Goal: Task Accomplishment & Management: Use online tool/utility

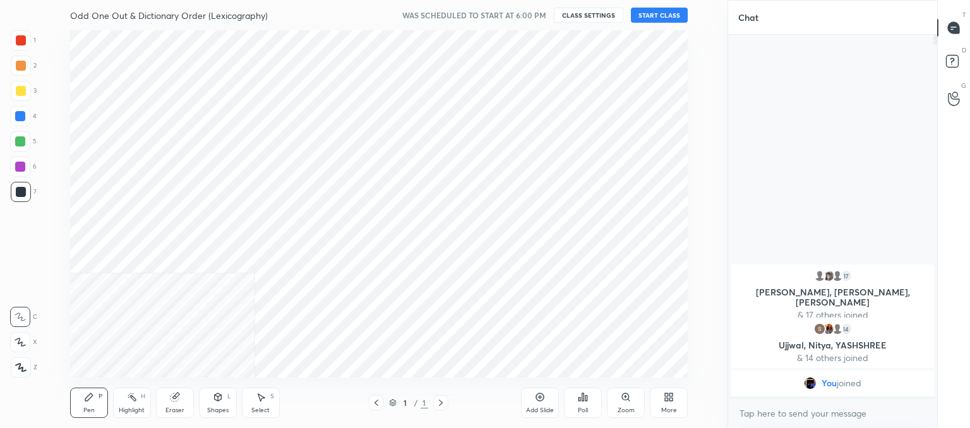
scroll to position [347, 677]
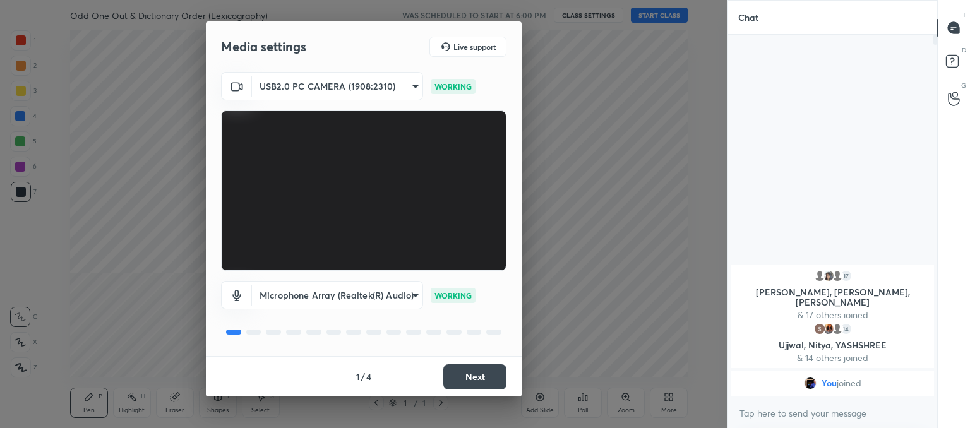
click at [486, 376] on button "Next" at bounding box center [474, 377] width 63 height 25
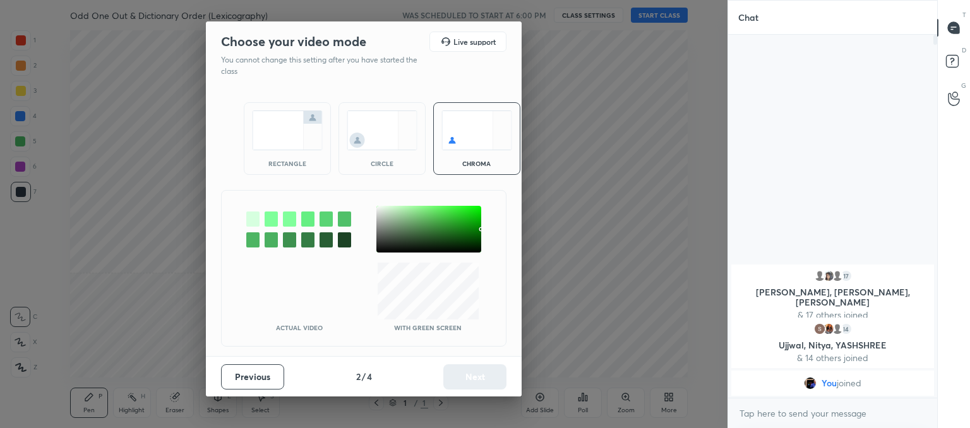
click at [361, 150] on img at bounding box center [382, 131] width 71 height 40
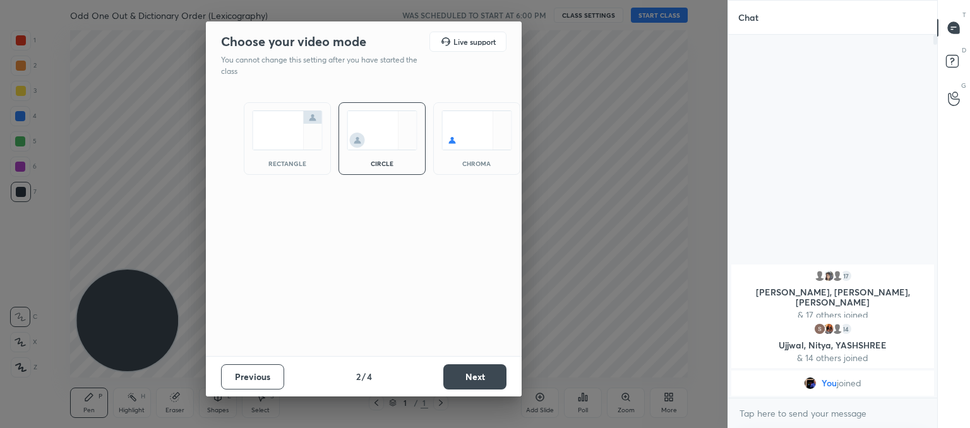
click at [460, 377] on button "Next" at bounding box center [474, 377] width 63 height 25
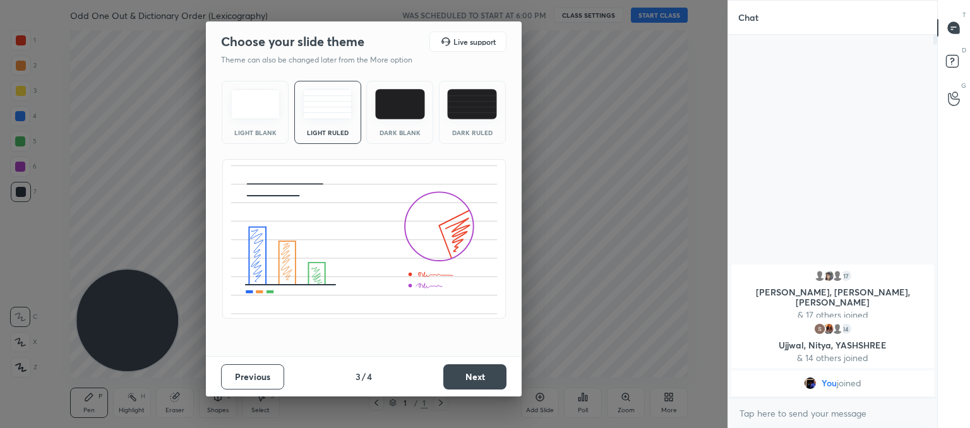
click at [467, 366] on button "Next" at bounding box center [474, 377] width 63 height 25
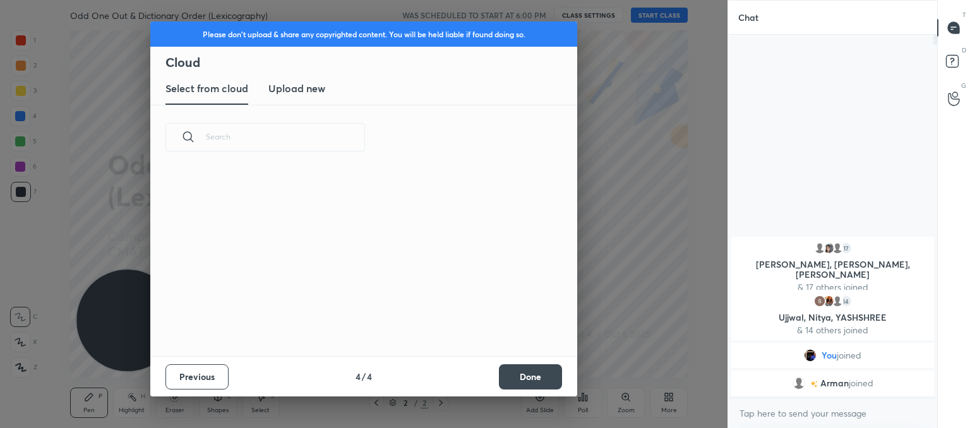
scroll to position [187, 406]
click at [310, 78] on new "Upload new" at bounding box center [296, 89] width 57 height 32
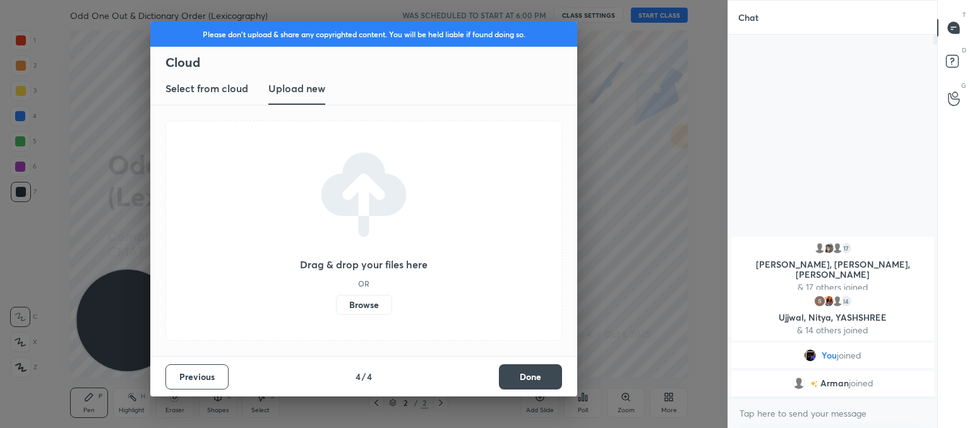
click at [364, 304] on label "Browse" at bounding box center [364, 305] width 56 height 20
click at [336, 304] on input "Browse" at bounding box center [336, 305] width 0 height 20
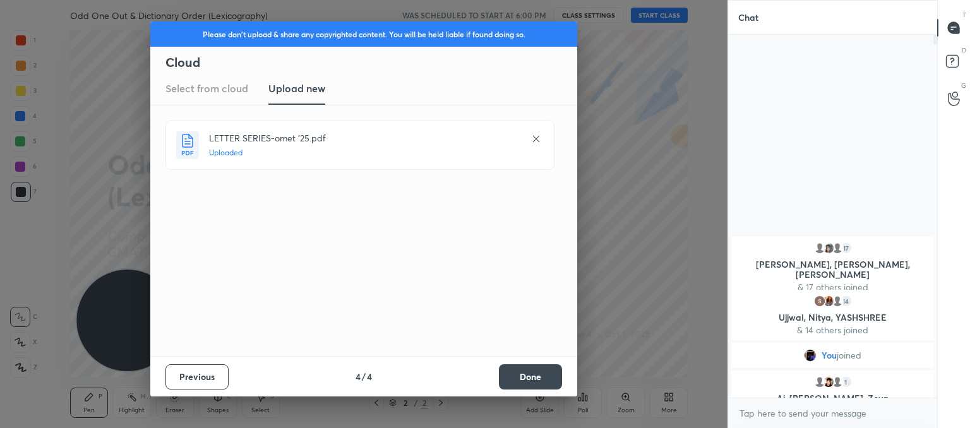
click at [540, 380] on button "Done" at bounding box center [530, 377] width 63 height 25
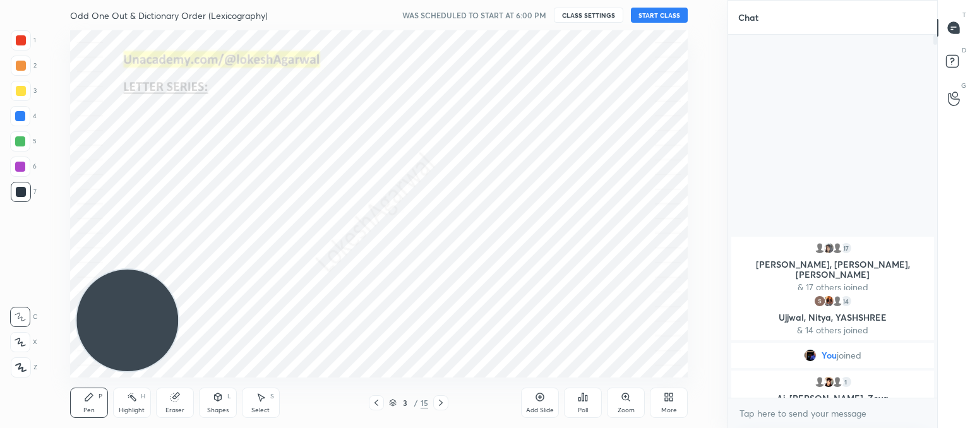
click at [373, 398] on icon at bounding box center [376, 403] width 10 height 10
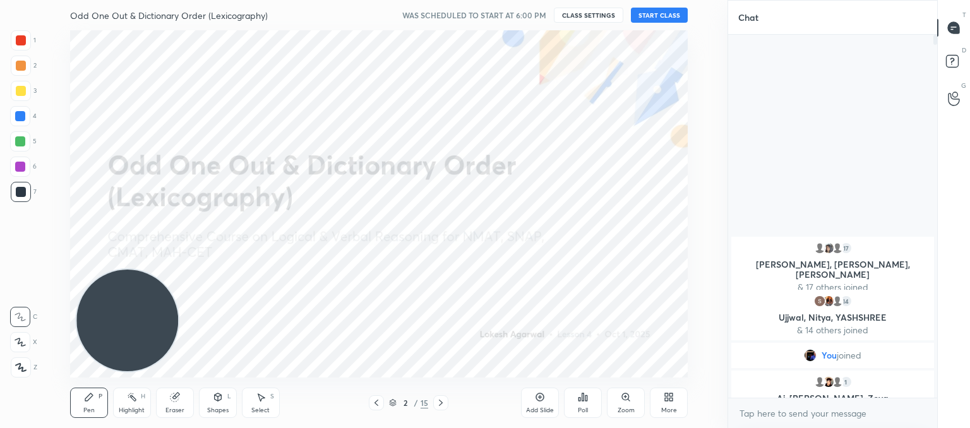
click at [652, 11] on button "START CLASS" at bounding box center [659, 15] width 57 height 15
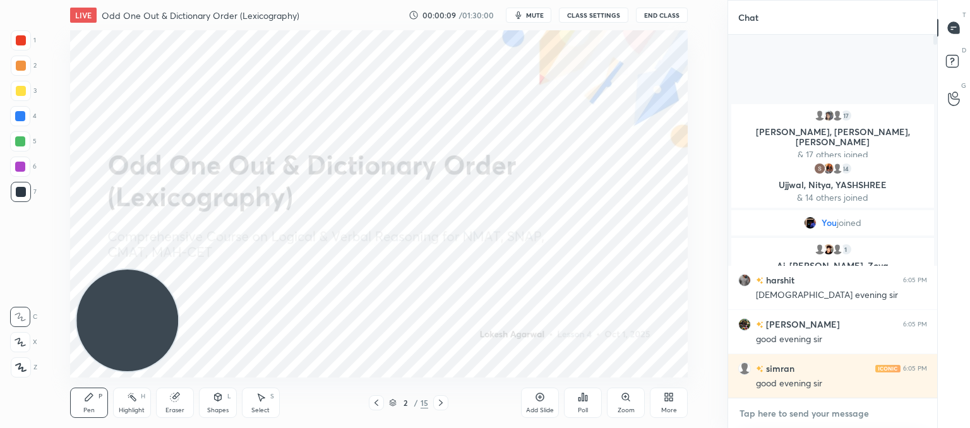
click at [788, 415] on textarea at bounding box center [833, 414] width 189 height 20
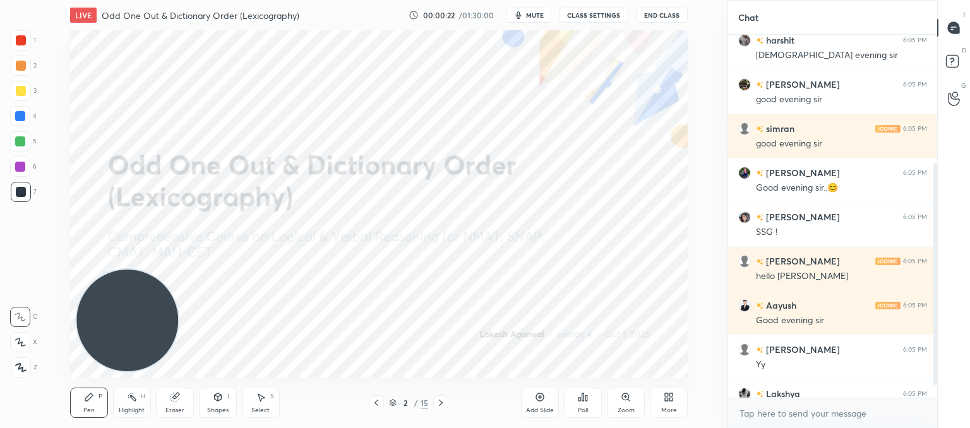
scroll to position [254, 0]
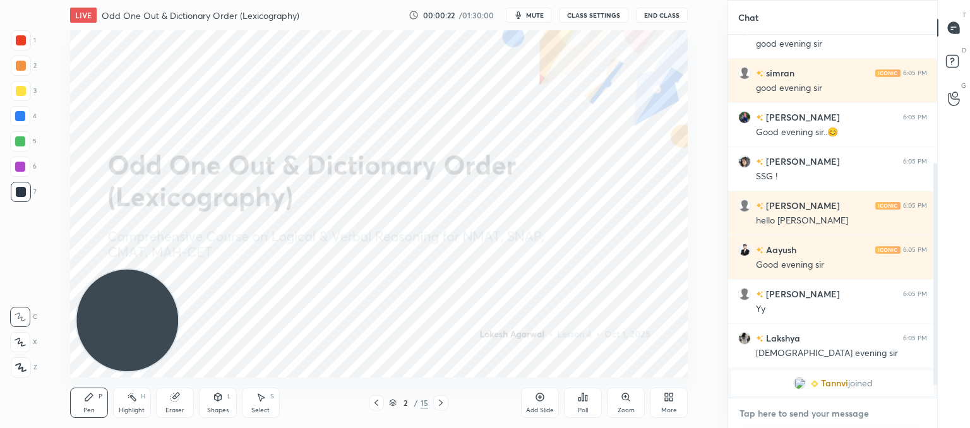
click at [776, 417] on textarea at bounding box center [833, 414] width 189 height 20
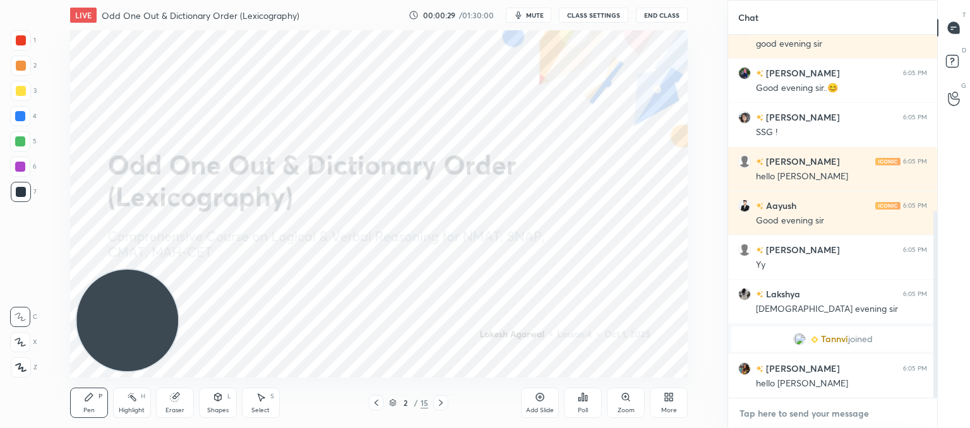
scroll to position [342, 0]
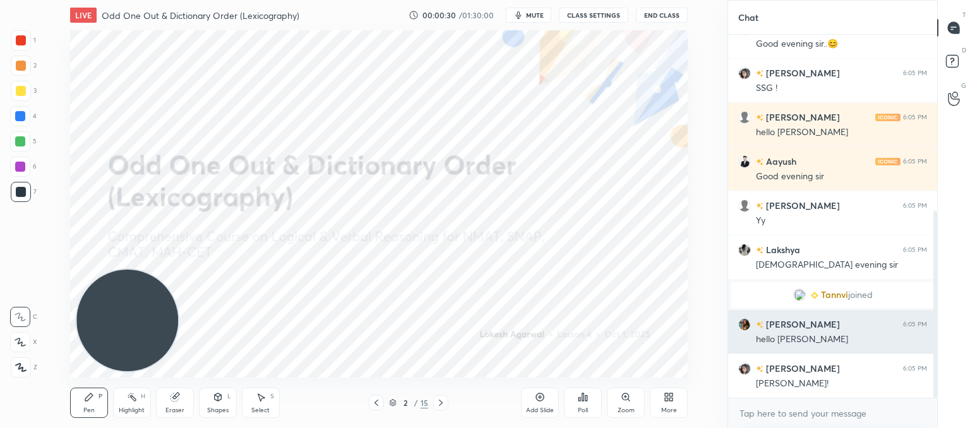
click at [743, 320] on img "grid" at bounding box center [745, 324] width 13 height 13
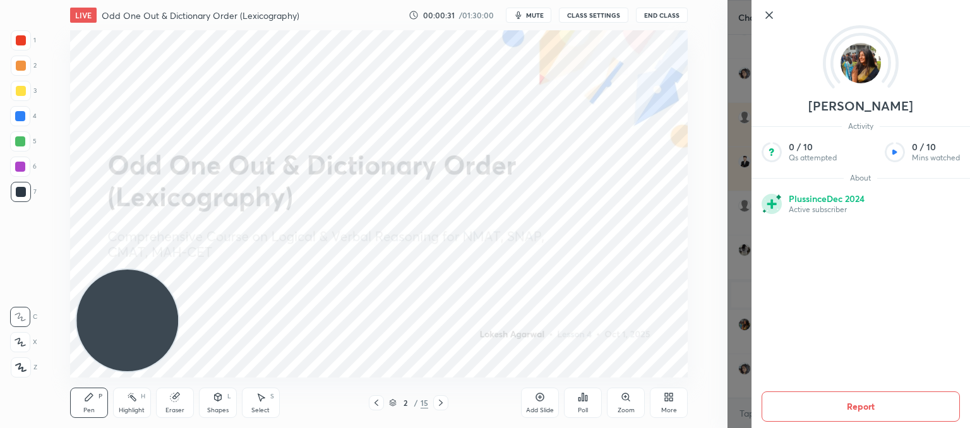
scroll to position [387, 0]
click at [859, 66] on img at bounding box center [861, 63] width 40 height 40
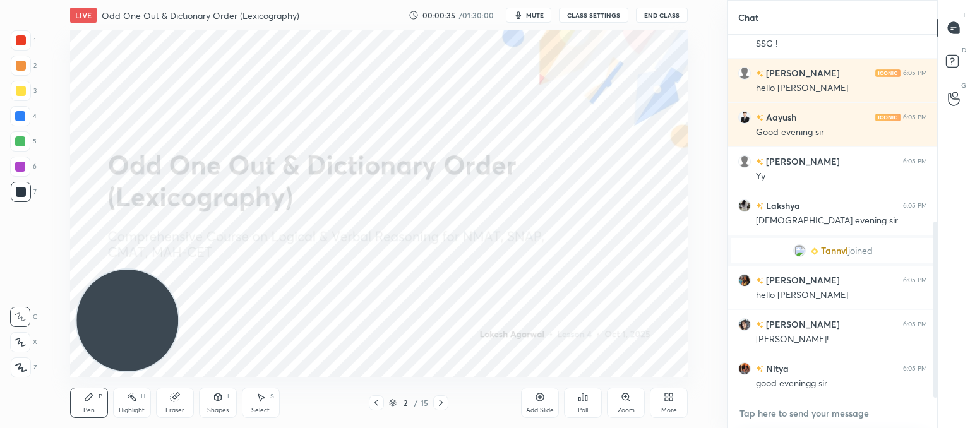
click at [780, 416] on textarea at bounding box center [833, 414] width 189 height 20
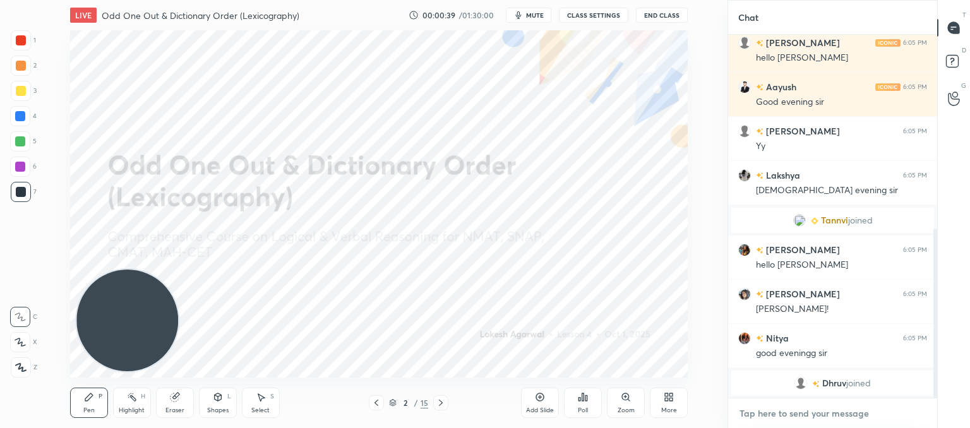
click at [830, 415] on textarea at bounding box center [833, 414] width 189 height 20
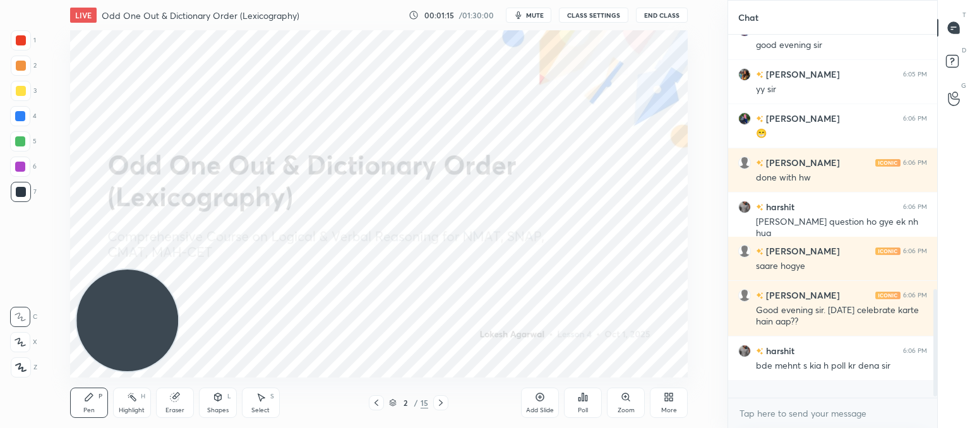
scroll to position [359, 205]
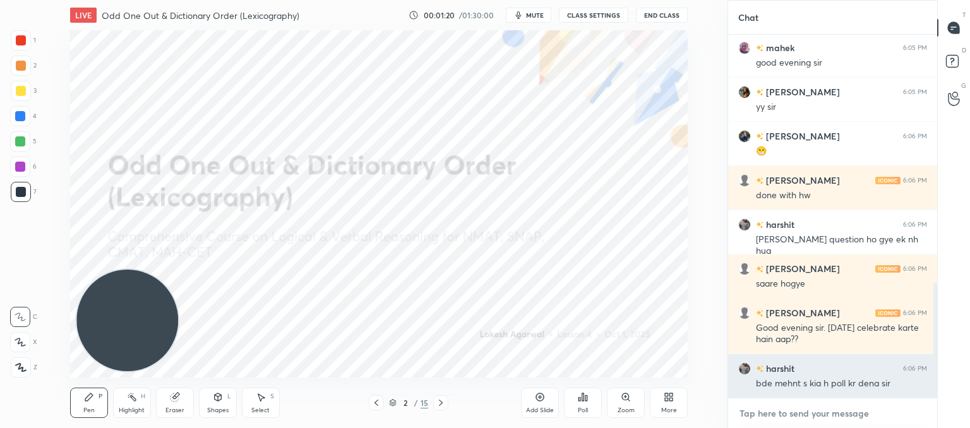
drag, startPoint x: 758, startPoint y: 413, endPoint x: 732, endPoint y: 390, distance: 34.9
click at [758, 413] on textarea at bounding box center [833, 414] width 189 height 20
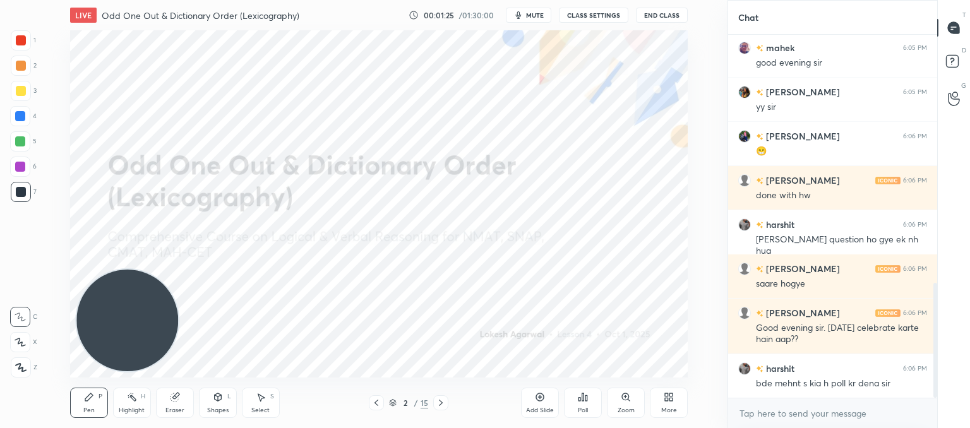
type textarea "x"
click at [438, 400] on icon at bounding box center [441, 403] width 10 height 10
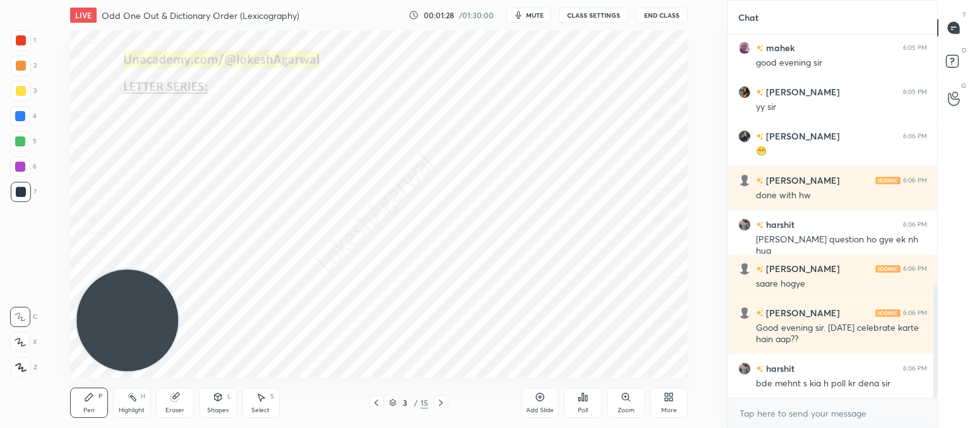
click at [441, 402] on icon at bounding box center [441, 403] width 10 height 10
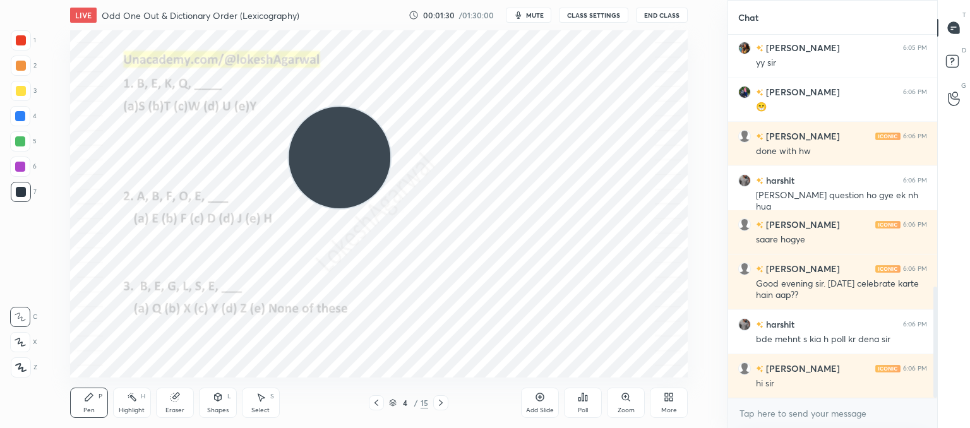
drag, startPoint x: 124, startPoint y: 340, endPoint x: 548, endPoint y: 56, distance: 510.9
click at [390, 107] on video at bounding box center [340, 158] width 102 height 102
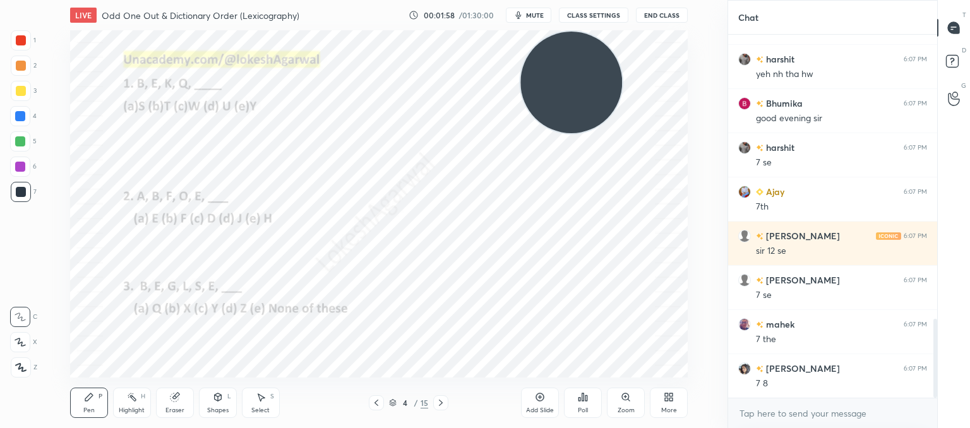
scroll to position [1313, 0]
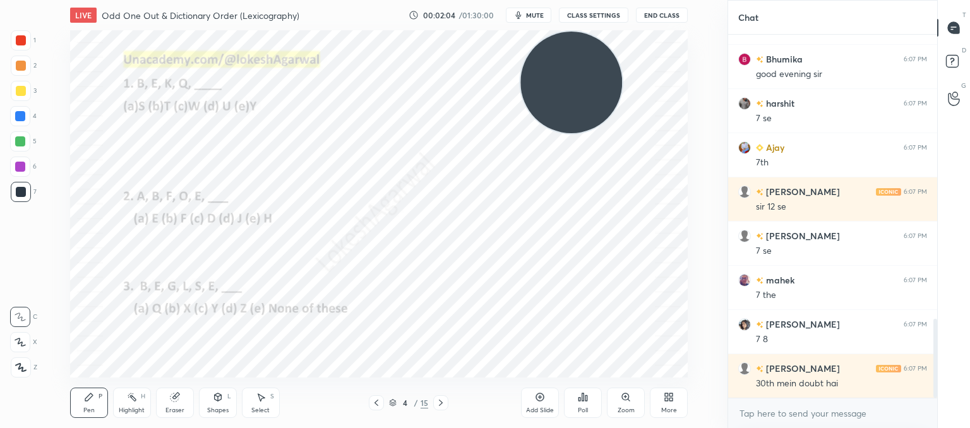
click at [442, 402] on icon at bounding box center [441, 403] width 4 height 6
drag, startPoint x: 440, startPoint y: 403, endPoint x: 428, endPoint y: 383, distance: 23.0
click at [440, 402] on icon at bounding box center [441, 403] width 10 height 10
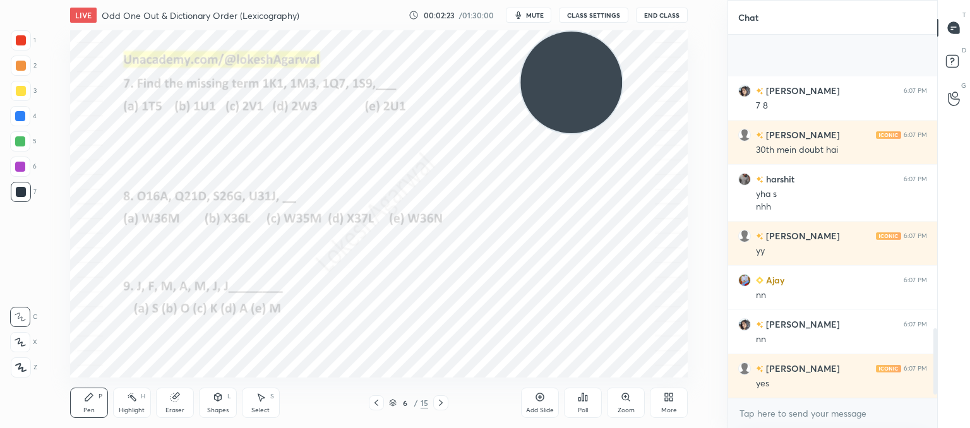
scroll to position [1635, 0]
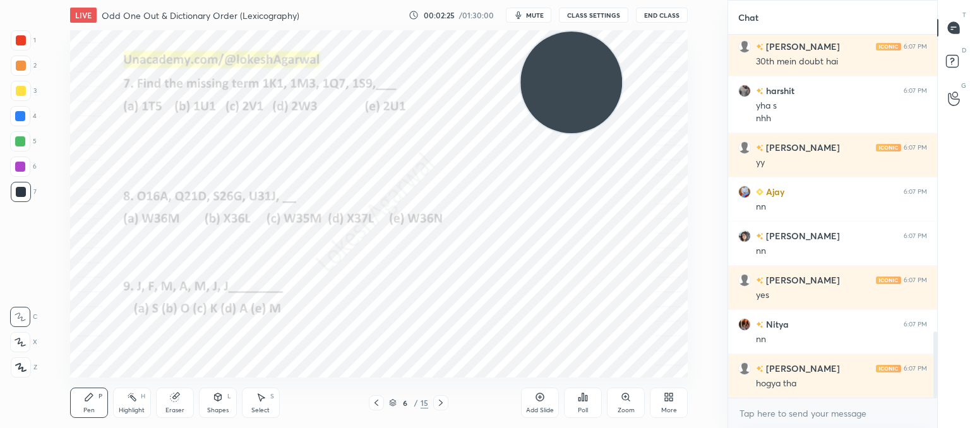
click at [582, 402] on icon at bounding box center [583, 397] width 10 height 10
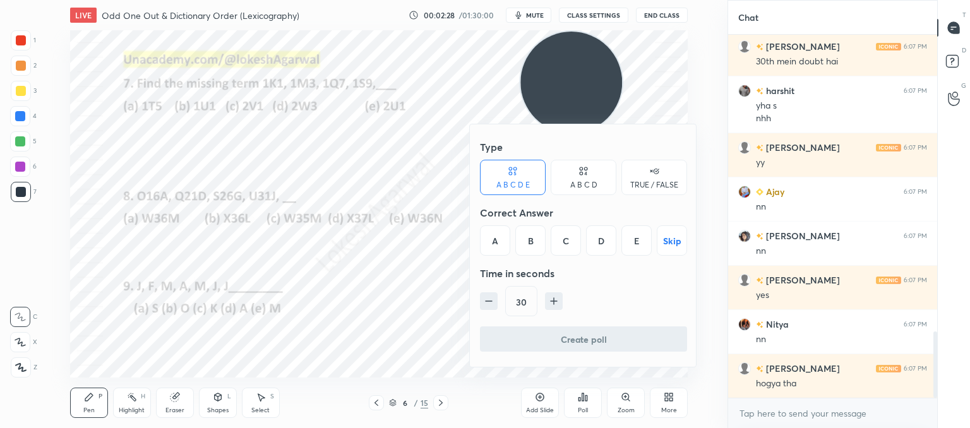
click at [605, 235] on div "D" at bounding box center [601, 241] width 30 height 30
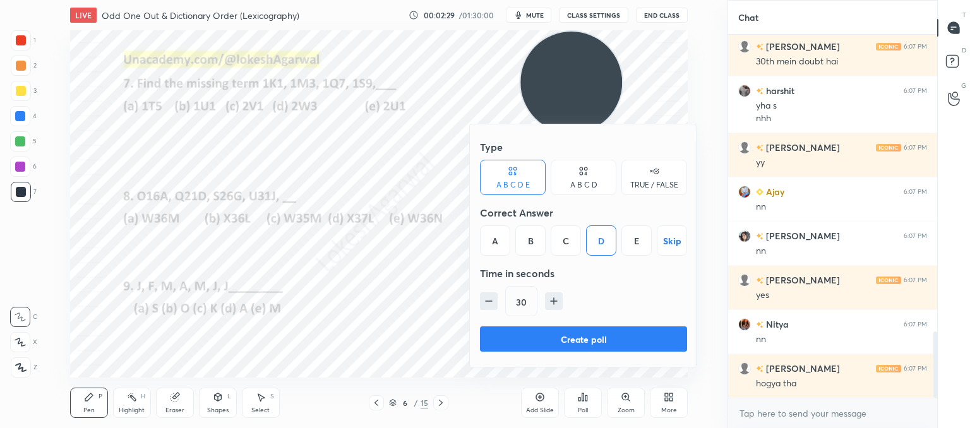
click at [486, 305] on icon "button" at bounding box center [489, 301] width 13 height 13
type input "15"
click at [497, 335] on button "Create poll" at bounding box center [583, 339] width 207 height 25
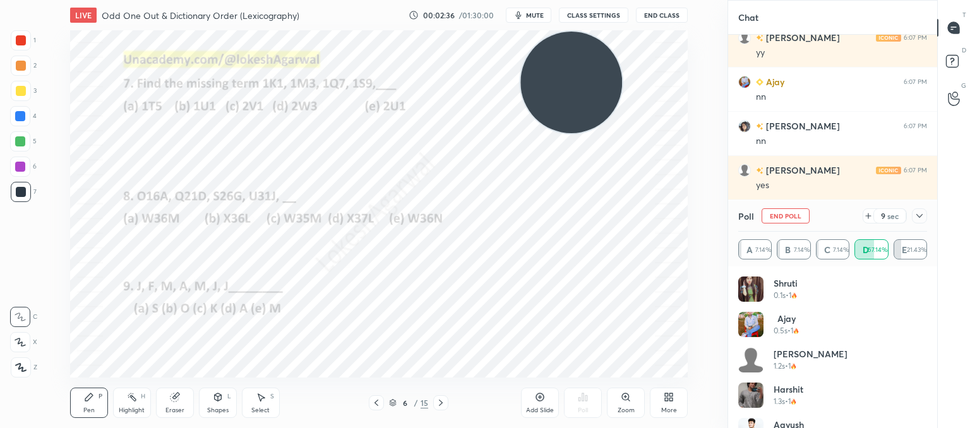
scroll to position [1789, 0]
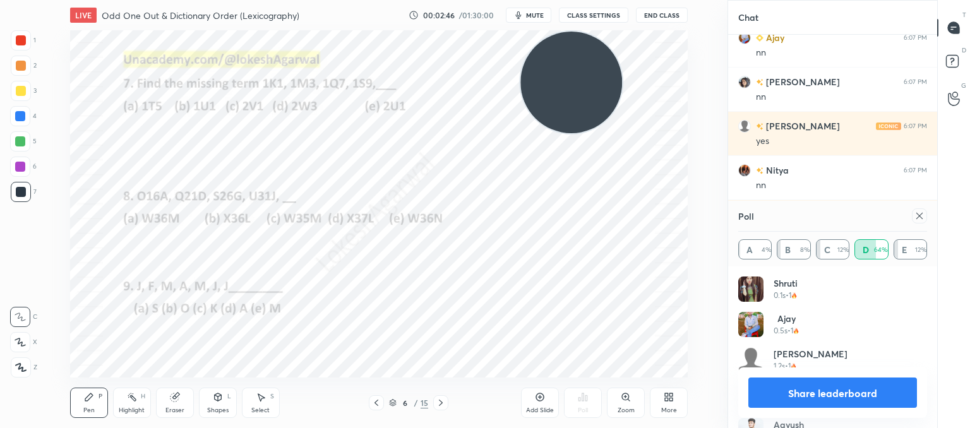
click at [920, 214] on icon at bounding box center [920, 216] width 10 height 10
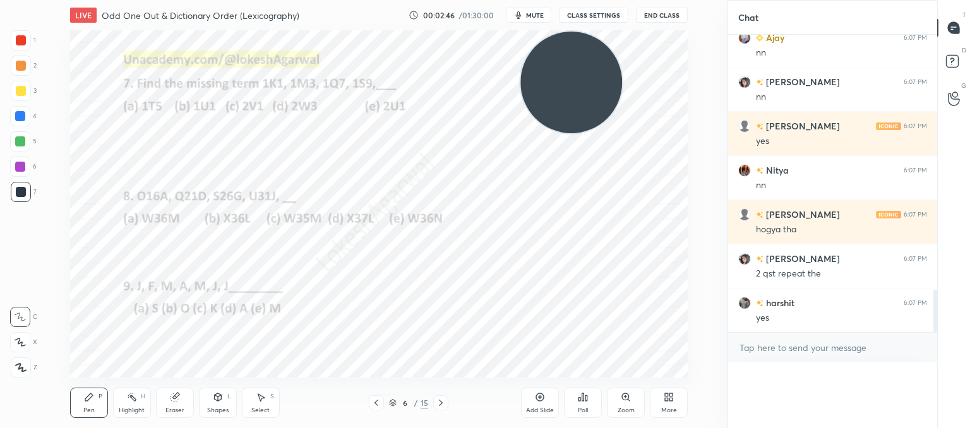
scroll to position [0, 0]
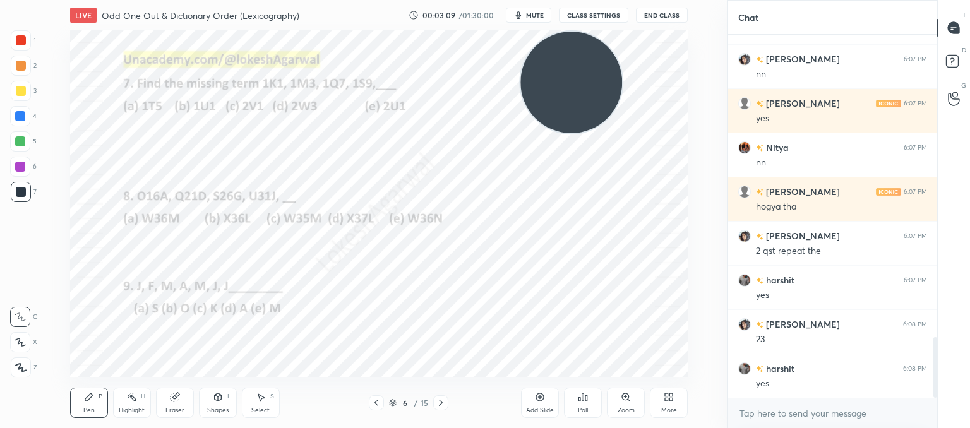
click at [596, 398] on div "Poll" at bounding box center [583, 403] width 38 height 30
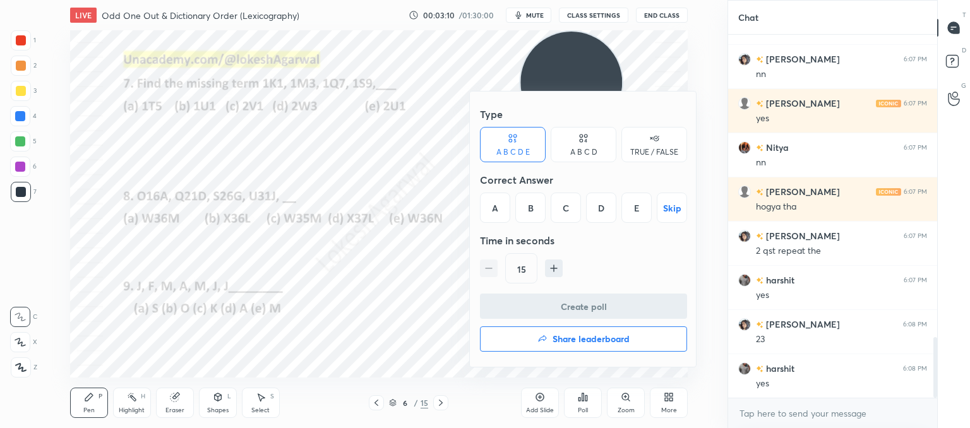
click at [508, 207] on div "A" at bounding box center [495, 208] width 30 height 30
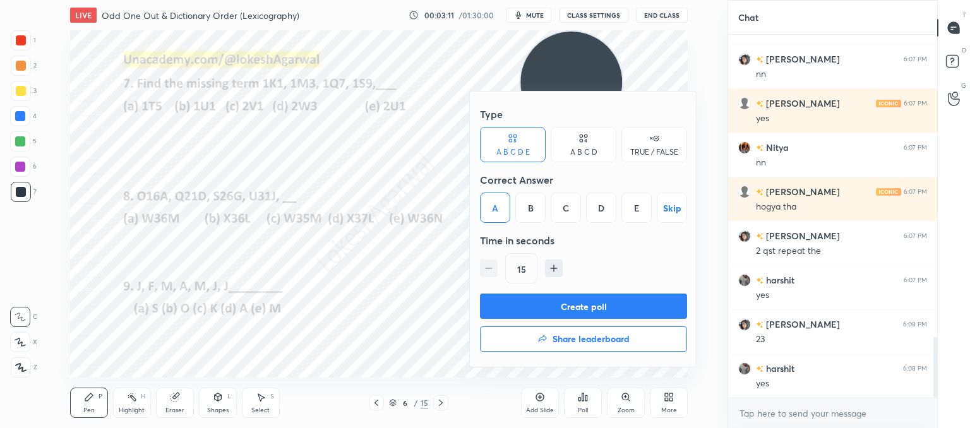
click at [521, 305] on button "Create poll" at bounding box center [583, 306] width 207 height 25
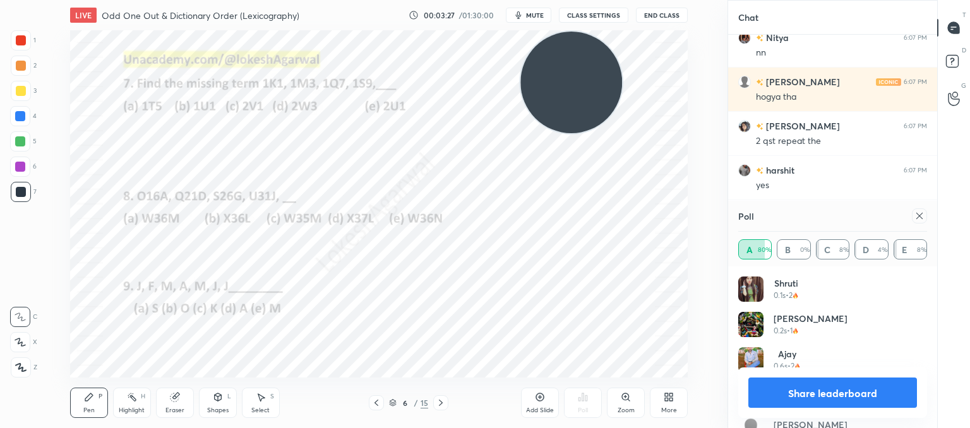
click at [914, 215] on div at bounding box center [919, 215] width 15 height 15
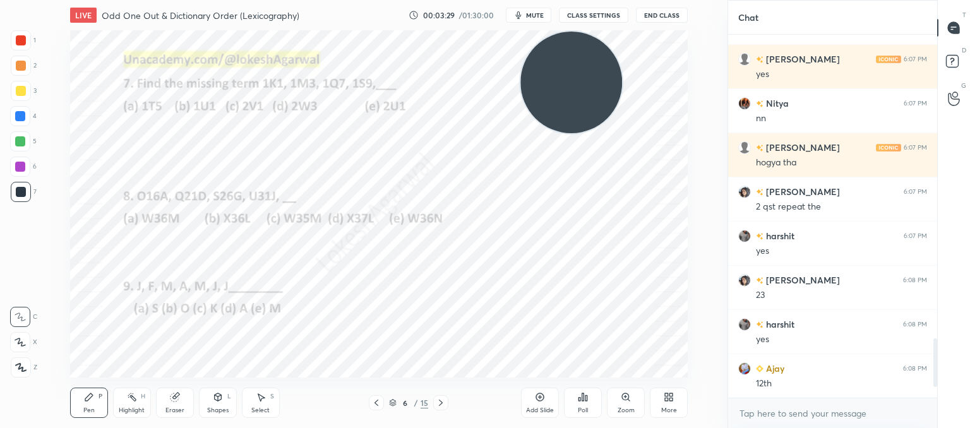
click at [440, 407] on icon at bounding box center [441, 403] width 10 height 10
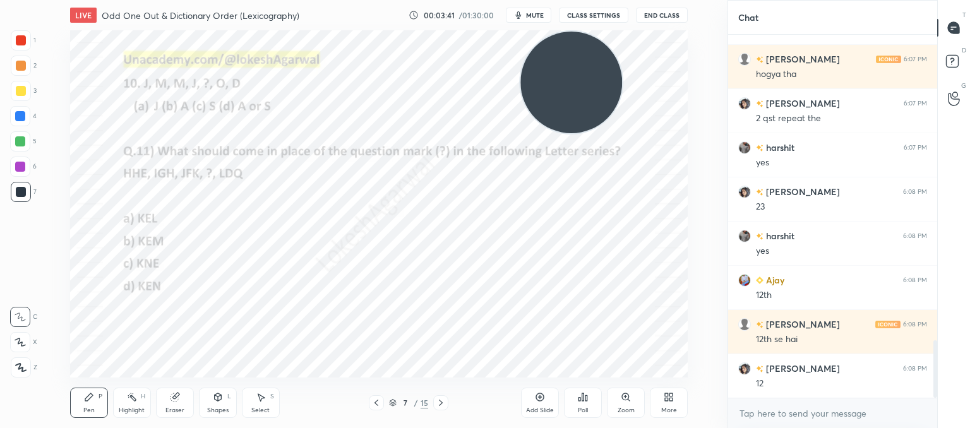
click at [440, 399] on icon at bounding box center [441, 403] width 10 height 10
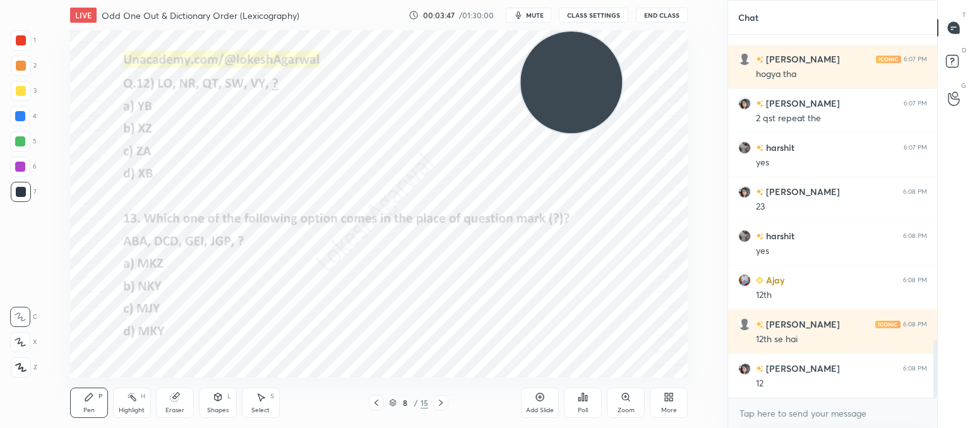
click at [581, 405] on div "Poll" at bounding box center [583, 403] width 38 height 30
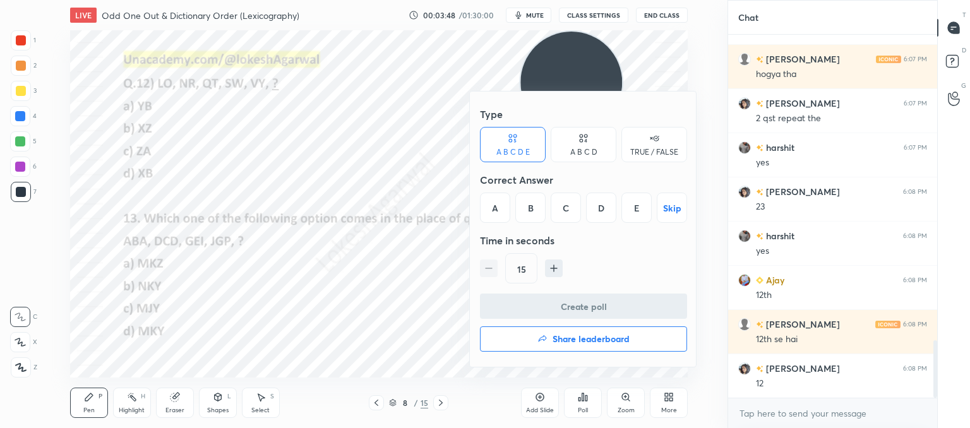
click at [605, 139] on div "A B C D" at bounding box center [584, 144] width 66 height 35
click at [619, 199] on div "D" at bounding box center [626, 208] width 37 height 30
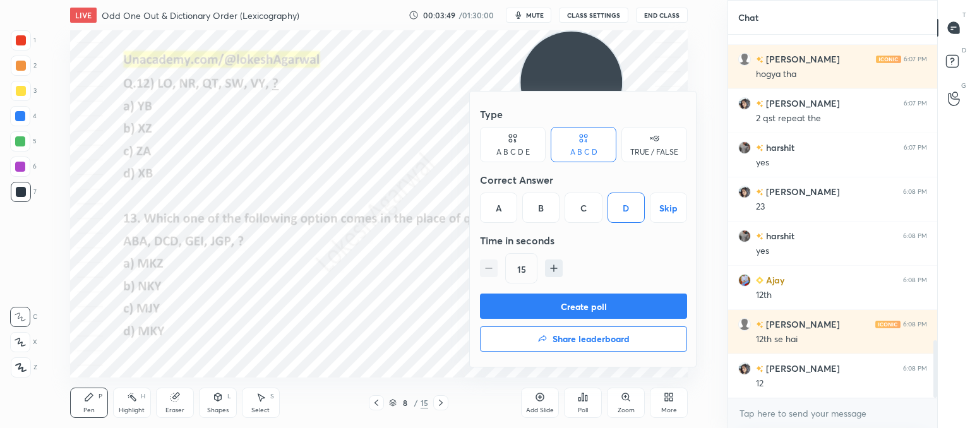
click at [560, 309] on button "Create poll" at bounding box center [583, 306] width 207 height 25
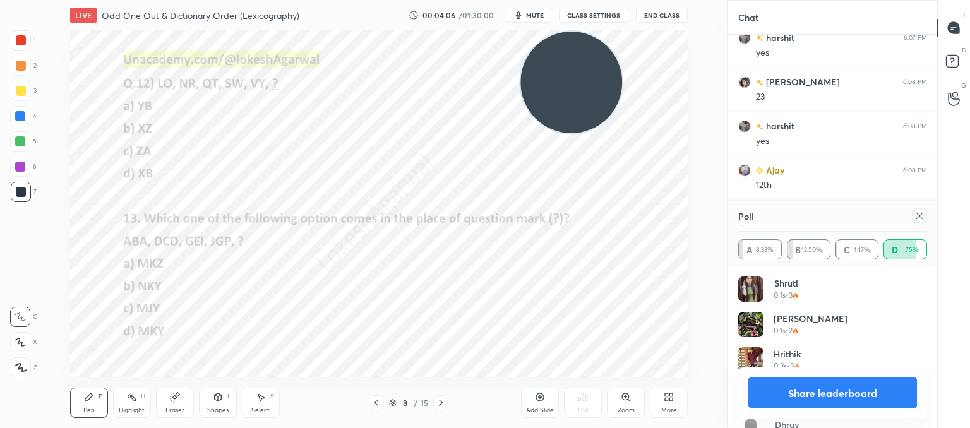
click at [925, 220] on div at bounding box center [919, 215] width 15 height 15
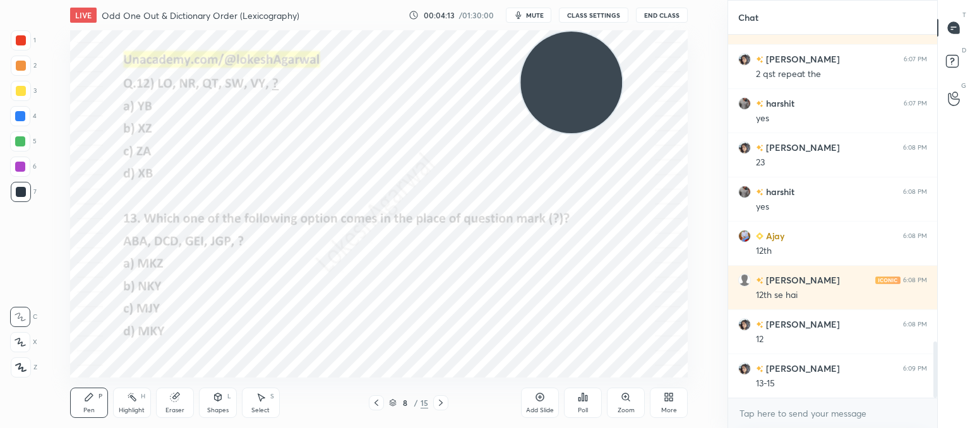
click at [586, 390] on div "Poll" at bounding box center [583, 403] width 38 height 30
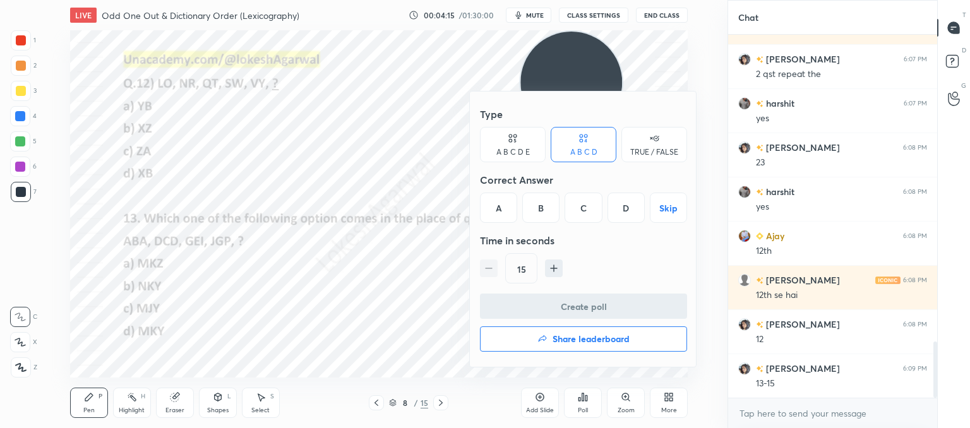
click at [630, 203] on div "D" at bounding box center [626, 208] width 37 height 30
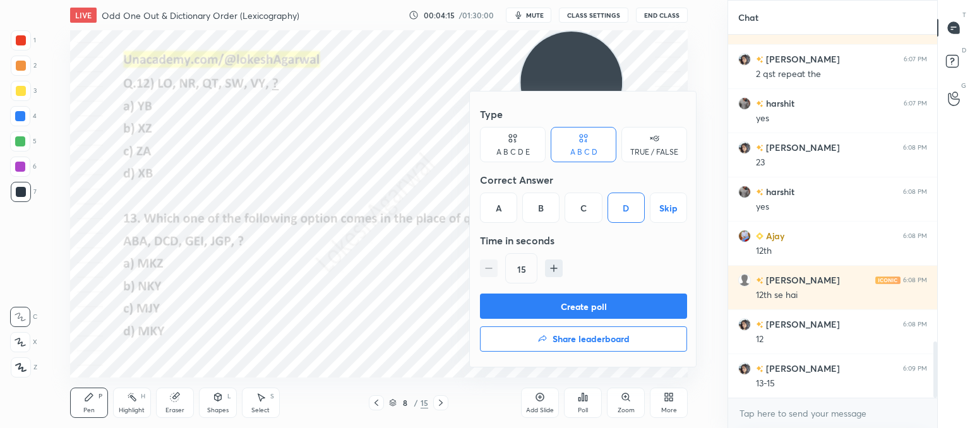
click at [553, 306] on button "Create poll" at bounding box center [583, 306] width 207 height 25
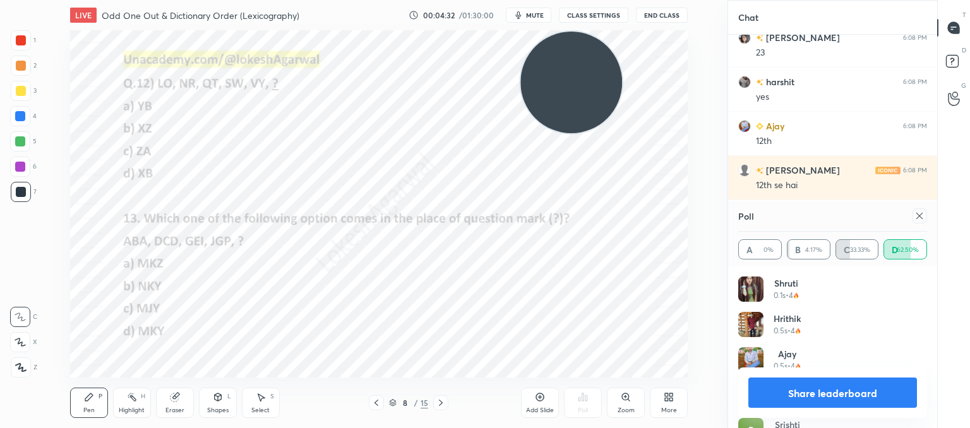
click at [925, 217] on div at bounding box center [919, 215] width 15 height 15
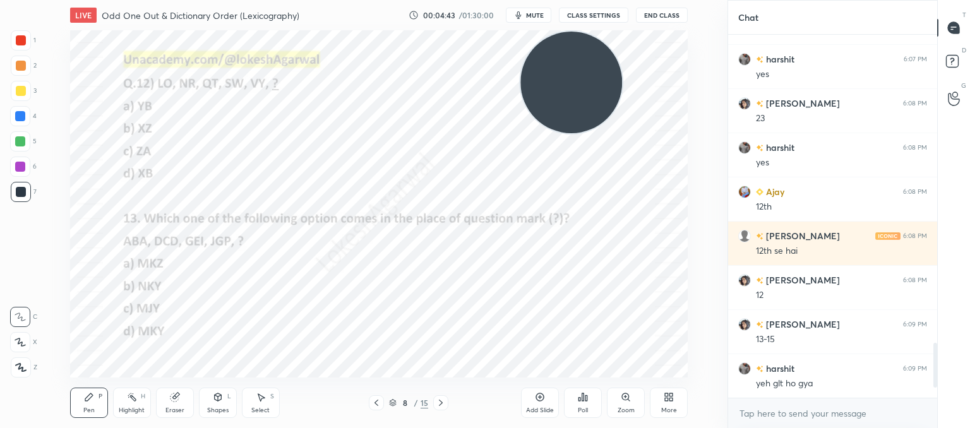
click at [442, 402] on icon at bounding box center [441, 403] width 4 height 6
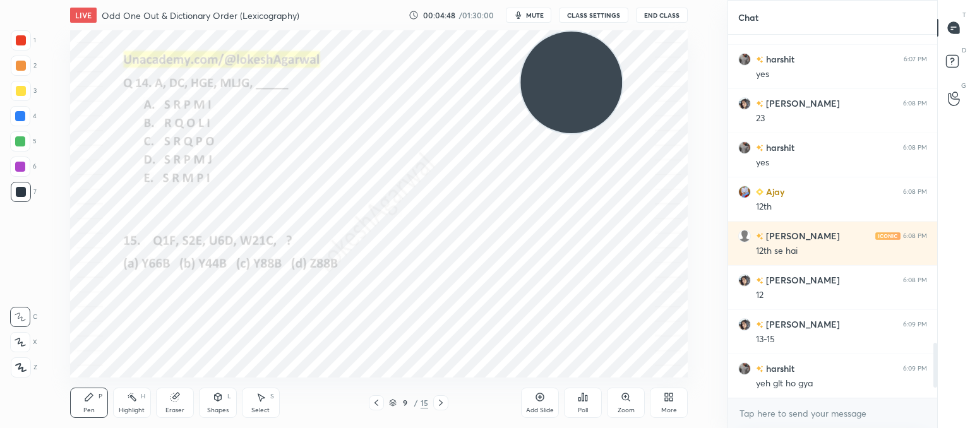
click at [583, 402] on icon at bounding box center [583, 397] width 10 height 10
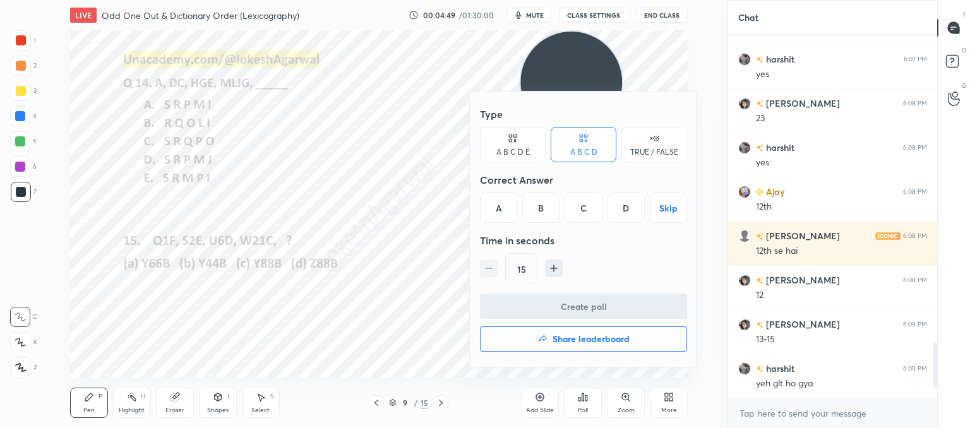
click at [509, 156] on div "A B C D E" at bounding box center [513, 152] width 33 height 8
click at [492, 205] on div "A" at bounding box center [495, 208] width 30 height 30
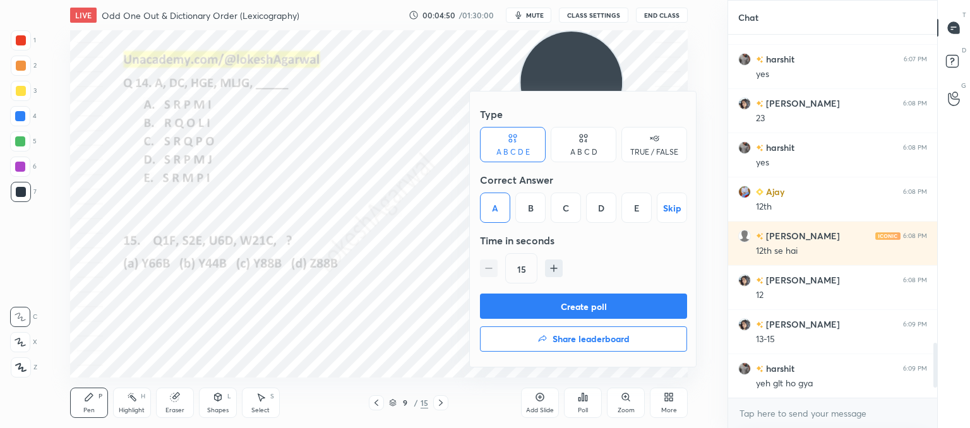
click at [518, 299] on button "Create poll" at bounding box center [583, 306] width 207 height 25
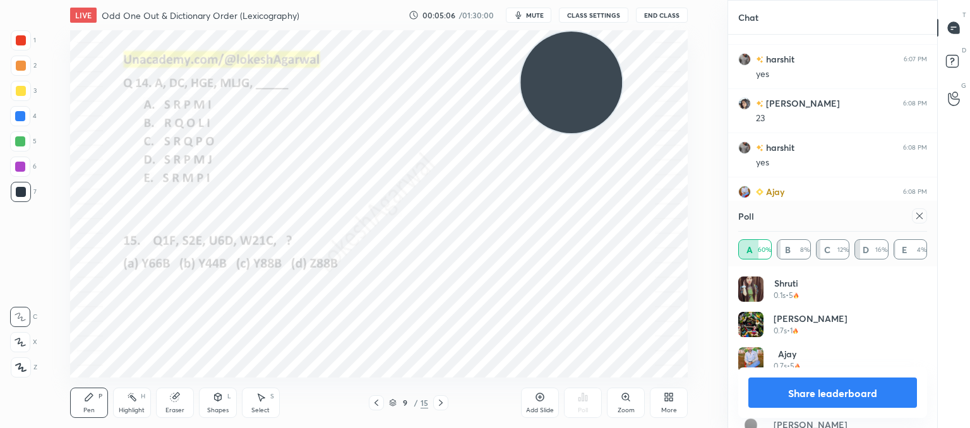
click at [919, 216] on icon at bounding box center [920, 216] width 6 height 6
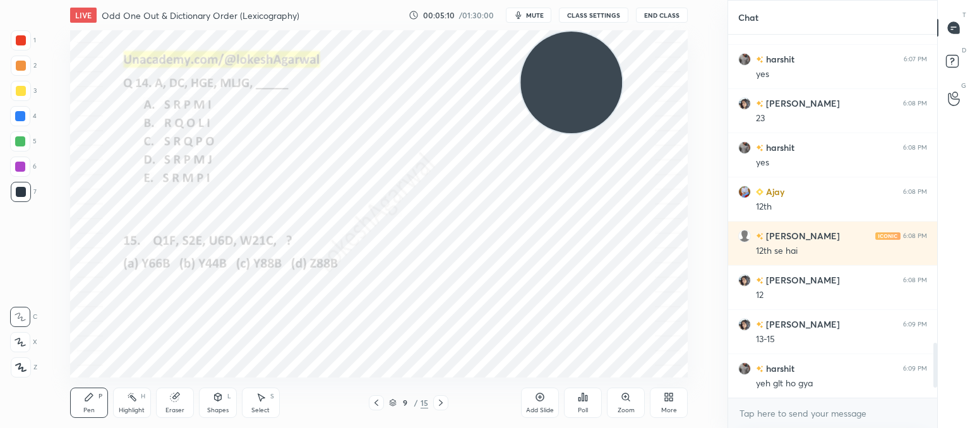
click at [586, 407] on div "Poll" at bounding box center [583, 410] width 10 height 6
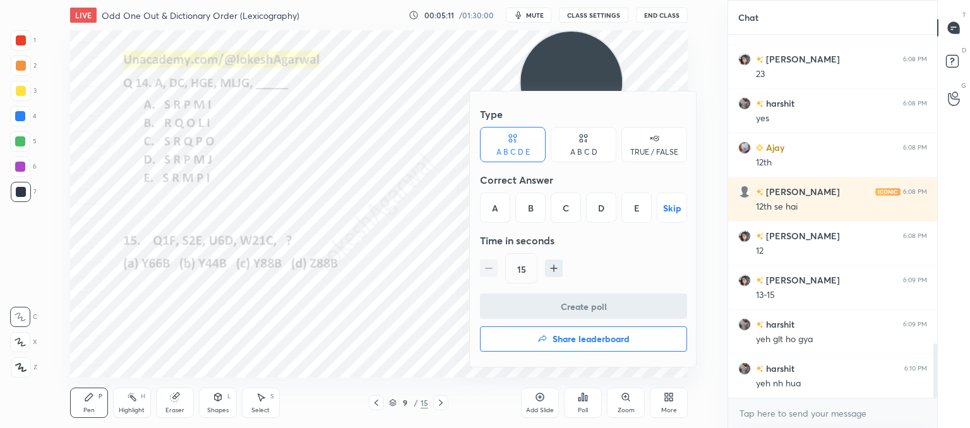
click at [600, 206] on div "D" at bounding box center [601, 208] width 30 height 30
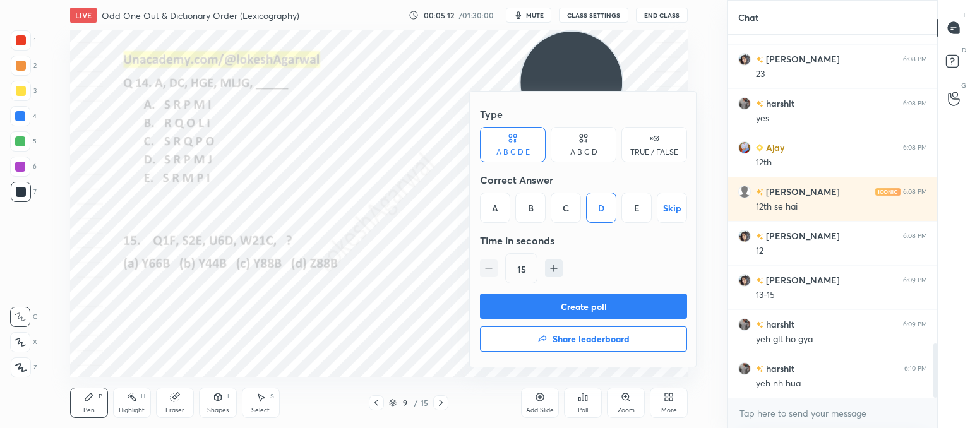
click at [583, 141] on icon at bounding box center [584, 138] width 10 height 13
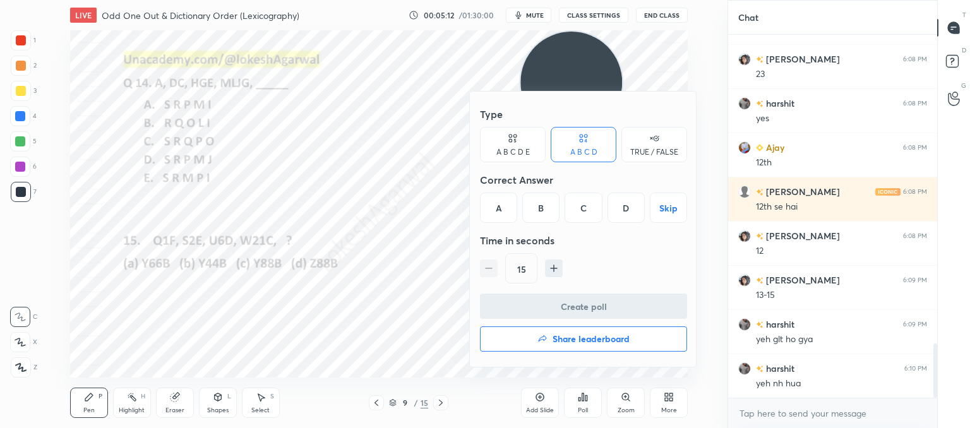
click at [625, 211] on div "D" at bounding box center [626, 208] width 37 height 30
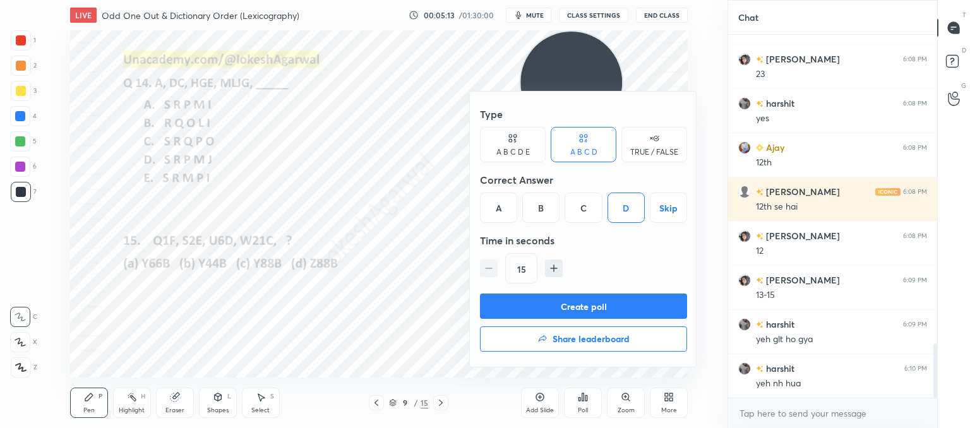
click at [590, 310] on button "Create poll" at bounding box center [583, 306] width 207 height 25
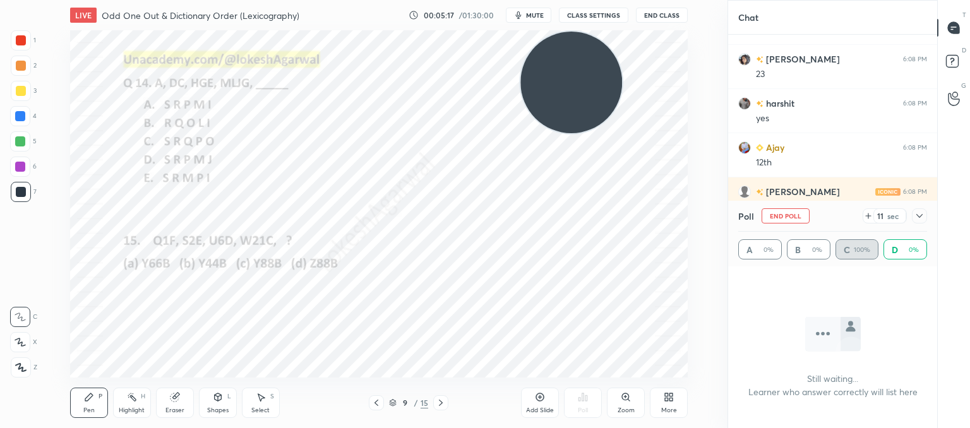
click at [786, 215] on button "End Poll" at bounding box center [786, 215] width 48 height 15
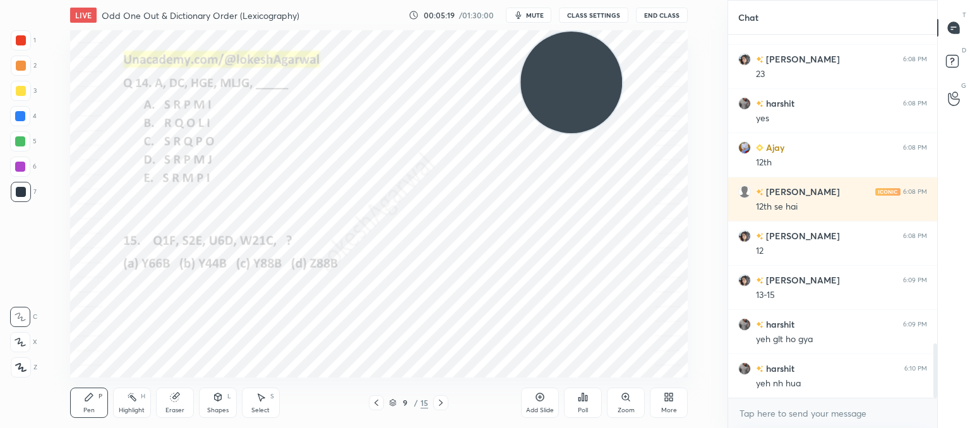
click at [579, 400] on icon at bounding box center [580, 399] width 2 height 3
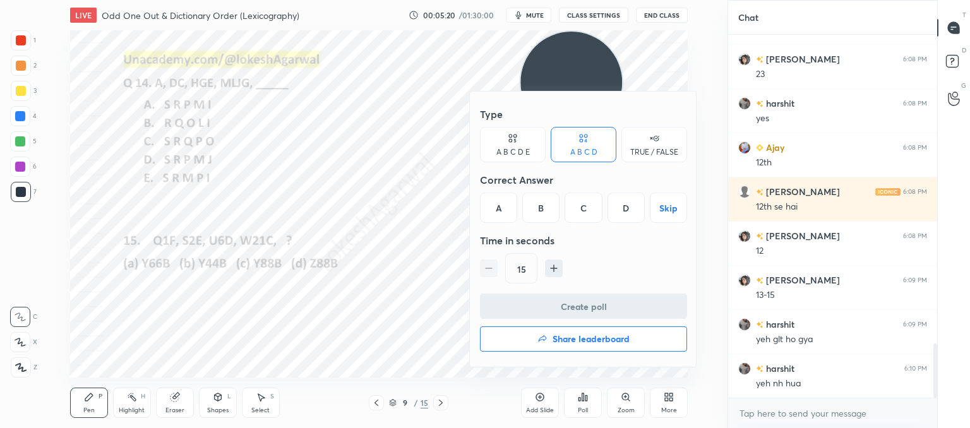
click at [581, 213] on div "C" at bounding box center [583, 208] width 37 height 30
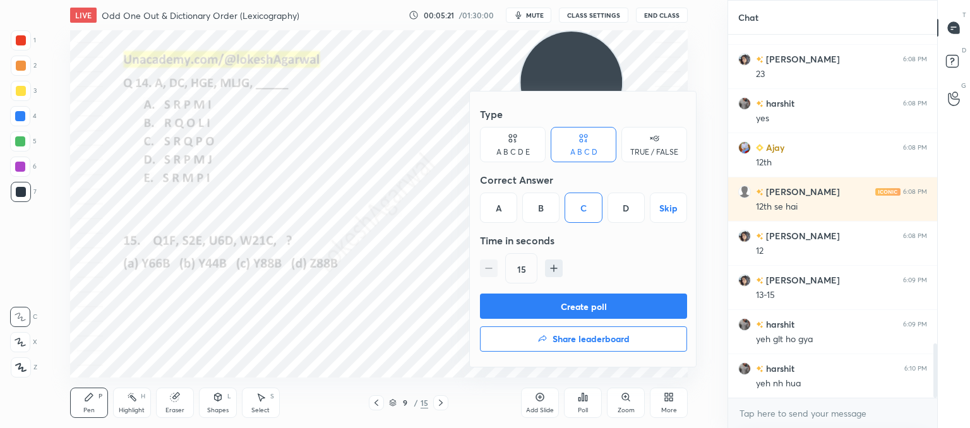
click at [555, 299] on button "Create poll" at bounding box center [583, 306] width 207 height 25
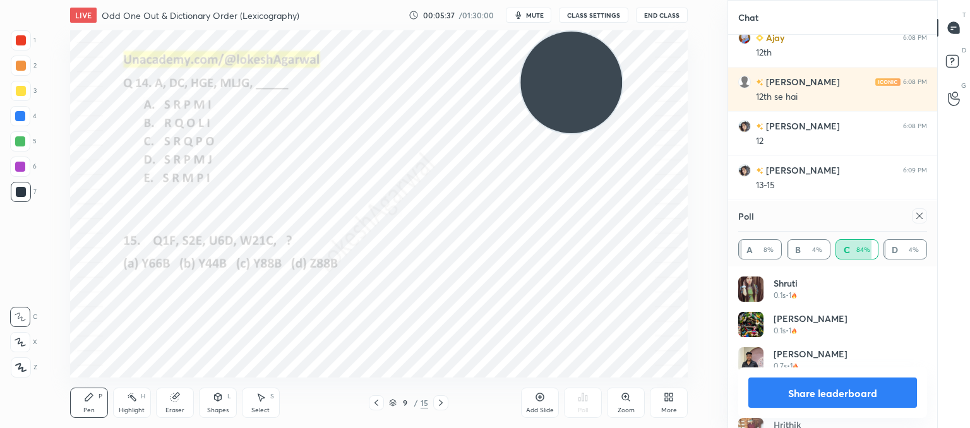
click at [920, 214] on icon at bounding box center [920, 216] width 10 height 10
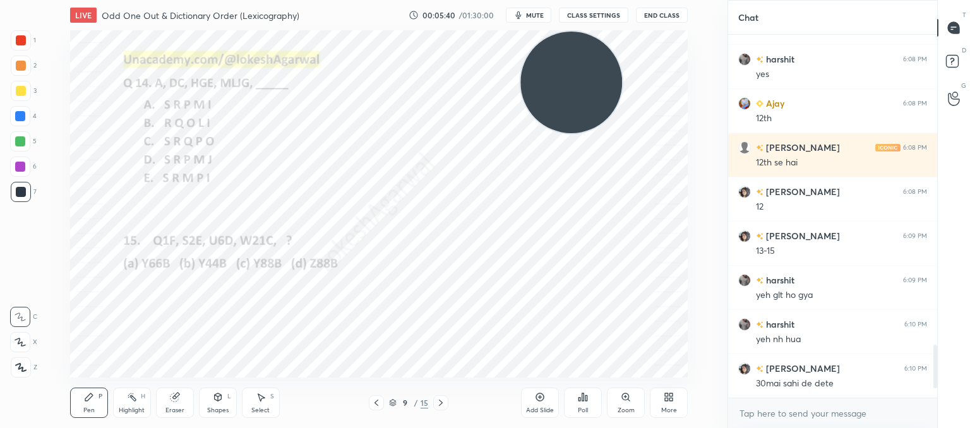
click at [440, 403] on icon at bounding box center [441, 403] width 10 height 10
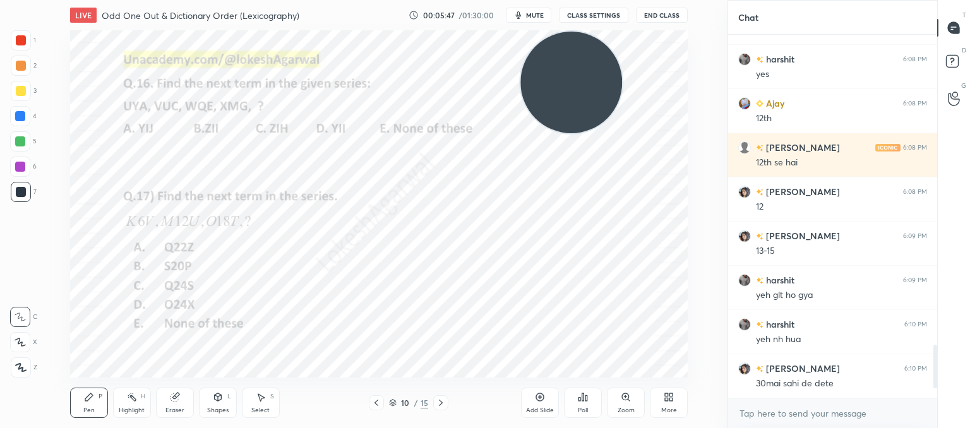
click at [584, 392] on icon at bounding box center [583, 397] width 10 height 10
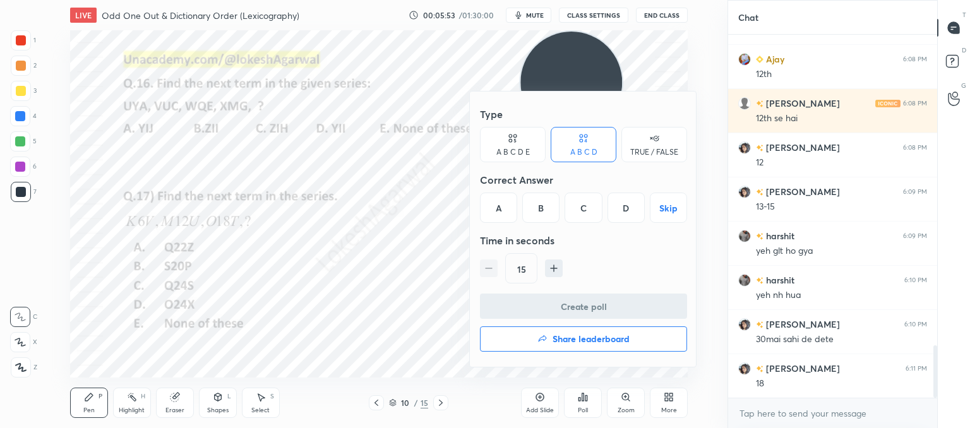
click at [521, 133] on div "A B C D E" at bounding box center [513, 144] width 66 height 35
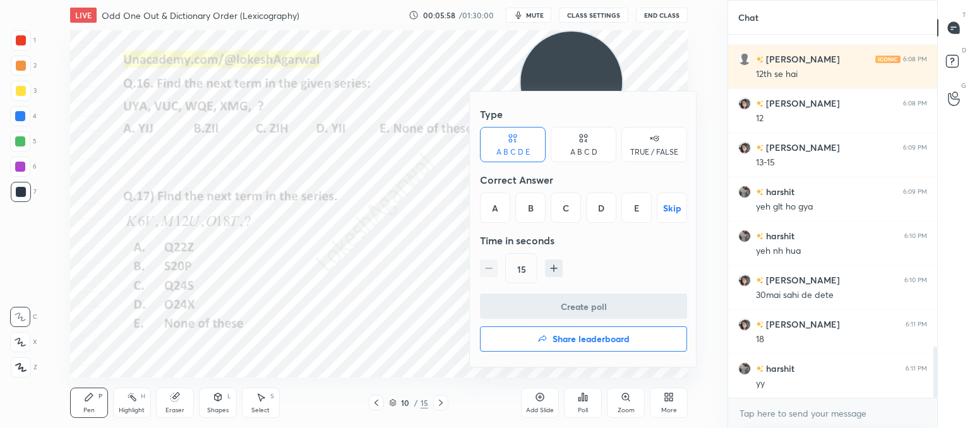
click at [246, 181] on div at bounding box center [485, 214] width 970 height 428
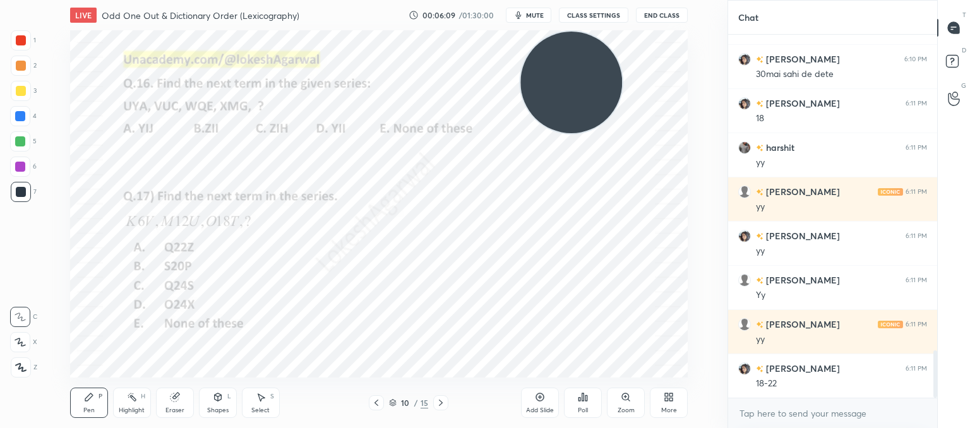
click at [440, 400] on icon at bounding box center [441, 403] width 10 height 10
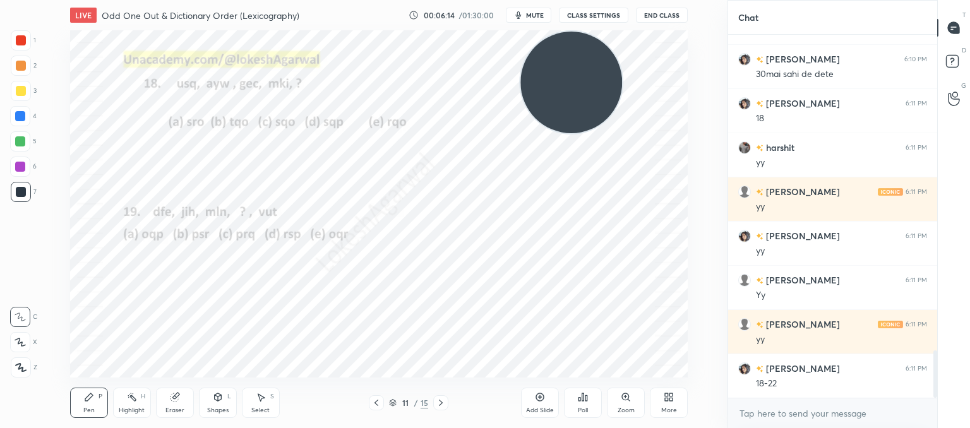
click at [584, 407] on div "Poll" at bounding box center [583, 410] width 10 height 6
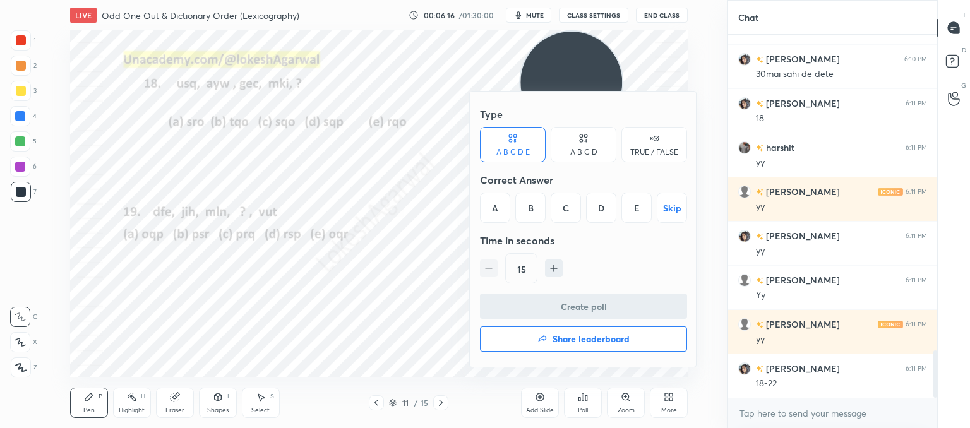
click at [575, 208] on div "C" at bounding box center [566, 208] width 30 height 30
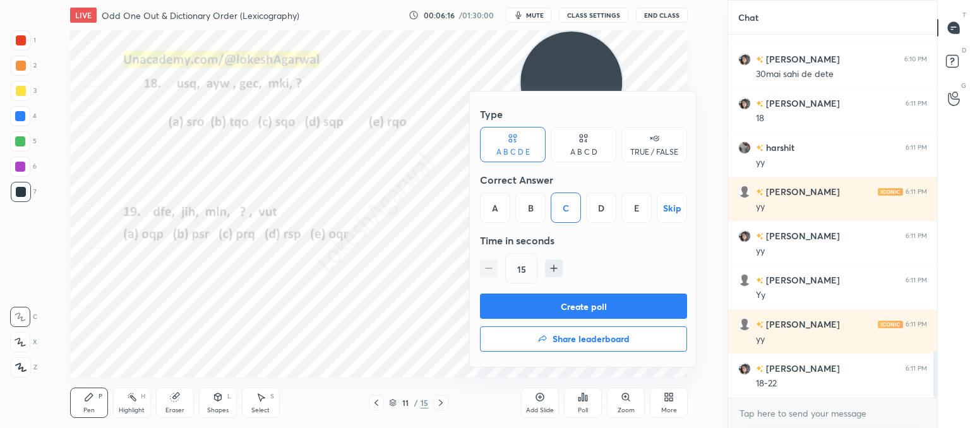
click at [553, 299] on button "Create poll" at bounding box center [583, 306] width 207 height 25
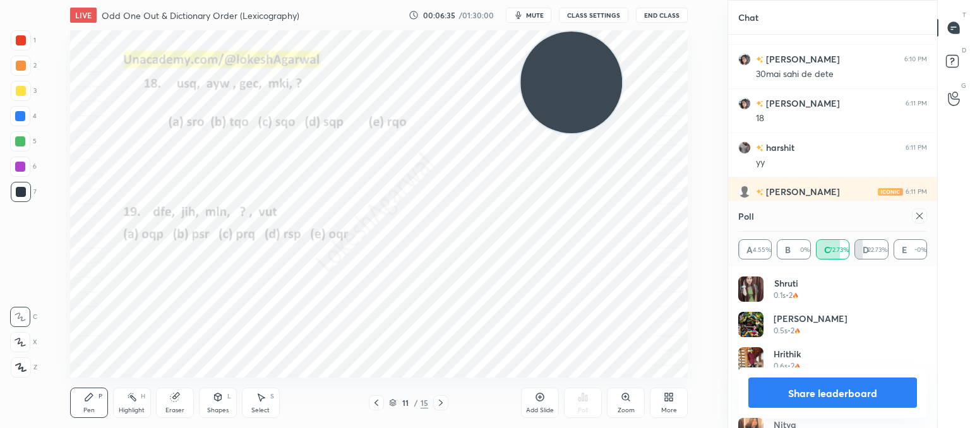
click at [915, 220] on icon at bounding box center [920, 216] width 10 height 10
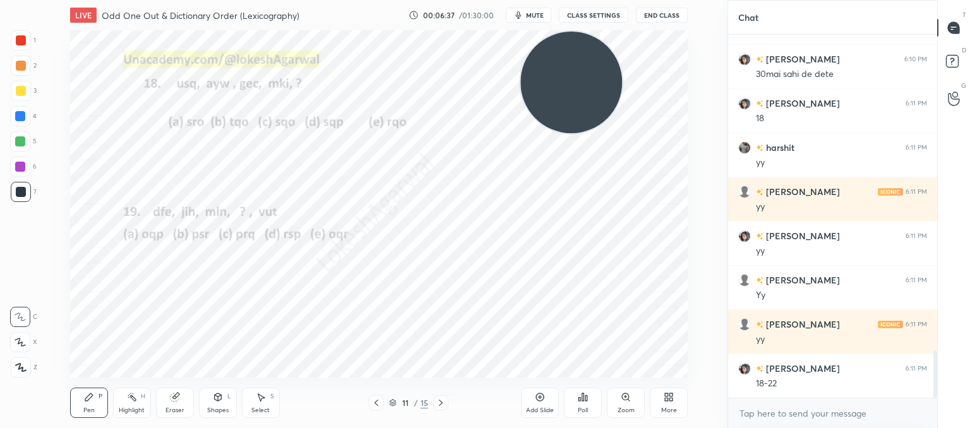
click at [587, 400] on icon at bounding box center [587, 398] width 2 height 6
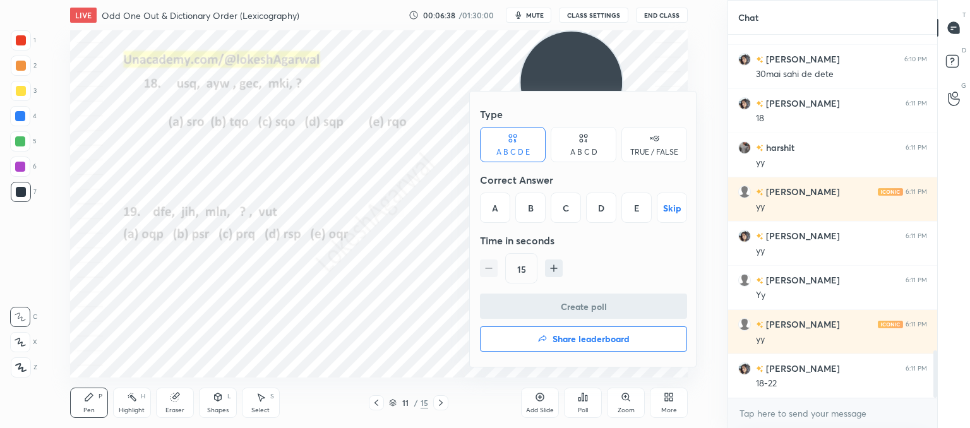
click at [562, 205] on div "C" at bounding box center [566, 208] width 30 height 30
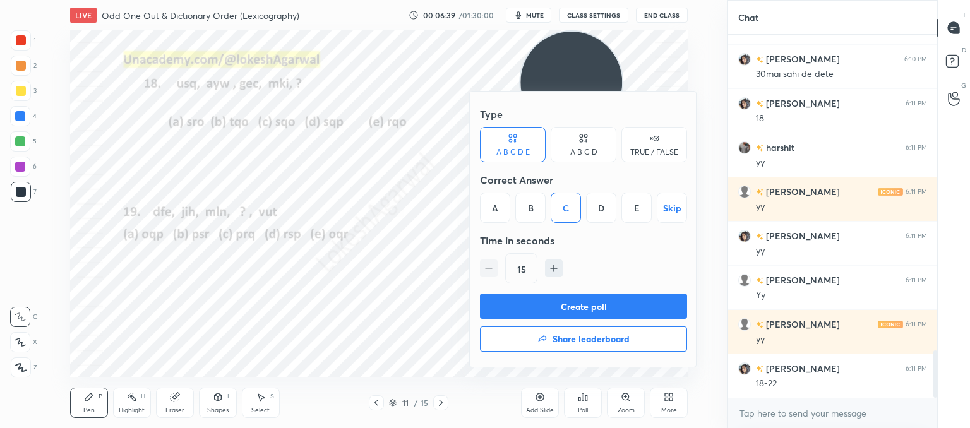
click at [548, 304] on button "Create poll" at bounding box center [583, 306] width 207 height 25
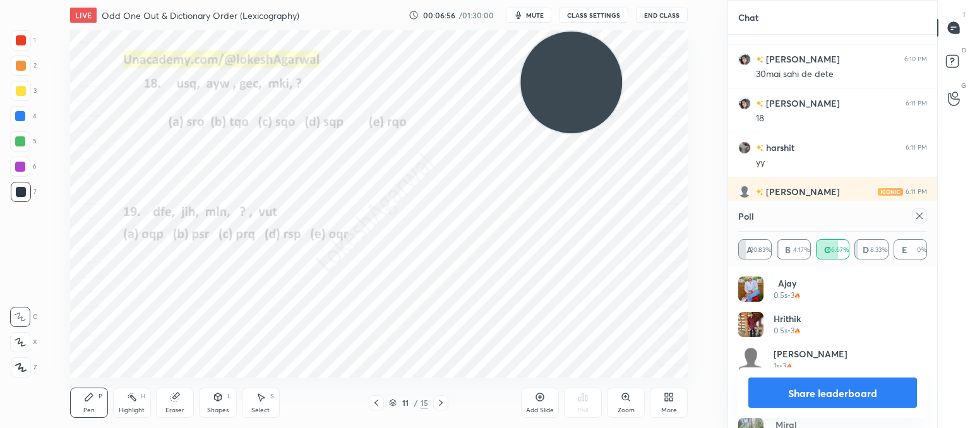
drag, startPoint x: 926, startPoint y: 215, endPoint x: 918, endPoint y: 223, distance: 11.2
click at [926, 217] on div at bounding box center [919, 215] width 15 height 15
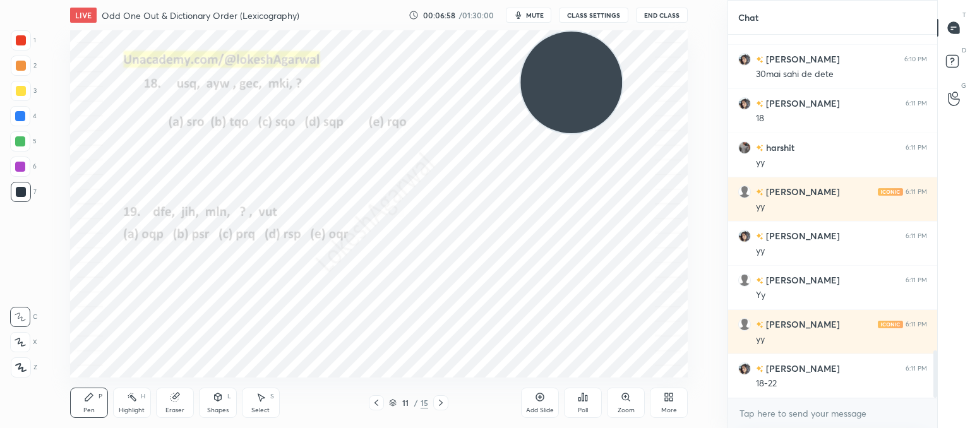
click at [442, 407] on icon at bounding box center [441, 403] width 10 height 10
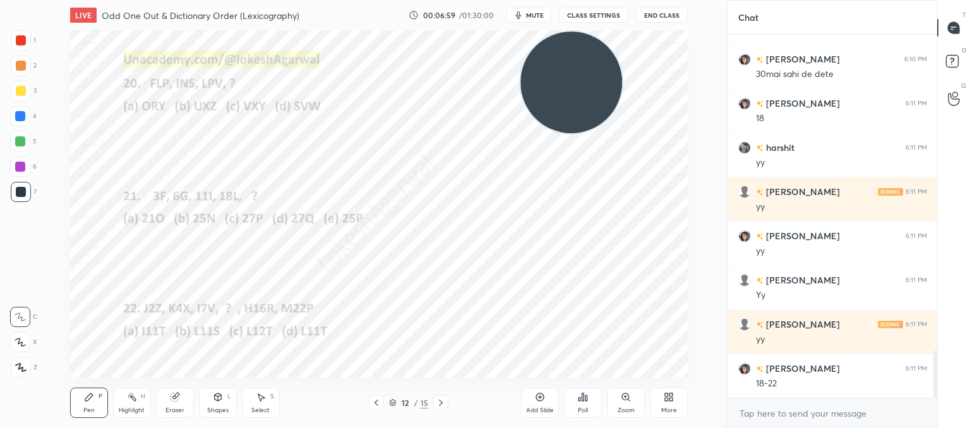
click at [579, 405] on div "Poll" at bounding box center [583, 403] width 38 height 30
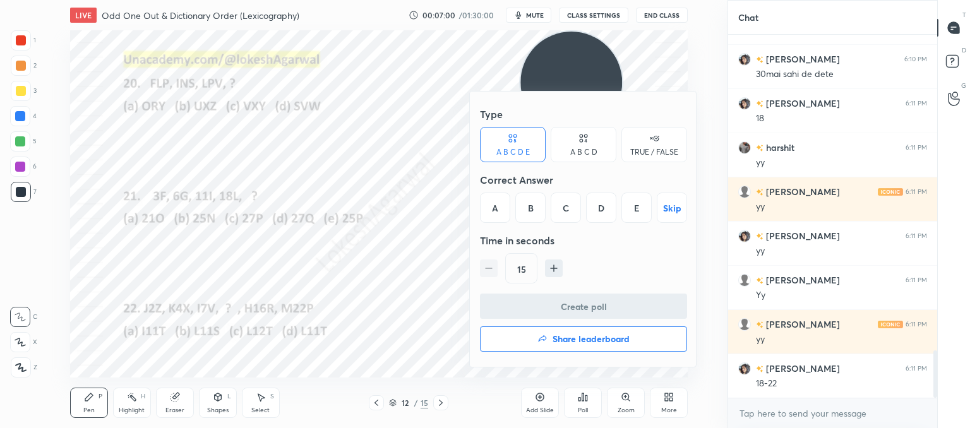
click at [498, 196] on div "A" at bounding box center [495, 208] width 30 height 30
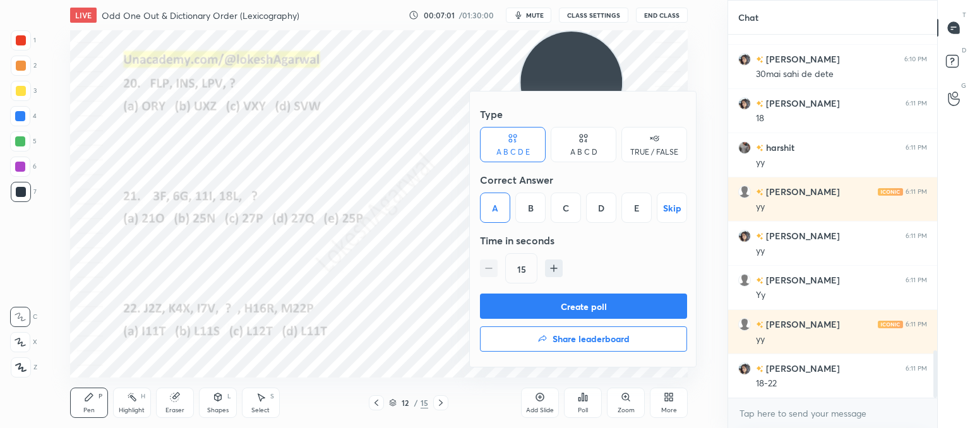
click at [531, 306] on button "Create poll" at bounding box center [583, 306] width 207 height 25
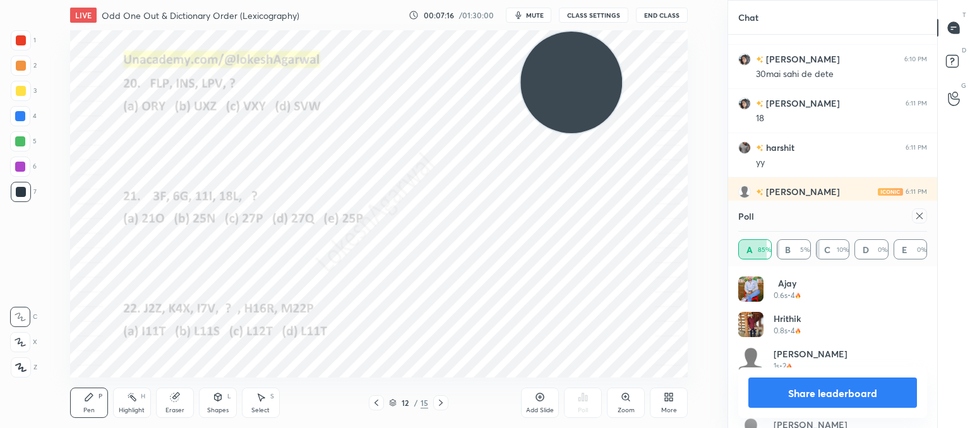
click at [917, 219] on icon at bounding box center [920, 216] width 10 height 10
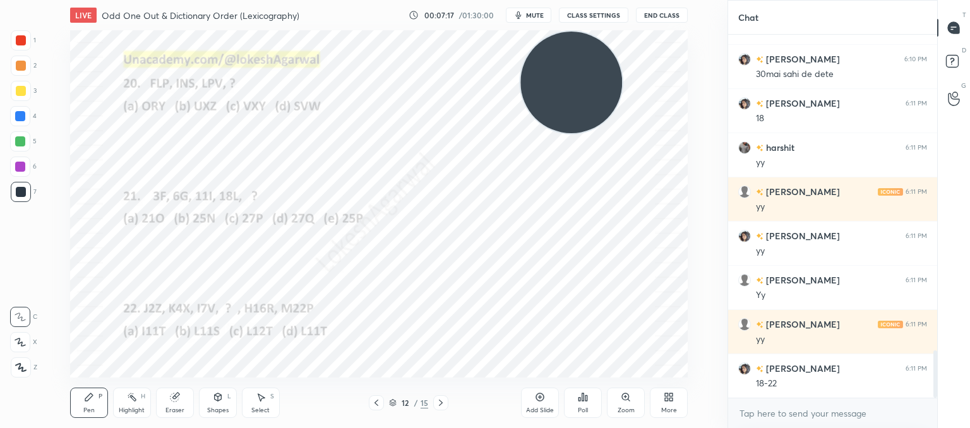
click at [583, 402] on icon at bounding box center [583, 397] width 10 height 10
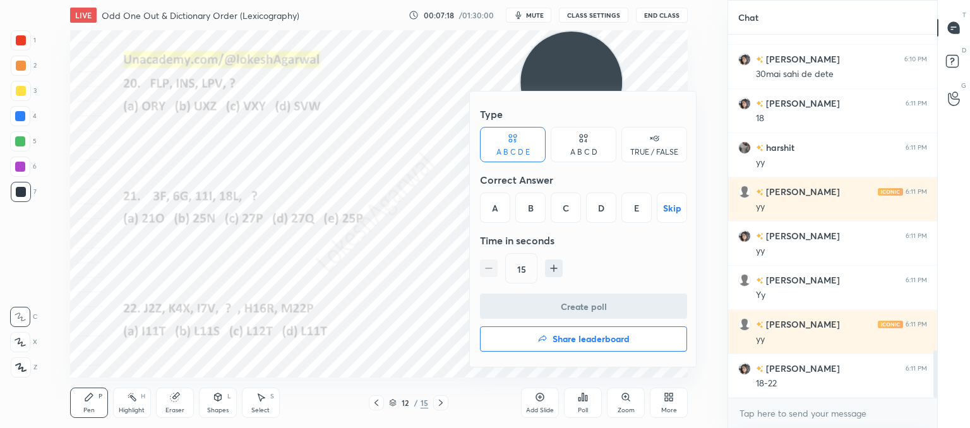
click at [577, 218] on div "C" at bounding box center [566, 208] width 30 height 30
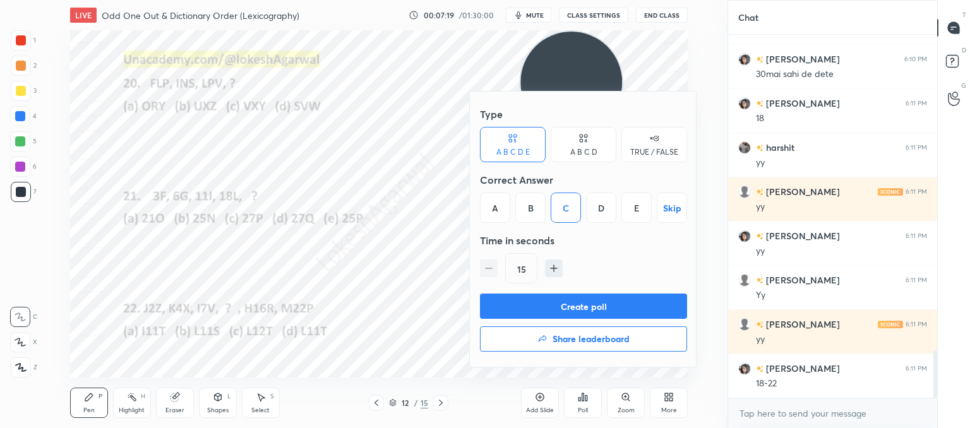
drag, startPoint x: 550, startPoint y: 308, endPoint x: 445, endPoint y: 289, distance: 106.6
click at [550, 309] on button "Create poll" at bounding box center [583, 306] width 207 height 25
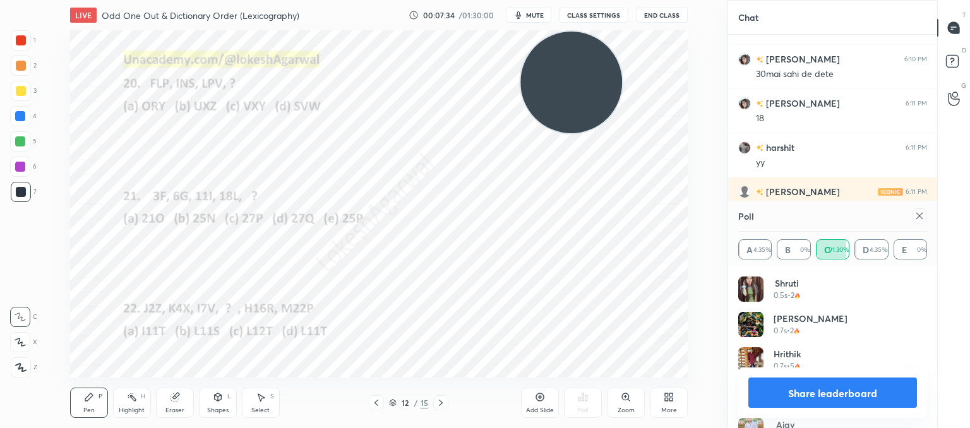
click at [922, 215] on icon at bounding box center [920, 216] width 10 height 10
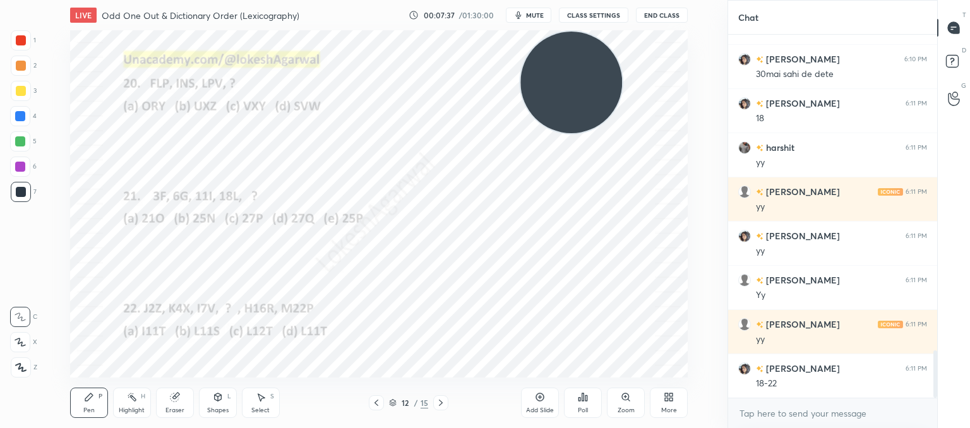
click at [594, 397] on div "Poll" at bounding box center [583, 403] width 38 height 30
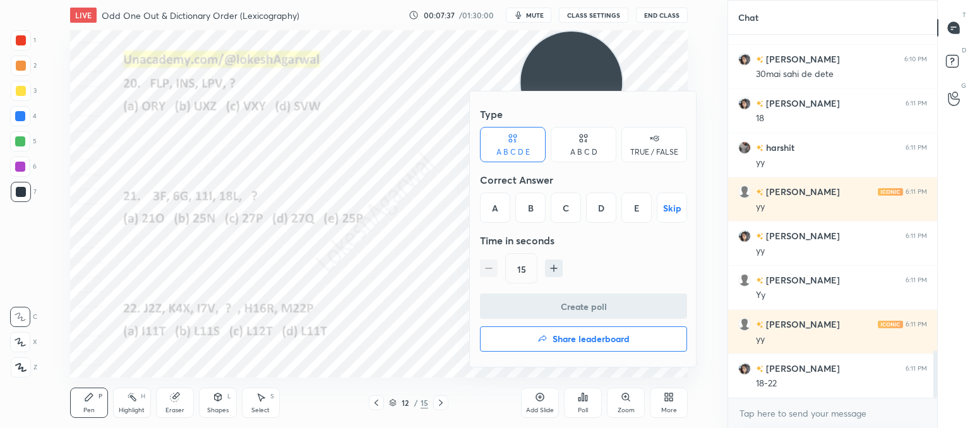
click at [594, 121] on div "Type" at bounding box center [583, 114] width 207 height 25
click at [600, 153] on div "A B C D" at bounding box center [584, 144] width 66 height 35
click at [620, 214] on div "D" at bounding box center [626, 208] width 37 height 30
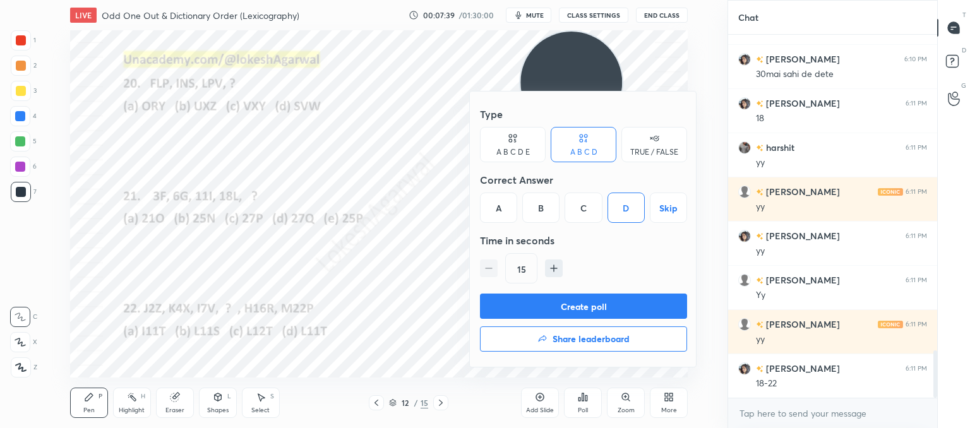
click at [576, 310] on button "Create poll" at bounding box center [583, 306] width 207 height 25
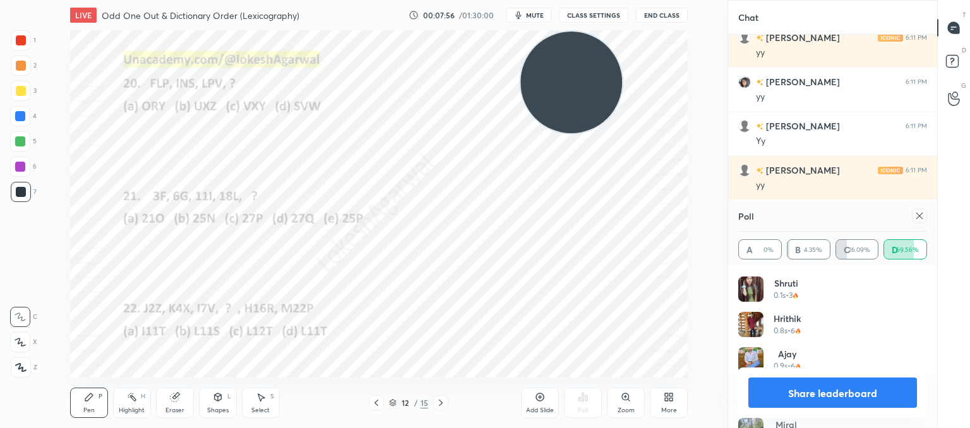
click at [920, 215] on icon at bounding box center [920, 216] width 6 height 6
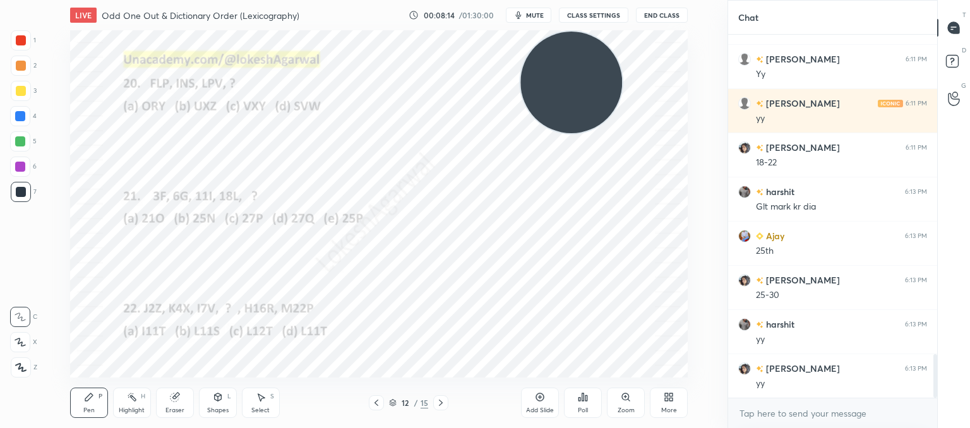
click at [438, 404] on icon at bounding box center [441, 403] width 10 height 10
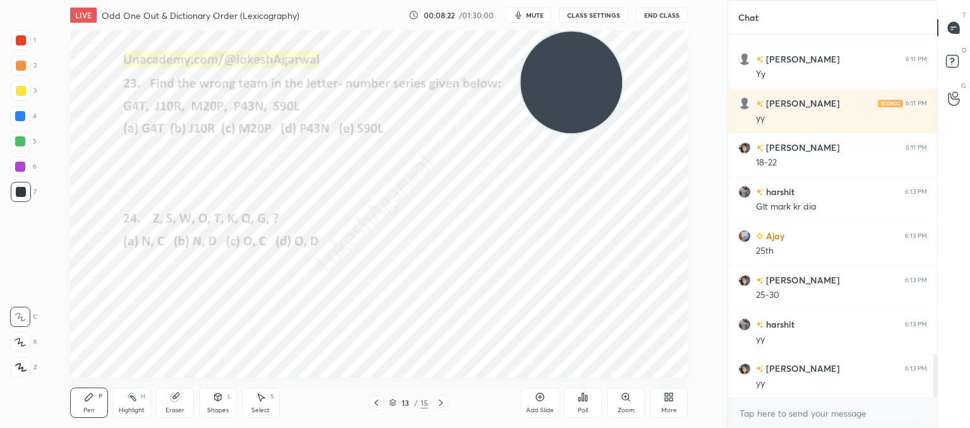
click at [592, 407] on div "Poll" at bounding box center [583, 403] width 38 height 30
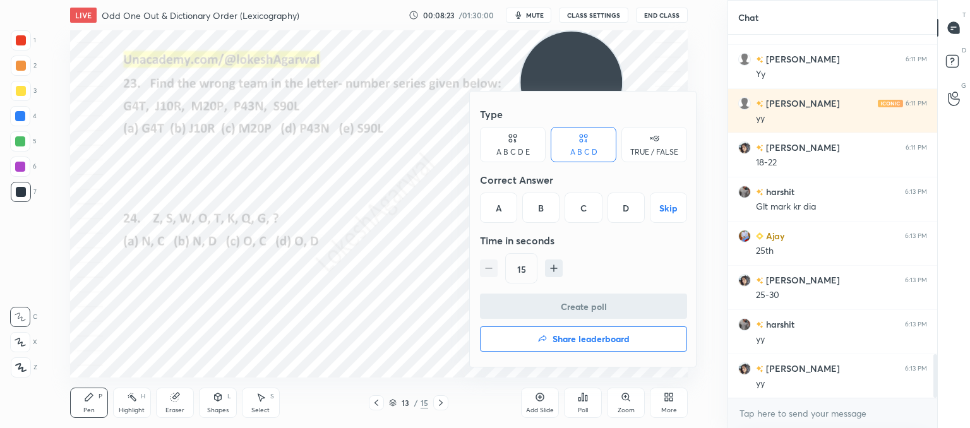
click at [558, 143] on div "A B C D" at bounding box center [584, 144] width 66 height 35
click at [497, 148] on div "A B C D E" at bounding box center [513, 152] width 33 height 8
click at [531, 208] on div "B" at bounding box center [531, 208] width 30 height 30
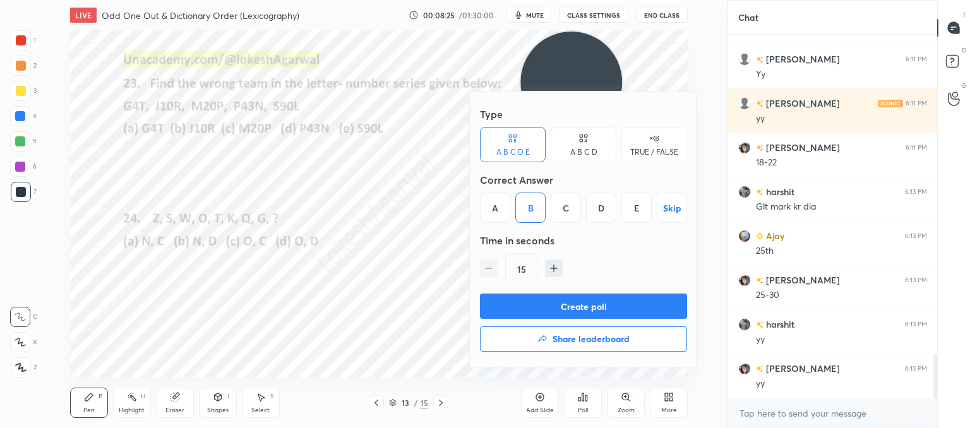
click at [541, 311] on button "Create poll" at bounding box center [583, 306] width 207 height 25
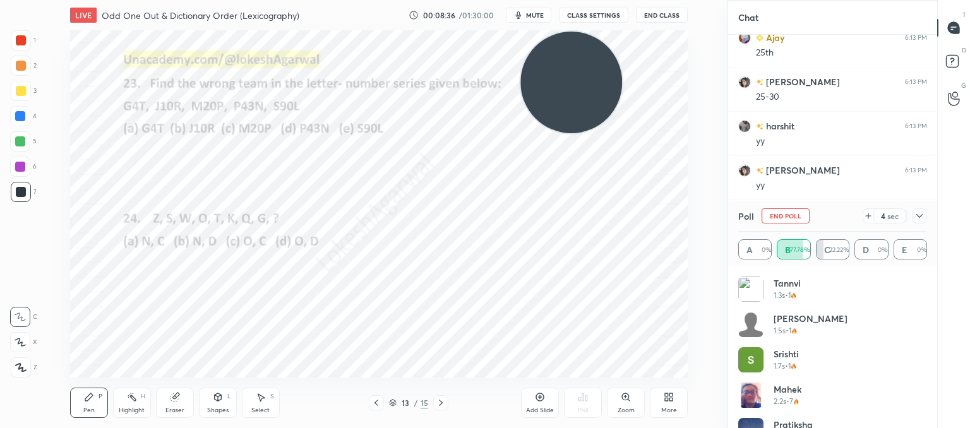
click at [918, 217] on icon at bounding box center [920, 216] width 10 height 10
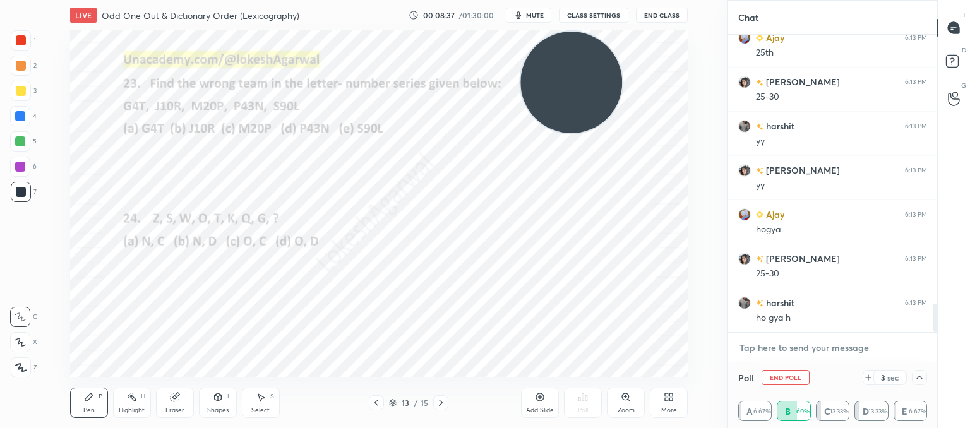
click at [757, 346] on textarea at bounding box center [833, 348] width 189 height 20
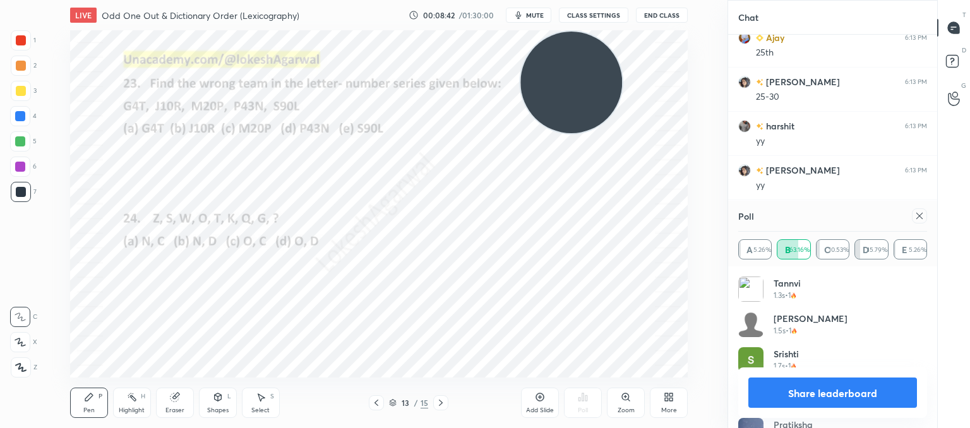
click at [926, 218] on div at bounding box center [919, 215] width 15 height 15
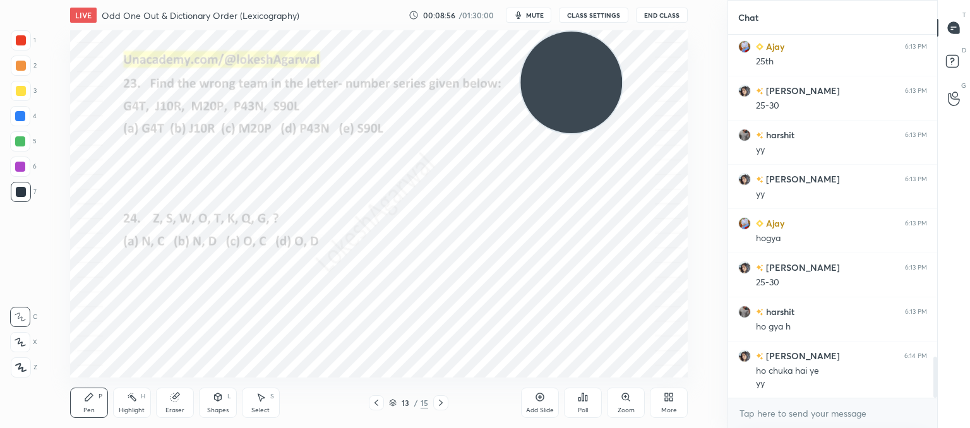
click at [440, 402] on icon at bounding box center [441, 403] width 10 height 10
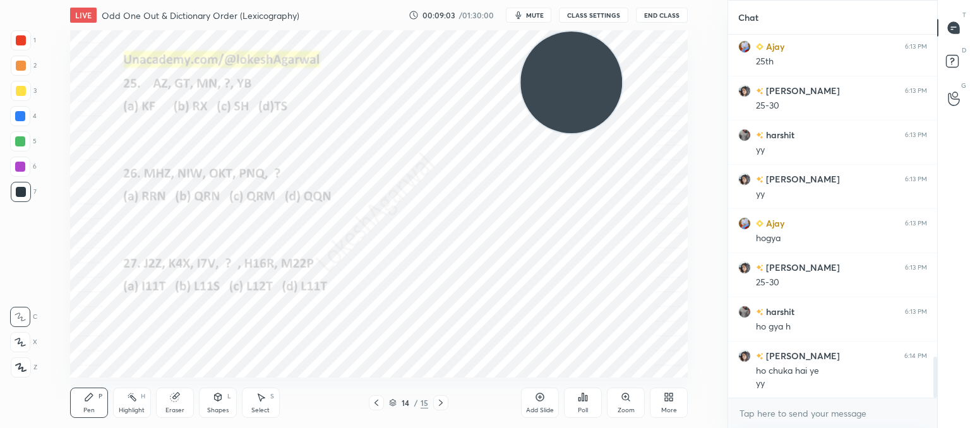
click at [596, 400] on div "Poll" at bounding box center [583, 403] width 38 height 30
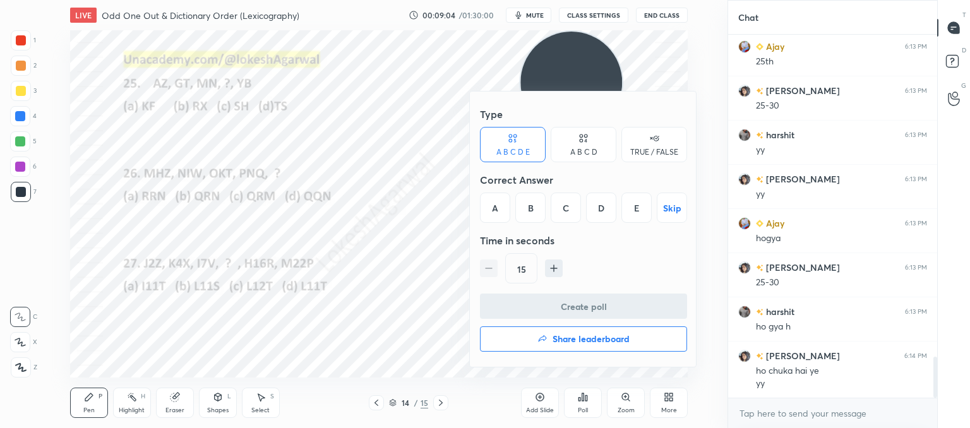
click at [567, 204] on div "C" at bounding box center [566, 208] width 30 height 30
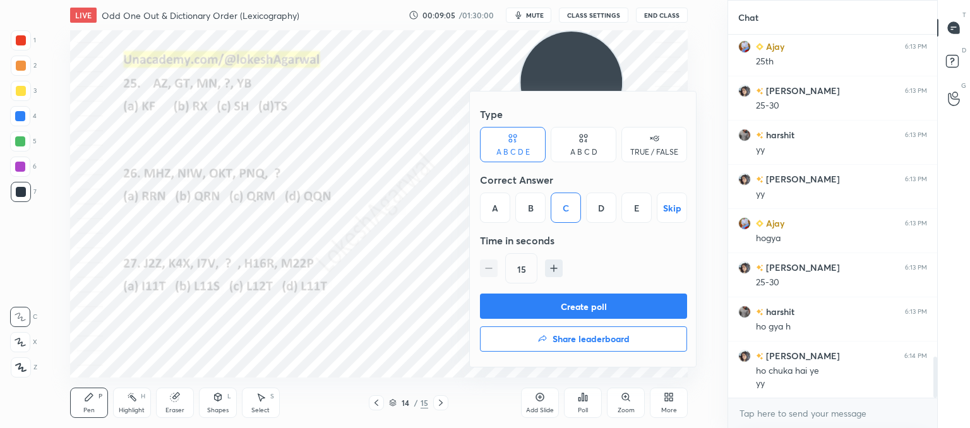
click at [586, 150] on div "A B C D" at bounding box center [583, 152] width 27 height 8
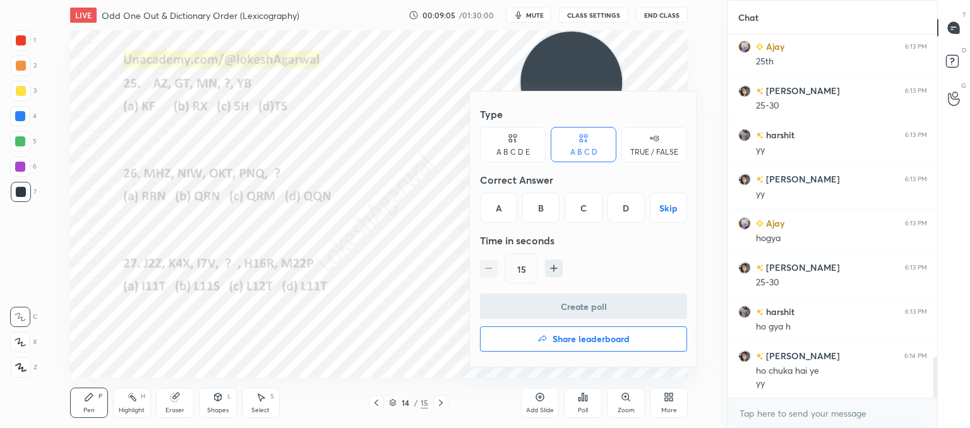
click at [579, 199] on div "C" at bounding box center [583, 208] width 37 height 30
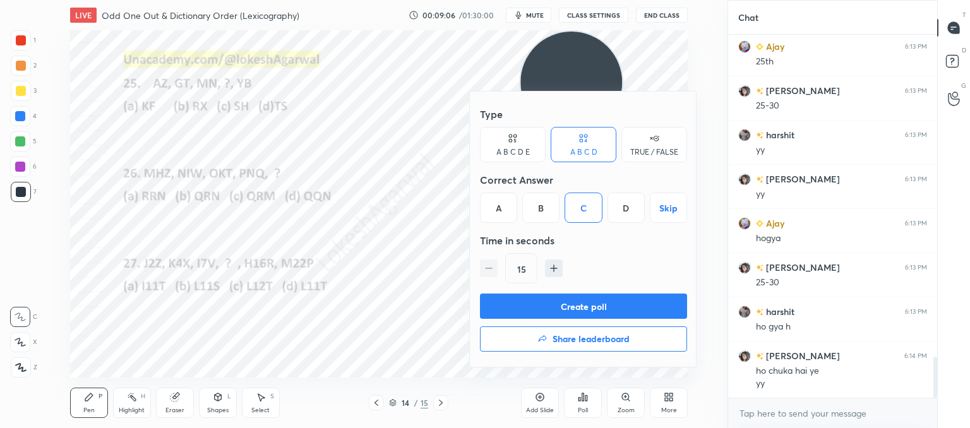
click at [554, 308] on button "Create poll" at bounding box center [583, 306] width 207 height 25
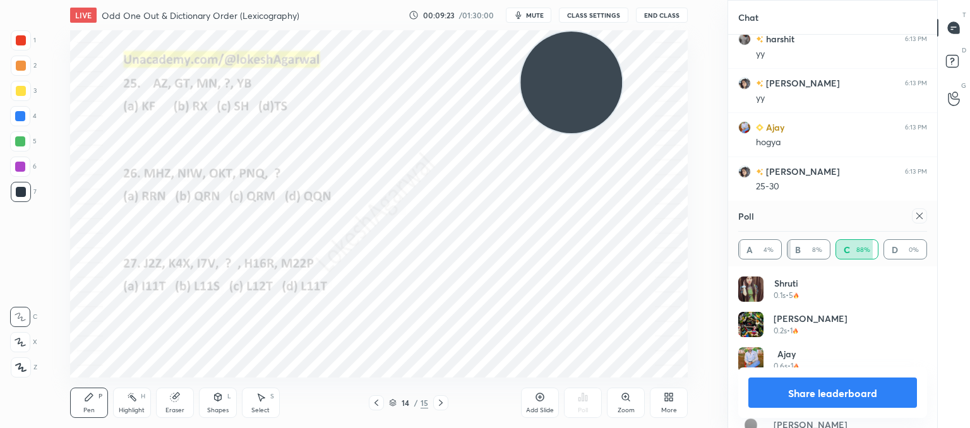
click at [924, 215] on icon at bounding box center [920, 216] width 10 height 10
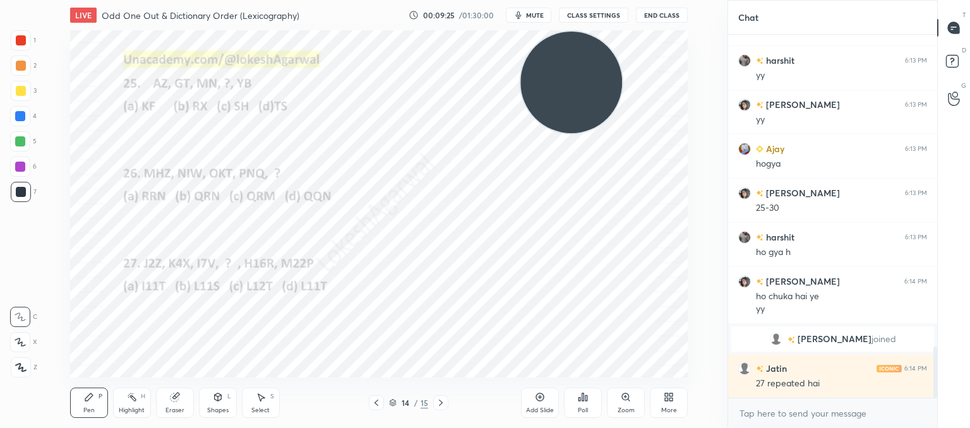
click at [590, 402] on div "Poll" at bounding box center [583, 403] width 38 height 30
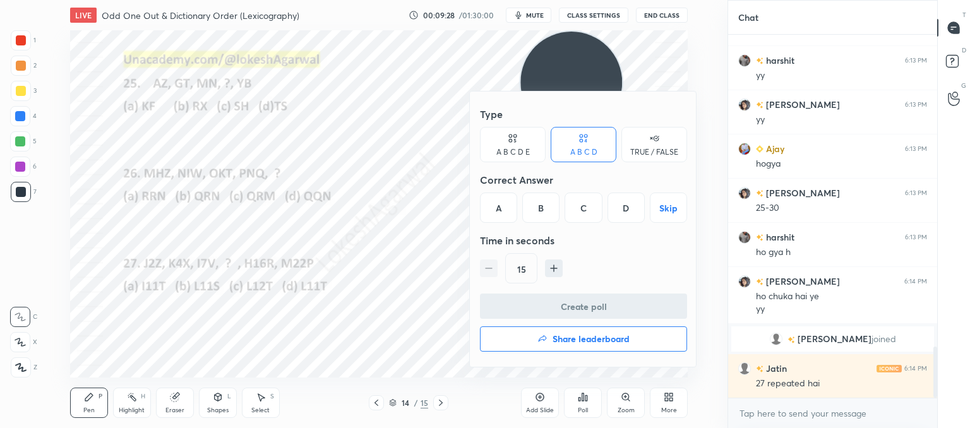
click at [538, 205] on div "B" at bounding box center [540, 208] width 37 height 30
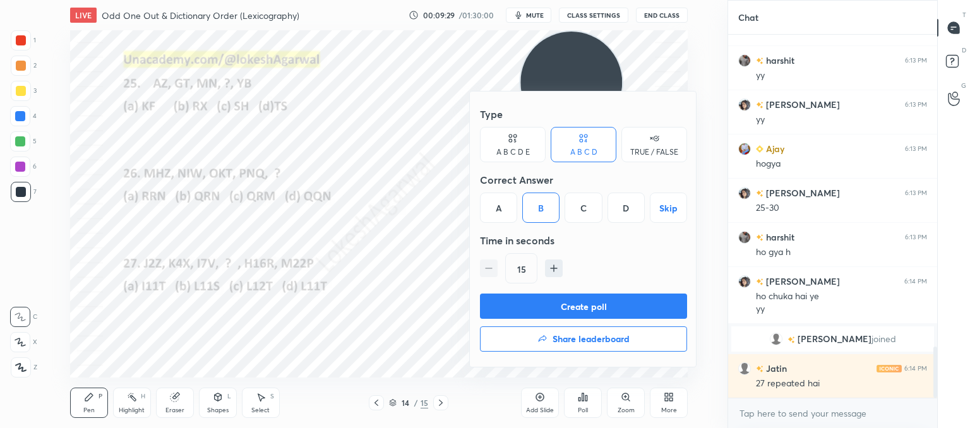
click at [562, 303] on button "Create poll" at bounding box center [583, 306] width 207 height 25
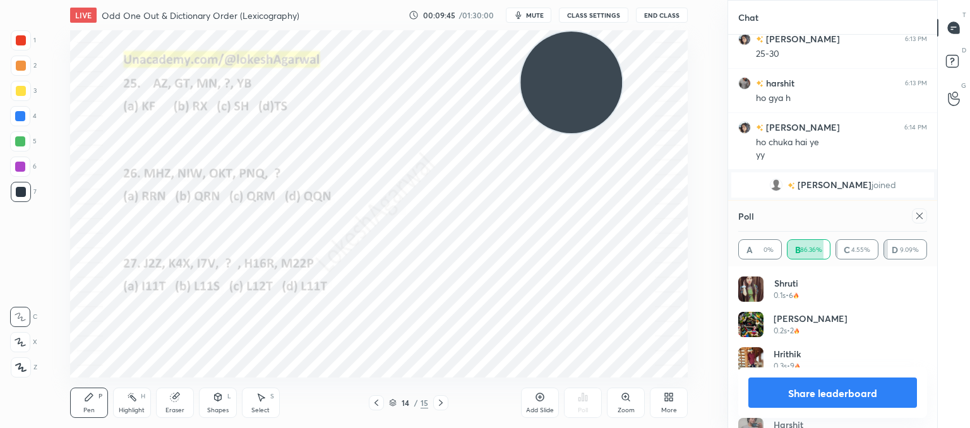
click at [922, 215] on icon at bounding box center [920, 216] width 10 height 10
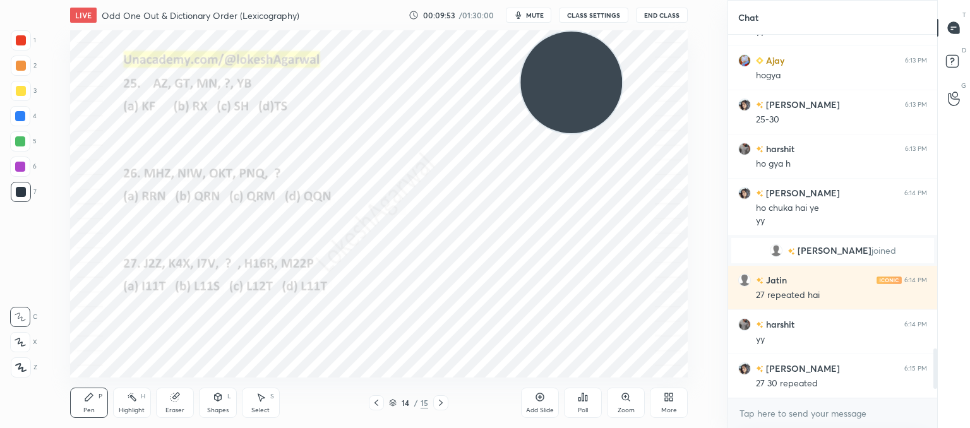
click at [438, 404] on icon at bounding box center [441, 403] width 10 height 10
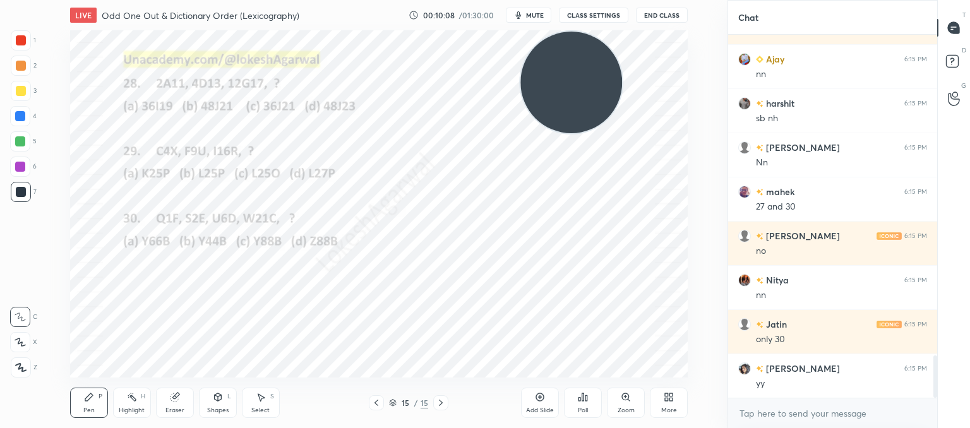
click at [577, 399] on div "Poll" at bounding box center [583, 403] width 38 height 30
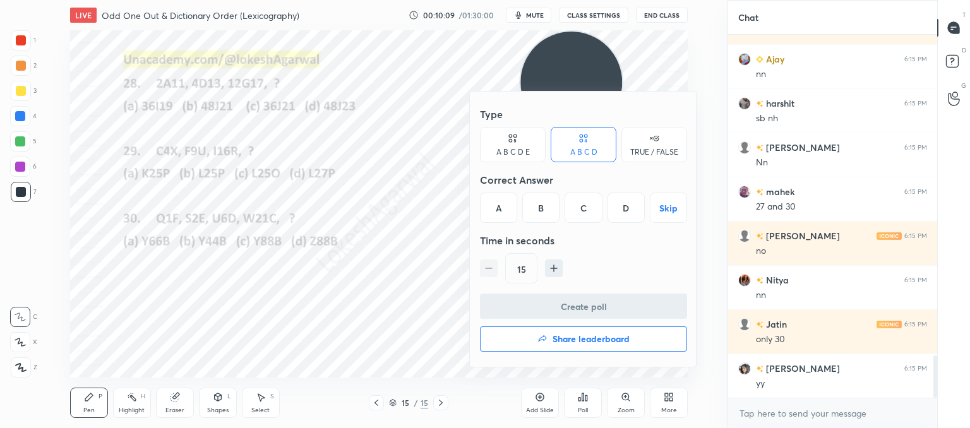
click at [618, 212] on div "D" at bounding box center [626, 208] width 37 height 30
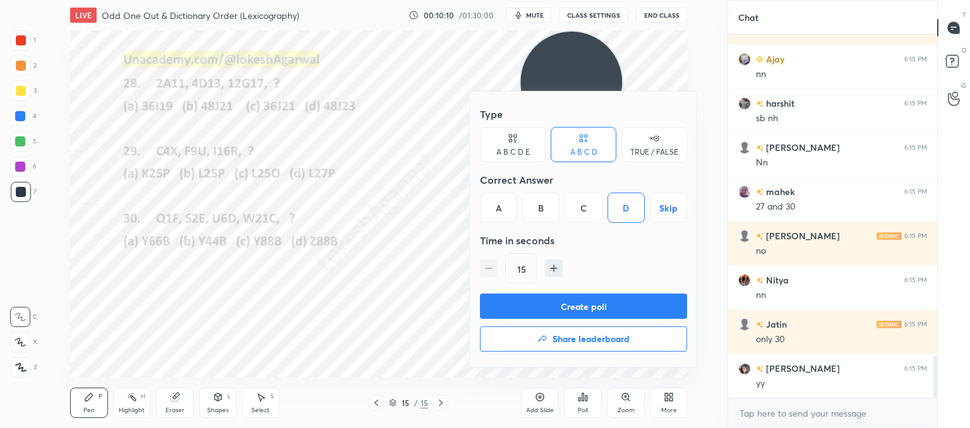
click at [544, 304] on button "Create poll" at bounding box center [583, 306] width 207 height 25
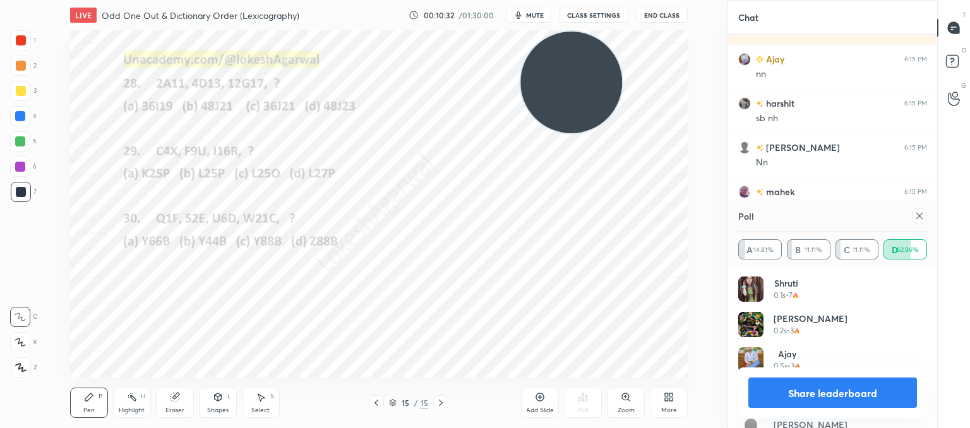
click at [926, 212] on div at bounding box center [919, 215] width 15 height 15
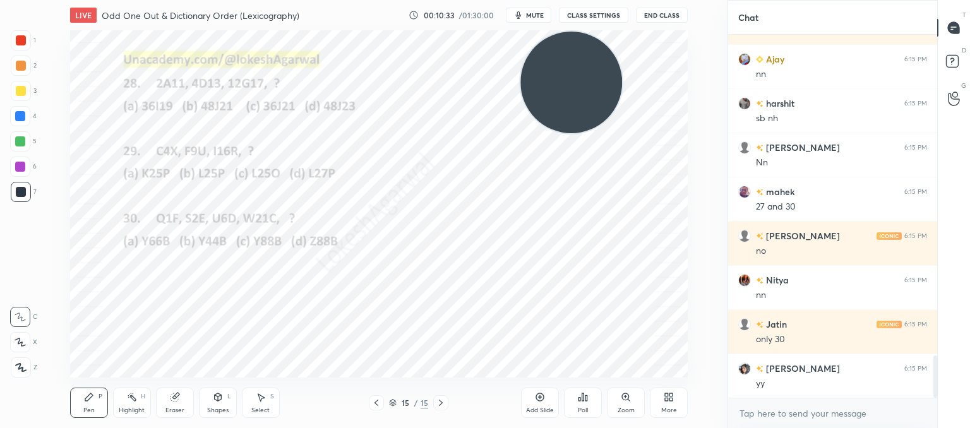
click at [581, 397] on icon at bounding box center [583, 397] width 10 height 10
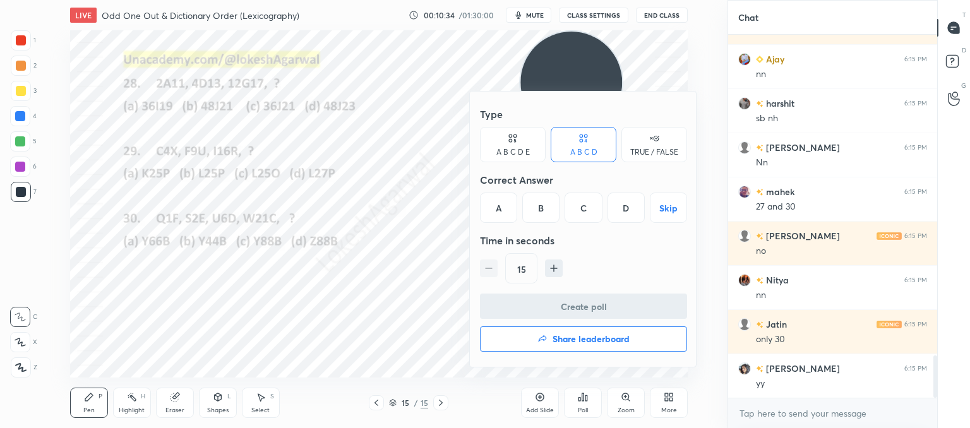
click at [586, 205] on div "C" at bounding box center [583, 208] width 37 height 30
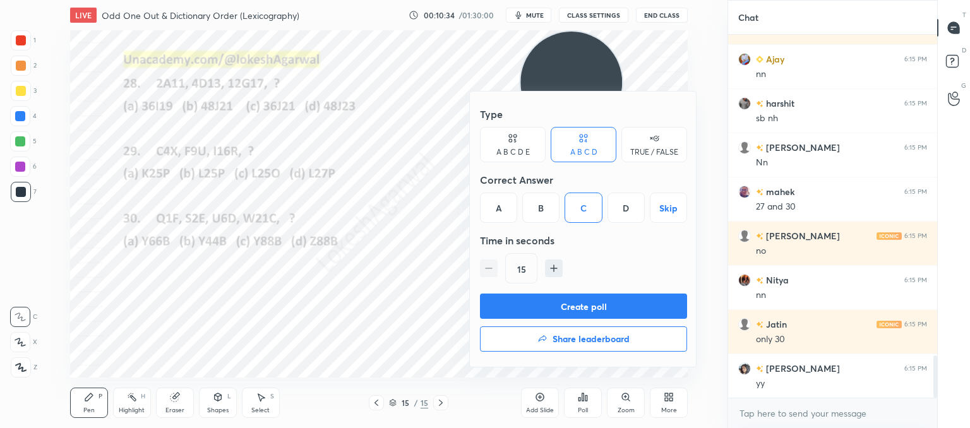
click at [573, 310] on button "Create poll" at bounding box center [583, 306] width 207 height 25
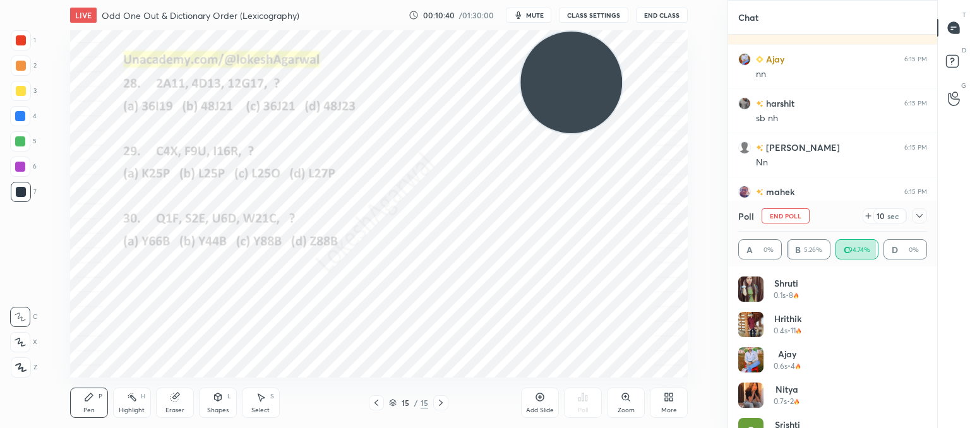
click at [548, 9] on button "mute" at bounding box center [528, 15] width 45 height 15
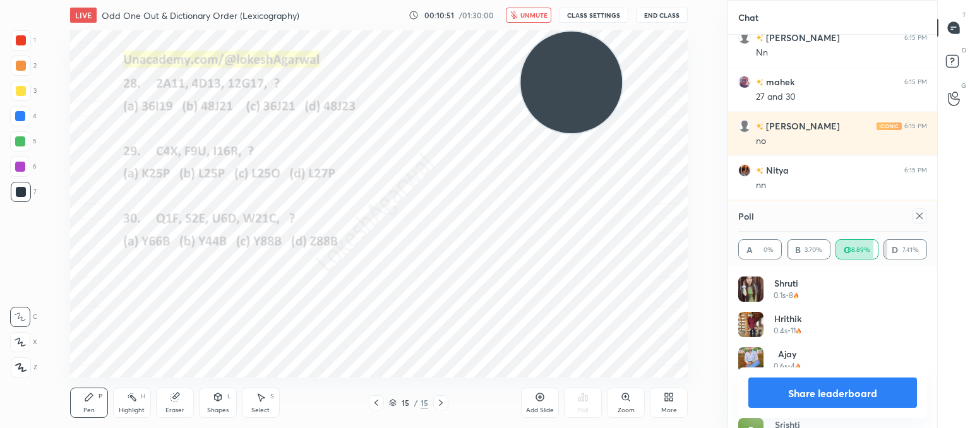
click at [920, 220] on icon at bounding box center [920, 216] width 10 height 10
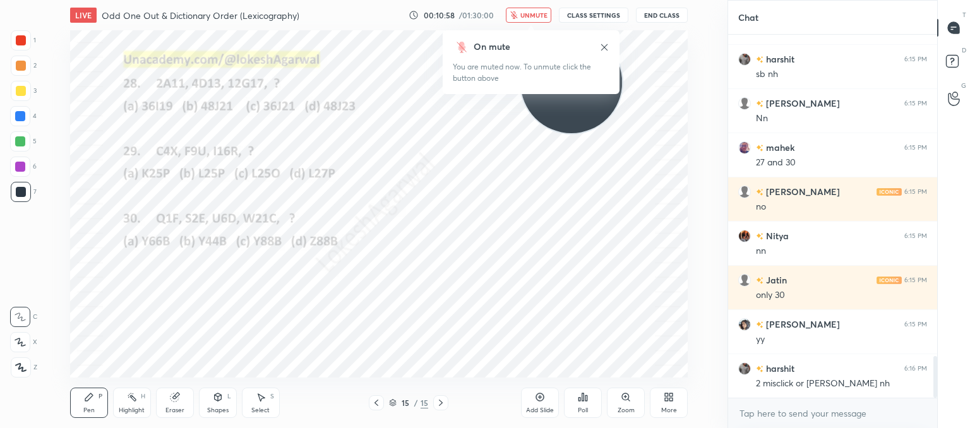
drag, startPoint x: 528, startPoint y: 14, endPoint x: 515, endPoint y: 21, distance: 15.3
click at [528, 13] on span "unmute" at bounding box center [534, 15] width 27 height 9
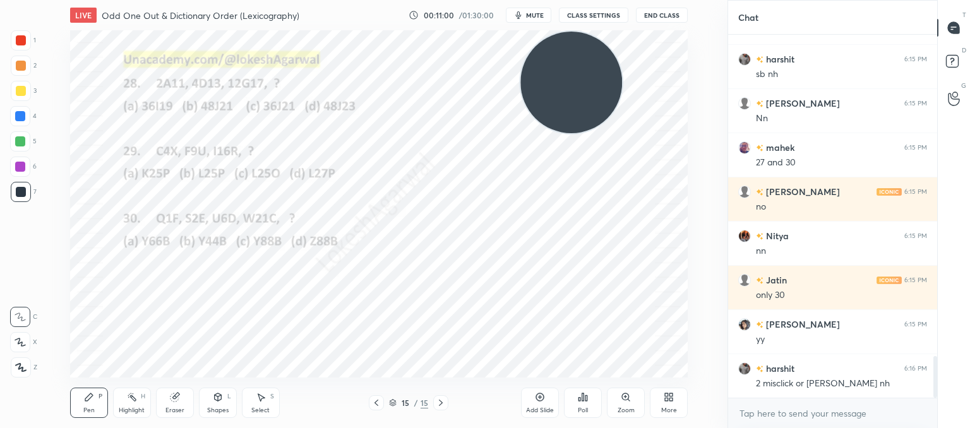
click at [580, 414] on div "Poll" at bounding box center [583, 410] width 10 height 6
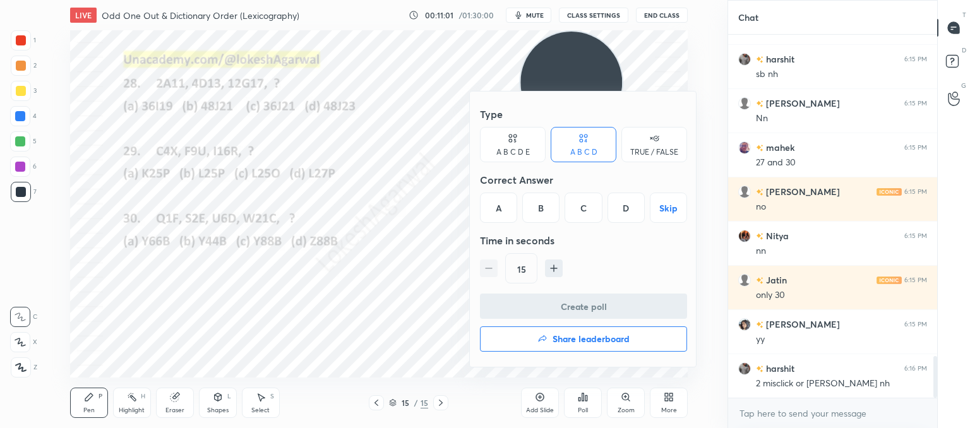
click at [551, 344] on button "Share leaderboard" at bounding box center [583, 339] width 207 height 25
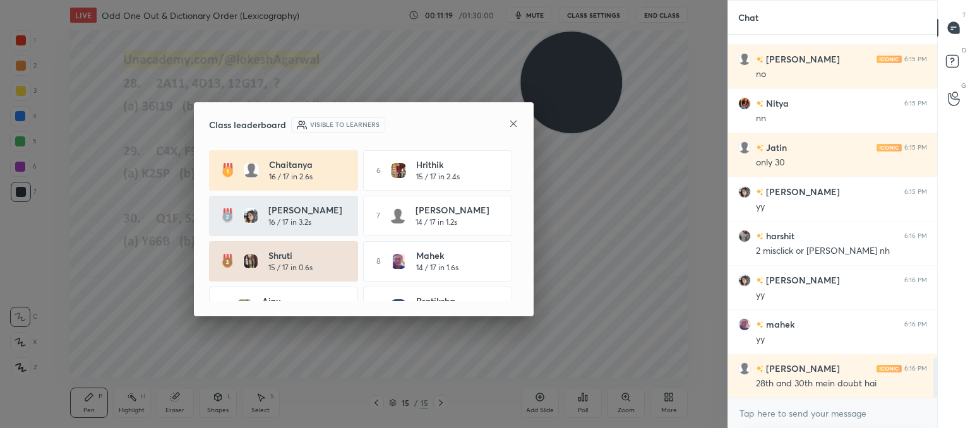
click at [506, 119] on div "Class leaderboard Visible to learners" at bounding box center [364, 125] width 310 height 15
click at [513, 122] on icon at bounding box center [514, 124] width 10 height 10
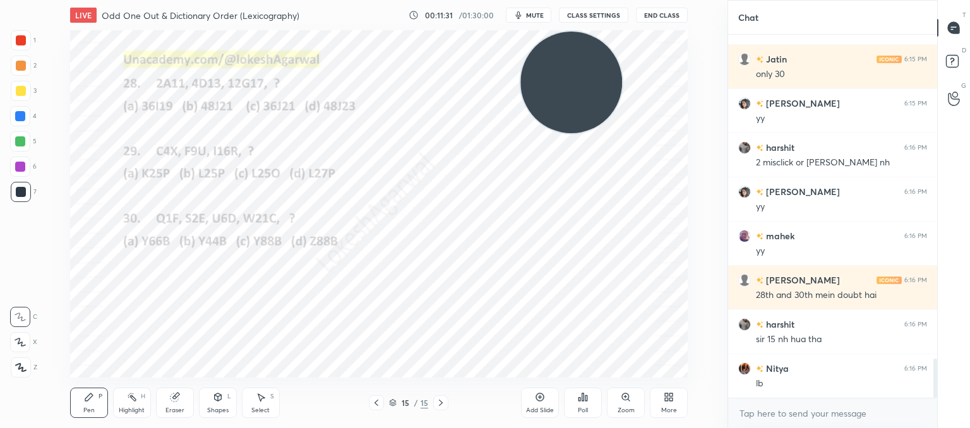
click at [592, 408] on div "Poll" at bounding box center [583, 403] width 38 height 30
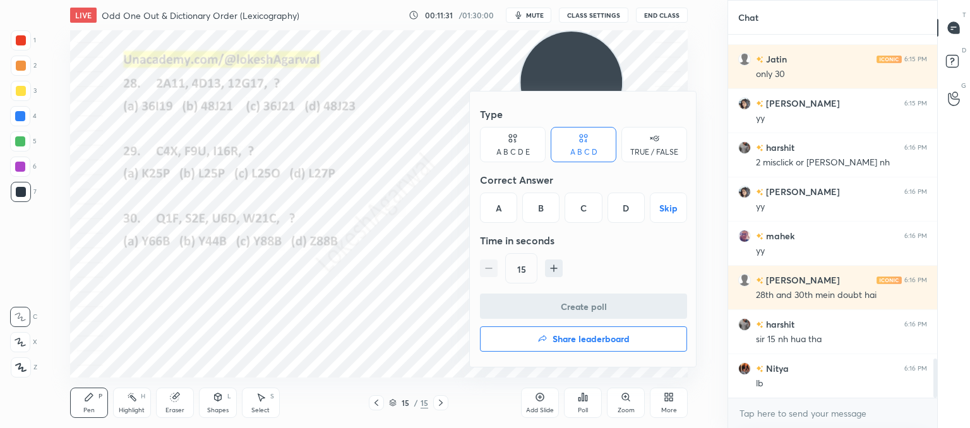
click at [546, 347] on button "Share leaderboard" at bounding box center [583, 339] width 207 height 25
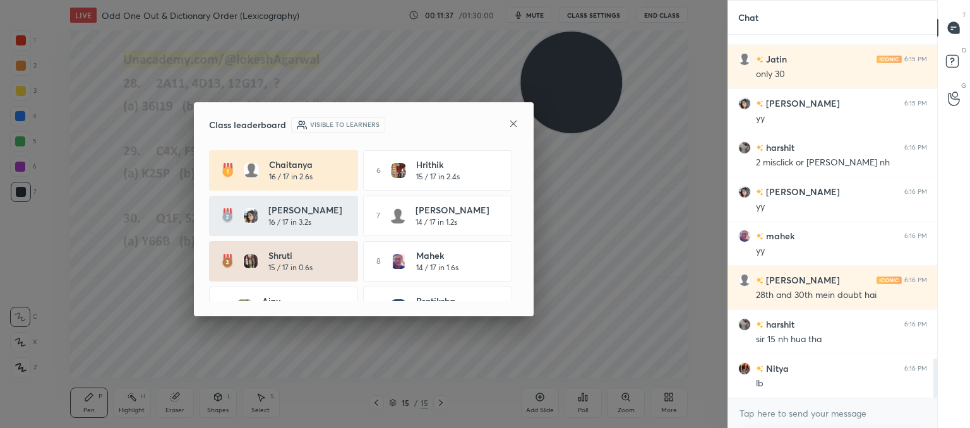
scroll to position [29, 0]
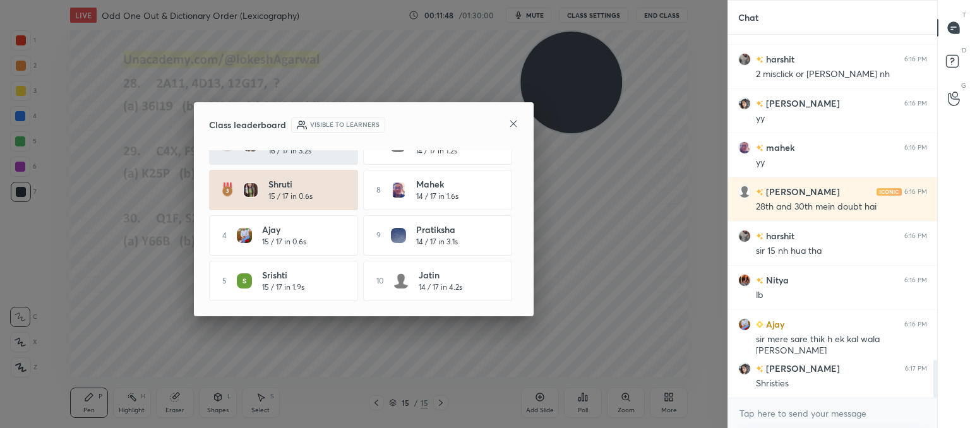
click at [510, 121] on icon at bounding box center [513, 124] width 6 height 6
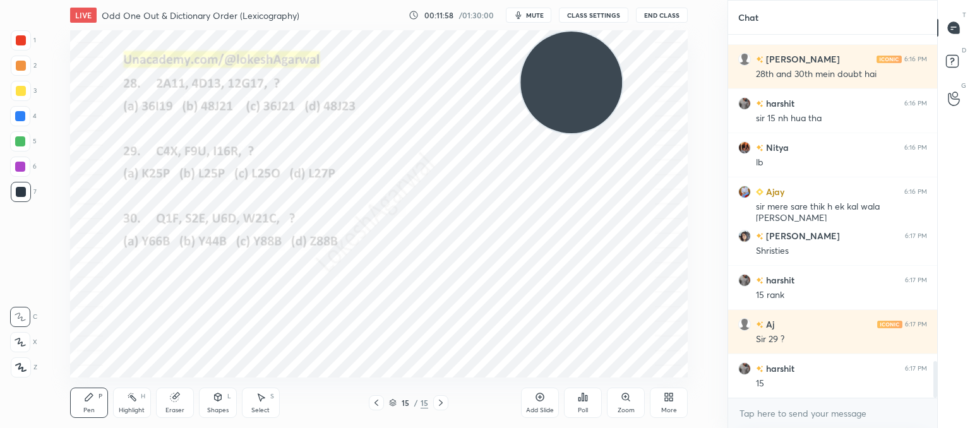
scroll to position [3286, 0]
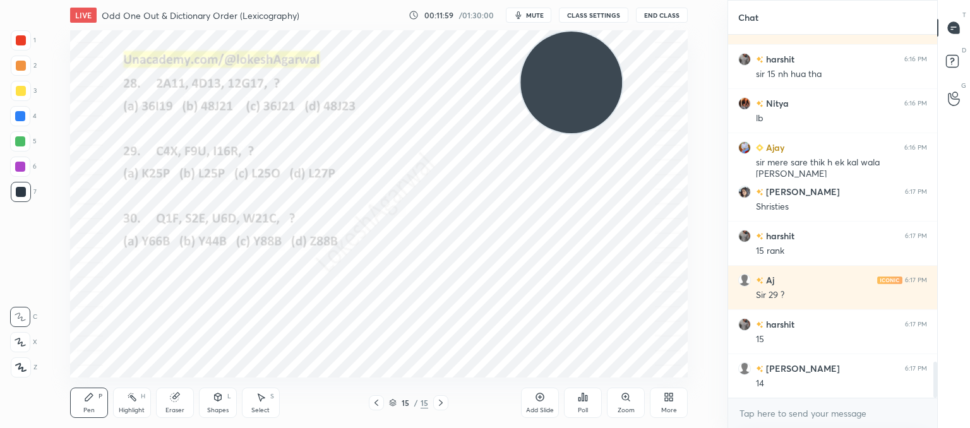
click at [378, 402] on icon at bounding box center [376, 403] width 10 height 10
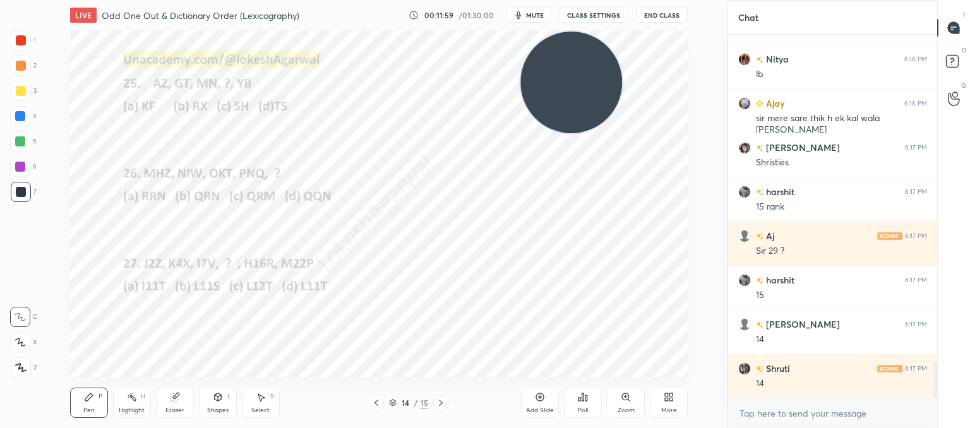
click at [377, 402] on icon at bounding box center [376, 403] width 10 height 10
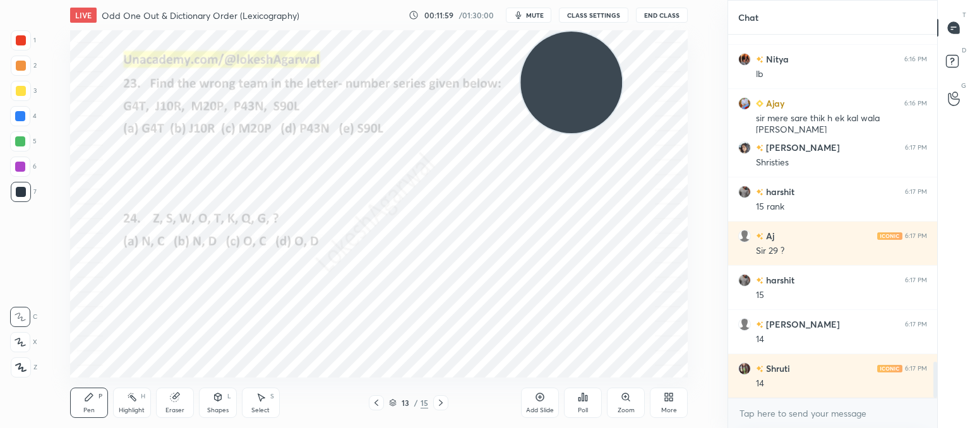
click at [377, 401] on icon at bounding box center [376, 403] width 10 height 10
click at [377, 401] on icon at bounding box center [377, 403] width 4 height 6
click at [375, 402] on icon at bounding box center [376, 403] width 10 height 10
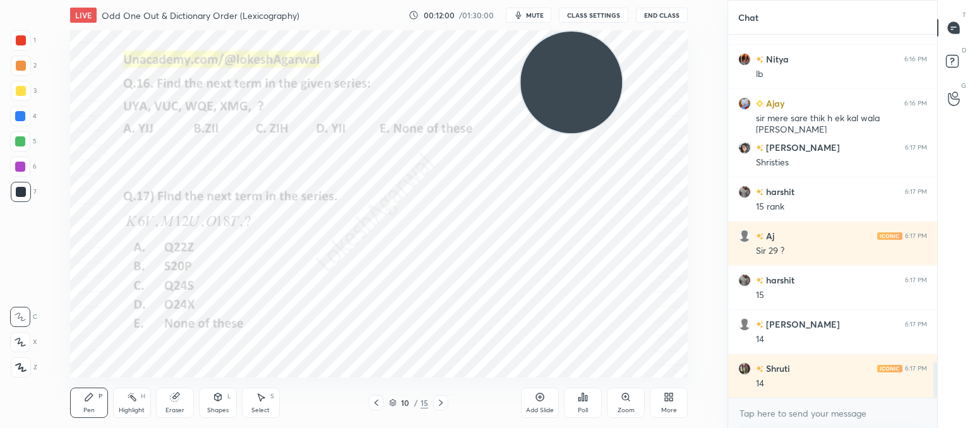
click at [377, 401] on icon at bounding box center [376, 403] width 10 height 10
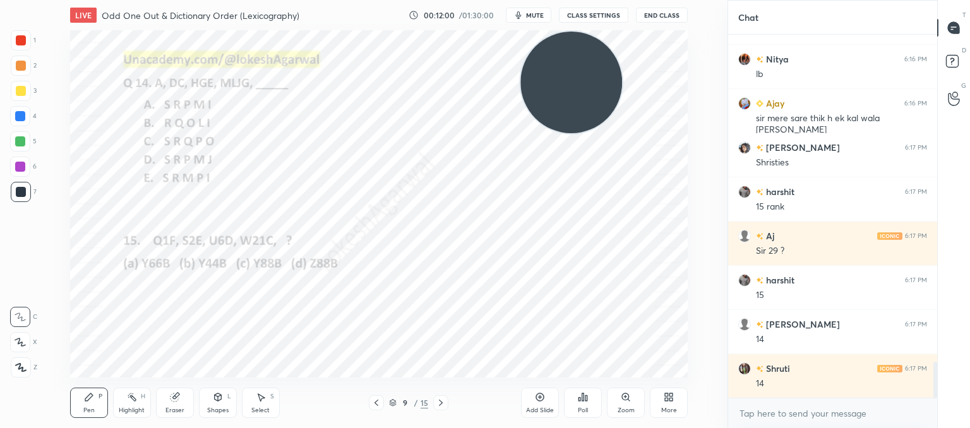
click at [376, 401] on icon at bounding box center [376, 403] width 10 height 10
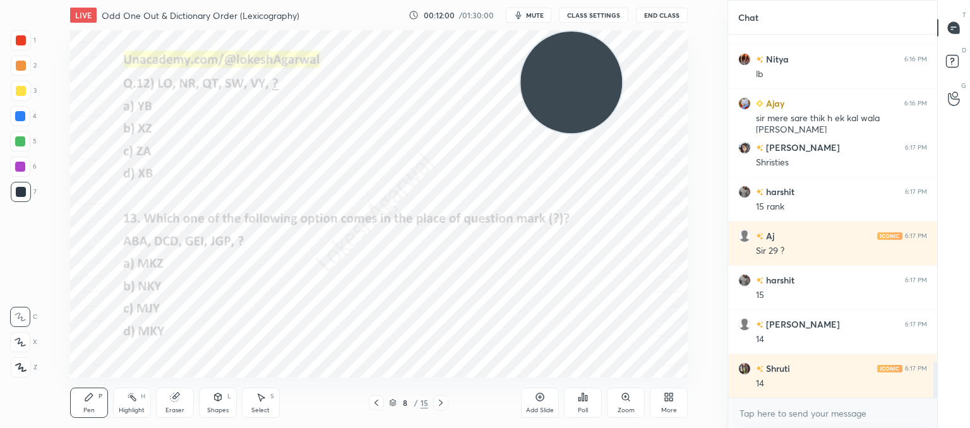
click at [377, 400] on icon at bounding box center [376, 403] width 10 height 10
click at [377, 401] on icon at bounding box center [376, 403] width 10 height 10
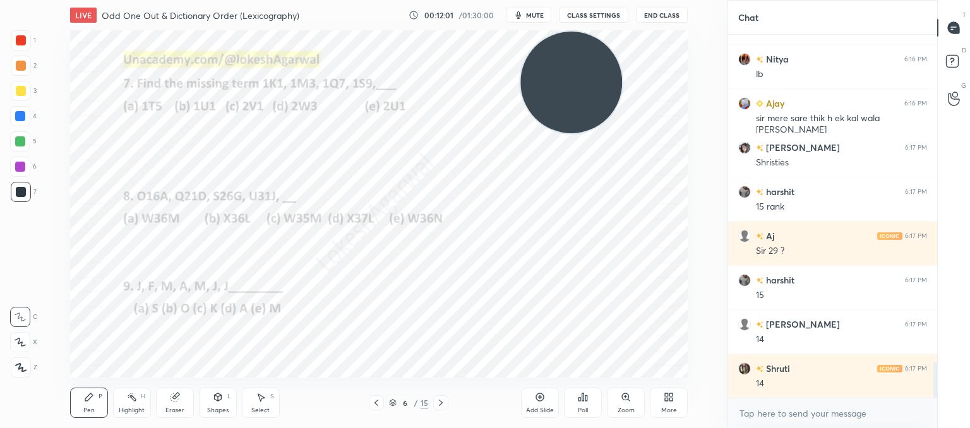
click at [378, 401] on icon at bounding box center [376, 403] width 10 height 10
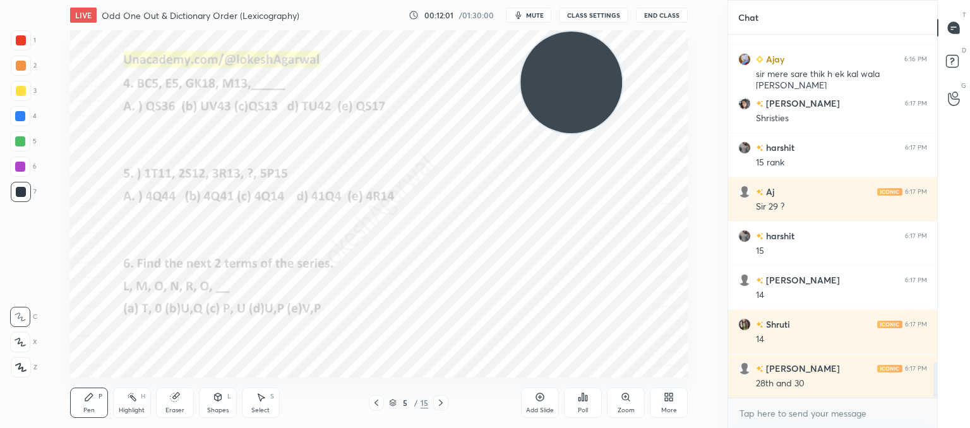
click at [377, 400] on icon at bounding box center [376, 403] width 10 height 10
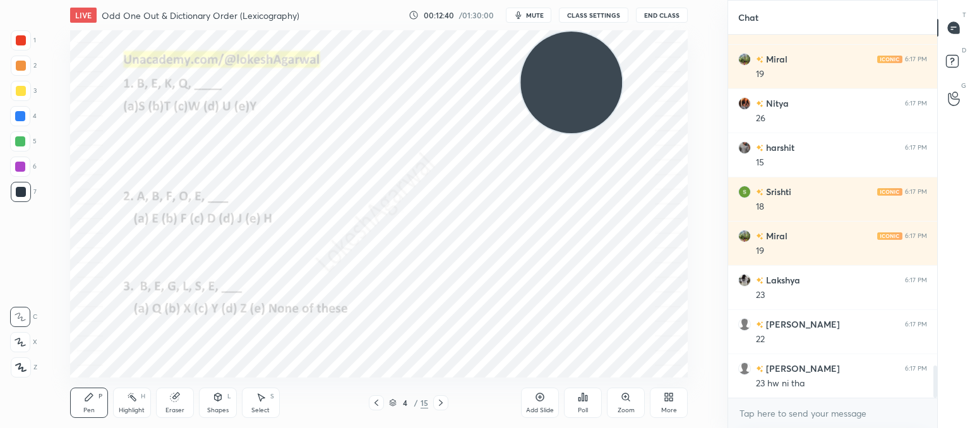
scroll to position [3773, 0]
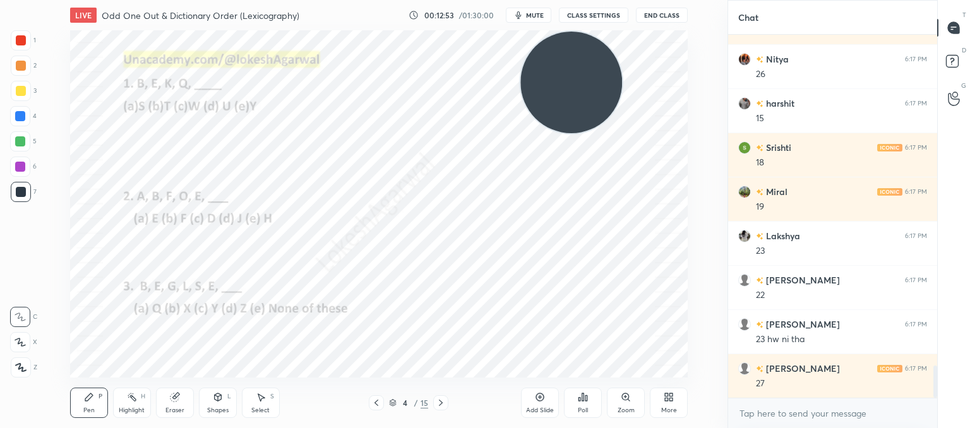
click at [267, 402] on div "Select S" at bounding box center [261, 403] width 38 height 30
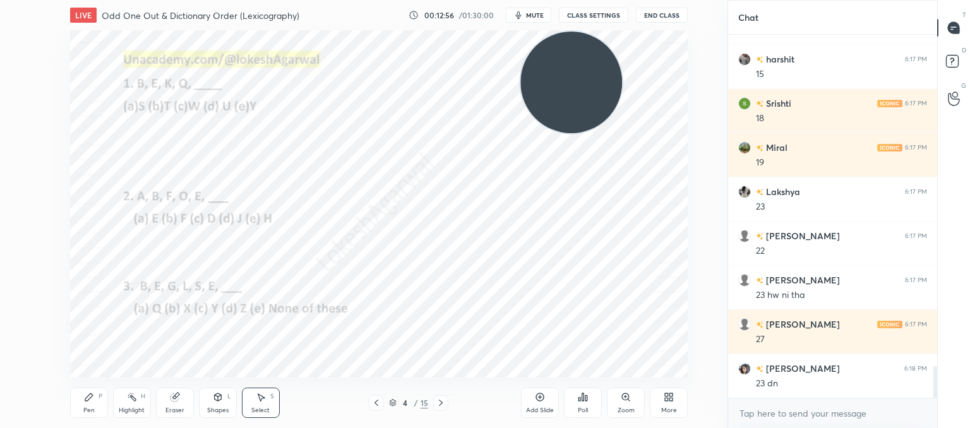
click at [81, 401] on div "Pen P" at bounding box center [89, 403] width 38 height 30
drag, startPoint x: 174, startPoint y: 394, endPoint x: 192, endPoint y: 380, distance: 22.9
click at [175, 394] on icon at bounding box center [175, 397] width 10 height 10
drag, startPoint x: 264, startPoint y: 401, endPoint x: 282, endPoint y: 380, distance: 28.2
click at [266, 400] on div "Select S" at bounding box center [261, 403] width 38 height 30
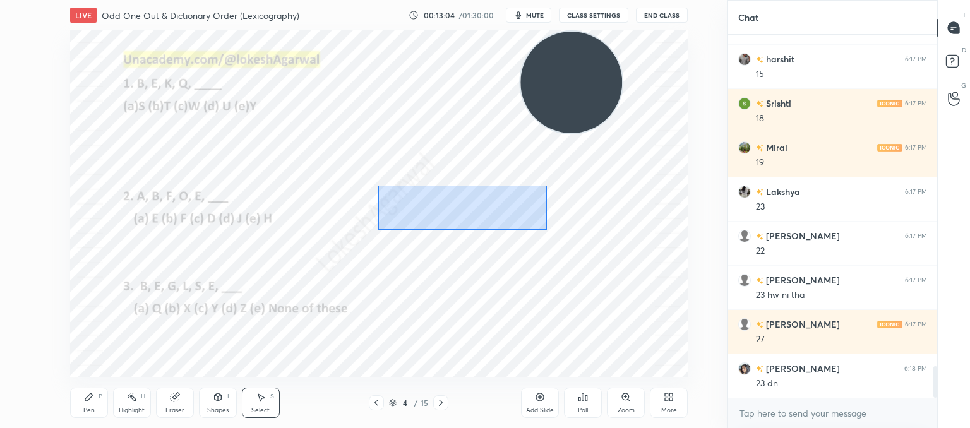
drag, startPoint x: 377, startPoint y: 185, endPoint x: 542, endPoint y: 225, distance: 170.2
click at [551, 228] on div "0 ° Undo Copy Duplicate Duplicate to new slide Delete" at bounding box center [379, 203] width 618 height 347
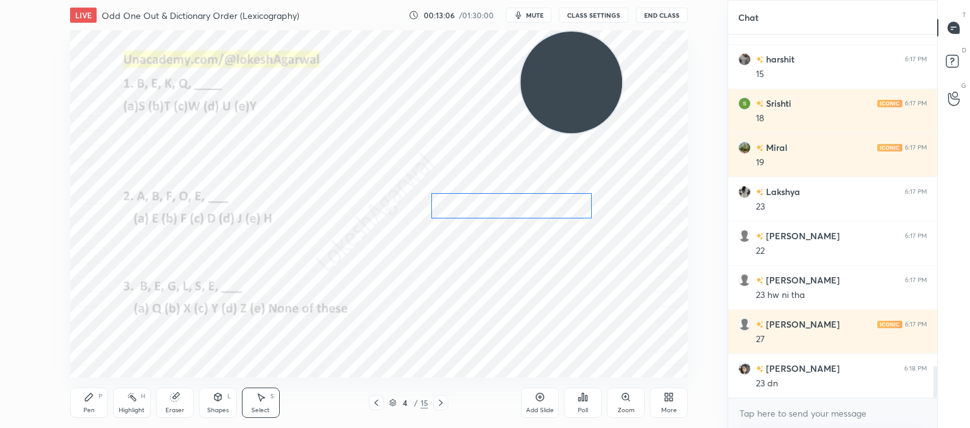
drag, startPoint x: 513, startPoint y: 214, endPoint x: 548, endPoint y: 206, distance: 36.2
click at [548, 206] on div "0 ° Undo Copy Duplicate Duplicate to new slide Delete" at bounding box center [379, 203] width 618 height 347
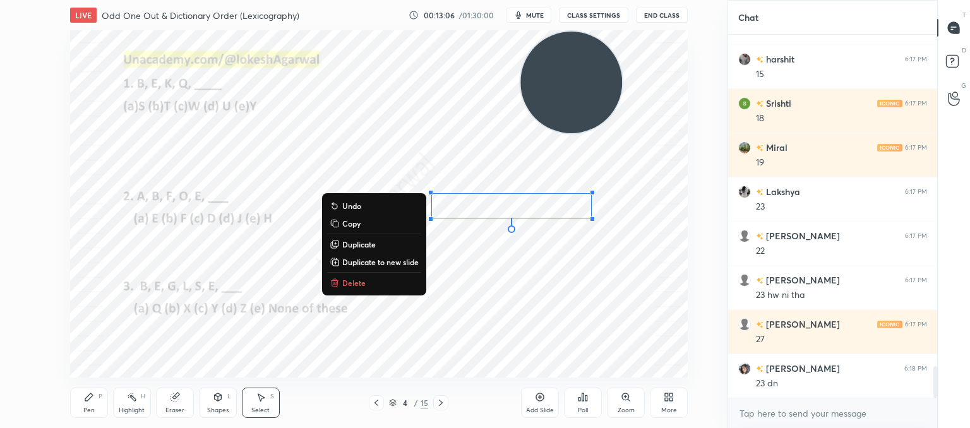
click at [546, 281] on div "0 ° Undo Copy Duplicate Duplicate to new slide Delete" at bounding box center [379, 203] width 618 height 347
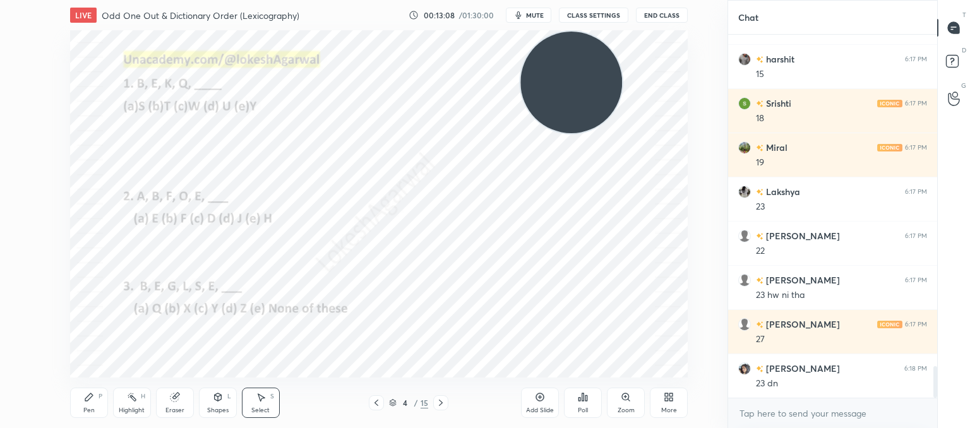
drag, startPoint x: 263, startPoint y: 405, endPoint x: 329, endPoint y: 342, distance: 91.6
click at [265, 405] on div "Select S" at bounding box center [261, 403] width 38 height 30
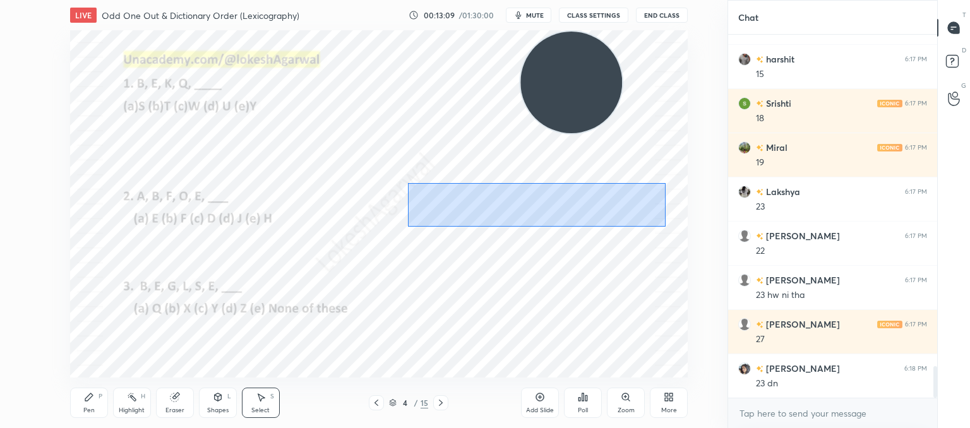
drag, startPoint x: 426, startPoint y: 184, endPoint x: 664, endPoint y: 227, distance: 241.5
click at [665, 227] on div "0 ° Undo Copy Duplicate Duplicate to new slide Delete" at bounding box center [379, 203] width 618 height 347
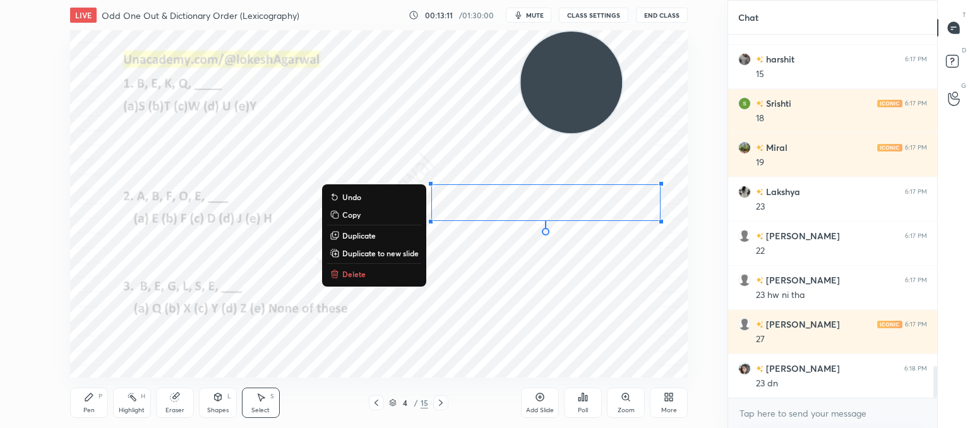
click at [99, 403] on div "Pen P" at bounding box center [89, 403] width 38 height 30
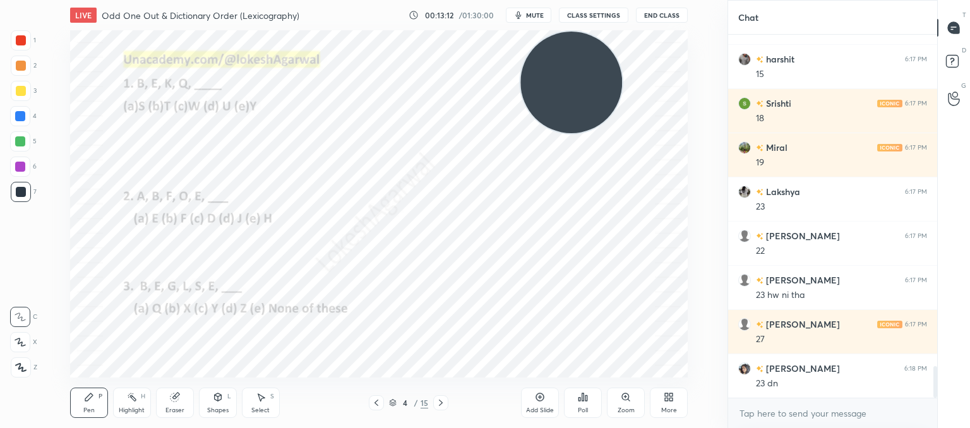
drag, startPoint x: 20, startPoint y: 366, endPoint x: 38, endPoint y: 354, distance: 21.7
click at [20, 366] on icon at bounding box center [20, 367] width 11 height 9
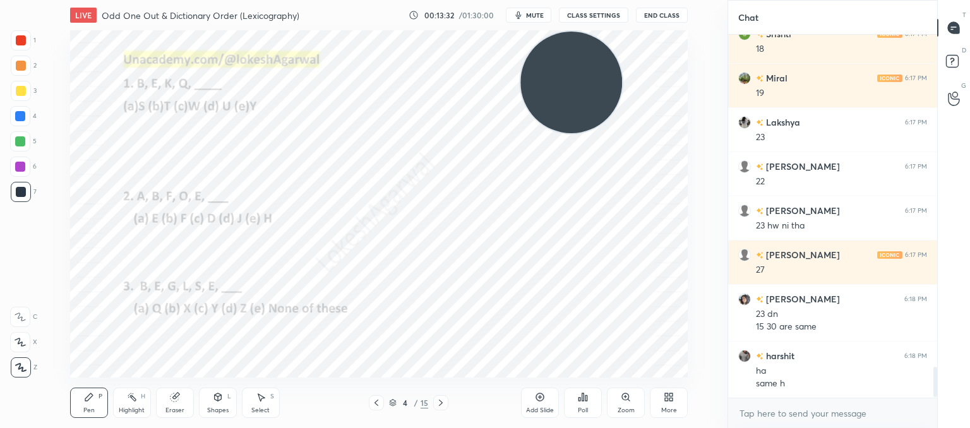
scroll to position [3931, 0]
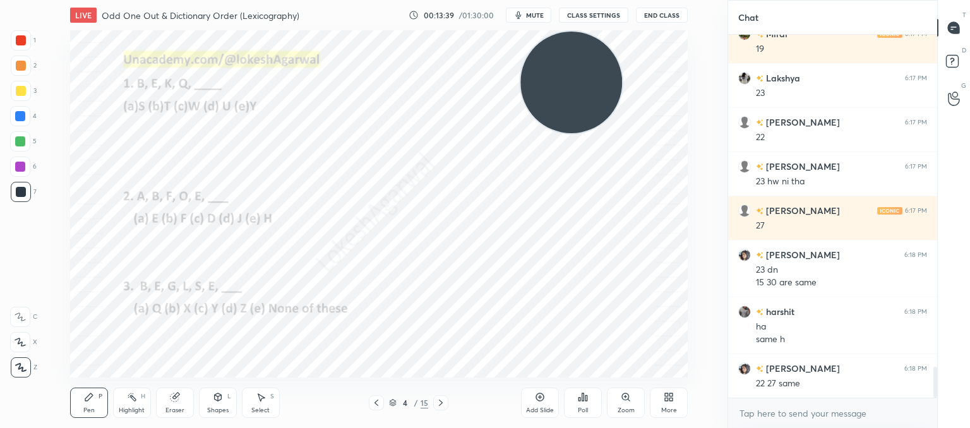
drag, startPoint x: 167, startPoint y: 408, endPoint x: 173, endPoint y: 405, distance: 6.5
click at [168, 408] on div "Eraser" at bounding box center [175, 410] width 19 height 6
click at [25, 277] on circle at bounding box center [20, 276] width 10 height 10
drag, startPoint x: 263, startPoint y: 402, endPoint x: 270, endPoint y: 392, distance: 12.1
click at [263, 401] on icon at bounding box center [261, 397] width 10 height 10
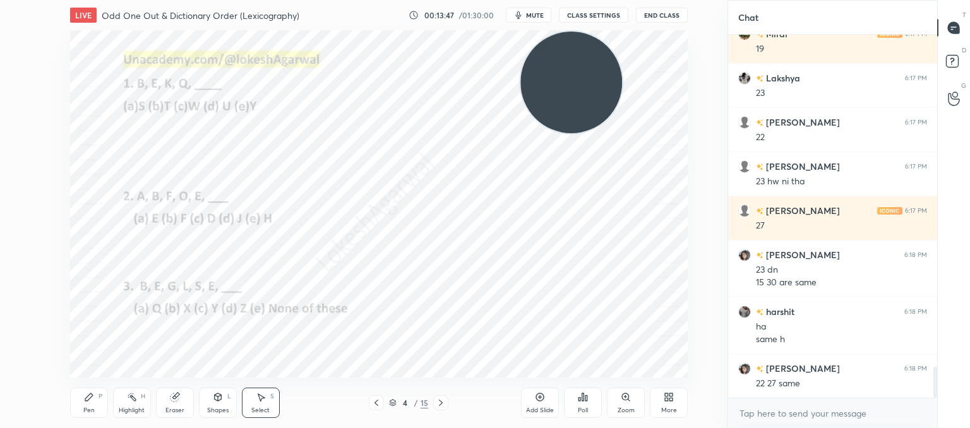
scroll to position [3975, 0]
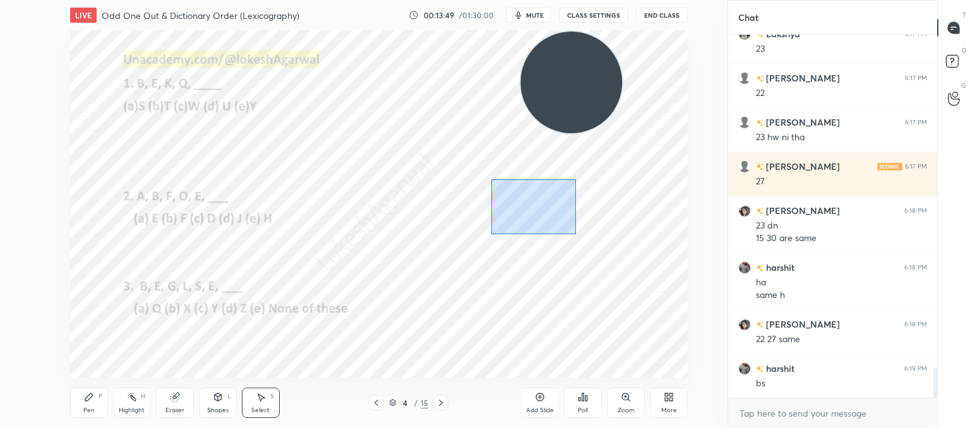
drag, startPoint x: 492, startPoint y: 179, endPoint x: 569, endPoint y: 226, distance: 89.8
click at [574, 231] on div "0 ° Undo Copy Duplicate Duplicate to new slide Delete" at bounding box center [379, 203] width 618 height 347
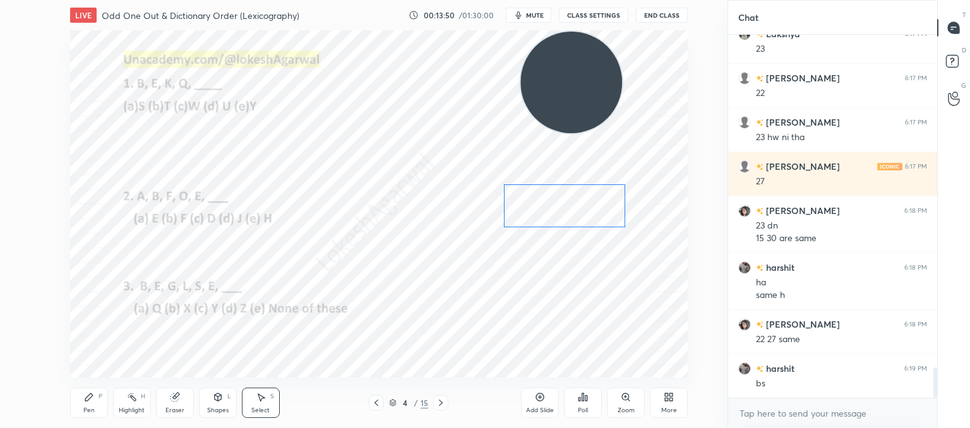
drag, startPoint x: 543, startPoint y: 208, endPoint x: 578, endPoint y: 205, distance: 34.8
click at [578, 205] on div "0 ° Undo Copy Duplicate Duplicate to new slide Delete" at bounding box center [379, 203] width 618 height 347
drag, startPoint x: 532, startPoint y: 281, endPoint x: 529, endPoint y: 275, distance: 7.1
click at [532, 279] on div "0 ° Undo Copy Duplicate Duplicate to new slide Delete" at bounding box center [379, 203] width 618 height 347
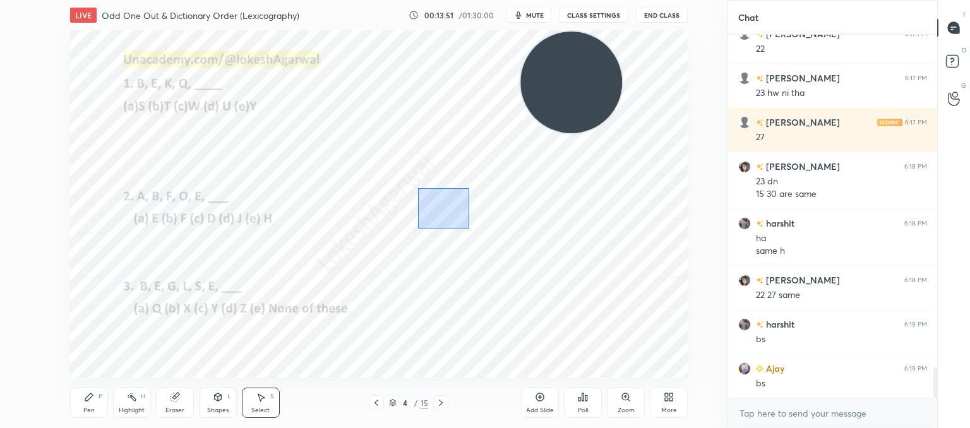
drag, startPoint x: 418, startPoint y: 188, endPoint x: 459, endPoint y: 219, distance: 51.9
click at [468, 226] on div "0 ° Undo Copy Duplicate Duplicate to new slide Delete" at bounding box center [379, 203] width 618 height 347
drag, startPoint x: 450, startPoint y: 210, endPoint x: 517, endPoint y: 201, distance: 67.6
click at [517, 202] on div "0 ° Undo Copy Duplicate Duplicate to new slide Delete" at bounding box center [379, 203] width 618 height 347
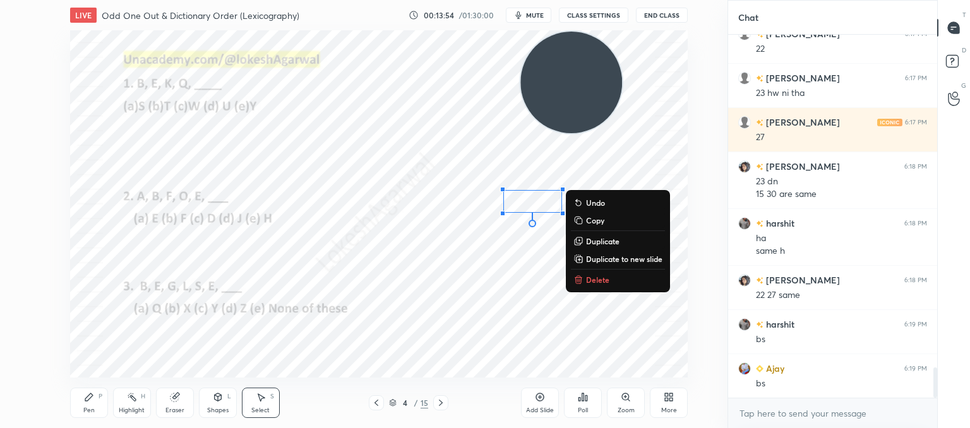
click at [536, 273] on div "0 ° Undo Copy Duplicate Duplicate to new slide Delete" at bounding box center [379, 203] width 618 height 347
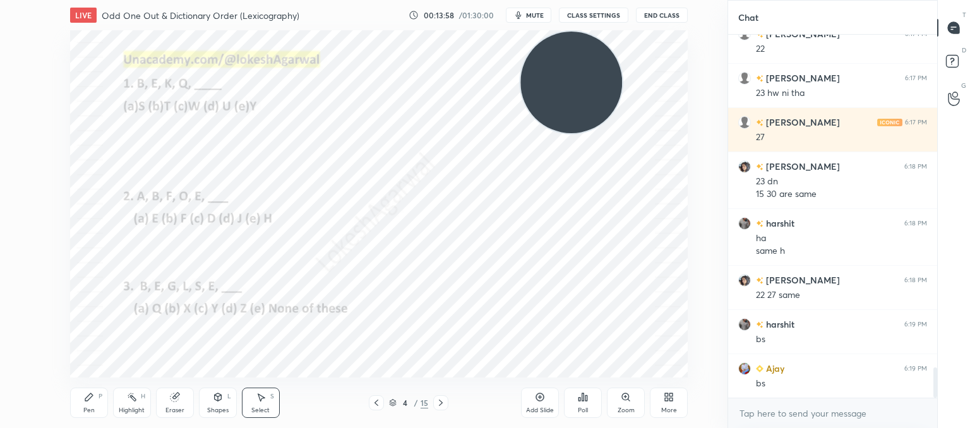
click at [261, 415] on div "Select S" at bounding box center [261, 403] width 38 height 30
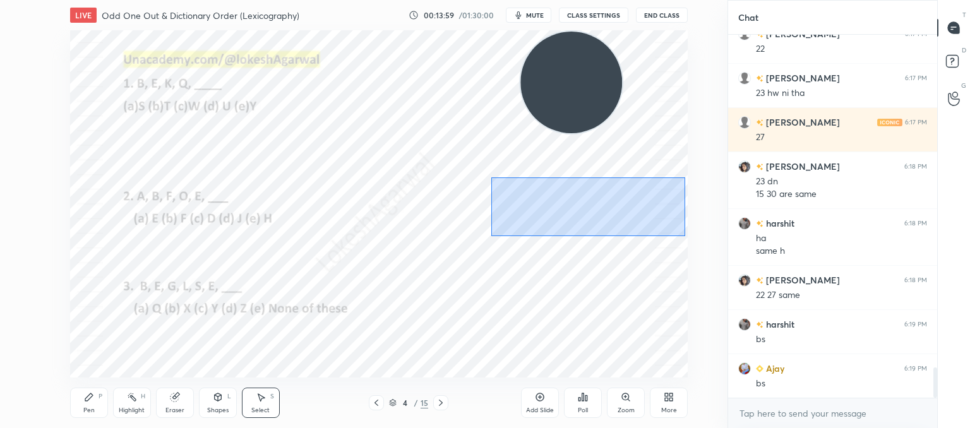
drag, startPoint x: 491, startPoint y: 178, endPoint x: 672, endPoint y: 237, distance: 190.8
click at [683, 236] on div "0 ° Undo Copy Duplicate Duplicate to new slide Delete" at bounding box center [379, 203] width 618 height 347
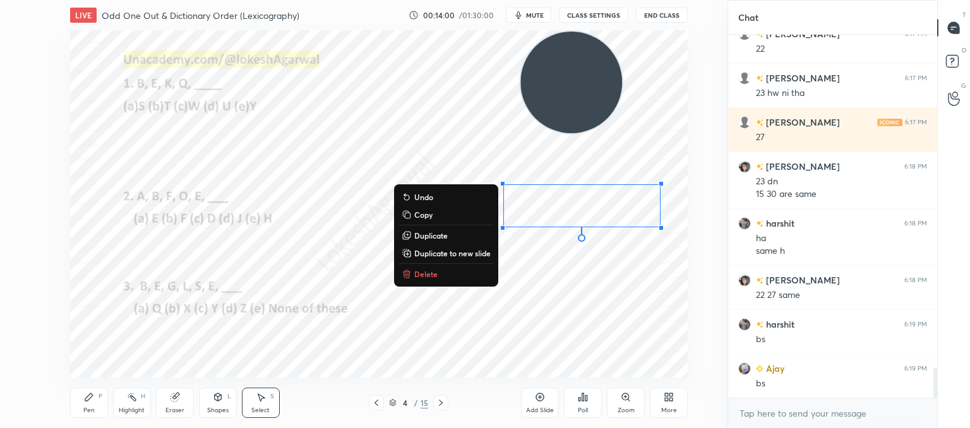
click at [416, 214] on p "Copy" at bounding box center [423, 215] width 18 height 10
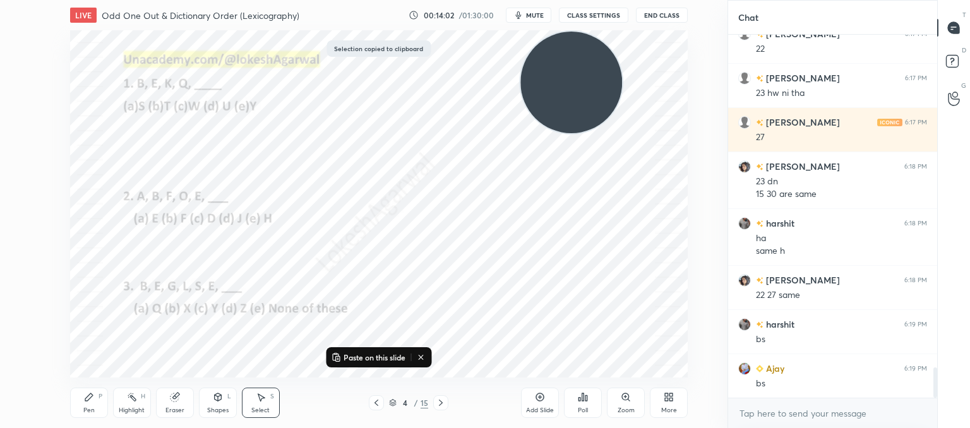
click at [440, 402] on icon at bounding box center [441, 403] width 10 height 10
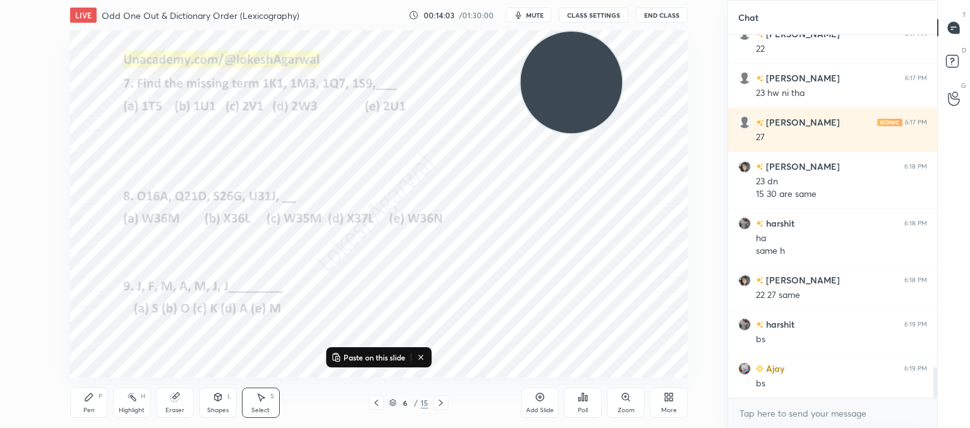
click at [440, 402] on icon at bounding box center [441, 403] width 10 height 10
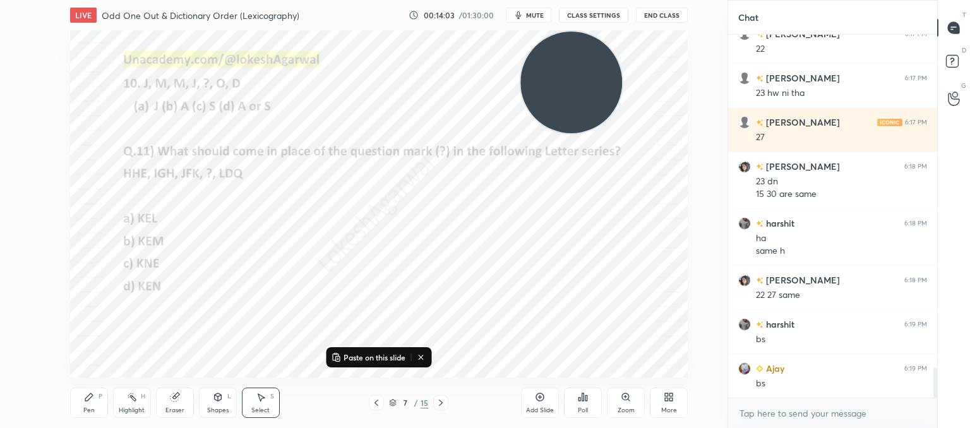
click at [440, 402] on icon at bounding box center [441, 403] width 10 height 10
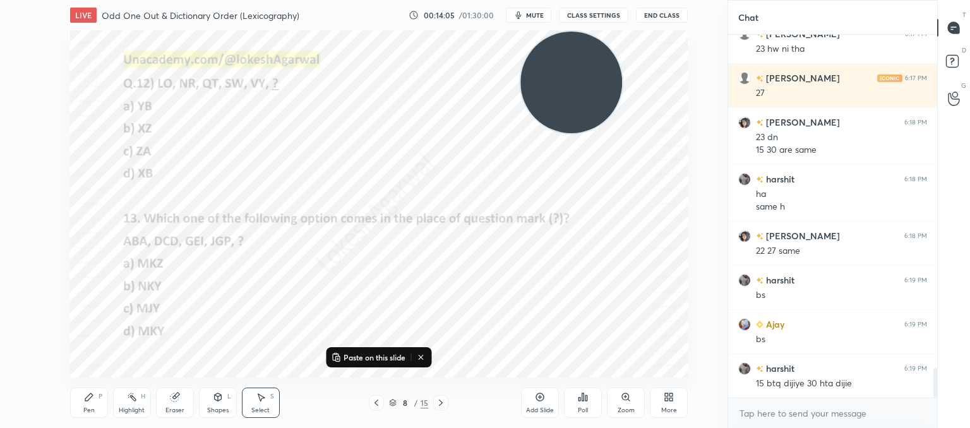
click at [440, 402] on icon at bounding box center [441, 403] width 10 height 10
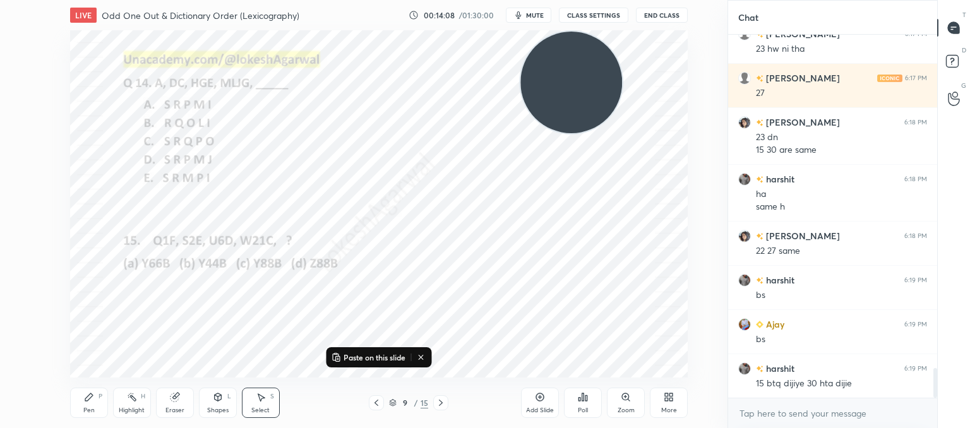
drag, startPoint x: 94, startPoint y: 405, endPoint x: 100, endPoint y: 400, distance: 8.1
click at [94, 404] on div "Pen P" at bounding box center [89, 403] width 38 height 30
drag, startPoint x: 571, startPoint y: 77, endPoint x: 0, endPoint y: 404, distance: 658.2
click at [0, 401] on div "1 2 3 4 5 6 7 C X Z C X Z E E Erase all H H LIVE Odd One Out & Dictionary Order…" at bounding box center [359, 214] width 718 height 428
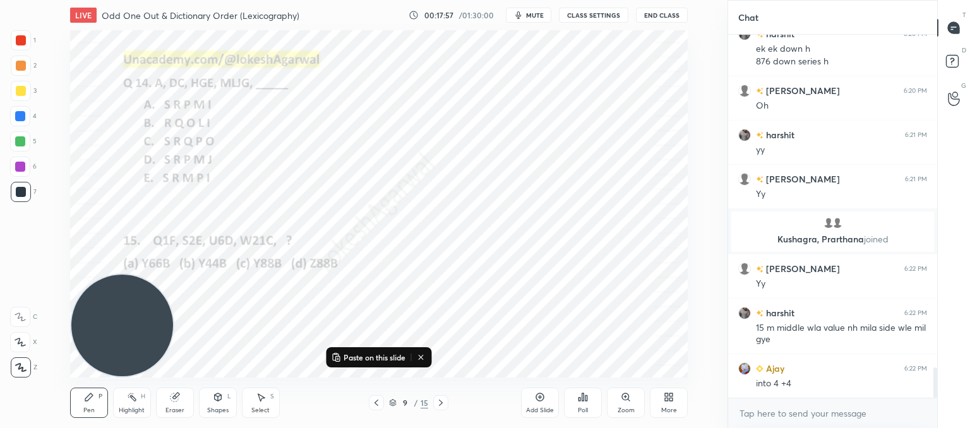
scroll to position [3995, 0]
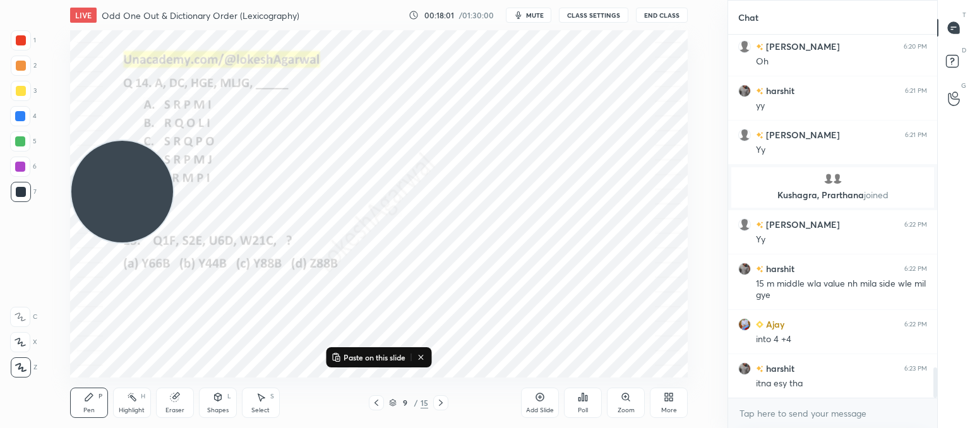
drag, startPoint x: 128, startPoint y: 273, endPoint x: 128, endPoint y: 161, distance: 111.8
click at [106, 141] on video at bounding box center [122, 192] width 102 height 102
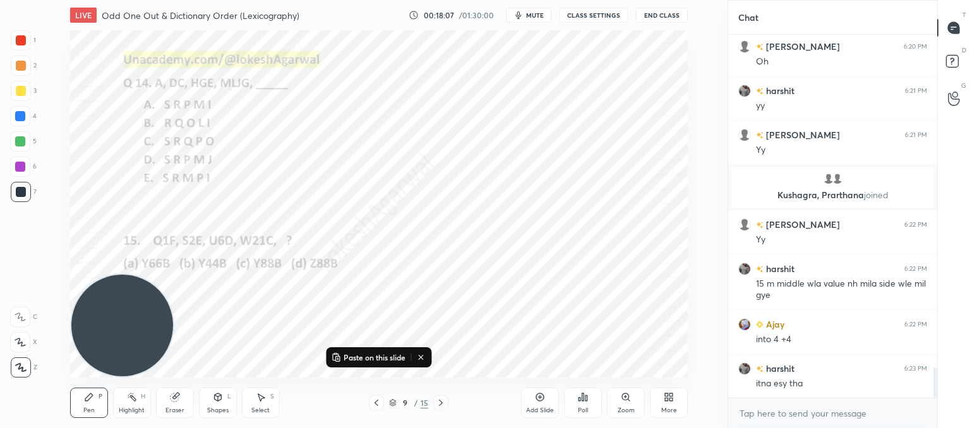
drag, startPoint x: 135, startPoint y: 137, endPoint x: 95, endPoint y: 375, distance: 240.8
click at [88, 391] on div "LIVE Odd One Out & Dictionary Order (Lexicography) 00:18:07 / 01:30:00 mute CLA…" at bounding box center [378, 214] width 677 height 428
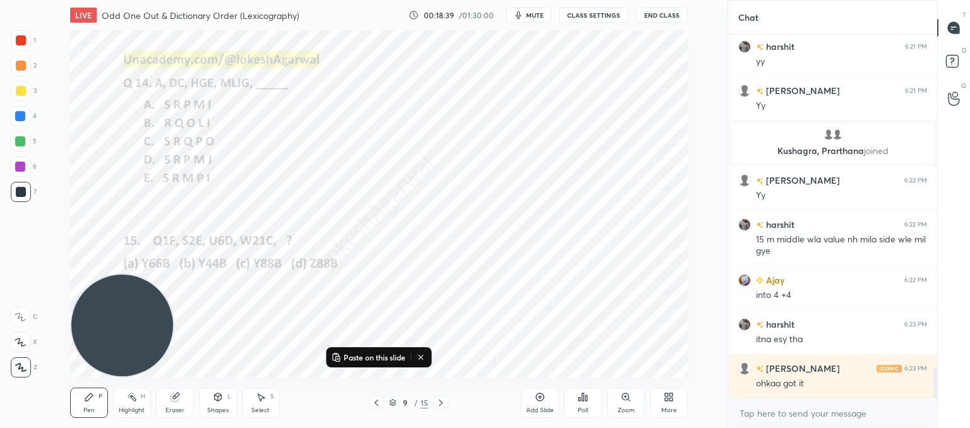
click at [445, 404] on icon at bounding box center [441, 403] width 10 height 10
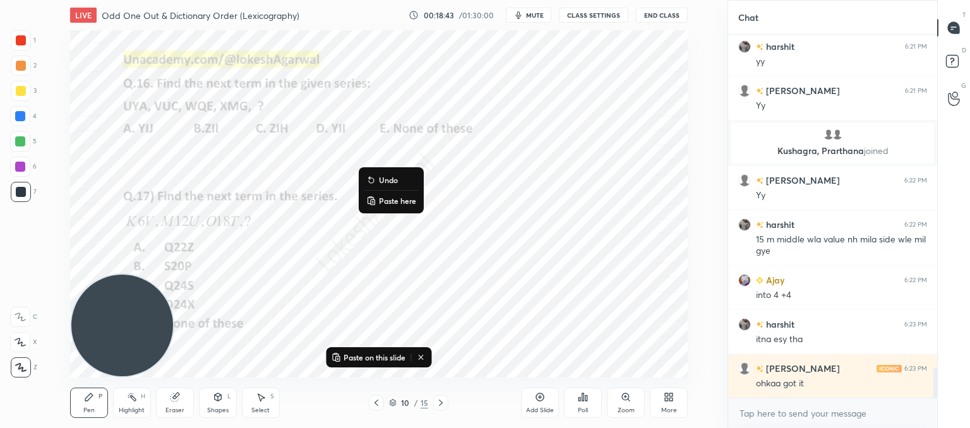
click at [377, 202] on button "Paste here" at bounding box center [391, 200] width 55 height 15
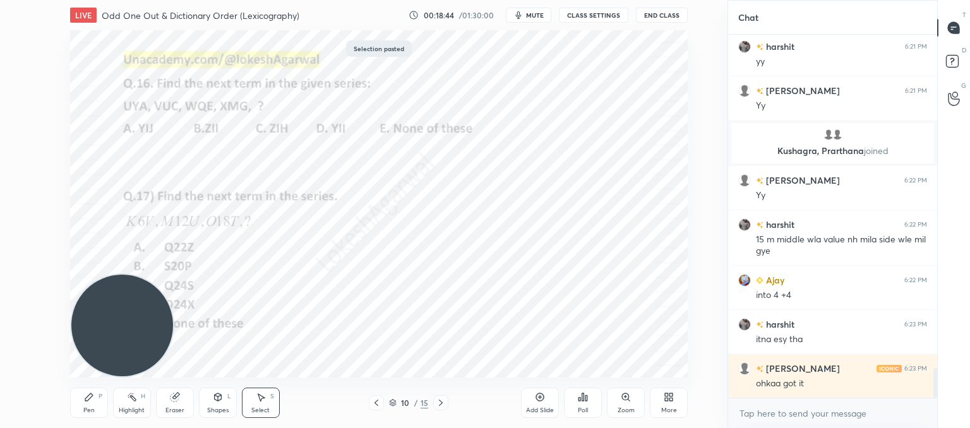
click at [518, 282] on div "0 ° Undo Copy Paste here Duplicate Duplicate to new slide Delete" at bounding box center [379, 203] width 618 height 347
click at [442, 406] on icon at bounding box center [441, 403] width 10 height 10
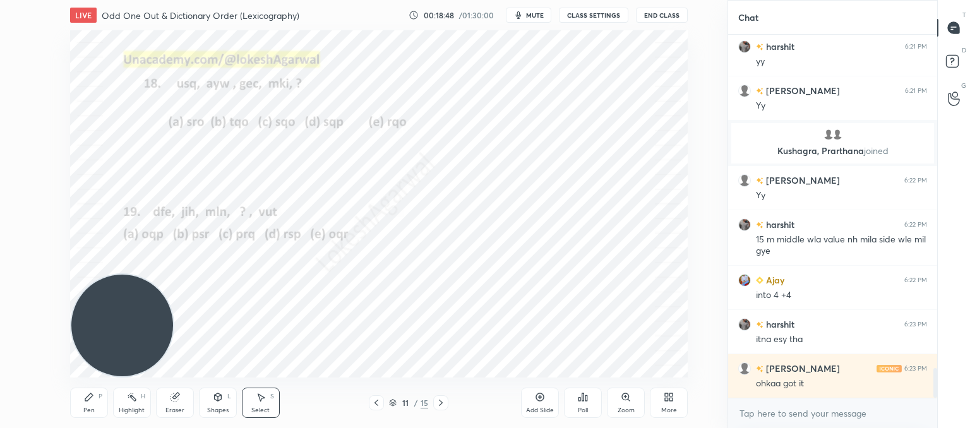
drag, startPoint x: 81, startPoint y: 403, endPoint x: 121, endPoint y: 365, distance: 55.9
click at [81, 402] on div "Pen P" at bounding box center [89, 403] width 38 height 30
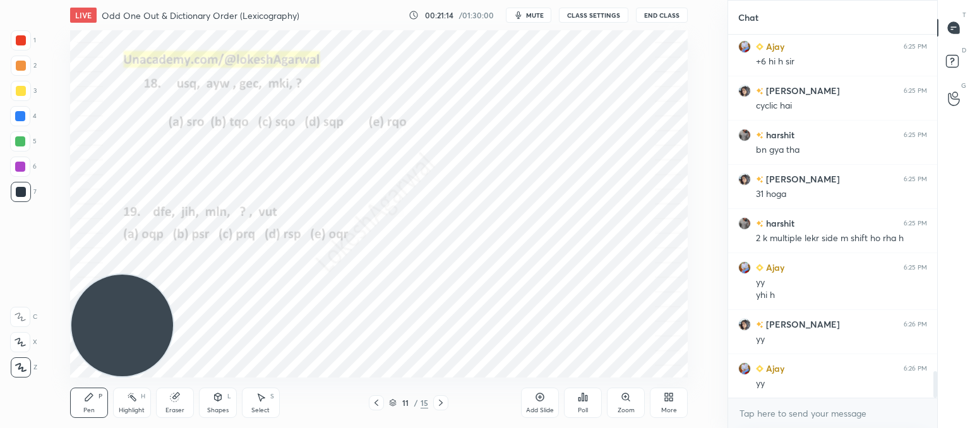
scroll to position [4671, 0]
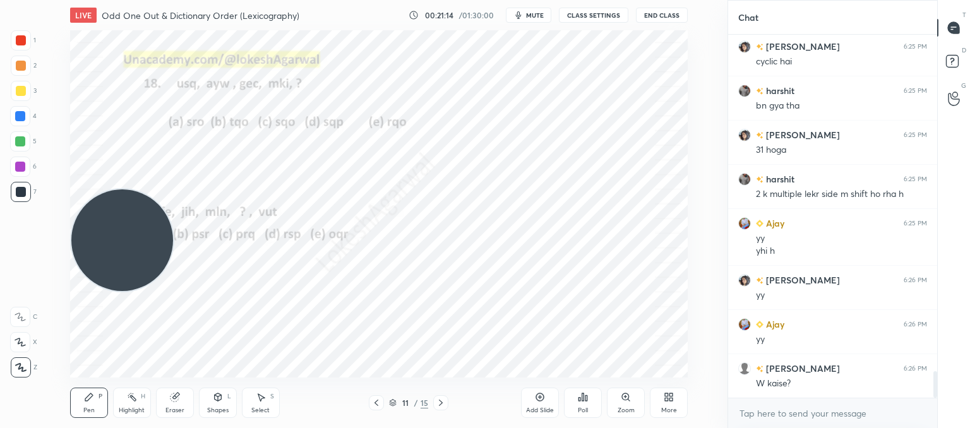
drag, startPoint x: 125, startPoint y: 277, endPoint x: 116, endPoint y: 107, distance: 170.2
click at [111, 190] on video at bounding box center [122, 241] width 102 height 102
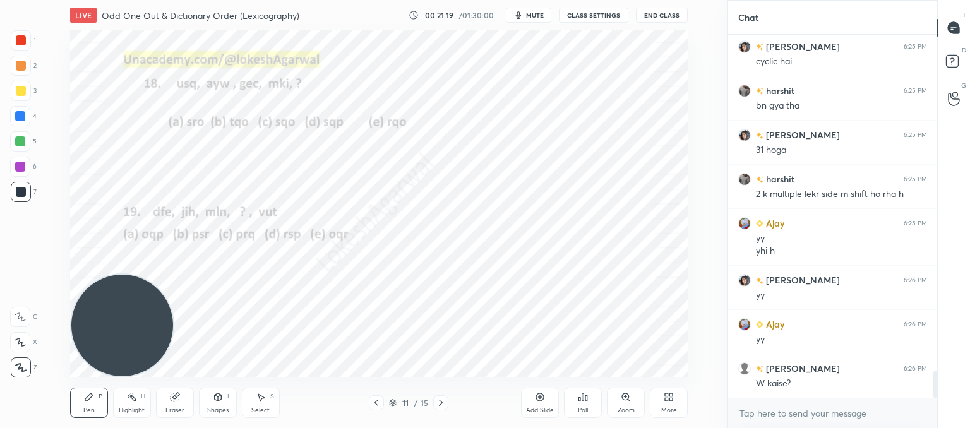
drag, startPoint x: 150, startPoint y: 135, endPoint x: 111, endPoint y: 351, distance: 219.7
click at [106, 369] on video at bounding box center [122, 326] width 102 height 102
click at [169, 407] on div "Eraser" at bounding box center [175, 410] width 19 height 6
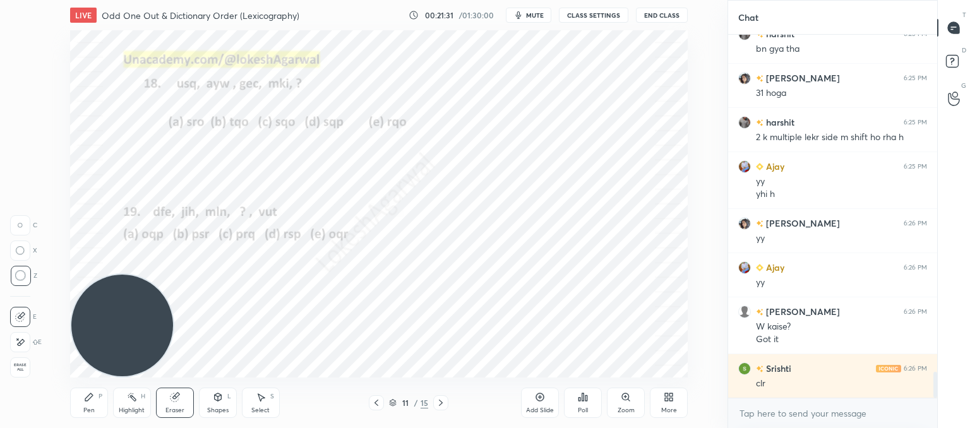
scroll to position [4772, 0]
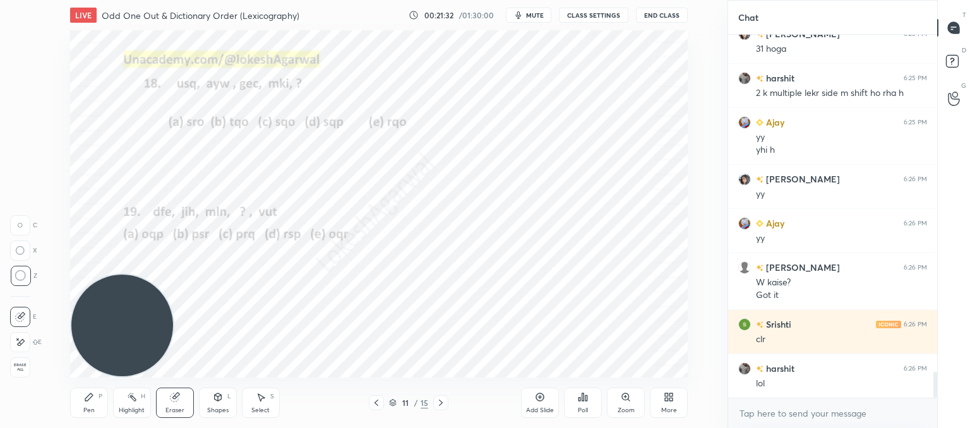
drag, startPoint x: 82, startPoint y: 407, endPoint x: 171, endPoint y: 354, distance: 104.0
click at [85, 407] on div "Pen P" at bounding box center [89, 403] width 38 height 30
click at [183, 404] on div "Eraser" at bounding box center [175, 403] width 38 height 30
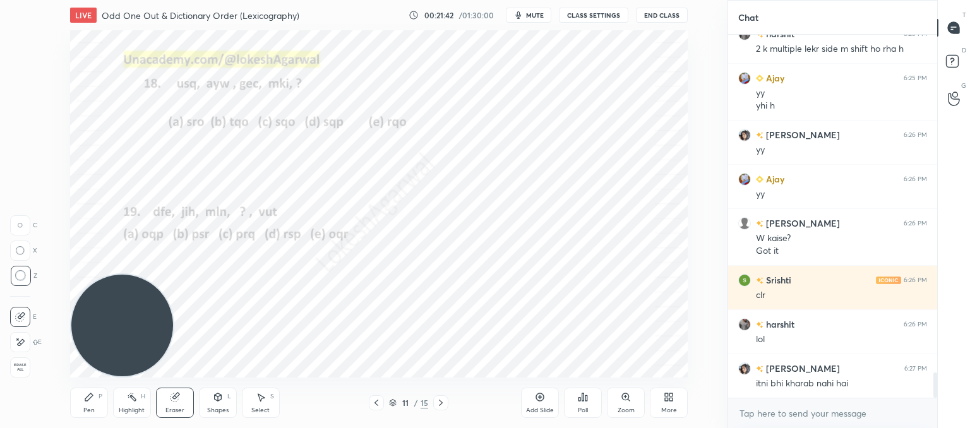
scroll to position [4861, 0]
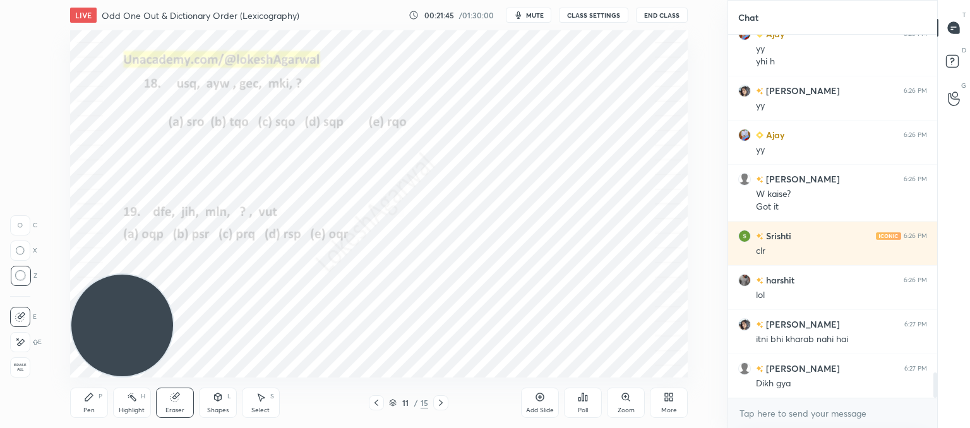
drag, startPoint x: 91, startPoint y: 404, endPoint x: 123, endPoint y: 387, distance: 35.9
click at [91, 404] on div "Pen P" at bounding box center [89, 403] width 38 height 30
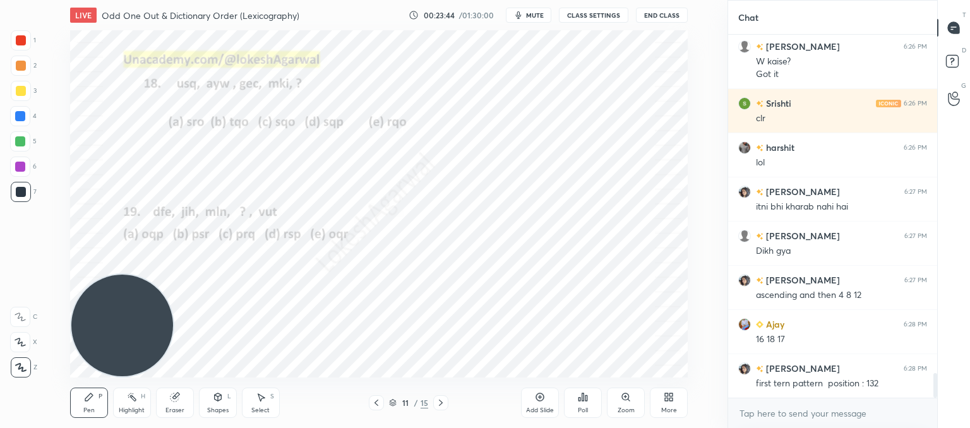
scroll to position [5038, 0]
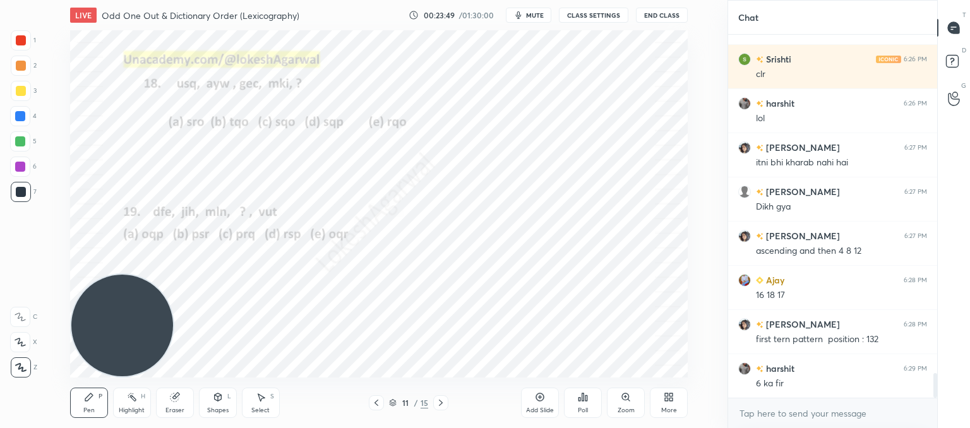
drag, startPoint x: 179, startPoint y: 401, endPoint x: 183, endPoint y: 392, distance: 9.0
click at [181, 398] on div "Eraser" at bounding box center [175, 403] width 38 height 30
click at [89, 400] on icon at bounding box center [89, 397] width 10 height 10
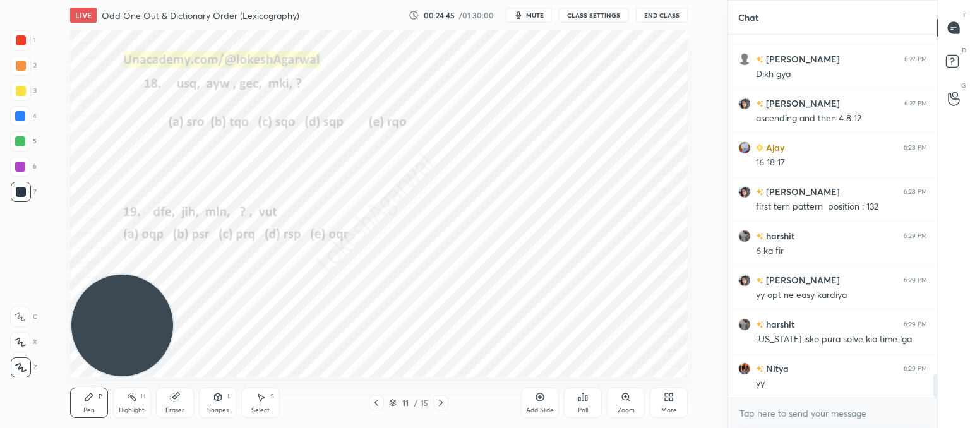
scroll to position [5215, 0]
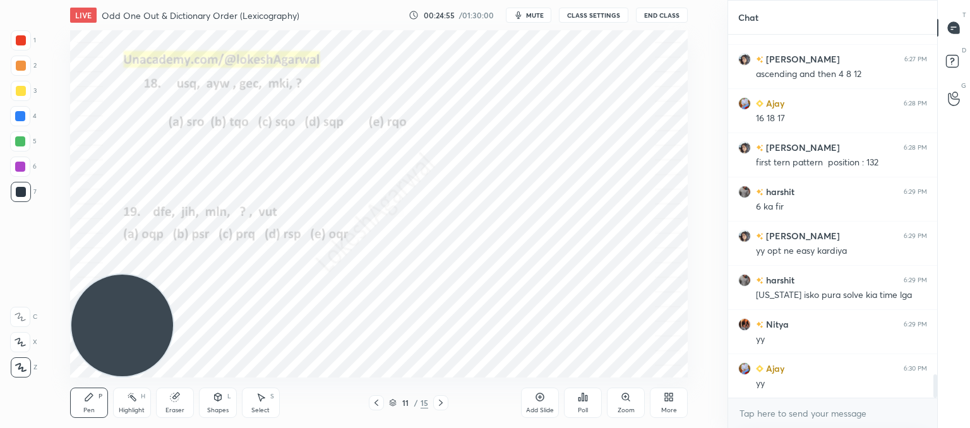
click at [435, 404] on div at bounding box center [440, 402] width 15 height 15
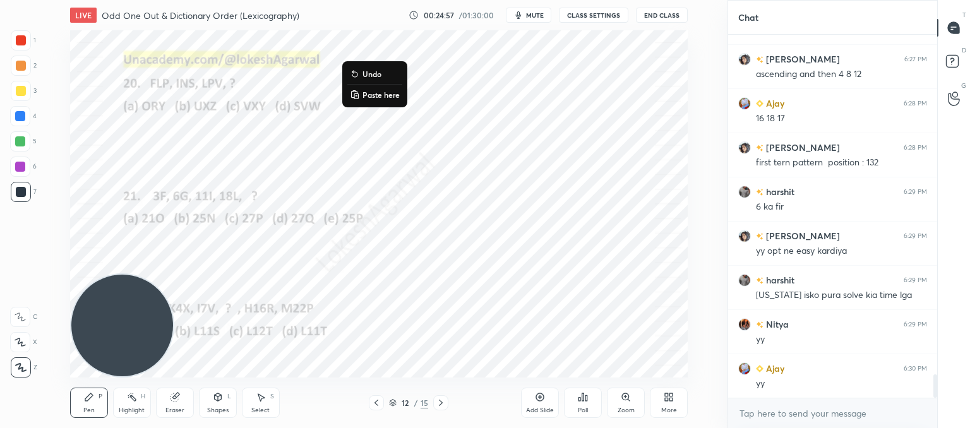
scroll to position [5259, 0]
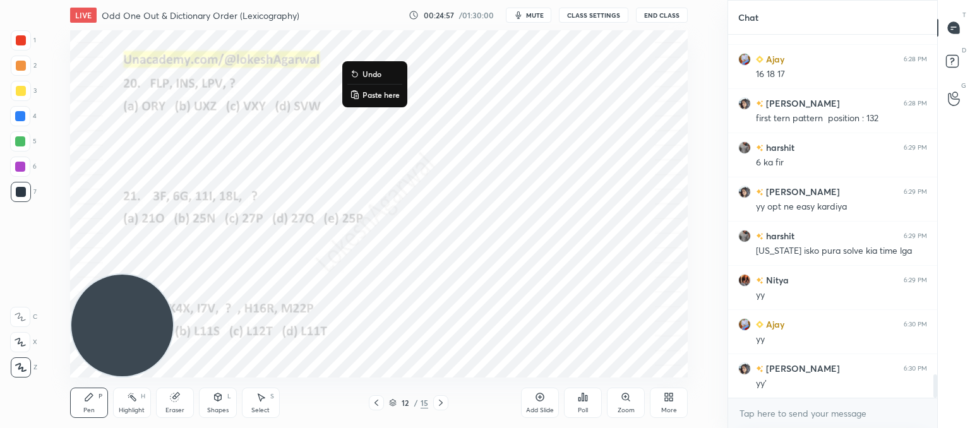
click at [361, 100] on button "Paste here" at bounding box center [374, 94] width 55 height 15
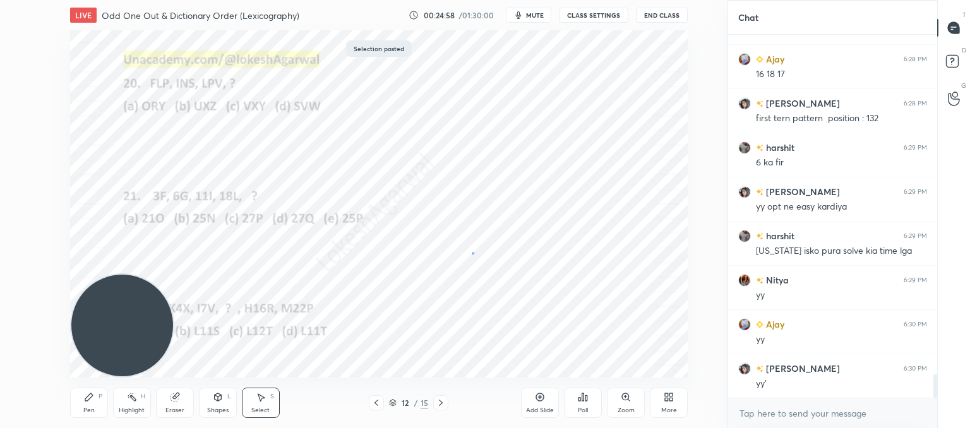
click at [473, 253] on div "0 ° Undo Copy Paste here Duplicate Duplicate to new slide Delete" at bounding box center [379, 203] width 618 height 347
click at [435, 407] on div at bounding box center [440, 402] width 15 height 15
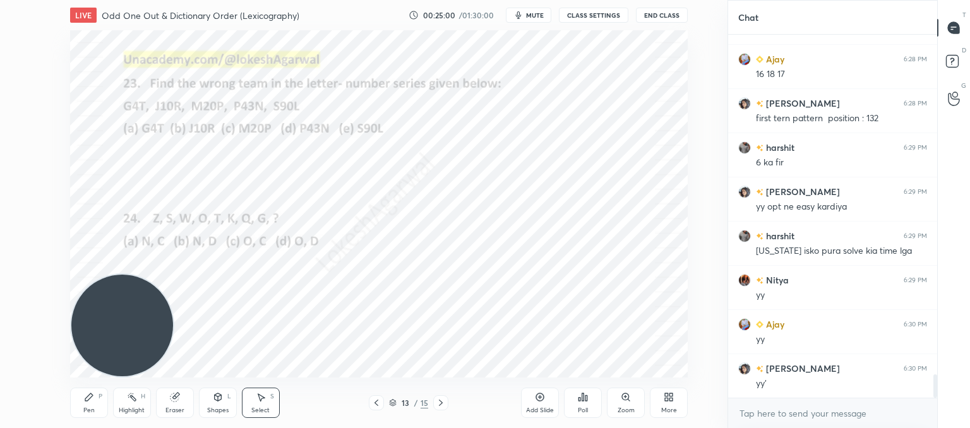
click at [435, 407] on div at bounding box center [440, 402] width 15 height 15
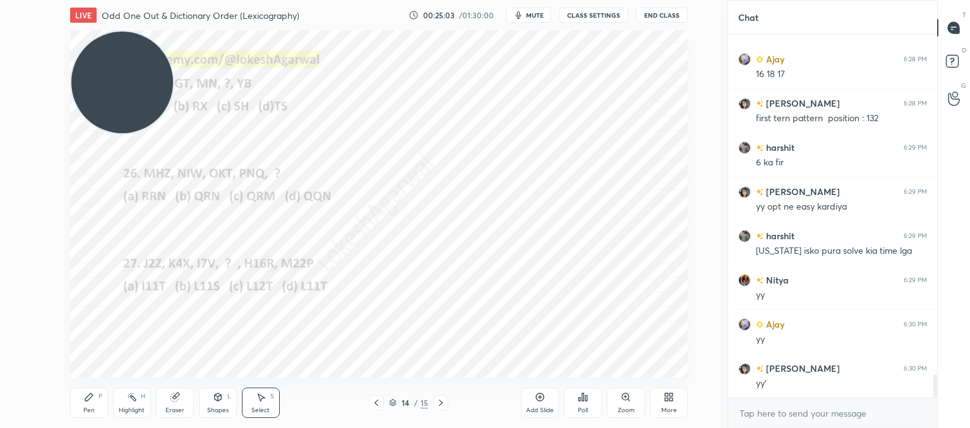
drag, startPoint x: 129, startPoint y: 326, endPoint x: 17, endPoint y: -75, distance: 415.9
click at [17, 0] on html "1 2 3 4 5 6 7 C X Z C X Z E E Erase all H H LIVE Odd One Out & Dictionary Order…" at bounding box center [485, 0] width 970 height 0
click at [92, 404] on div "Pen P" at bounding box center [89, 403] width 38 height 30
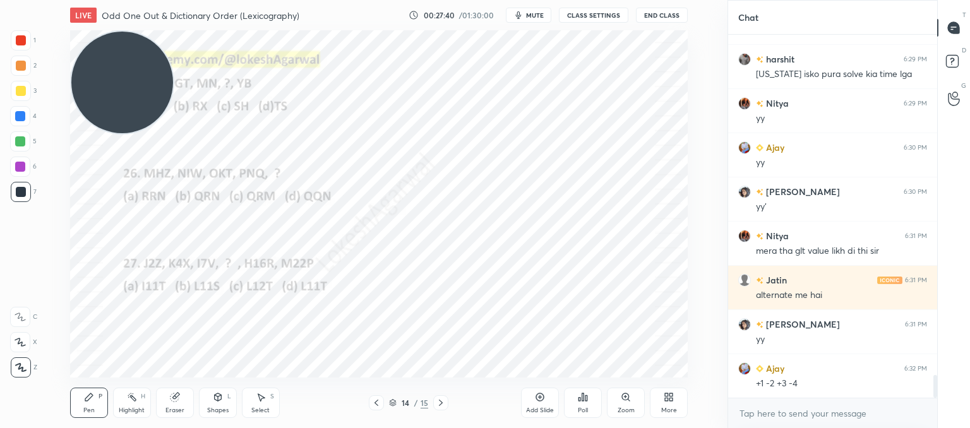
scroll to position [5480, 0]
click at [437, 401] on icon at bounding box center [441, 403] width 10 height 10
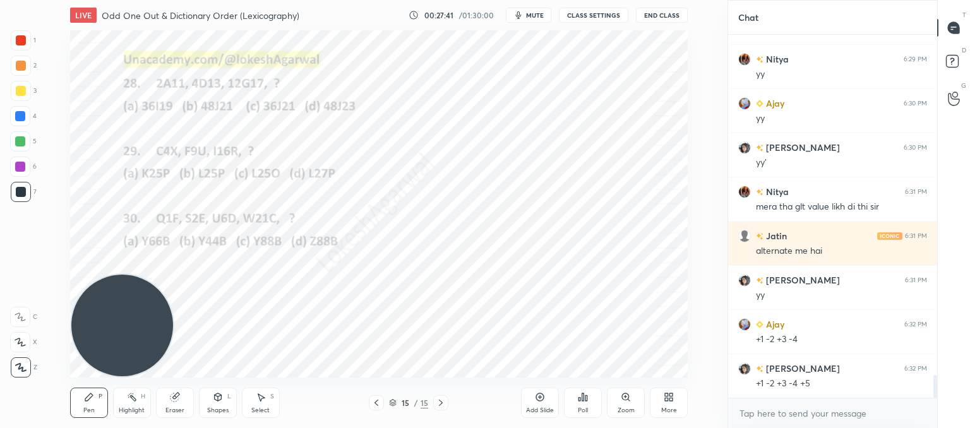
drag, startPoint x: 159, startPoint y: 87, endPoint x: 78, endPoint y: 379, distance: 302.7
click at [61, 411] on div "LIVE Odd One Out & Dictionary Order (Lexicography) 00:27:41 / 01:30:00 mute CLA…" at bounding box center [378, 214] width 677 height 428
click at [255, 395] on div "Select S" at bounding box center [261, 403] width 38 height 30
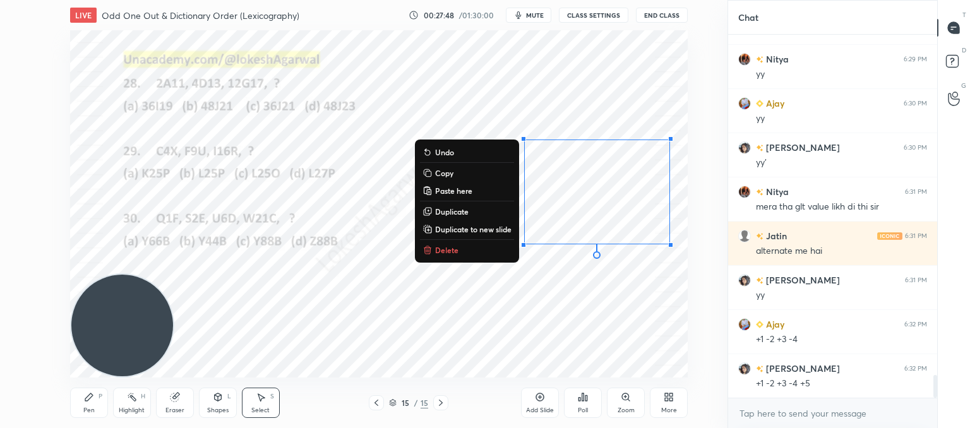
drag, startPoint x: 498, startPoint y: 131, endPoint x: 510, endPoint y: 241, distance: 110.7
click at [712, 297] on div "0 ° Undo Copy Paste here Duplicate Duplicate to new slide Delete Setting up you…" at bounding box center [378, 203] width 677 height 347
click at [444, 255] on p "Delete" at bounding box center [446, 250] width 23 height 10
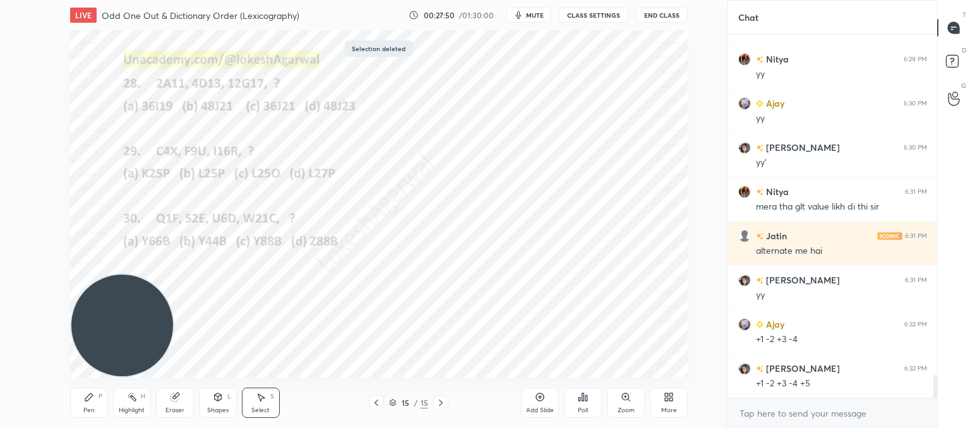
scroll to position [5510, 0]
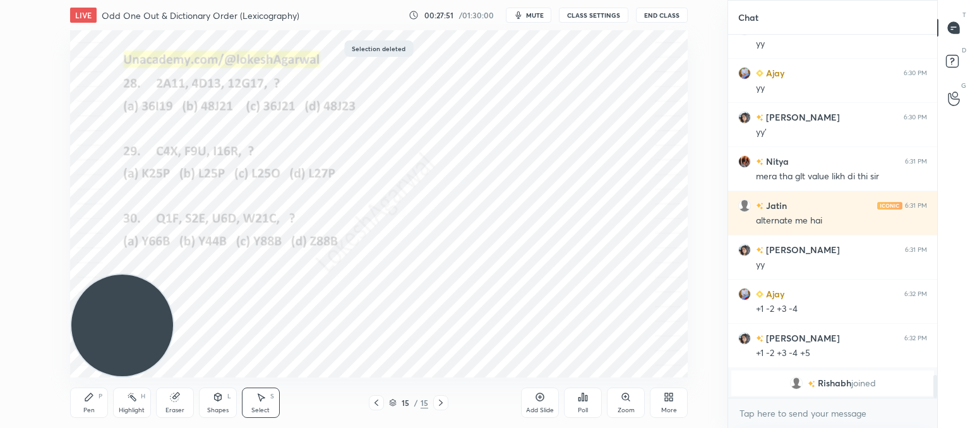
click at [89, 405] on div "Pen P" at bounding box center [89, 403] width 38 height 30
drag, startPoint x: 179, startPoint y: 401, endPoint x: 185, endPoint y: 396, distance: 7.7
click at [182, 399] on div "Eraser" at bounding box center [175, 403] width 38 height 30
click at [84, 402] on icon at bounding box center [89, 397] width 10 height 10
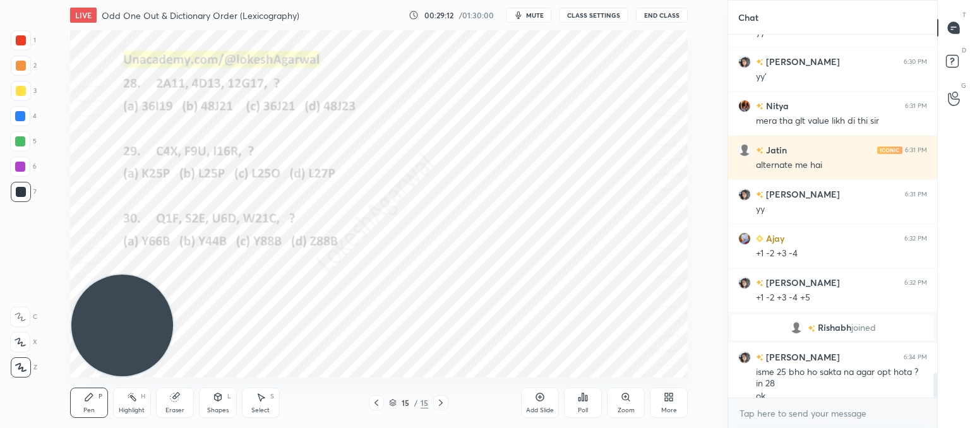
scroll to position [5023, 0]
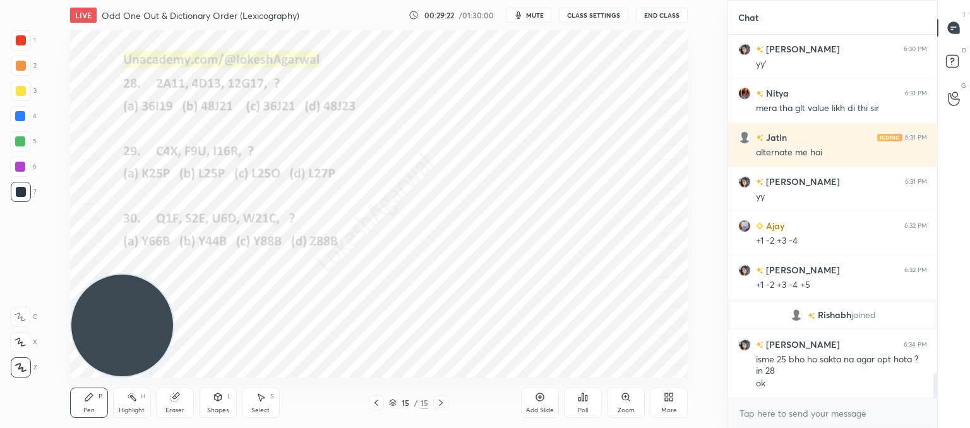
drag, startPoint x: 173, startPoint y: 399, endPoint x: 181, endPoint y: 391, distance: 11.2
click at [179, 394] on div "Eraser" at bounding box center [175, 403] width 38 height 30
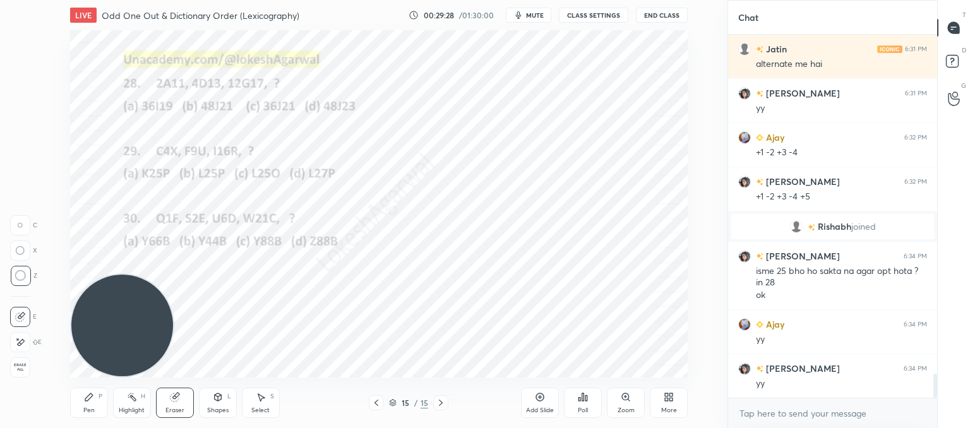
scroll to position [5155, 0]
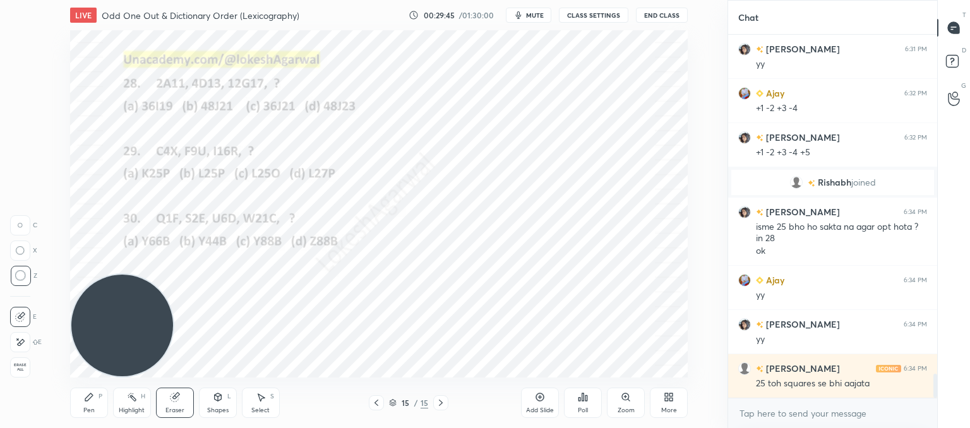
click at [382, 402] on div at bounding box center [376, 402] width 15 height 15
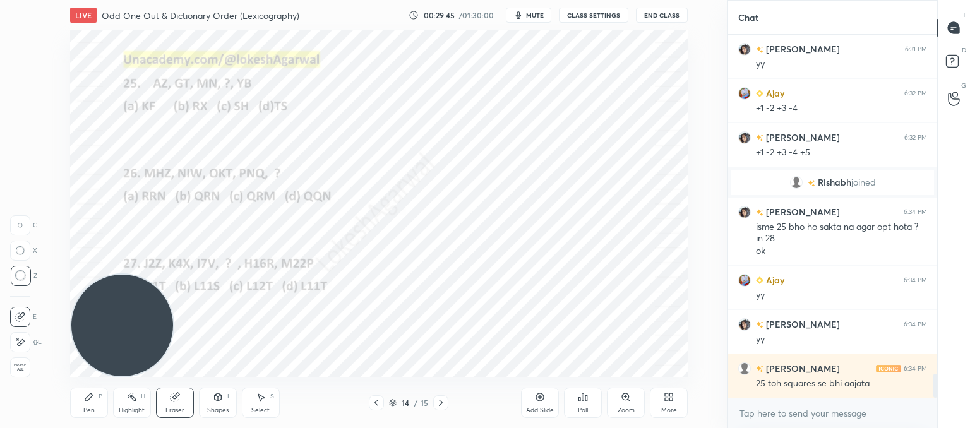
click at [382, 402] on div at bounding box center [376, 402] width 15 height 15
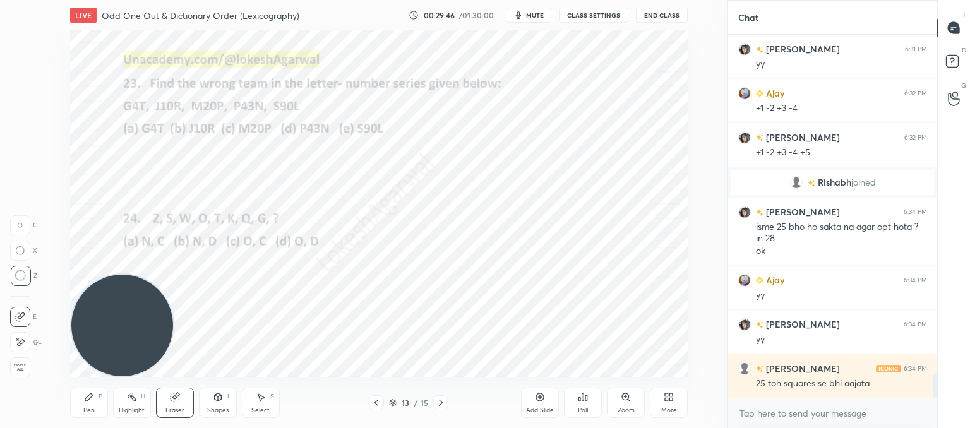
click at [382, 402] on div at bounding box center [376, 402] width 15 height 15
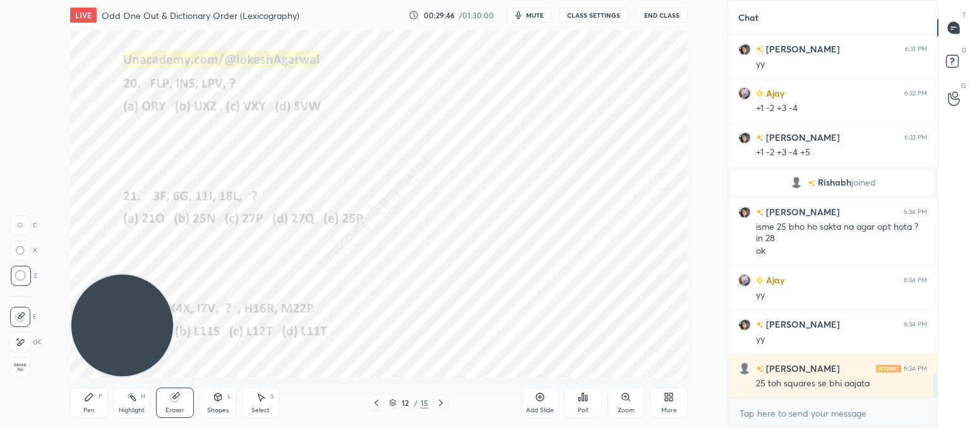
click at [382, 402] on div at bounding box center [376, 402] width 15 height 15
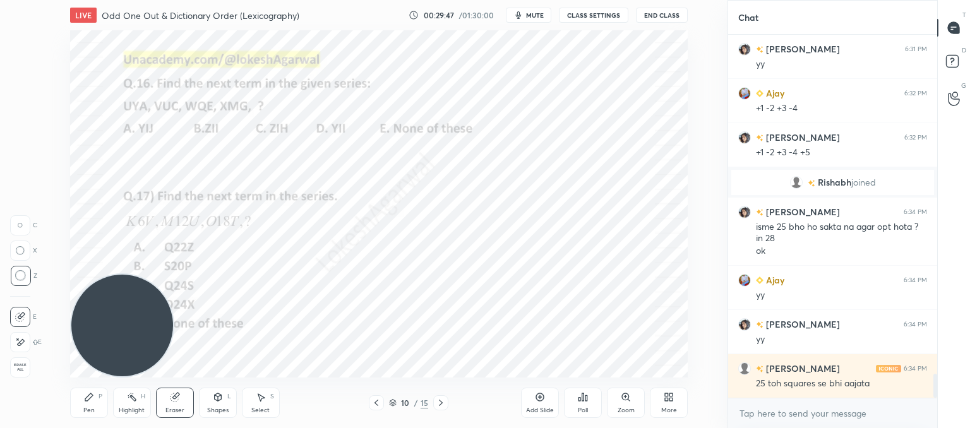
click at [382, 402] on div at bounding box center [376, 402] width 15 height 15
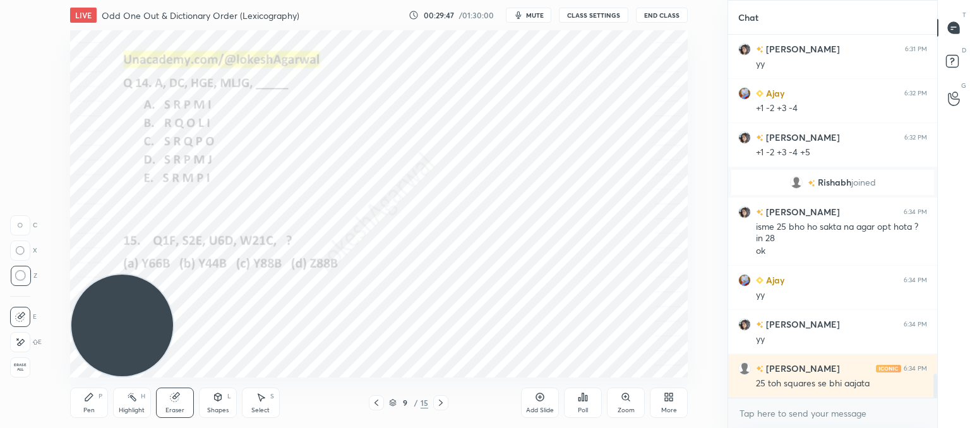
click at [382, 402] on div at bounding box center [376, 402] width 15 height 15
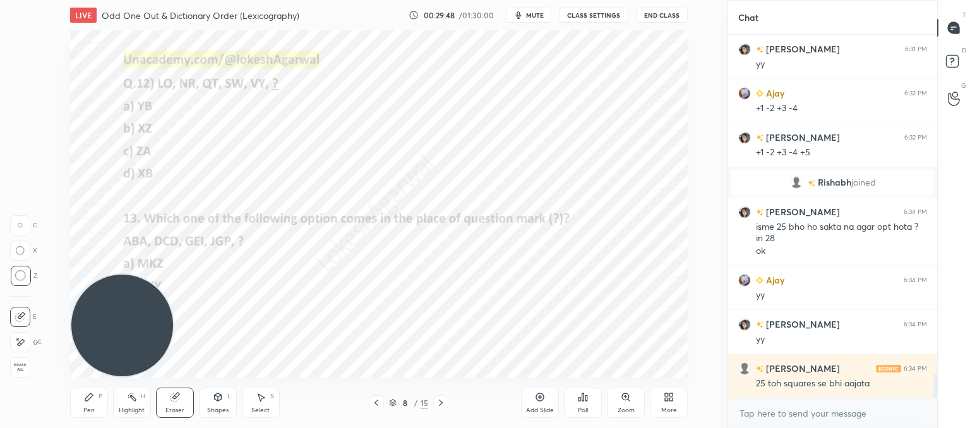
scroll to position [5199, 0]
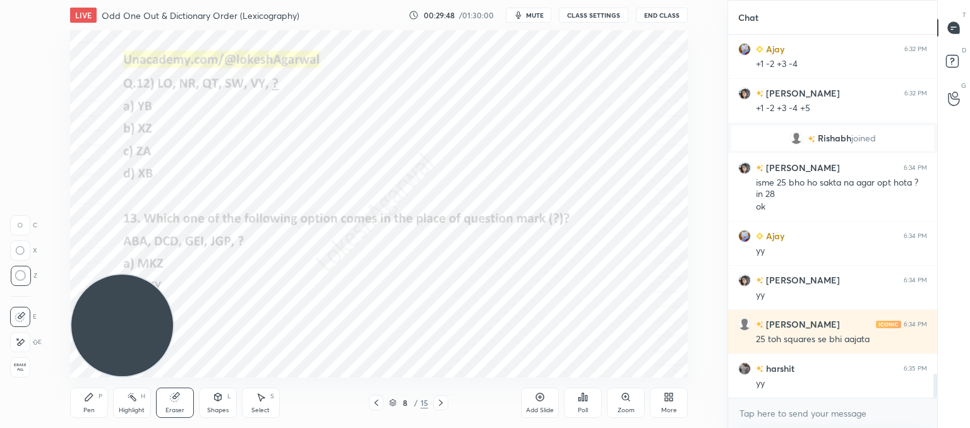
click at [382, 402] on div at bounding box center [376, 402] width 15 height 15
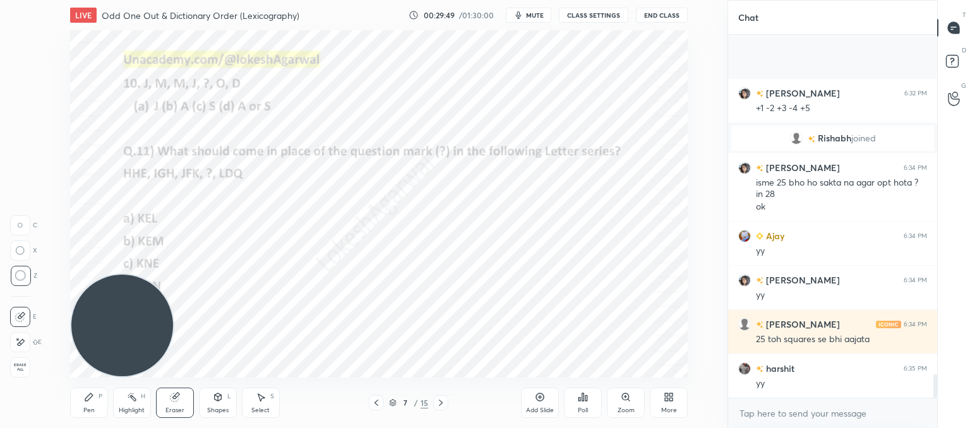
scroll to position [5288, 0]
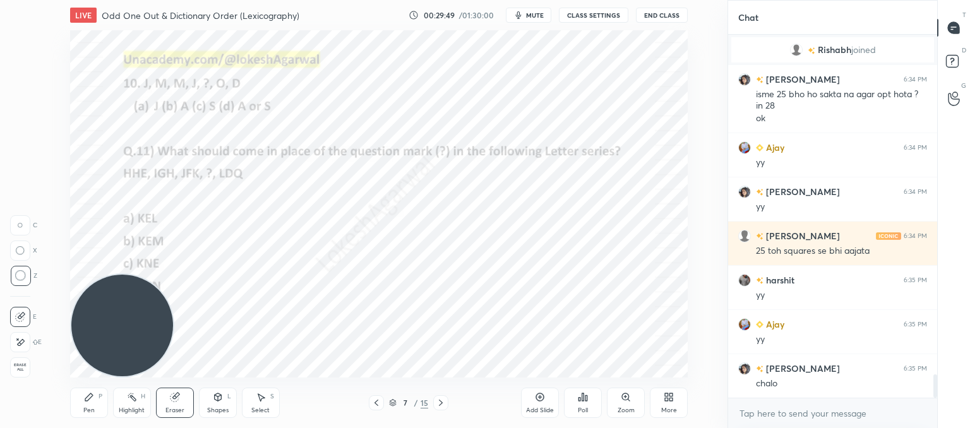
click at [377, 402] on div at bounding box center [376, 402] width 15 height 15
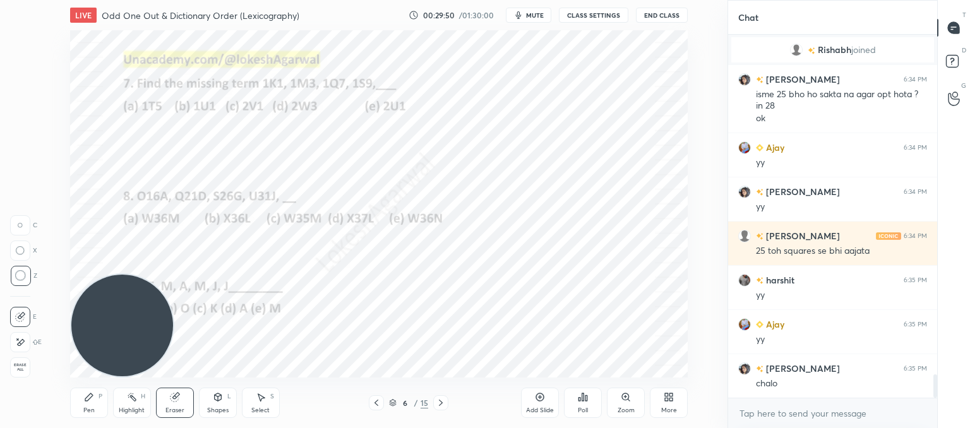
click at [382, 400] on div at bounding box center [376, 402] width 15 height 15
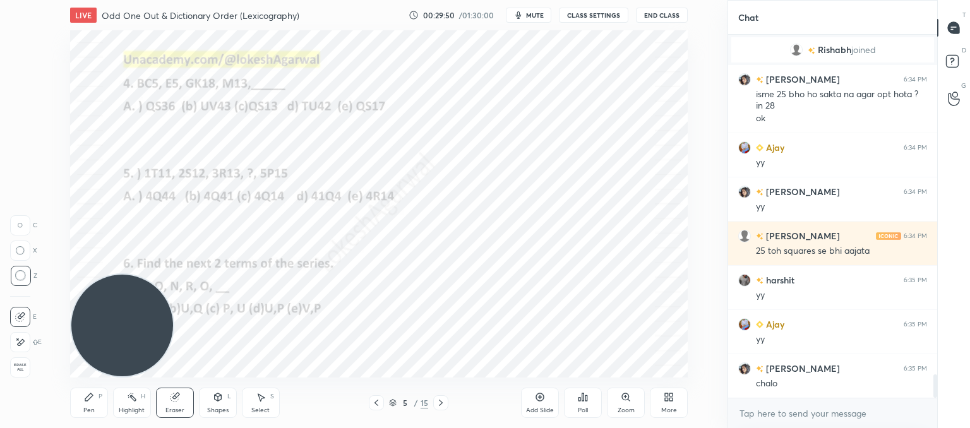
click at [382, 400] on div at bounding box center [376, 402] width 15 height 15
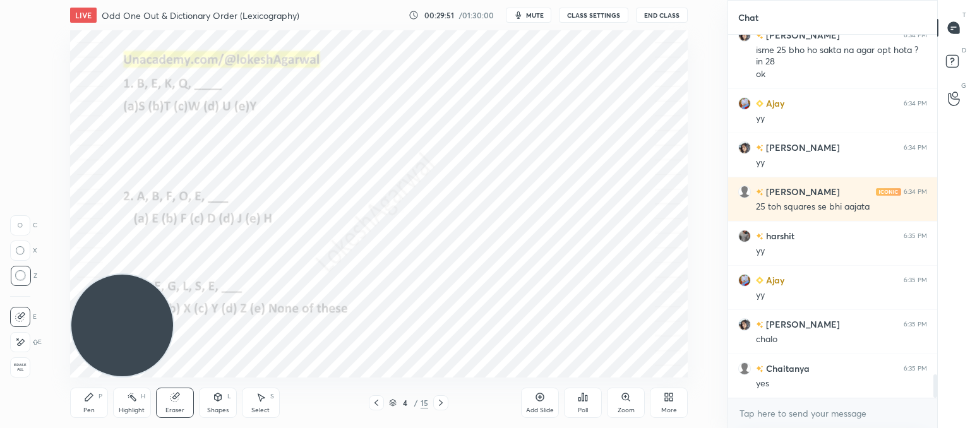
click at [382, 400] on div at bounding box center [376, 402] width 15 height 15
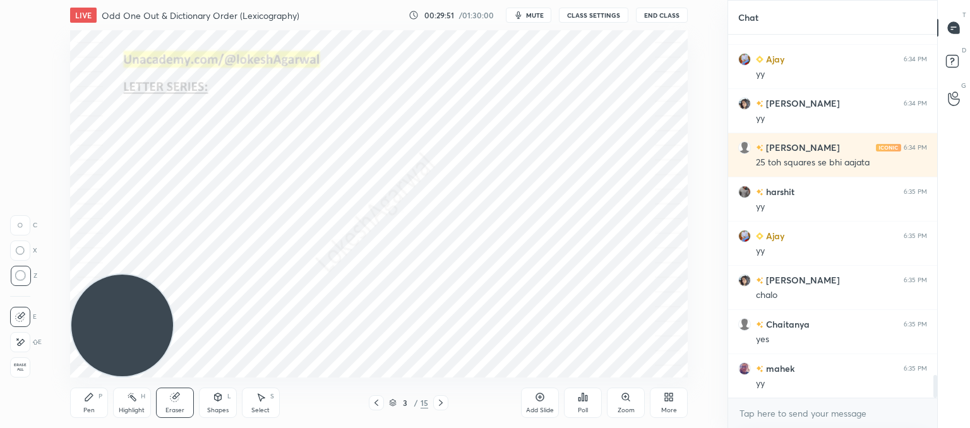
click at [442, 409] on div at bounding box center [440, 402] width 15 height 15
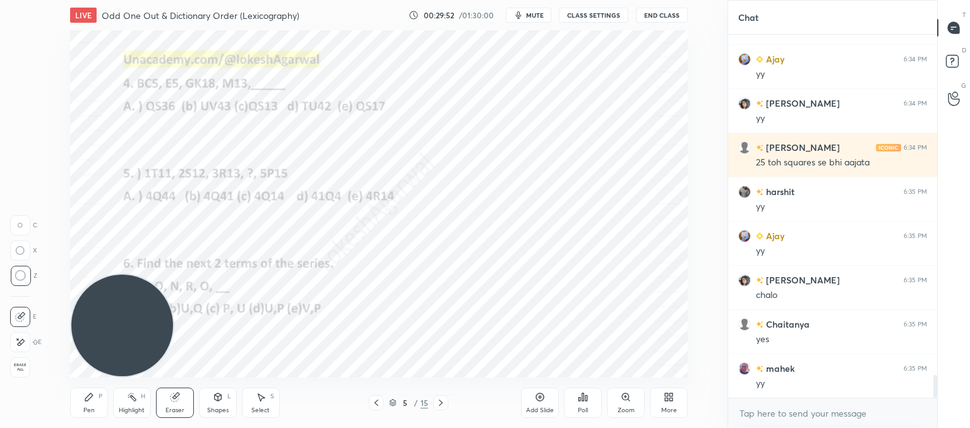
click at [442, 409] on div at bounding box center [440, 402] width 15 height 15
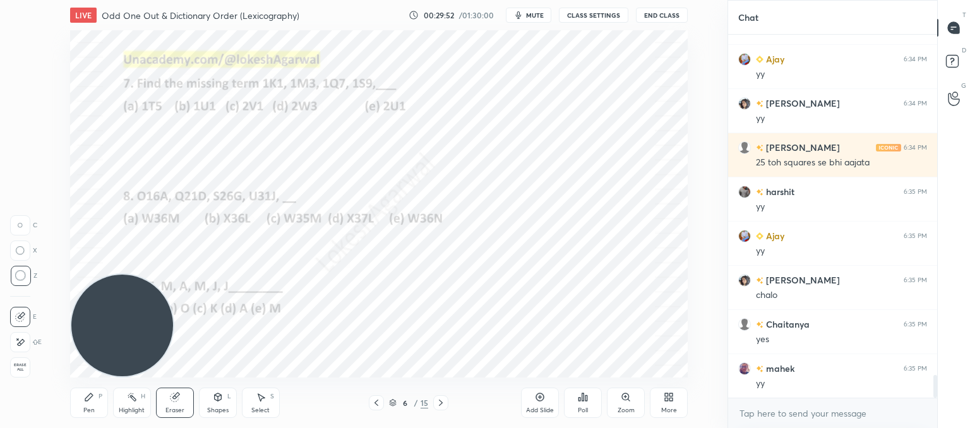
click at [442, 409] on div at bounding box center [440, 402] width 15 height 15
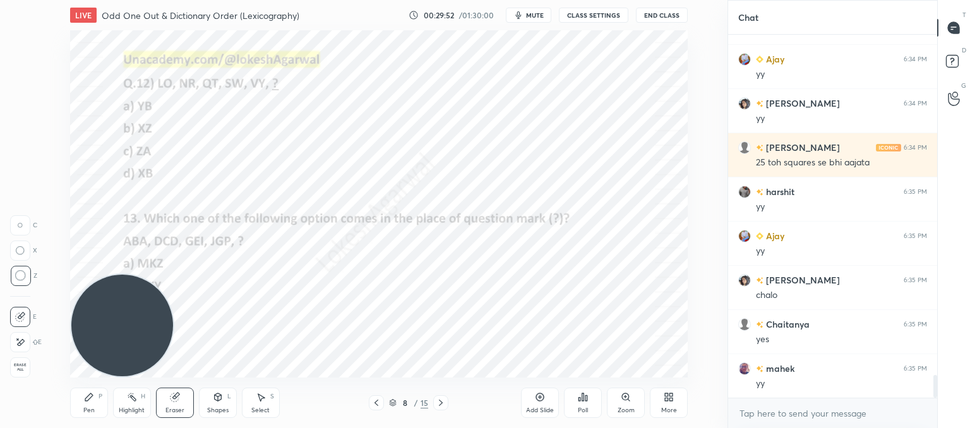
click at [442, 409] on div at bounding box center [440, 402] width 15 height 15
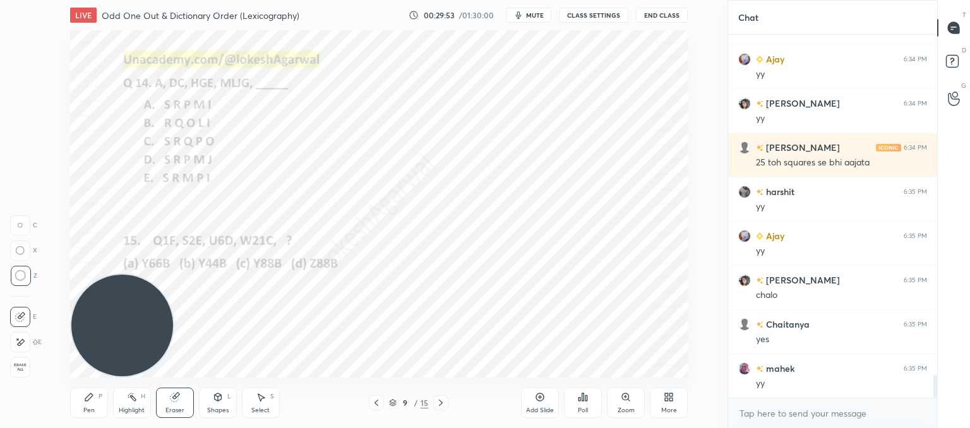
click at [442, 409] on div at bounding box center [440, 402] width 15 height 15
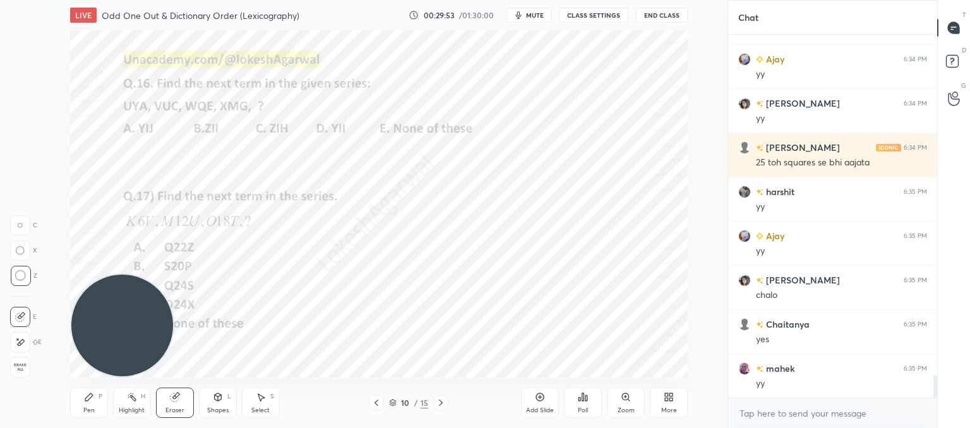
click at [442, 409] on div at bounding box center [440, 402] width 15 height 15
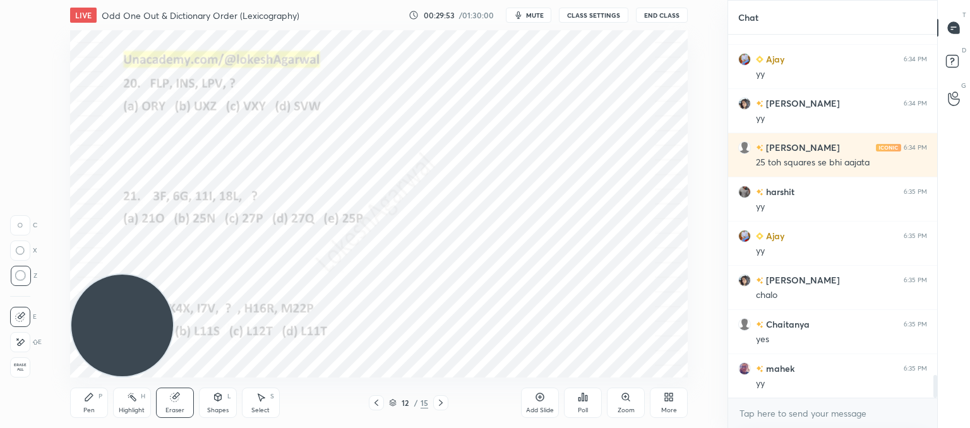
click at [442, 409] on div at bounding box center [440, 402] width 15 height 15
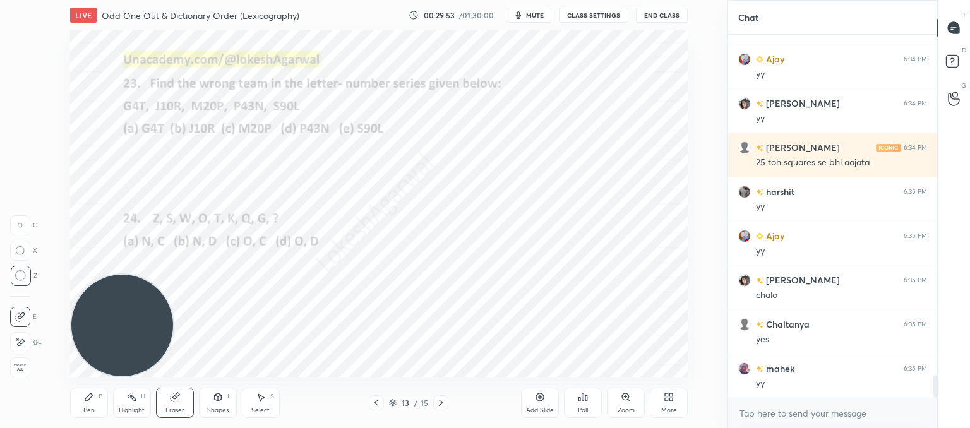
click at [442, 409] on div at bounding box center [440, 402] width 15 height 15
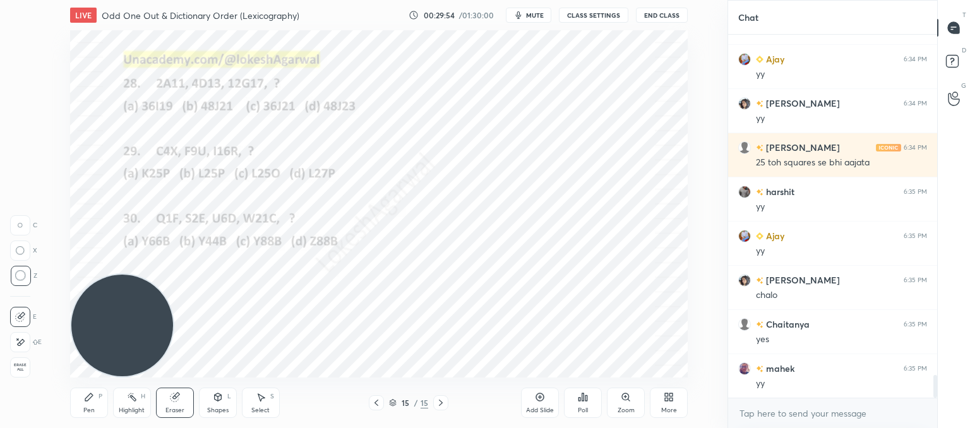
click at [442, 409] on div at bounding box center [440, 402] width 15 height 15
click at [672, 394] on icon at bounding box center [671, 395] width 3 height 3
click at [596, 265] on icon at bounding box center [598, 266] width 8 height 8
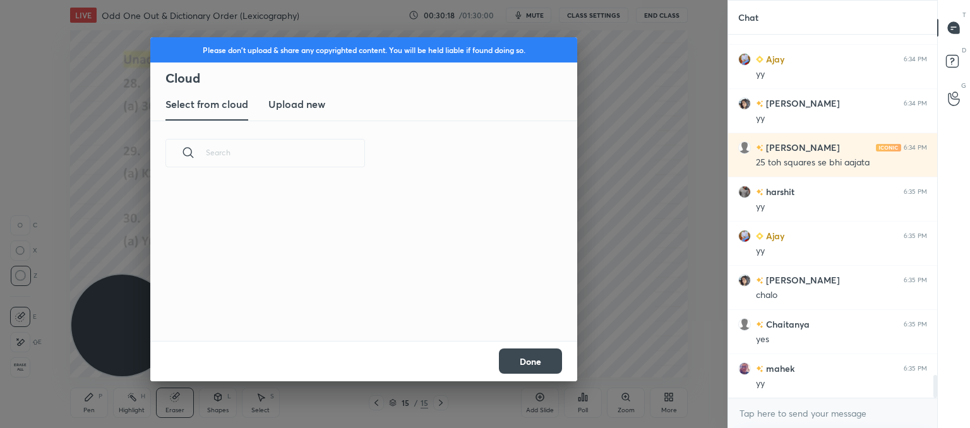
scroll to position [155, 406]
click at [277, 106] on h3 "Upload new" at bounding box center [296, 104] width 57 height 15
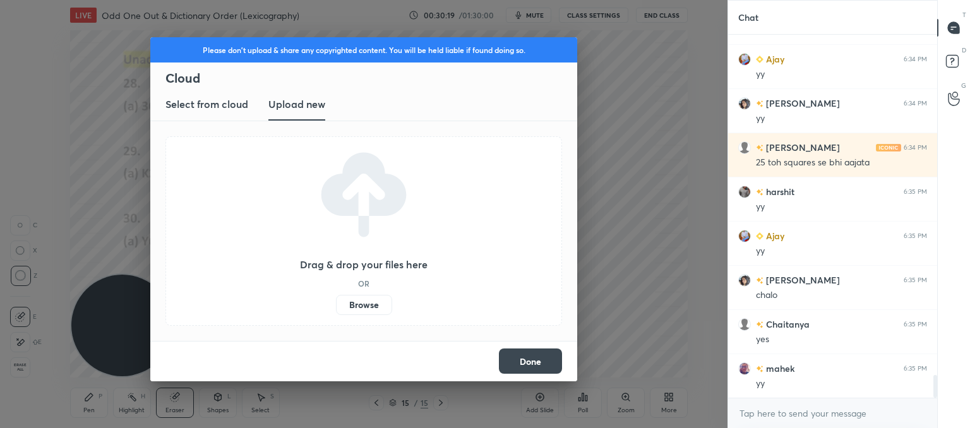
click at [357, 306] on label "Browse" at bounding box center [364, 305] width 56 height 20
click at [336, 306] on input "Browse" at bounding box center [336, 305] width 0 height 20
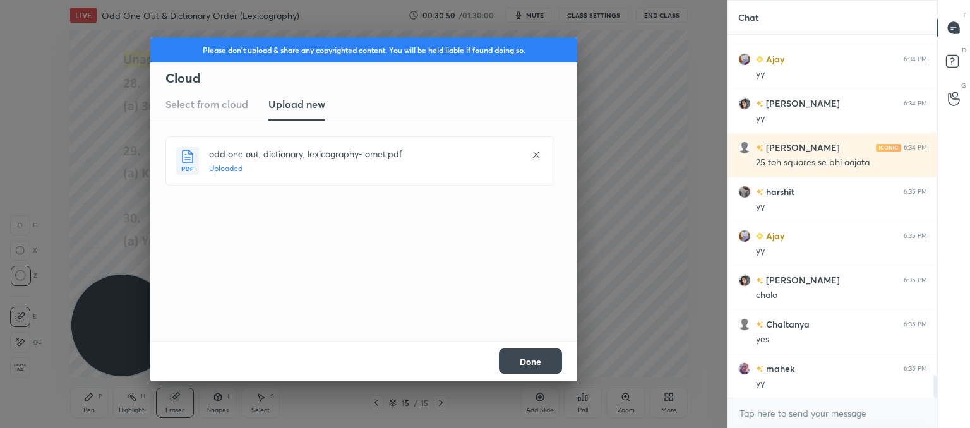
click at [536, 358] on button "Done" at bounding box center [530, 361] width 63 height 25
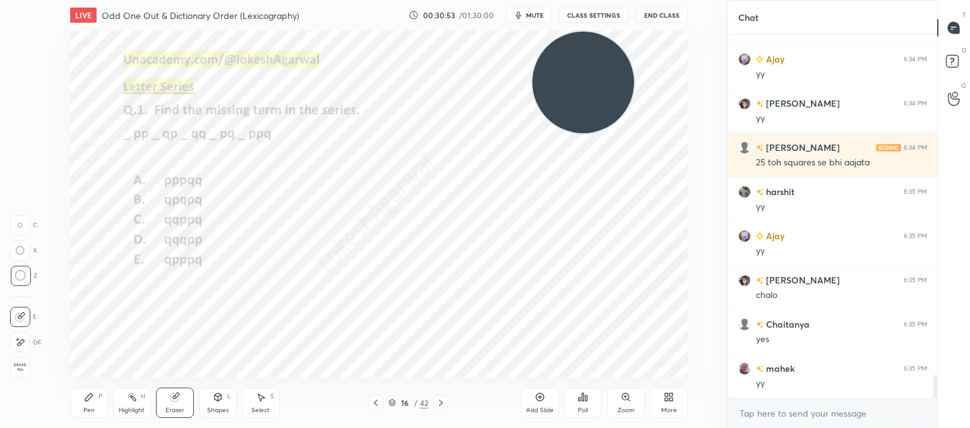
drag, startPoint x: 129, startPoint y: 306, endPoint x: 581, endPoint y: 59, distance: 515.4
click at [601, 49] on video at bounding box center [584, 83] width 102 height 102
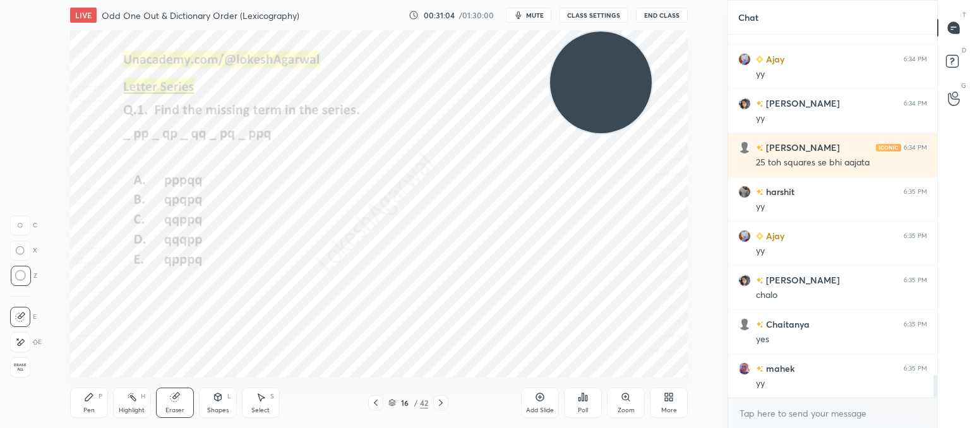
click at [92, 401] on icon at bounding box center [89, 397] width 10 height 10
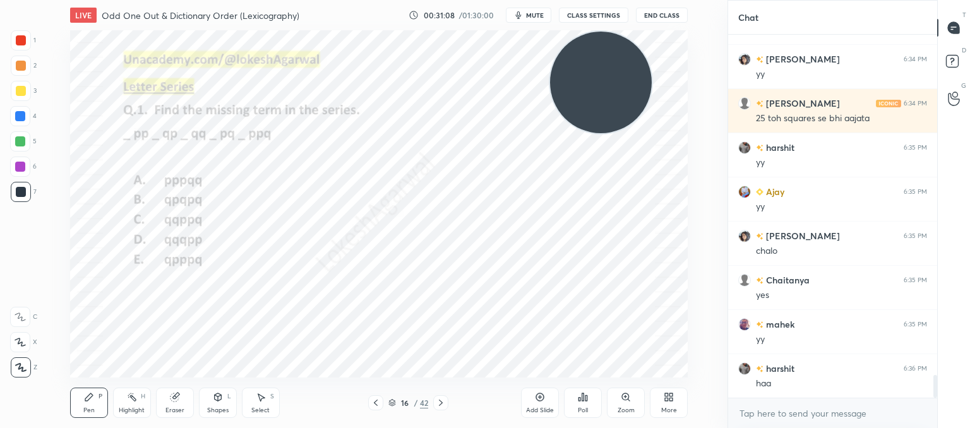
scroll to position [5433, 0]
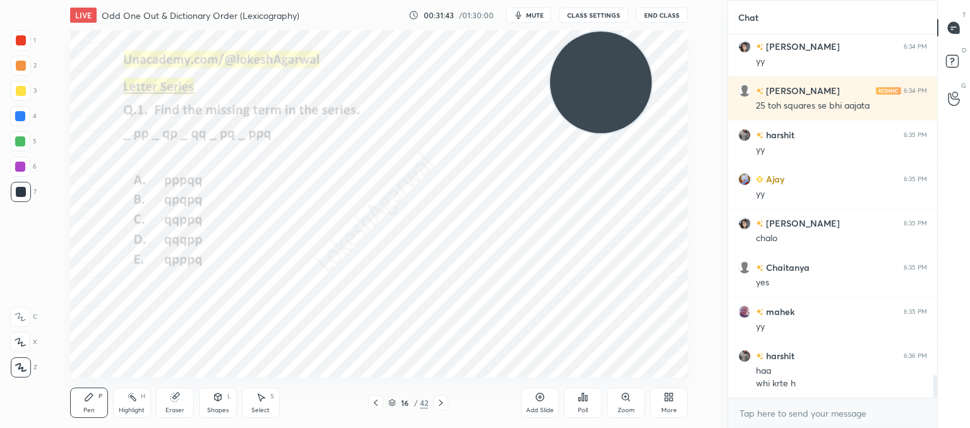
drag, startPoint x: 263, startPoint y: 398, endPoint x: 274, endPoint y: 380, distance: 20.7
click at [266, 395] on div "Select S" at bounding box center [261, 403] width 38 height 30
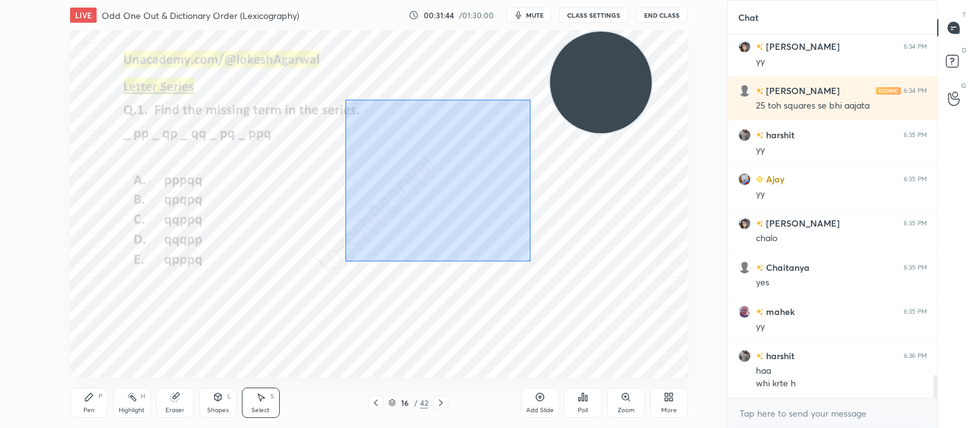
drag, startPoint x: 346, startPoint y: 100, endPoint x: 533, endPoint y: 257, distance: 244.9
click at [531, 259] on div "0 ° Undo Copy Paste here Duplicate Duplicate to new slide Delete" at bounding box center [379, 203] width 618 height 347
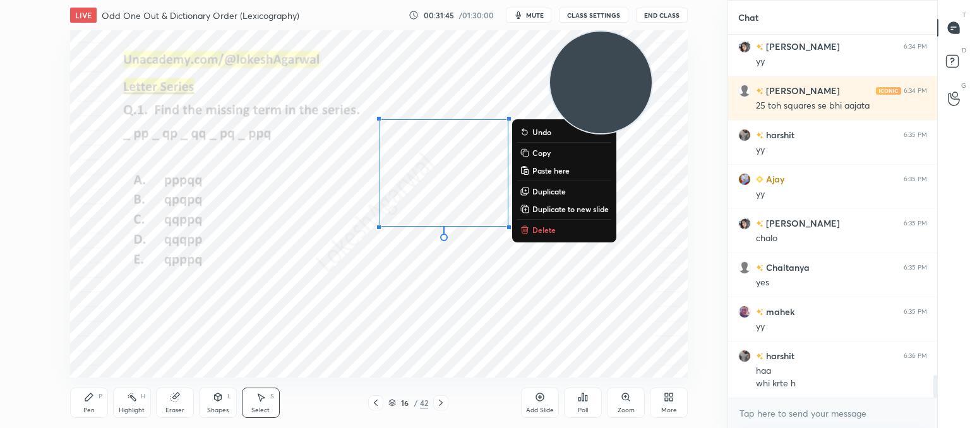
click at [538, 226] on p "Delete" at bounding box center [544, 230] width 23 height 10
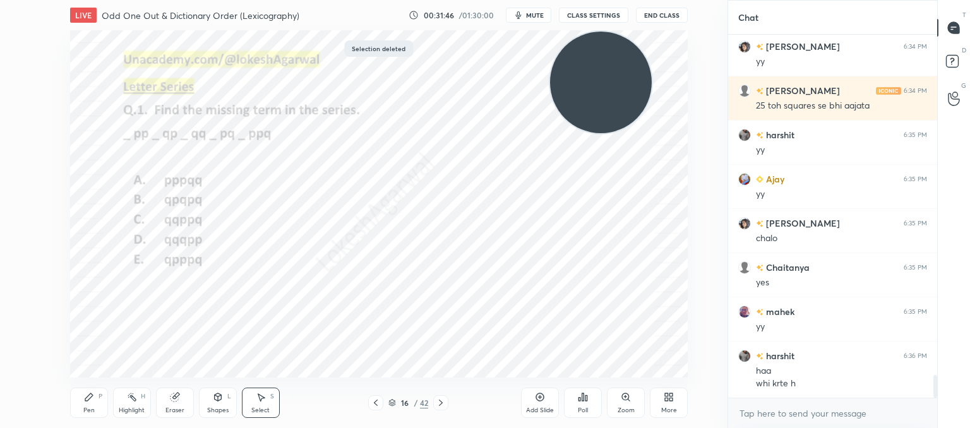
click at [92, 407] on div "Pen" at bounding box center [88, 410] width 11 height 6
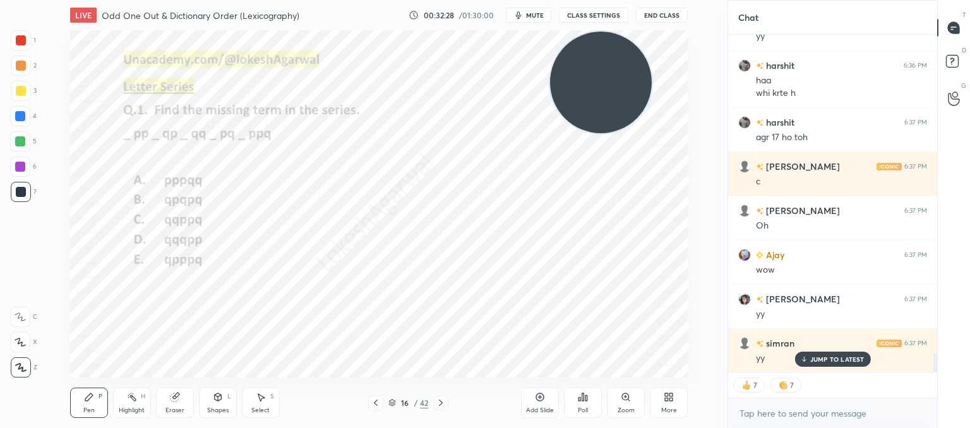
scroll to position [5812, 0]
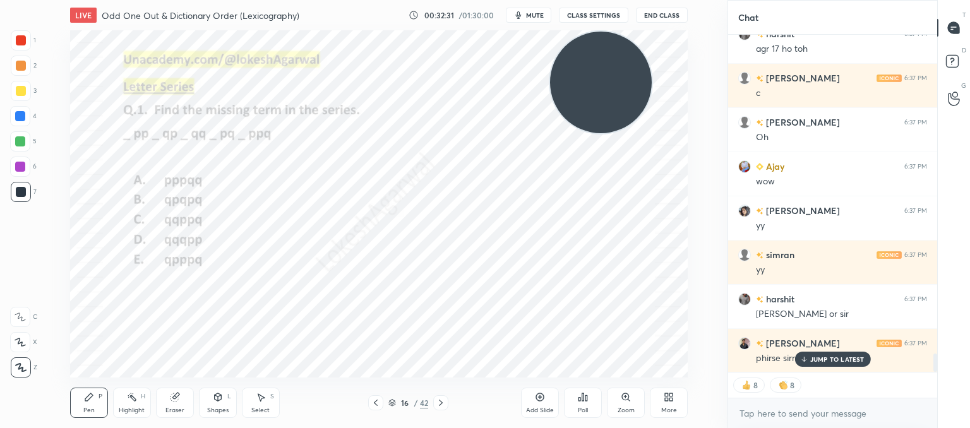
drag, startPoint x: 179, startPoint y: 404, endPoint x: 181, endPoint y: 394, distance: 9.7
click at [179, 402] on div "Eraser" at bounding box center [175, 403] width 38 height 30
click at [90, 402] on icon at bounding box center [89, 397] width 10 height 10
click at [165, 405] on div "Eraser" at bounding box center [175, 403] width 38 height 30
drag, startPoint x: 88, startPoint y: 410, endPoint x: 101, endPoint y: 388, distance: 25.5
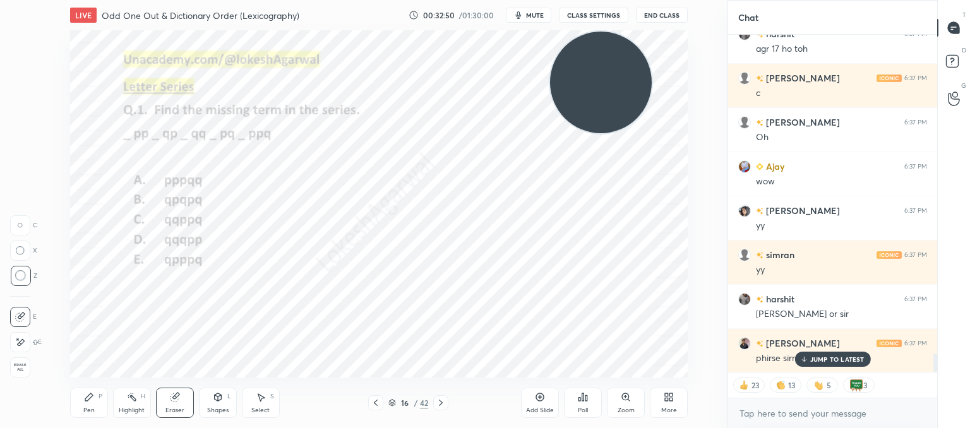
click at [90, 407] on div "Pen" at bounding box center [88, 410] width 11 height 6
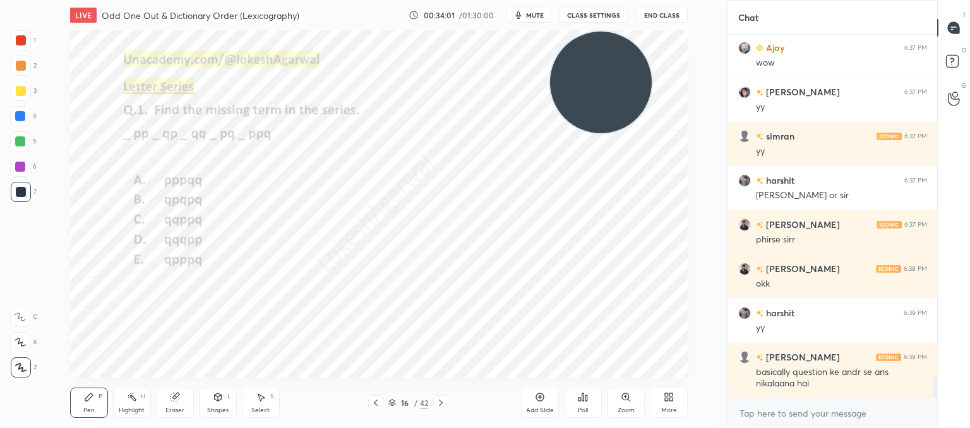
scroll to position [5975, 0]
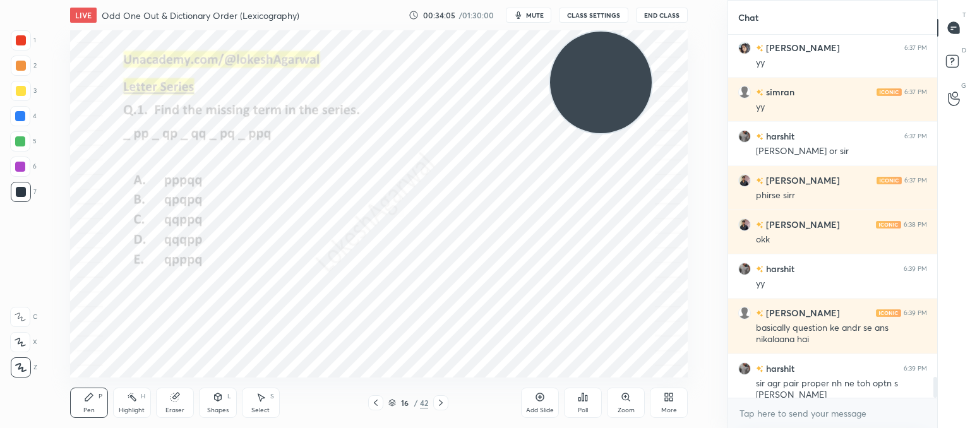
click at [176, 406] on div "Eraser" at bounding box center [175, 403] width 38 height 30
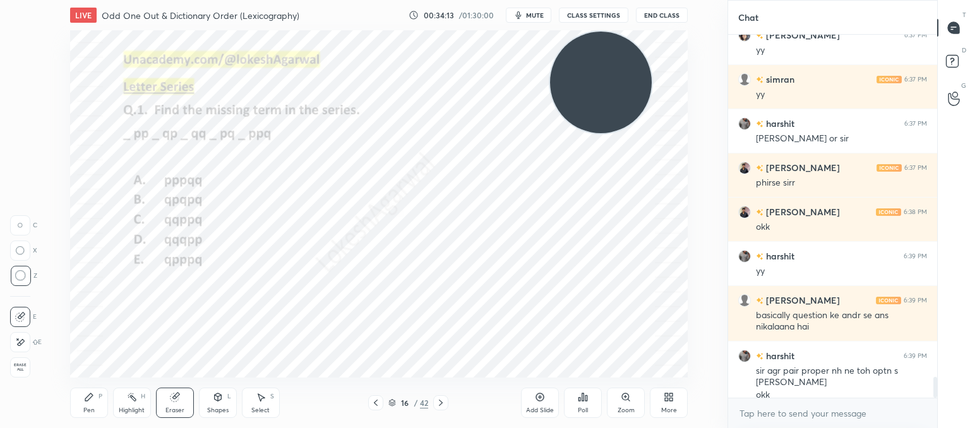
click at [442, 401] on icon at bounding box center [441, 403] width 10 height 10
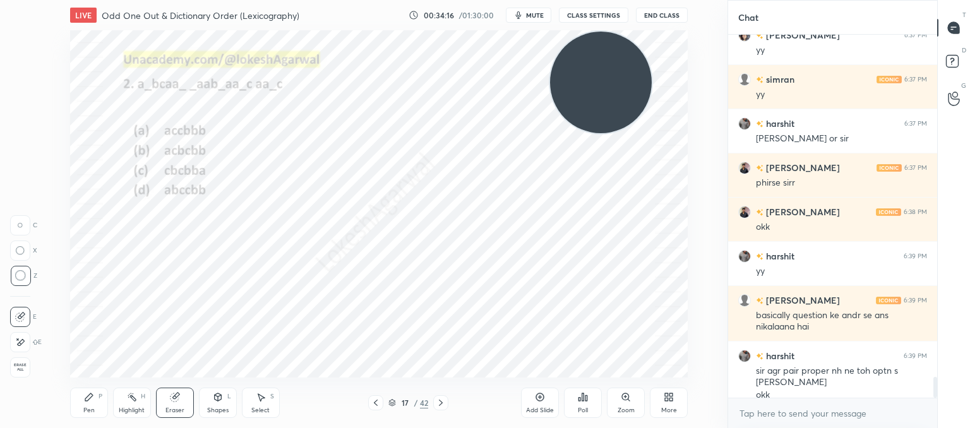
click at [87, 411] on div "Pen" at bounding box center [88, 410] width 11 height 6
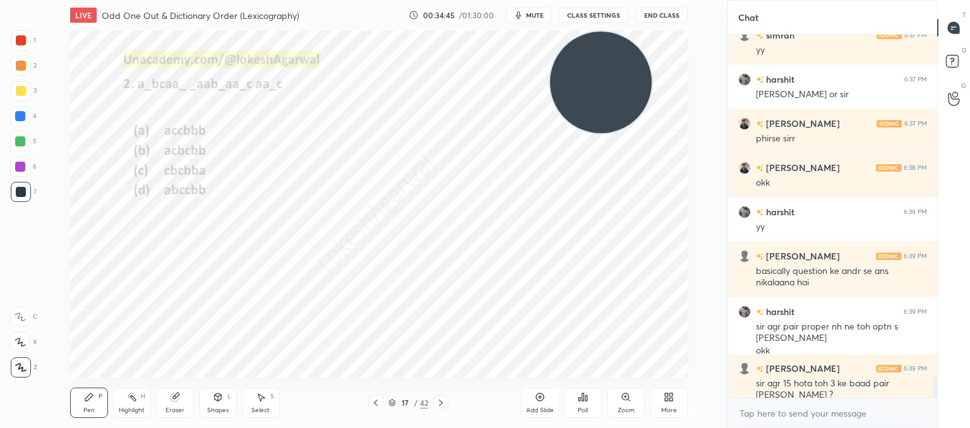
scroll to position [6076, 0]
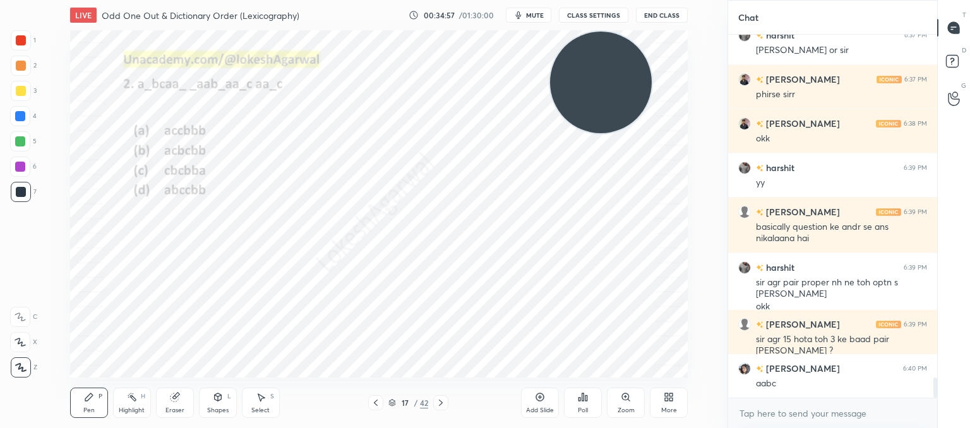
drag, startPoint x: 174, startPoint y: 398, endPoint x: 172, endPoint y: 382, distance: 16.6
click at [174, 395] on icon at bounding box center [174, 398] width 8 height 8
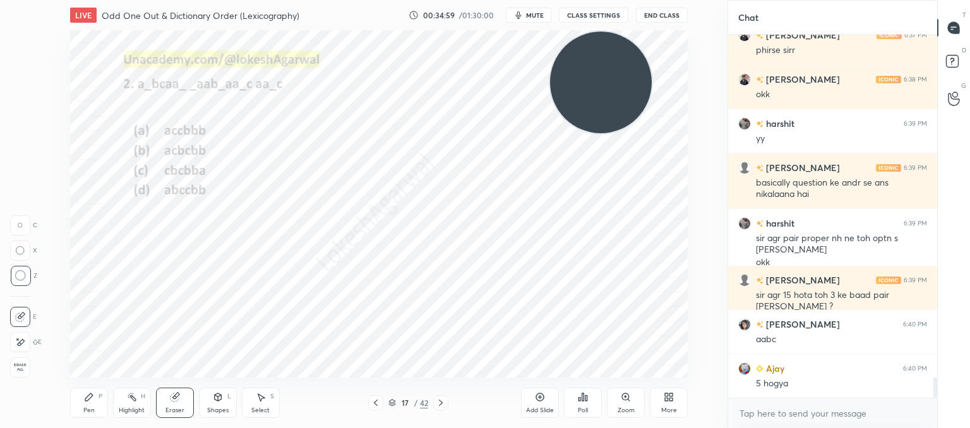
click at [88, 399] on icon at bounding box center [89, 397] width 10 height 10
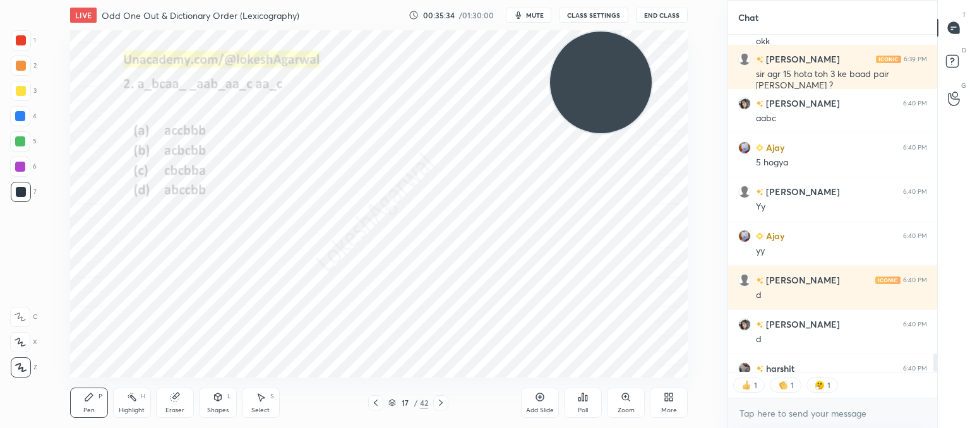
scroll to position [6411, 0]
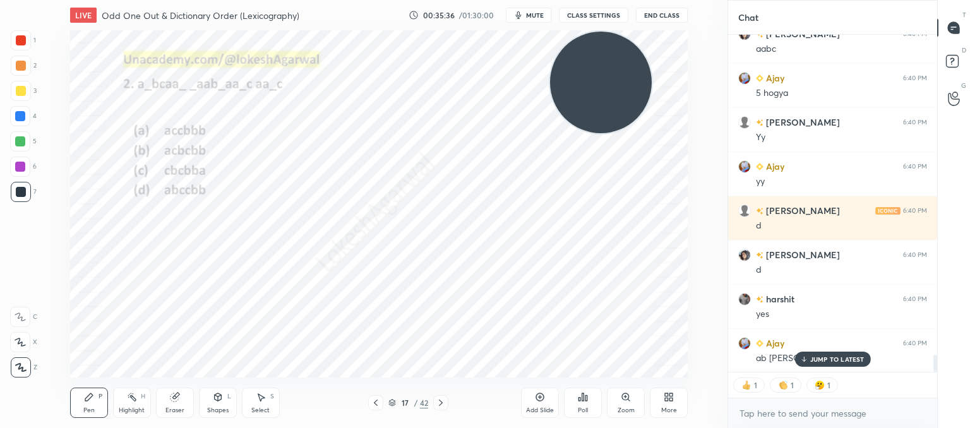
drag, startPoint x: 835, startPoint y: 361, endPoint x: 541, endPoint y: 367, distance: 293.8
click at [834, 361] on p "JUMP TO LATEST" at bounding box center [838, 360] width 54 height 8
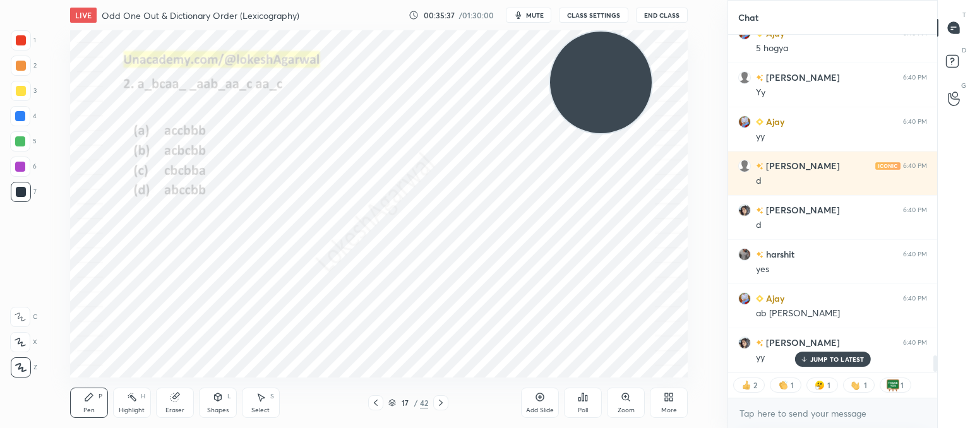
scroll to position [6588, 0]
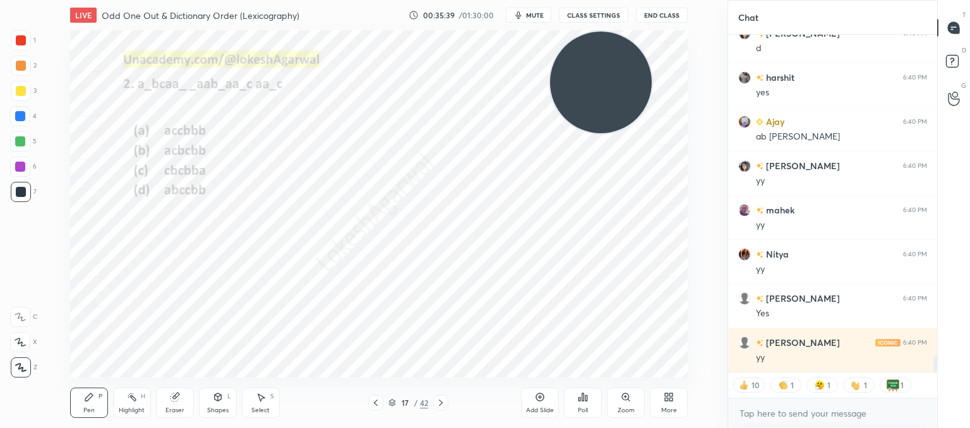
click at [164, 398] on div "Eraser" at bounding box center [175, 403] width 38 height 30
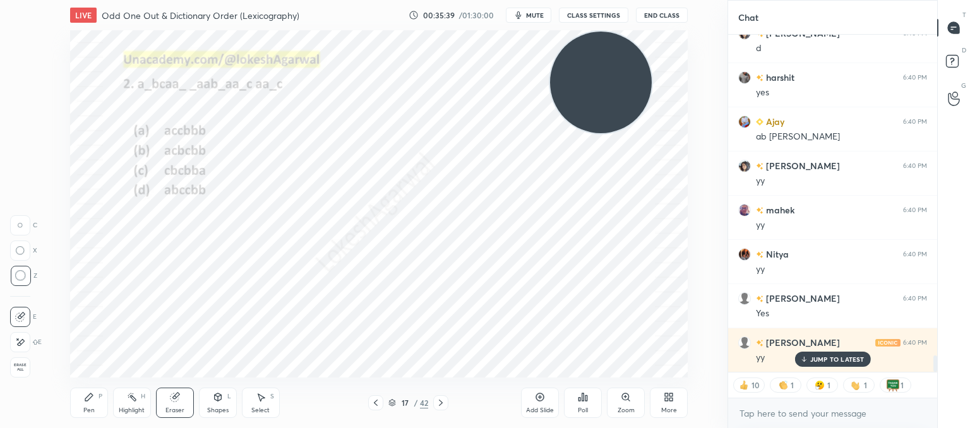
scroll to position [6676, 0]
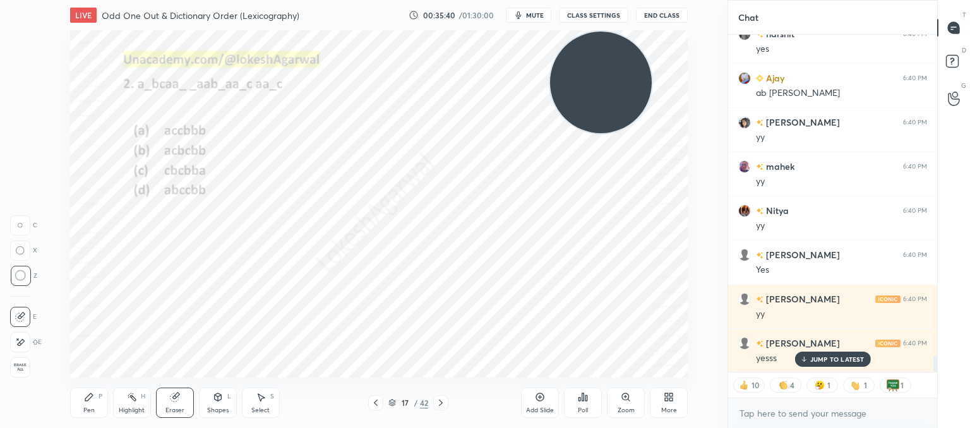
click at [830, 365] on div "JUMP TO LATEST" at bounding box center [833, 359] width 76 height 15
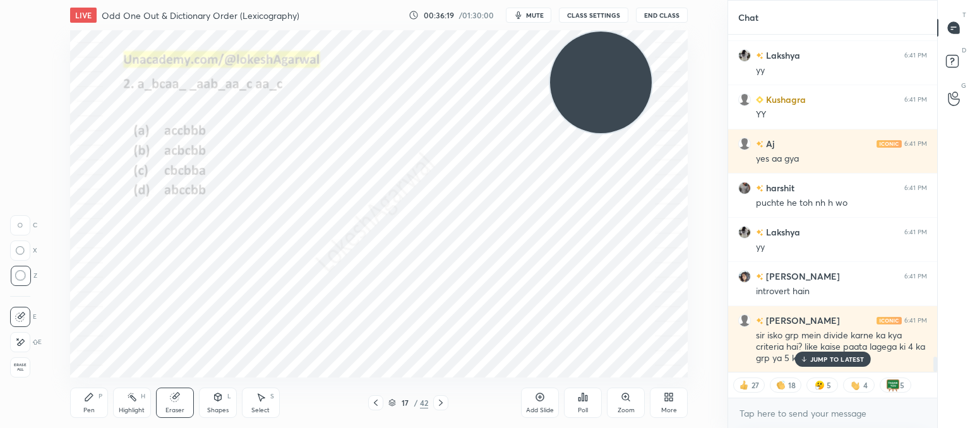
scroll to position [7109, 0]
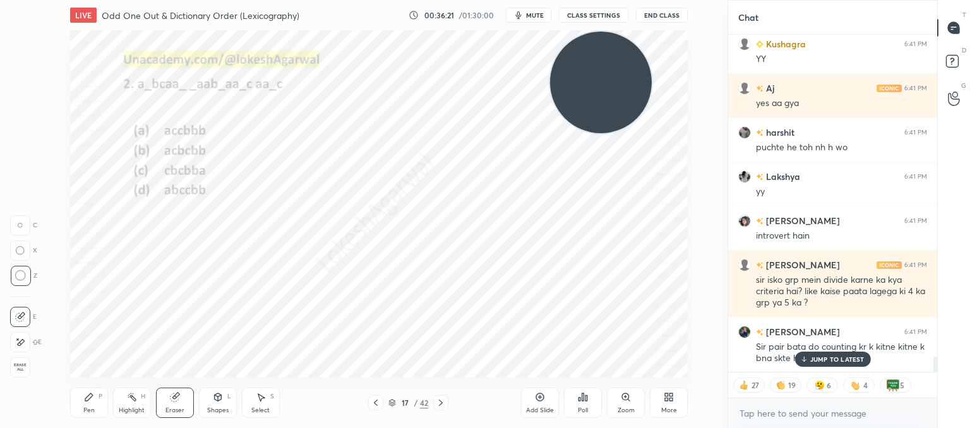
drag, startPoint x: 822, startPoint y: 359, endPoint x: 700, endPoint y: 339, distance: 123.6
click at [821, 359] on p "JUMP TO LATEST" at bounding box center [838, 360] width 54 height 8
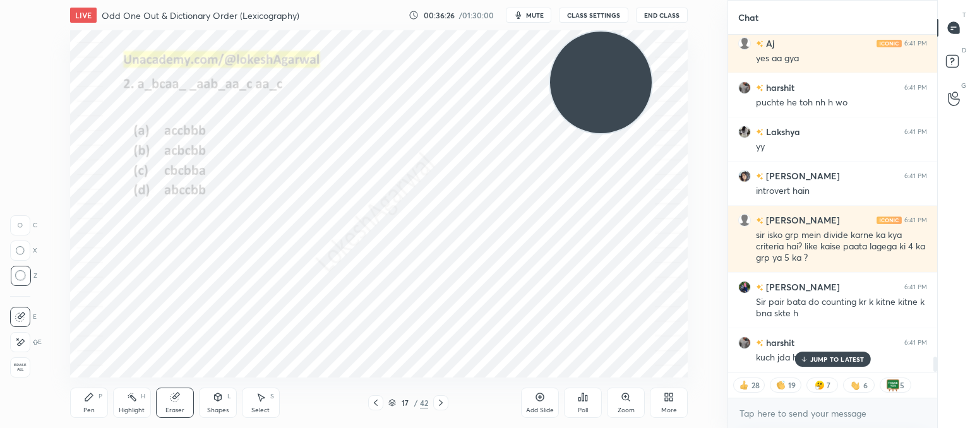
scroll to position [7197, 0]
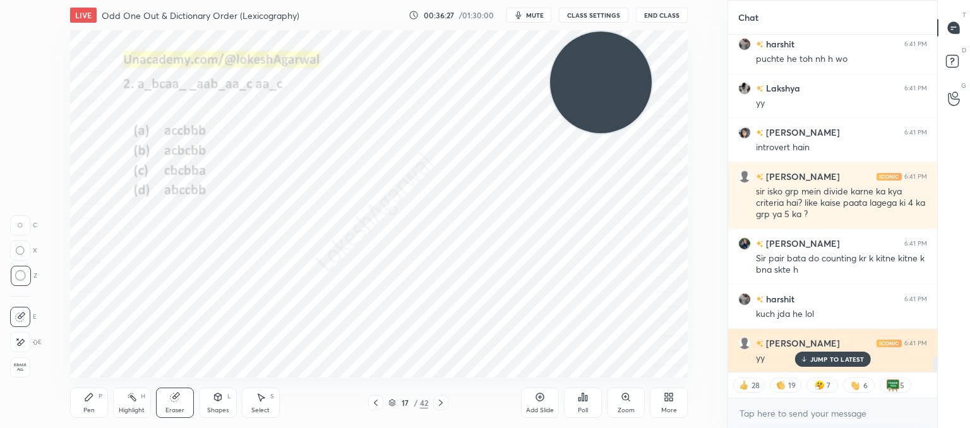
drag, startPoint x: 839, startPoint y: 361, endPoint x: 821, endPoint y: 360, distance: 17.7
click at [839, 361] on p "JUMP TO LATEST" at bounding box center [838, 360] width 54 height 8
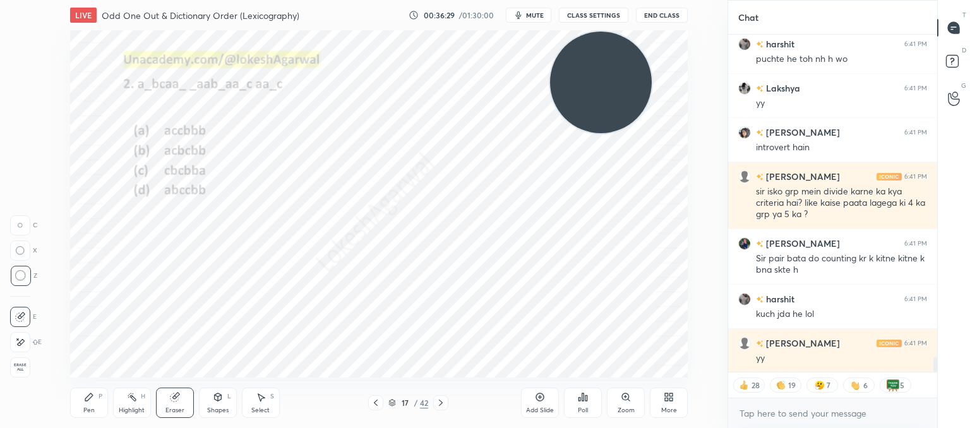
drag, startPoint x: 90, startPoint y: 406, endPoint x: 114, endPoint y: 387, distance: 30.6
click at [89, 405] on div "Pen P" at bounding box center [89, 403] width 38 height 30
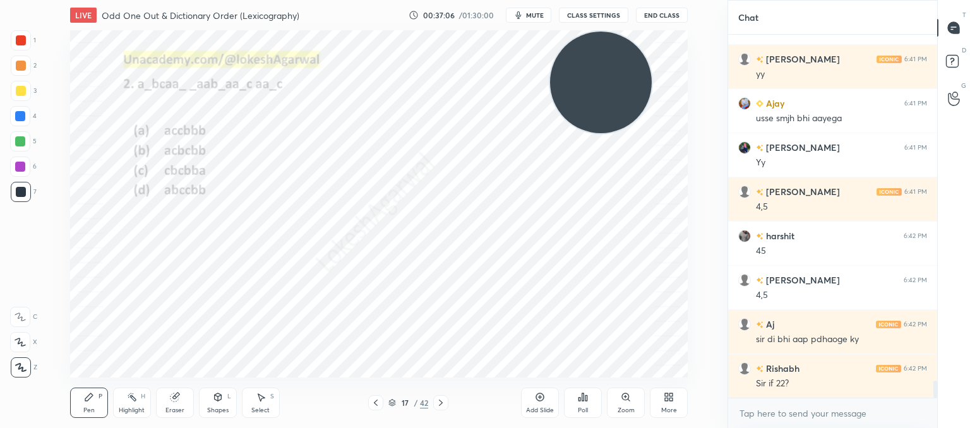
scroll to position [7526, 0]
drag, startPoint x: 598, startPoint y: 78, endPoint x: 0, endPoint y: 457, distance: 707.7
click at [0, 0] on html "1 2 3 4 5 6 7 C X Z C X Z E E Erase all H H LIVE Odd One Out & Dictionary Order…" at bounding box center [485, 0] width 970 height 0
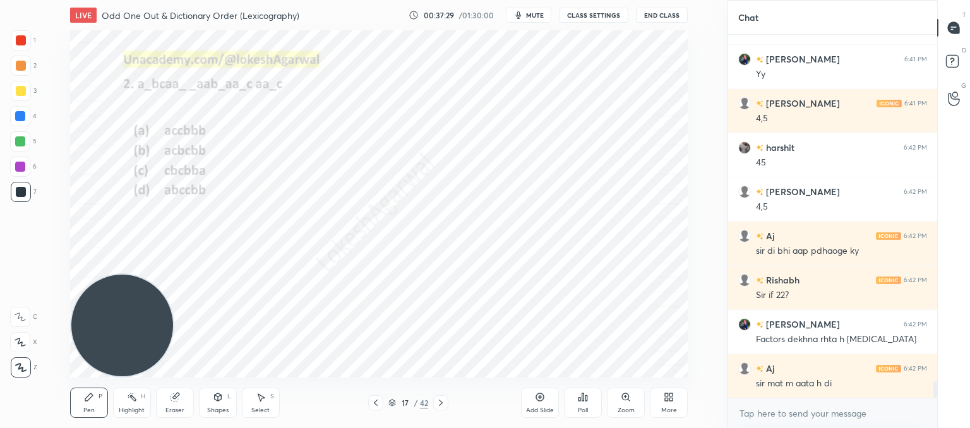
scroll to position [4, 4]
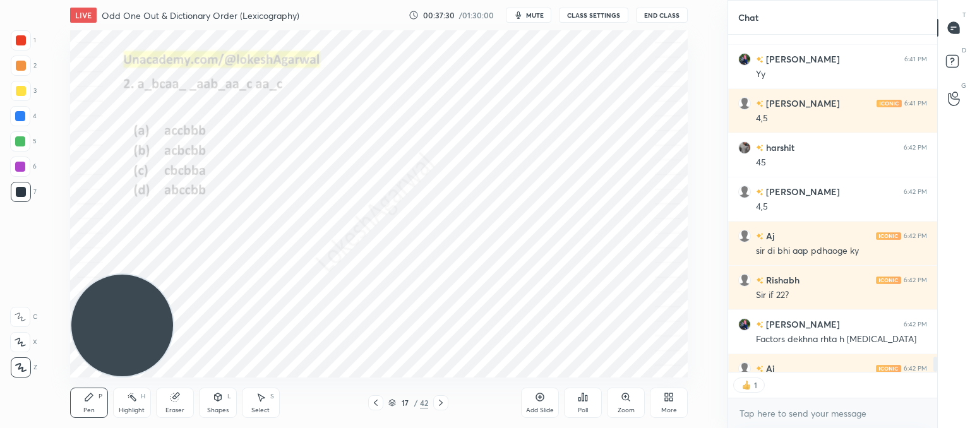
click at [182, 397] on div "Eraser" at bounding box center [175, 403] width 38 height 30
click at [691, 92] on div "Setting up your live class Poll for secs No correct answer Start poll" at bounding box center [378, 203] width 677 height 347
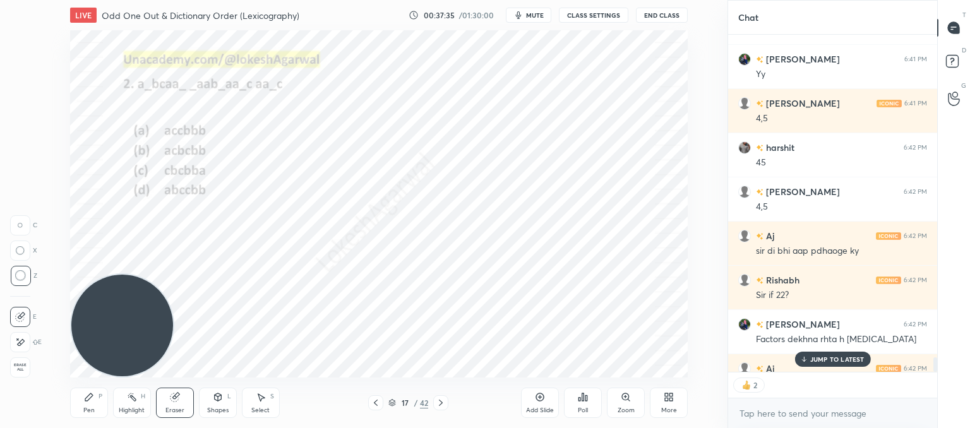
scroll to position [7639, 0]
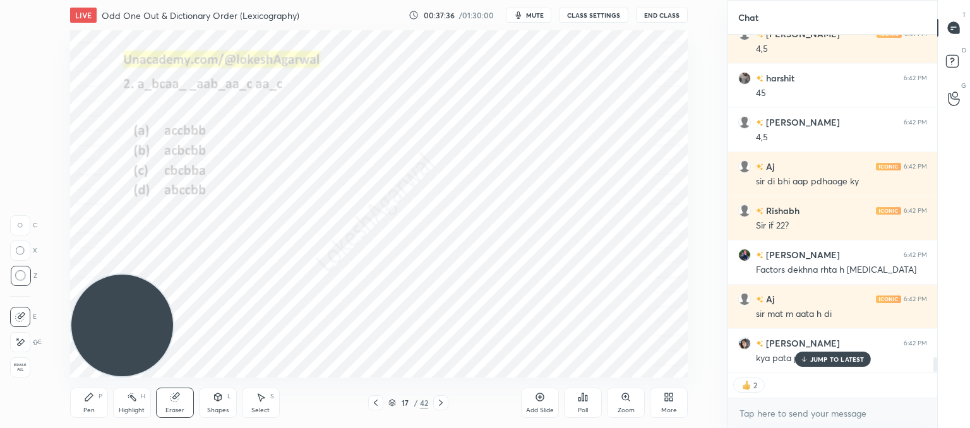
drag, startPoint x: 809, startPoint y: 356, endPoint x: 716, endPoint y: 334, distance: 95.6
click at [806, 355] on div "JUMP TO LATEST" at bounding box center [833, 359] width 76 height 15
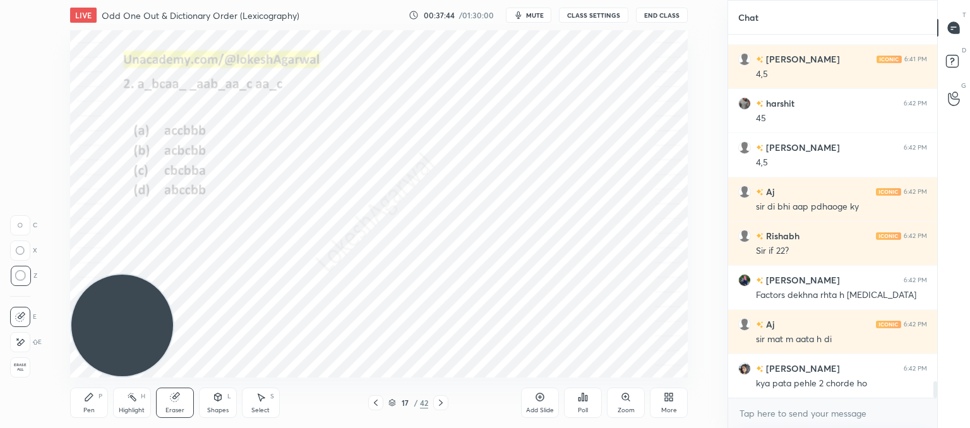
scroll to position [7658, 0]
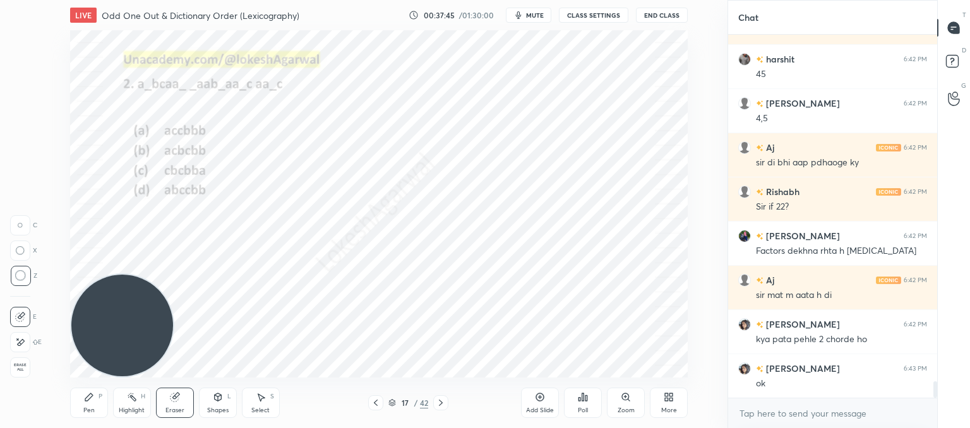
click at [90, 407] on div "Pen" at bounding box center [88, 410] width 11 height 6
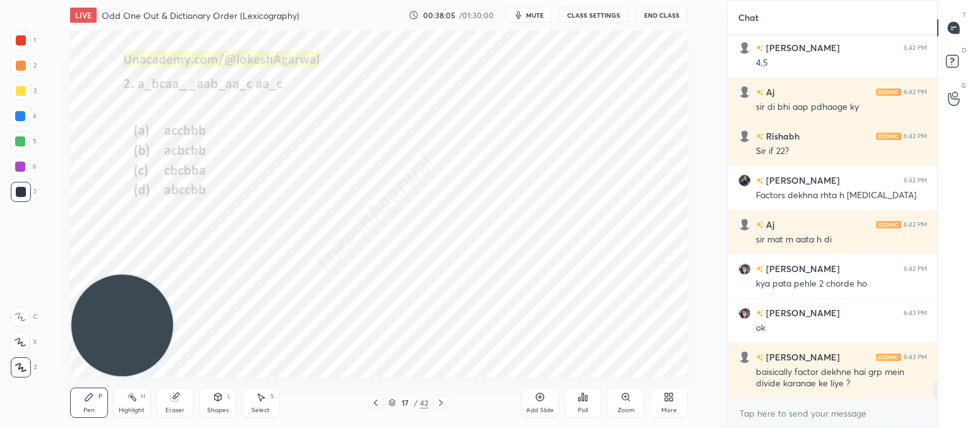
click at [270, 405] on div "Select S" at bounding box center [261, 403] width 38 height 30
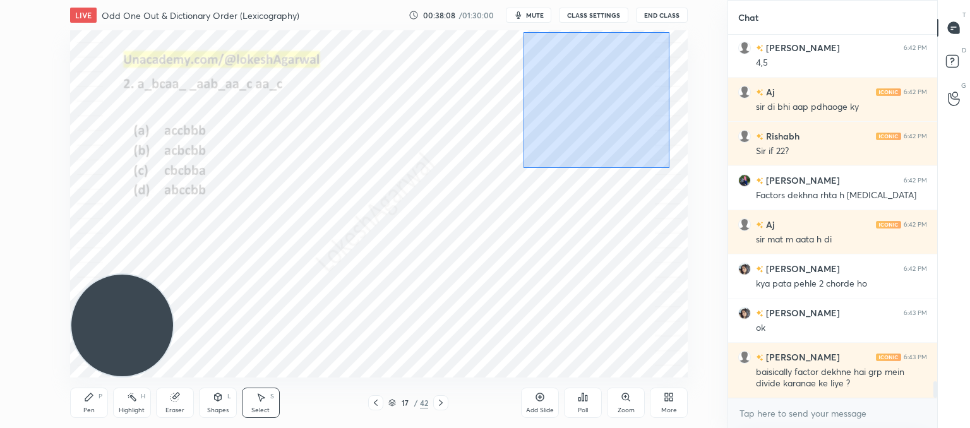
scroll to position [7758, 0]
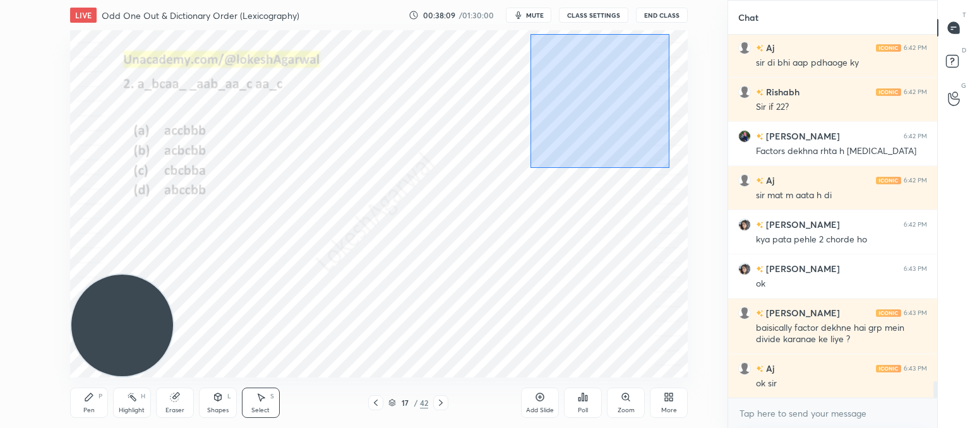
drag, startPoint x: 670, startPoint y: 167, endPoint x: 531, endPoint y: 34, distance: 192.6
click at [531, 34] on div "0 ° Undo Copy Paste here Duplicate Duplicate to new slide Delete" at bounding box center [379, 203] width 618 height 347
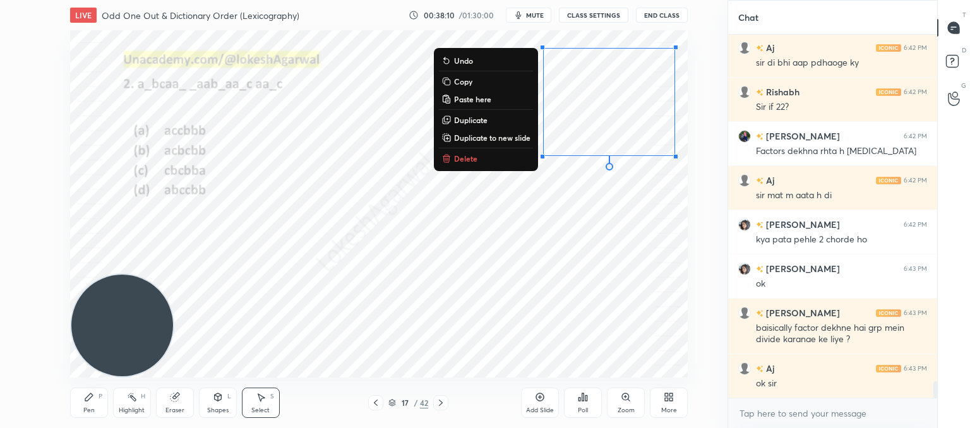
click at [450, 159] on button "Delete" at bounding box center [486, 158] width 94 height 15
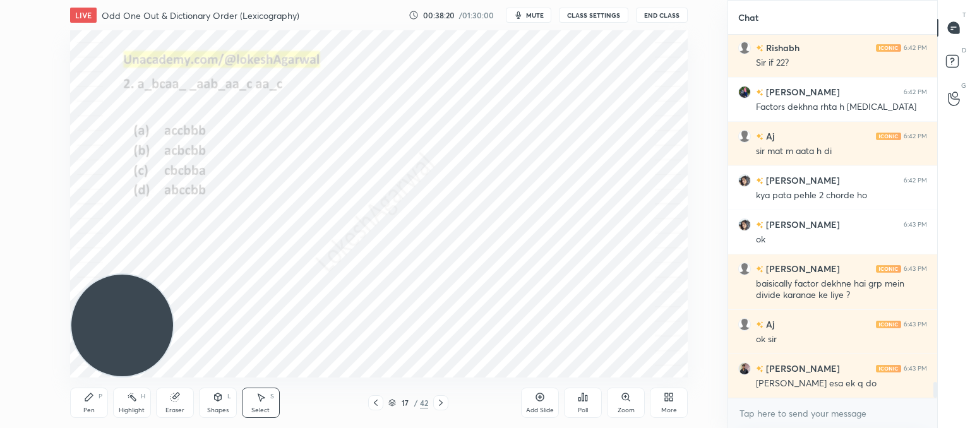
scroll to position [7846, 0]
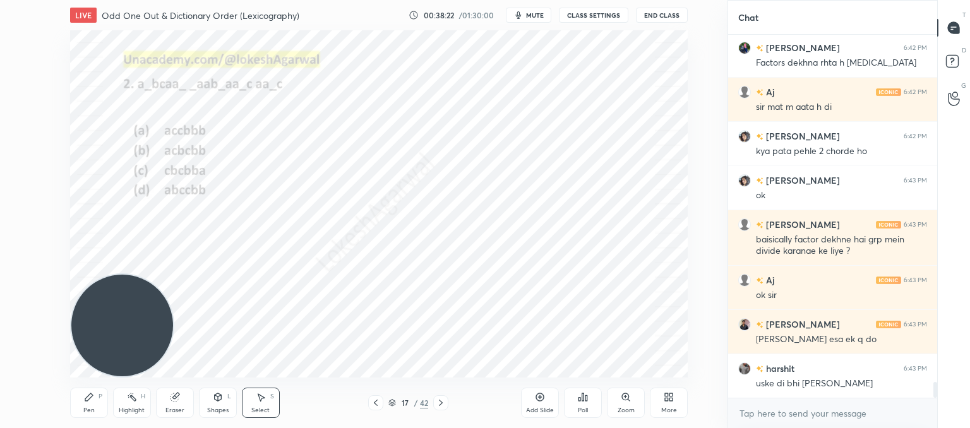
click at [443, 402] on icon at bounding box center [441, 403] width 10 height 10
click at [87, 397] on icon at bounding box center [89, 397] width 10 height 10
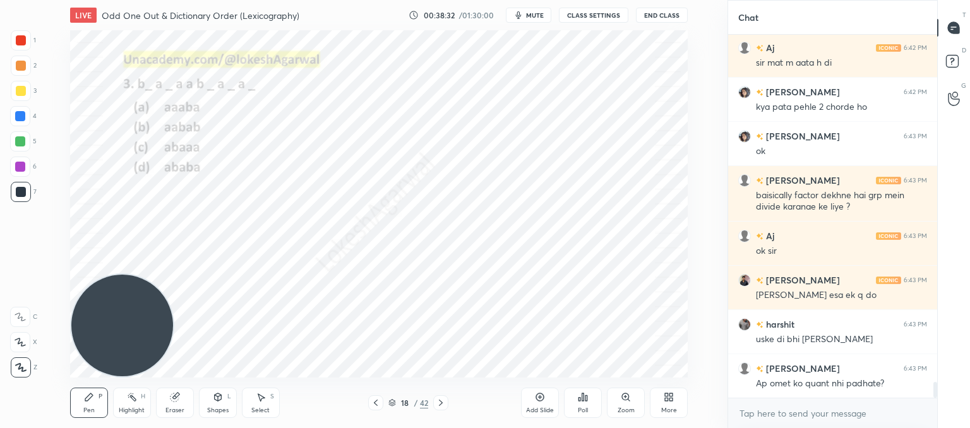
scroll to position [7935, 0]
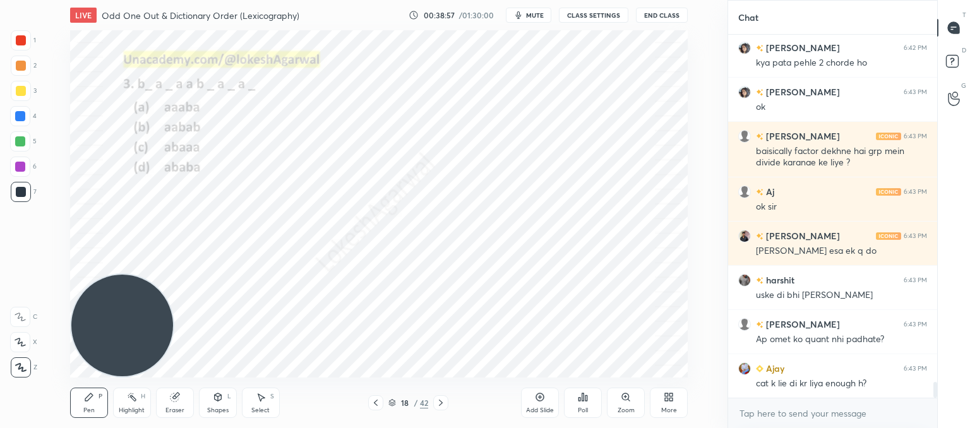
click at [259, 397] on icon at bounding box center [261, 397] width 10 height 10
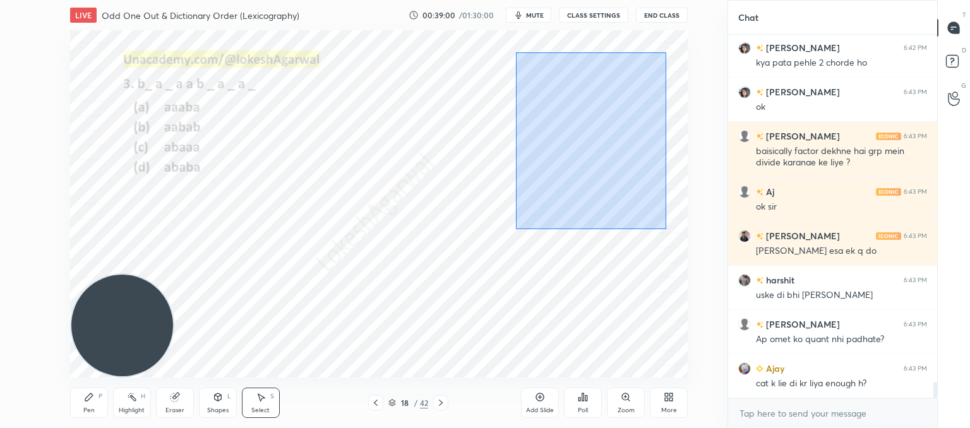
drag, startPoint x: 652, startPoint y: 227, endPoint x: 495, endPoint y: 44, distance: 241.1
click at [495, 44] on div "0 ° Undo Copy Paste here Duplicate Duplicate to new slide Delete" at bounding box center [379, 203] width 618 height 347
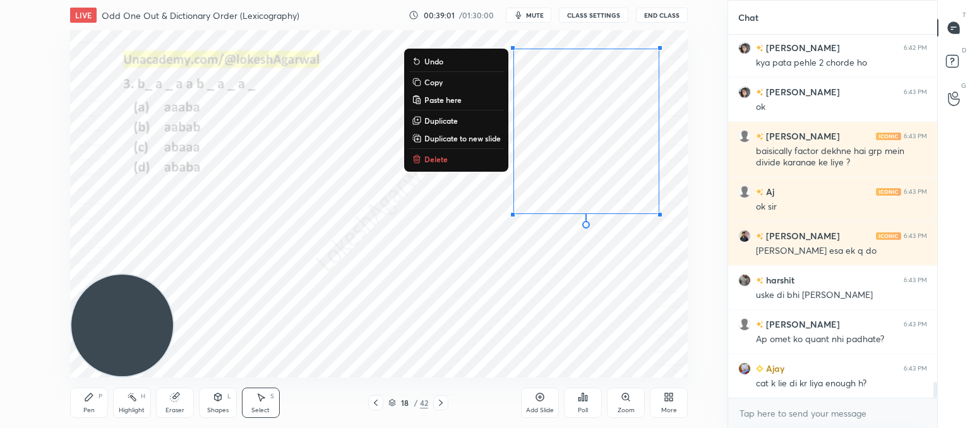
click at [440, 159] on p "Delete" at bounding box center [436, 159] width 23 height 10
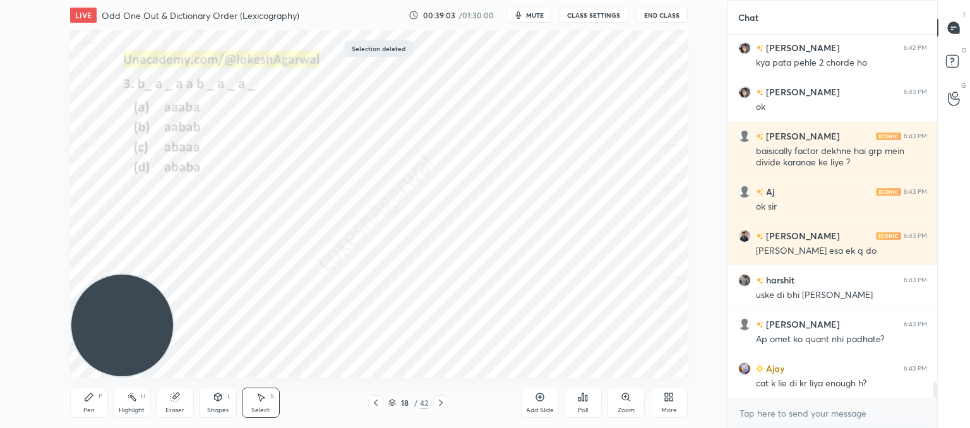
drag, startPoint x: 94, startPoint y: 406, endPoint x: 111, endPoint y: 323, distance: 85.1
click at [94, 405] on div "Pen P" at bounding box center [89, 403] width 38 height 30
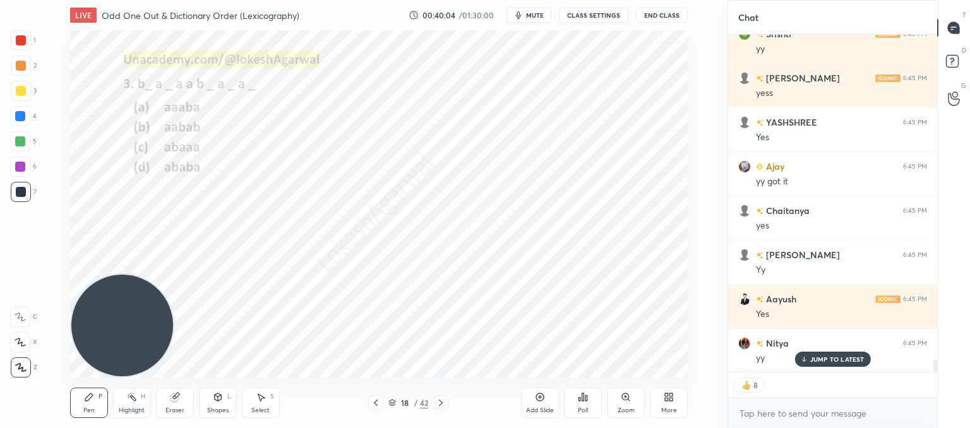
scroll to position [9079, 0]
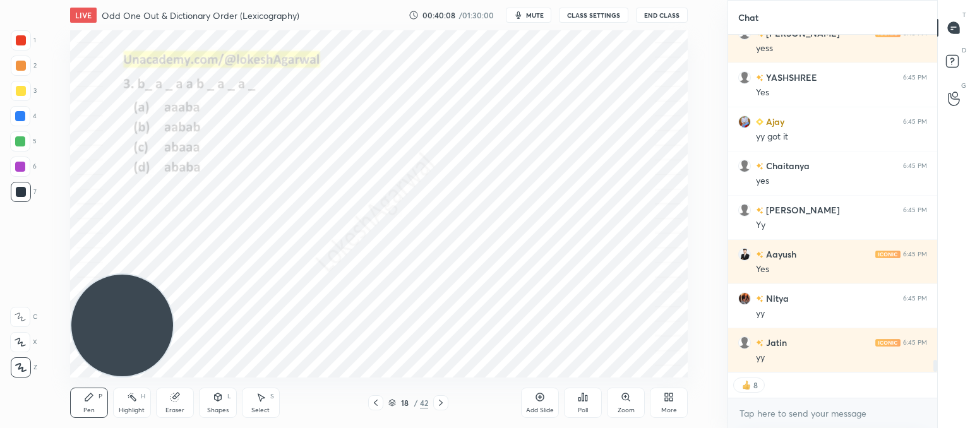
click at [176, 404] on div "Eraser" at bounding box center [175, 403] width 38 height 30
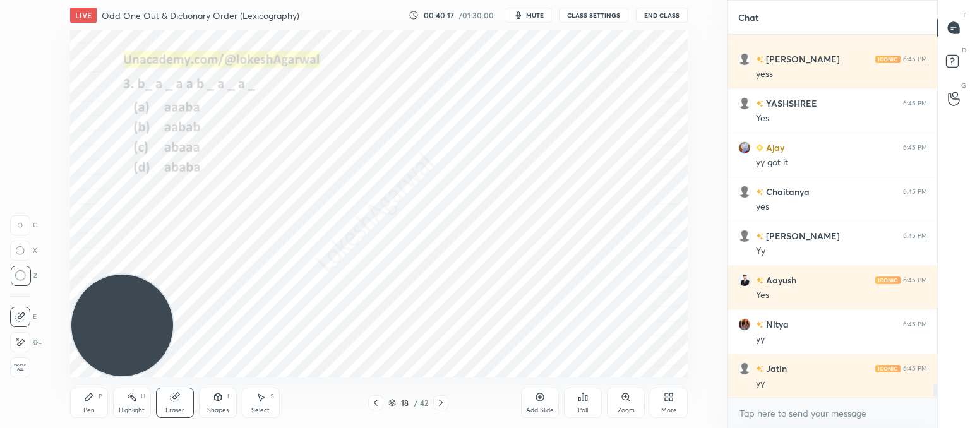
click at [98, 407] on div "Pen P" at bounding box center [89, 403] width 38 height 30
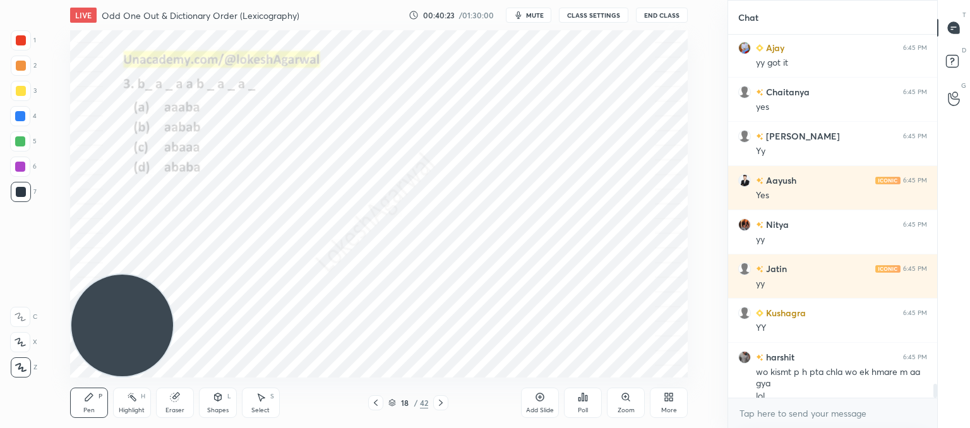
scroll to position [9166, 0]
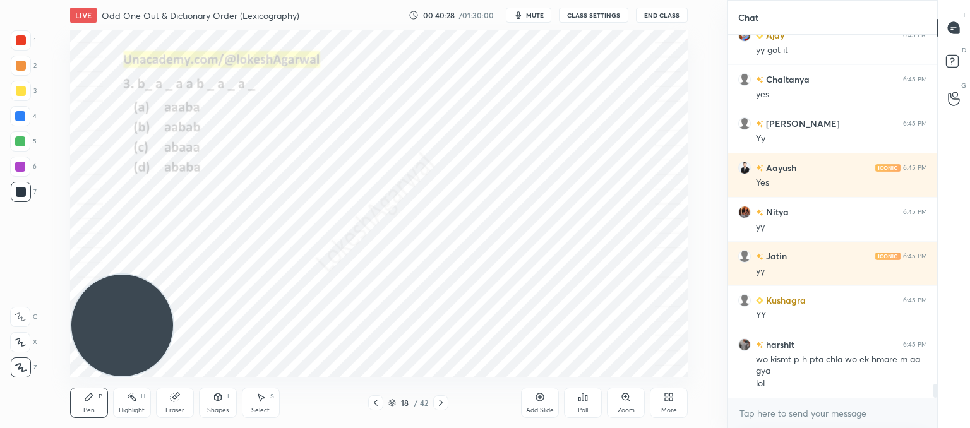
click at [442, 405] on icon at bounding box center [441, 403] width 10 height 10
click at [445, 402] on icon at bounding box center [441, 403] width 10 height 10
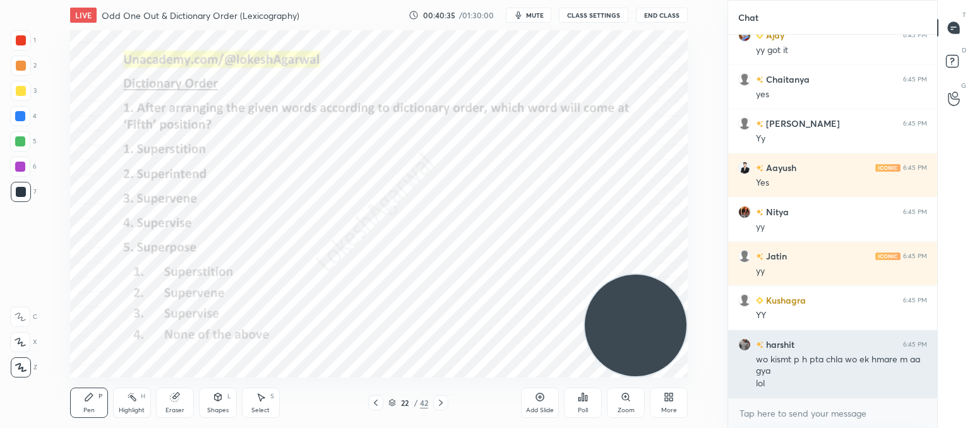
drag, startPoint x: 134, startPoint y: 329, endPoint x: 774, endPoint y: 349, distance: 640.3
click at [774, 349] on div "1 2 3 4 5 6 7 C X Z C X Z E E Erase all H H LIVE Odd One Out & Dictionary Order…" at bounding box center [485, 214] width 970 height 428
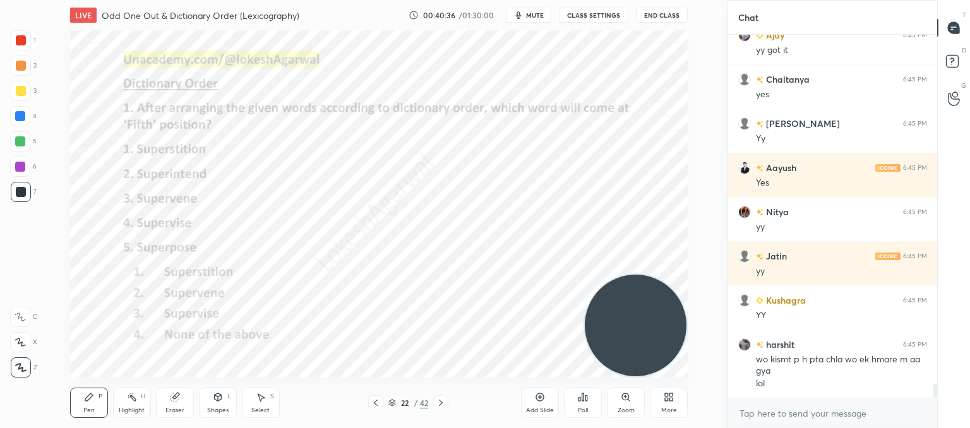
drag, startPoint x: 620, startPoint y: 306, endPoint x: 639, endPoint y: 408, distance: 104.2
click at [639, 410] on div "LIVE Odd One Out & Dictionary Order (Lexicography) 00:40:36 / 01:30:00 mute CLA…" at bounding box center [378, 214] width 677 height 428
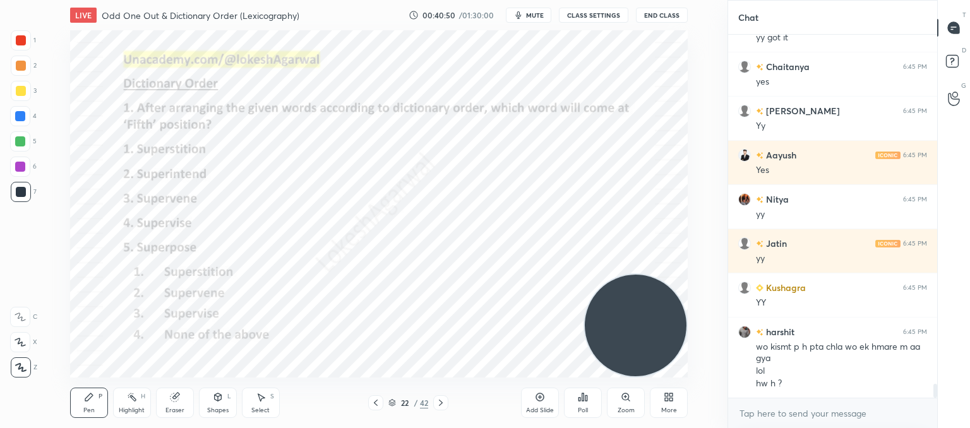
drag, startPoint x: 374, startPoint y: 400, endPoint x: 399, endPoint y: 397, distance: 25.4
click at [377, 400] on icon at bounding box center [376, 403] width 10 height 10
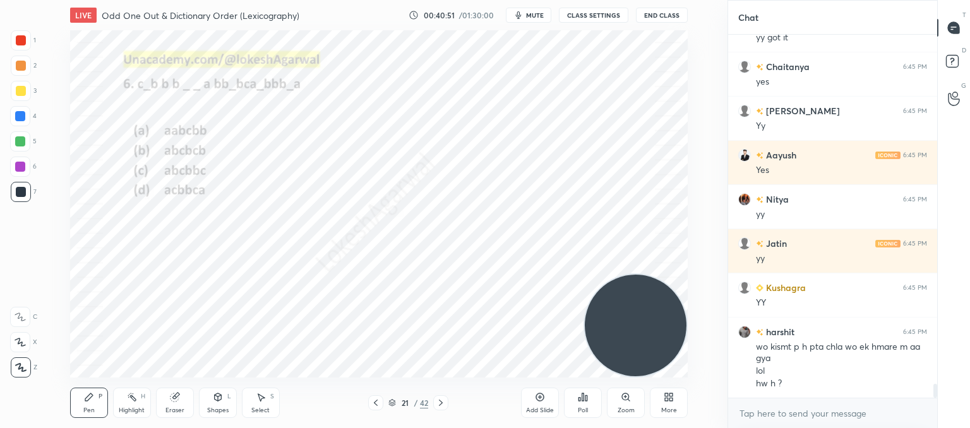
drag, startPoint x: 534, startPoint y: 395, endPoint x: 518, endPoint y: 390, distance: 16.4
click at [532, 395] on div "Add Slide" at bounding box center [540, 403] width 38 height 30
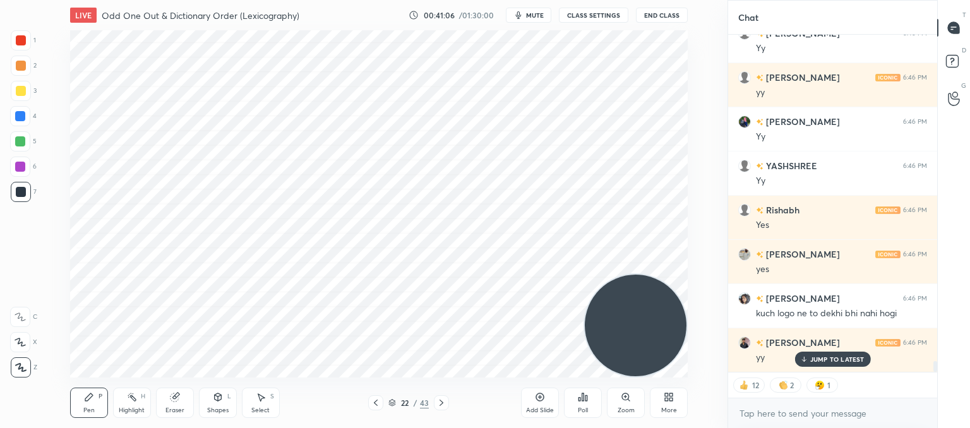
scroll to position [10176, 0]
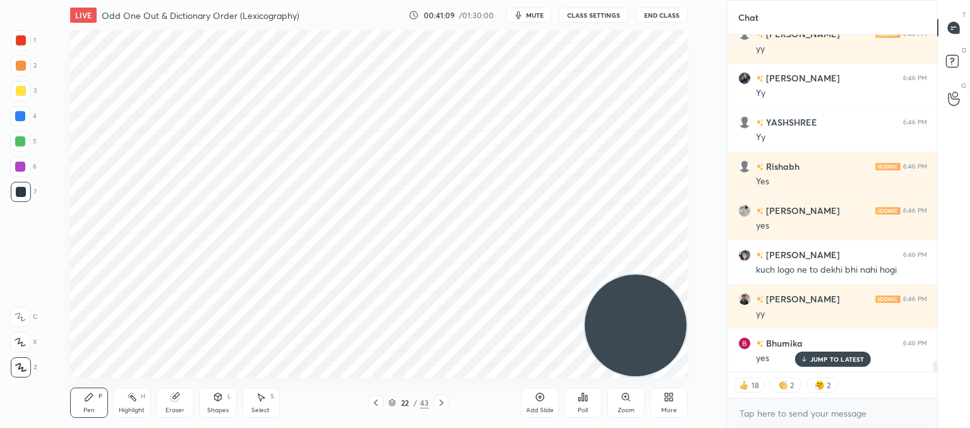
drag, startPoint x: 177, startPoint y: 401, endPoint x: 188, endPoint y: 380, distance: 24.0
click at [184, 388] on div "Eraser" at bounding box center [175, 403] width 38 height 30
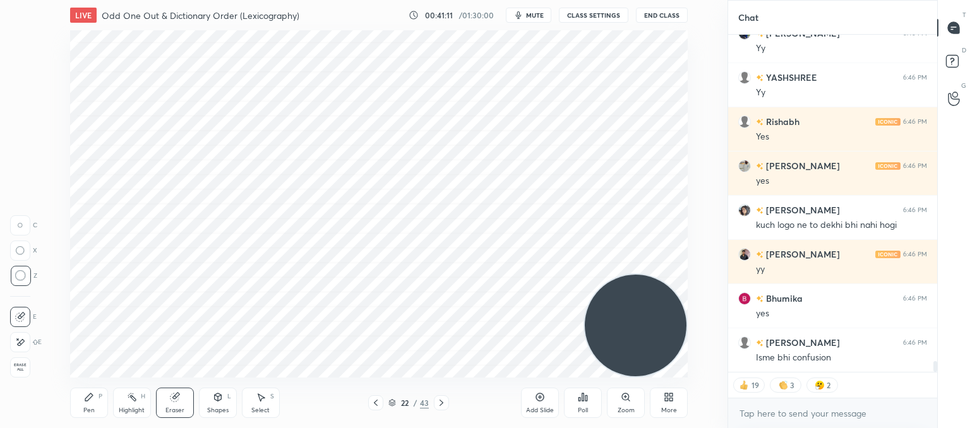
scroll to position [10265, 0]
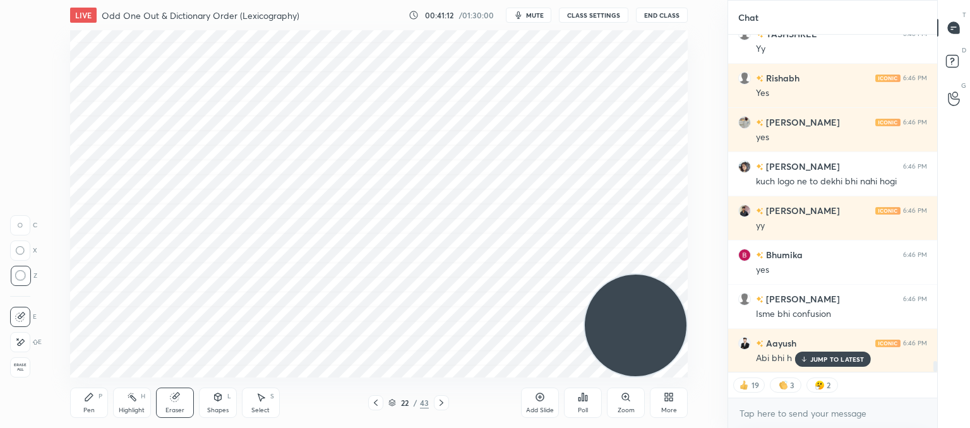
drag, startPoint x: 88, startPoint y: 406, endPoint x: 100, endPoint y: 385, distance: 24.6
click at [88, 404] on div "Pen P" at bounding box center [89, 403] width 38 height 30
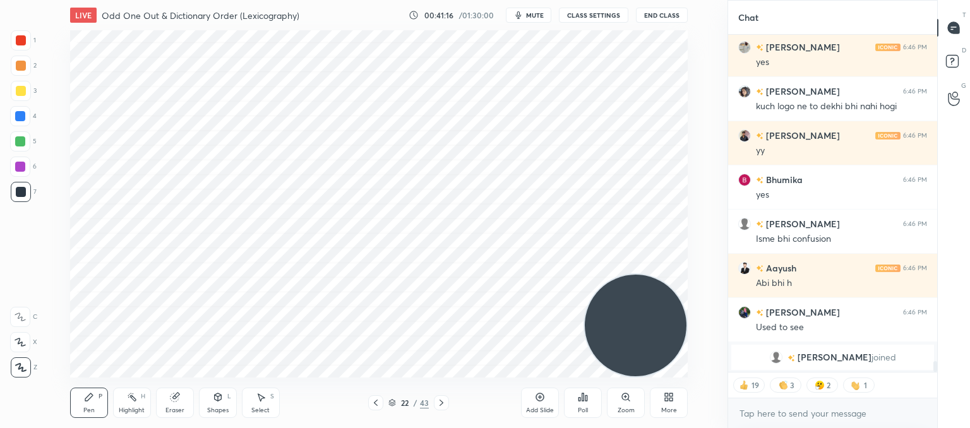
scroll to position [8739, 0]
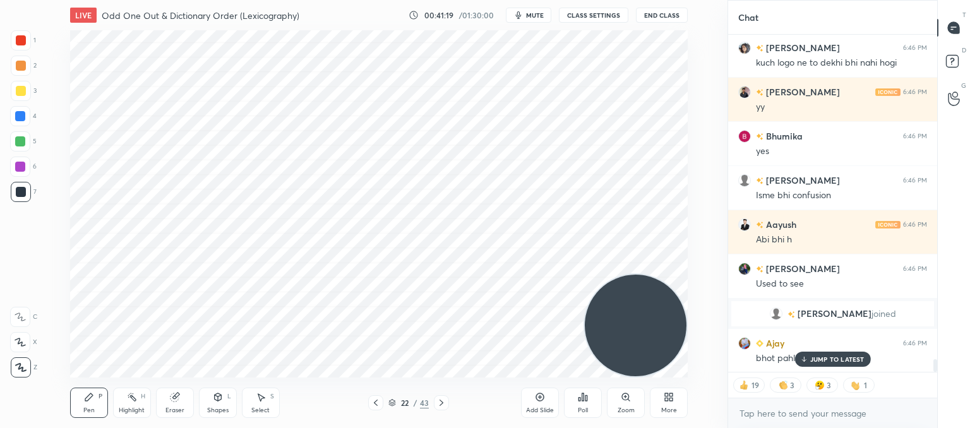
click at [840, 358] on p "JUMP TO LATEST" at bounding box center [838, 360] width 54 height 8
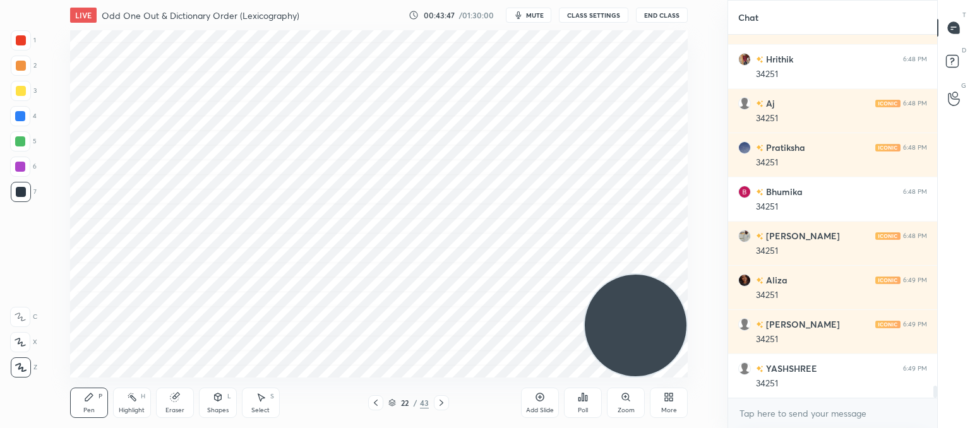
scroll to position [10377, 0]
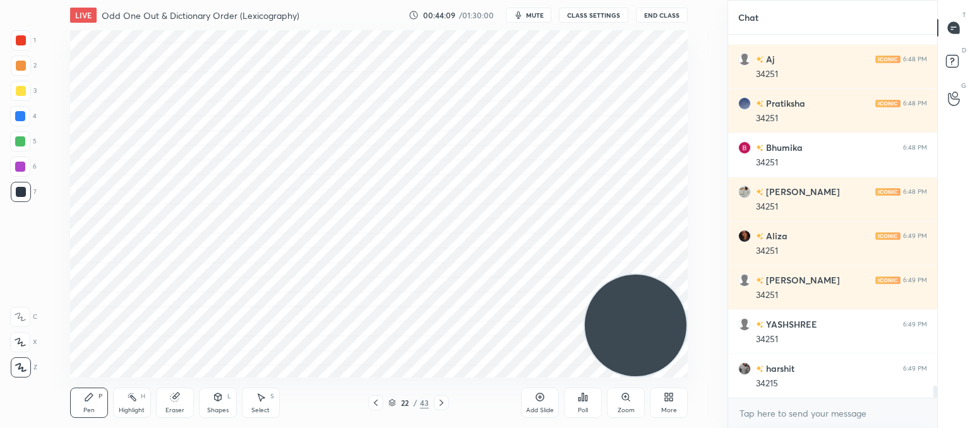
click at [696, 130] on div "Setting up your live class Poll for secs No correct answer Start poll" at bounding box center [378, 203] width 677 height 347
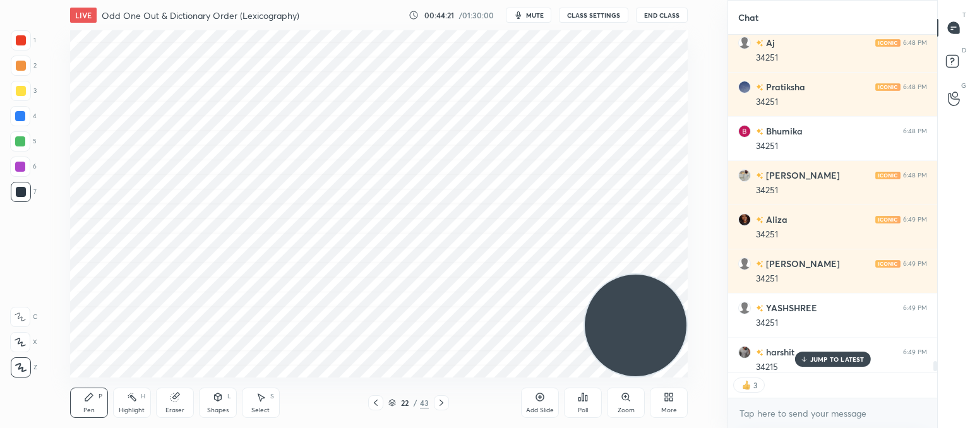
scroll to position [10403, 0]
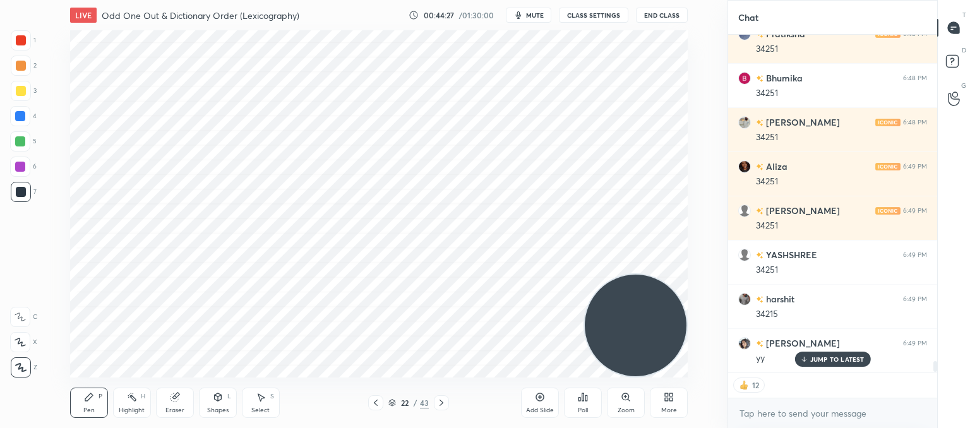
click at [443, 403] on icon at bounding box center [442, 403] width 10 height 10
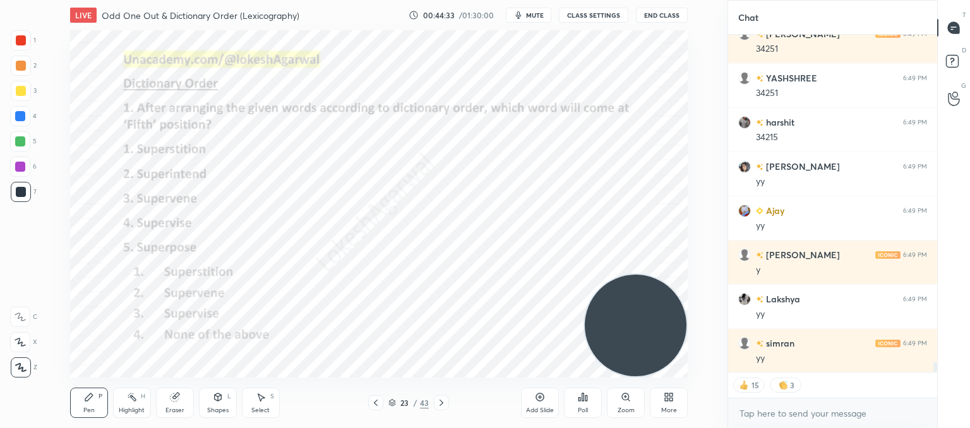
scroll to position [10669, 0]
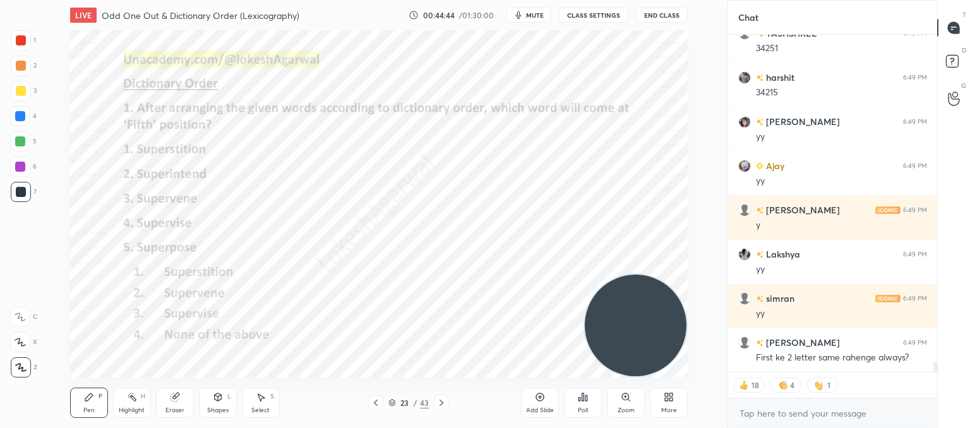
click at [373, 400] on icon at bounding box center [376, 403] width 10 height 10
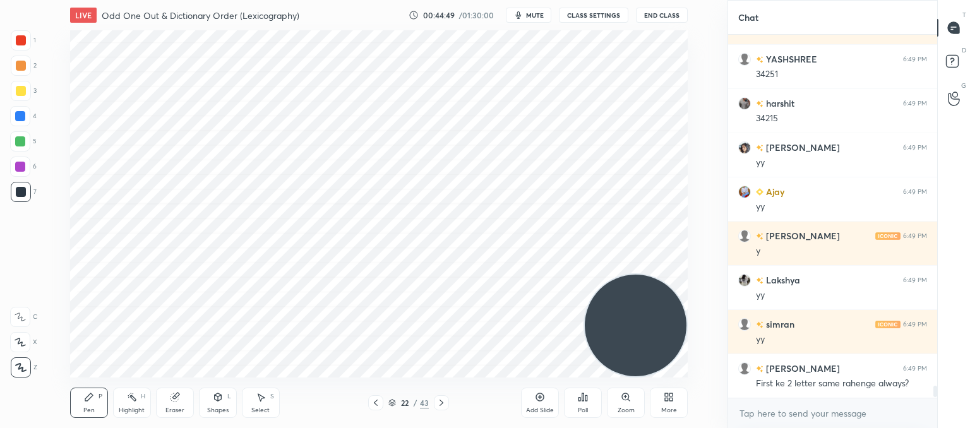
scroll to position [10643, 0]
click at [440, 406] on icon at bounding box center [442, 403] width 10 height 10
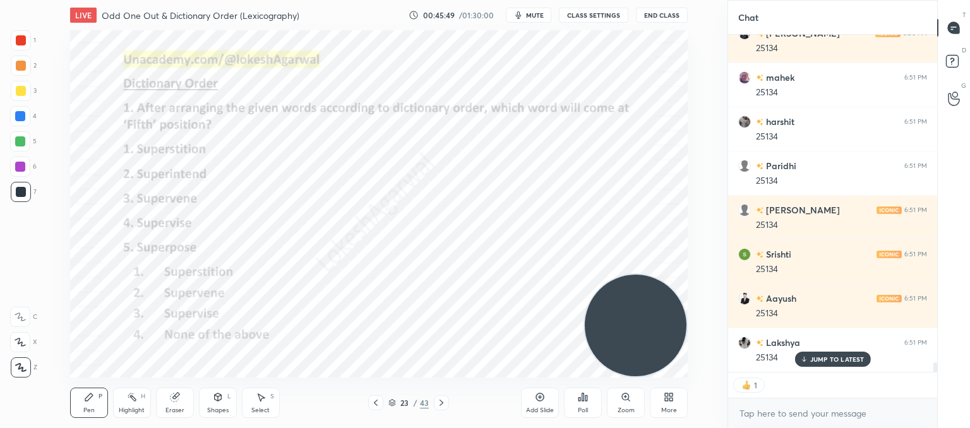
scroll to position [11420, 0]
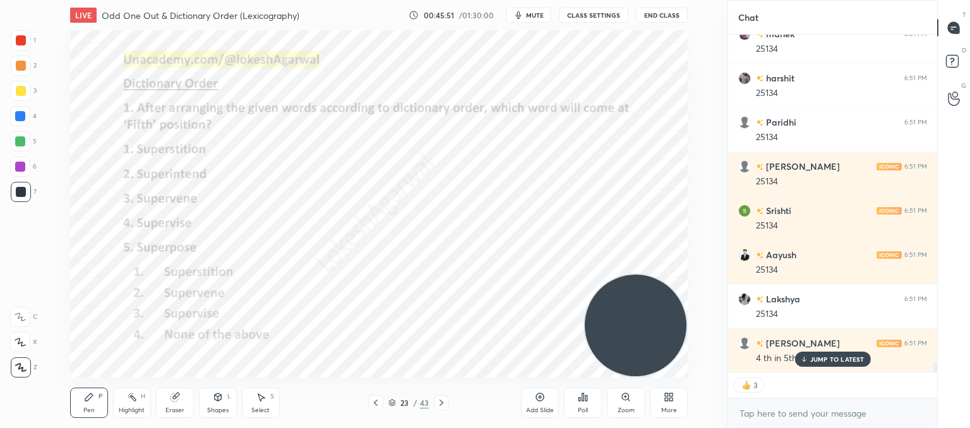
drag, startPoint x: 20, startPoint y: 44, endPoint x: 33, endPoint y: 69, distance: 28.8
click at [20, 44] on div at bounding box center [21, 40] width 10 height 10
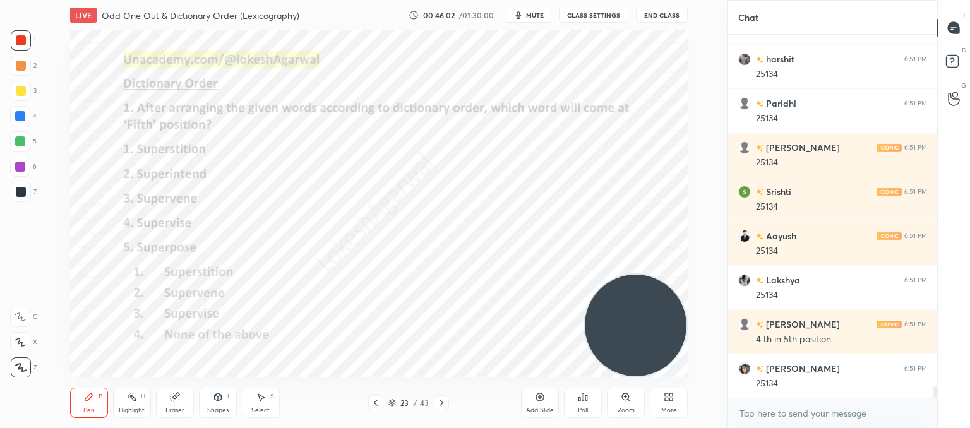
scroll to position [11483, 0]
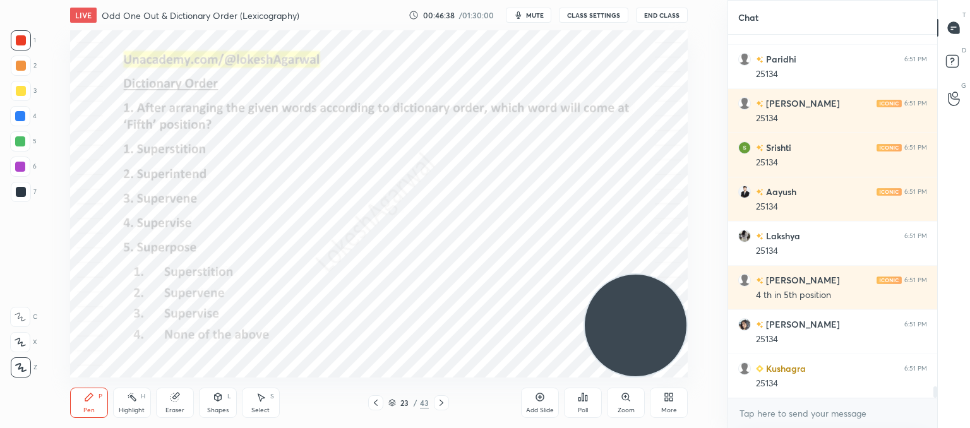
drag, startPoint x: 162, startPoint y: 397, endPoint x: 172, endPoint y: 387, distance: 13.9
click at [169, 394] on div "Eraser" at bounding box center [175, 403] width 38 height 30
drag, startPoint x: 84, startPoint y: 412, endPoint x: 106, endPoint y: 389, distance: 32.2
click at [89, 410] on div "Pen" at bounding box center [88, 410] width 11 height 6
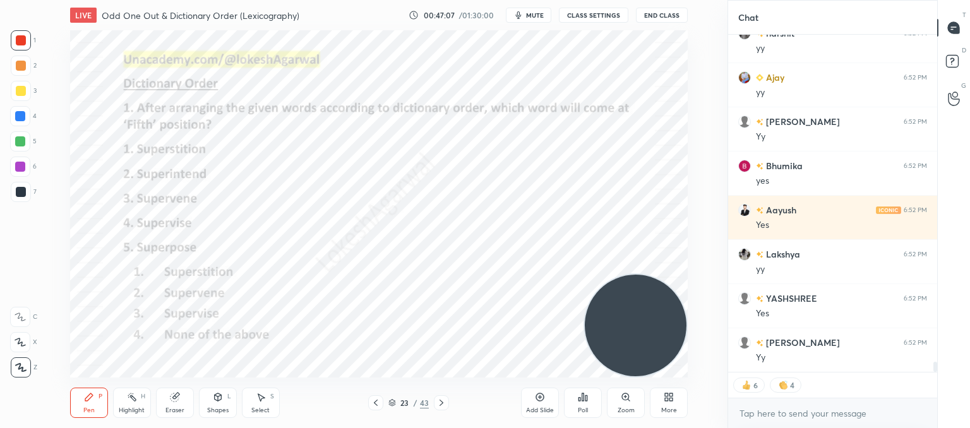
scroll to position [11253, 0]
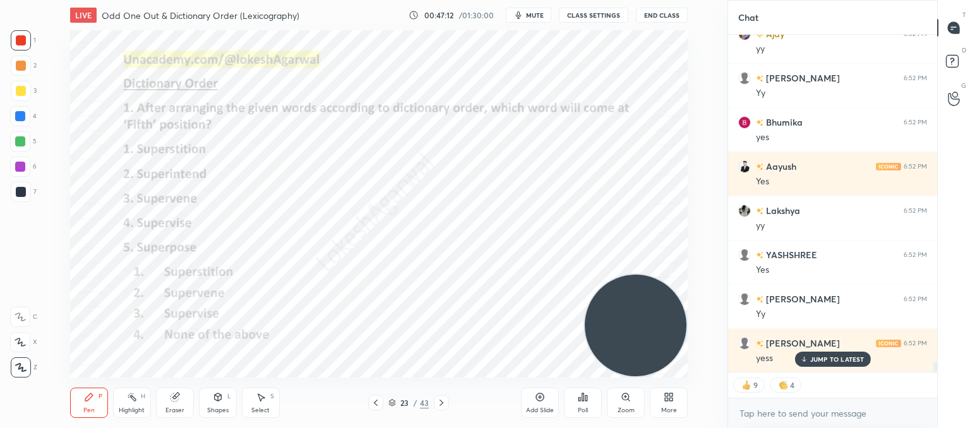
click at [828, 362] on p "JUMP TO LATEST" at bounding box center [838, 360] width 54 height 8
click at [444, 410] on div at bounding box center [441, 402] width 15 height 15
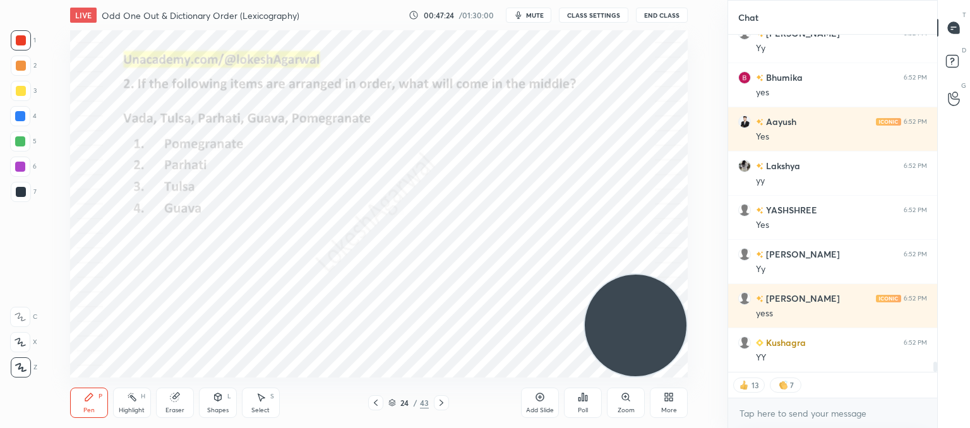
scroll to position [11341, 0]
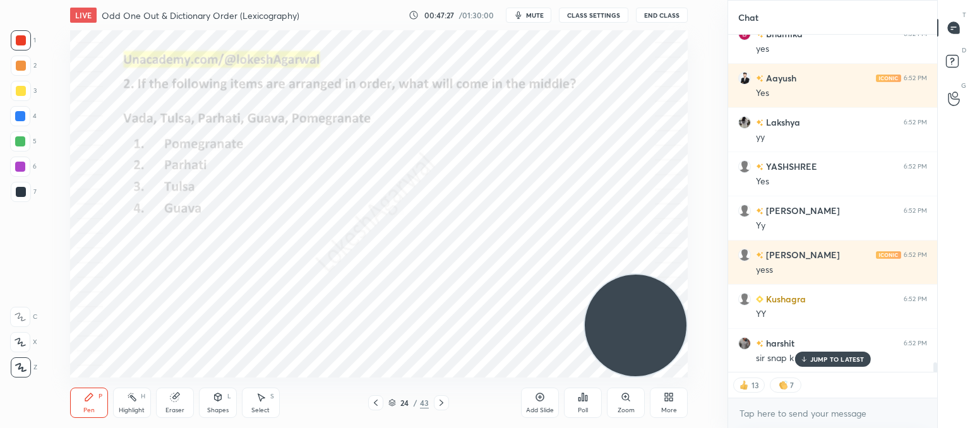
type textarea "x"
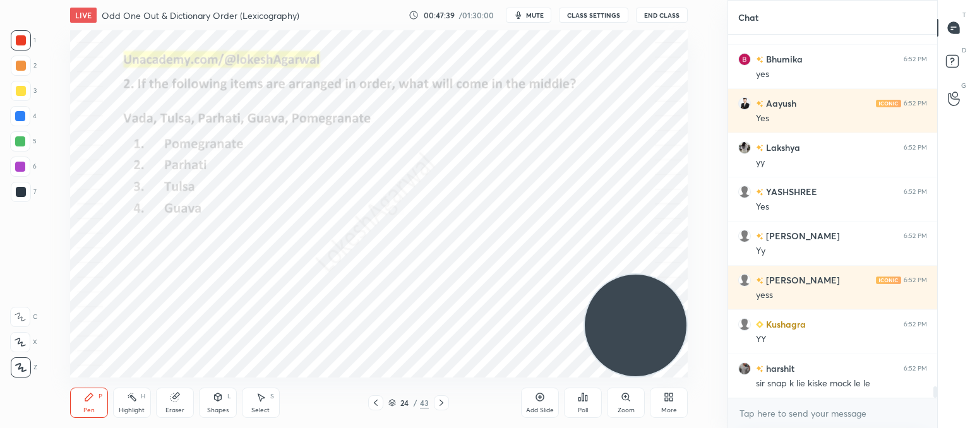
scroll to position [11329, 0]
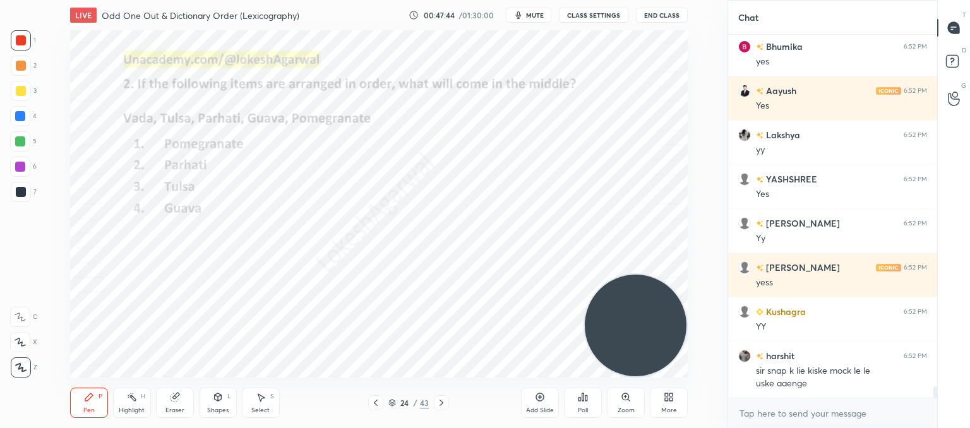
click at [590, 405] on div "Poll" at bounding box center [583, 403] width 38 height 30
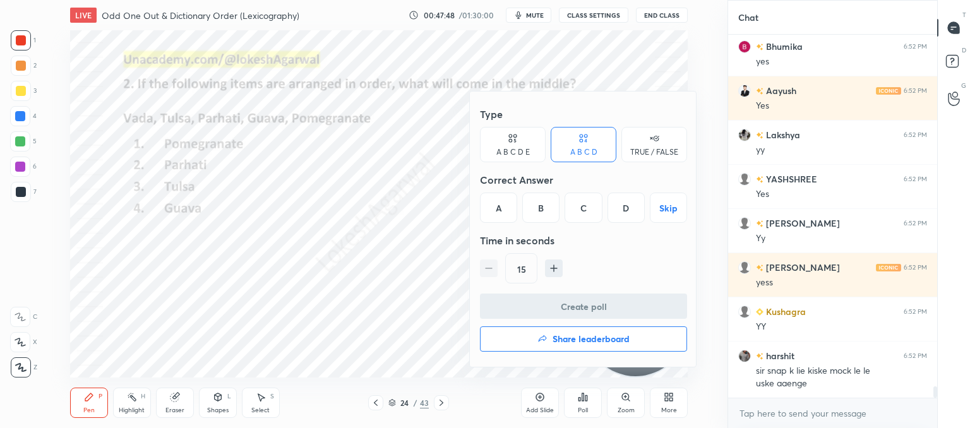
click at [495, 198] on div "A" at bounding box center [498, 208] width 37 height 30
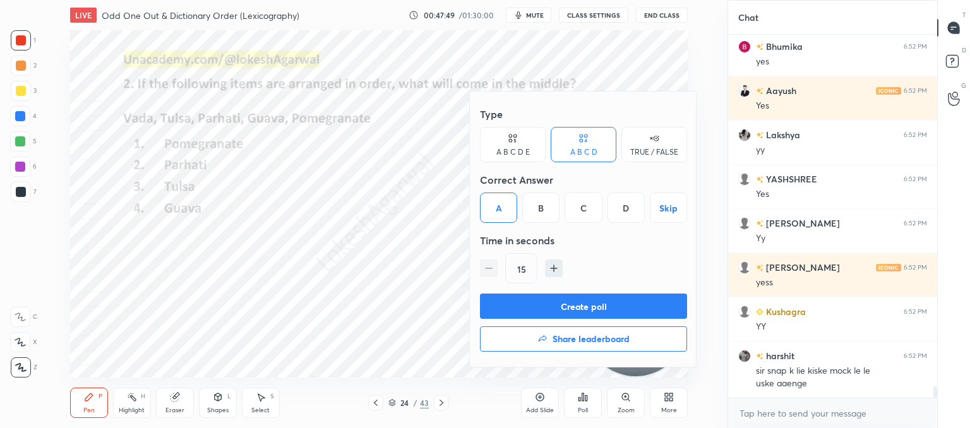
click at [552, 270] on icon "button" at bounding box center [554, 268] width 13 height 13
type input "30"
click at [538, 305] on button "Create poll" at bounding box center [583, 306] width 207 height 25
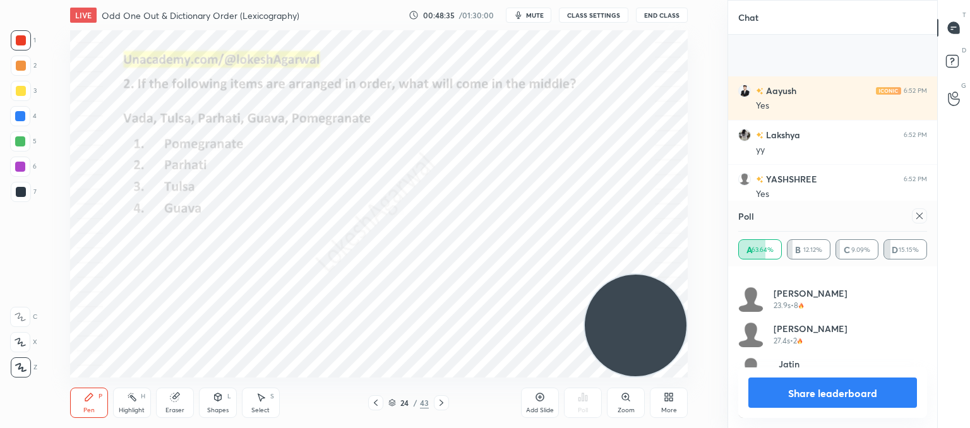
scroll to position [11439, 0]
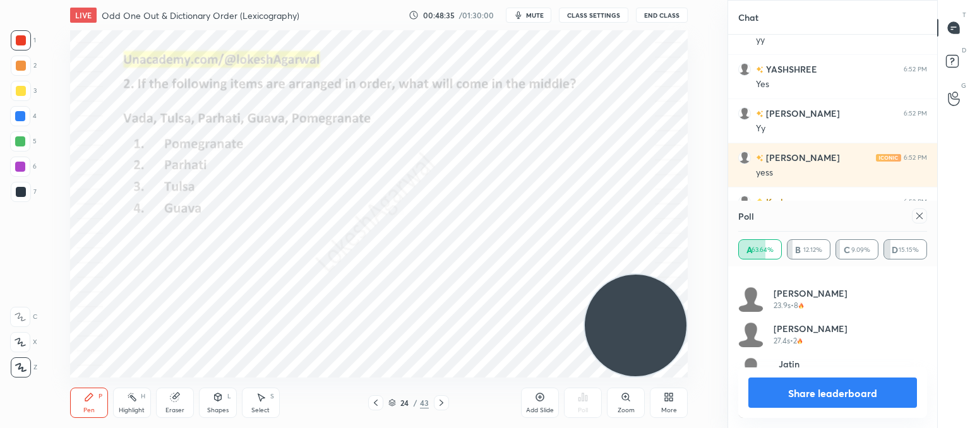
click at [924, 215] on icon at bounding box center [920, 216] width 10 height 10
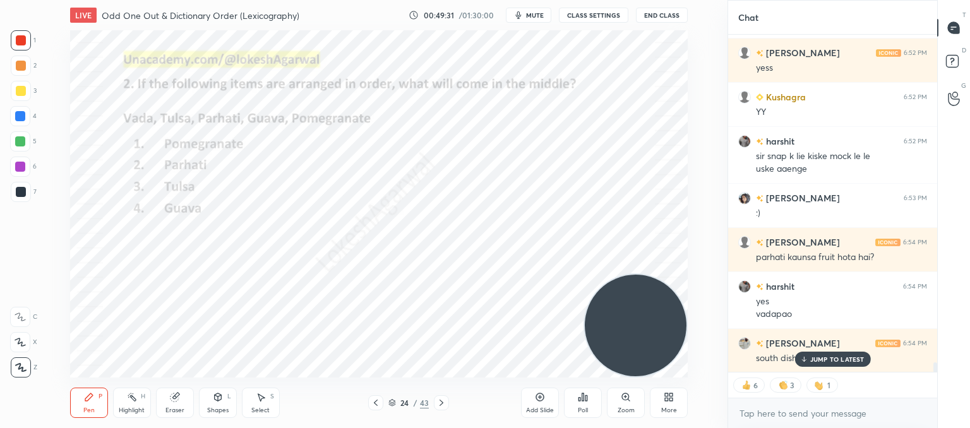
scroll to position [11556, 0]
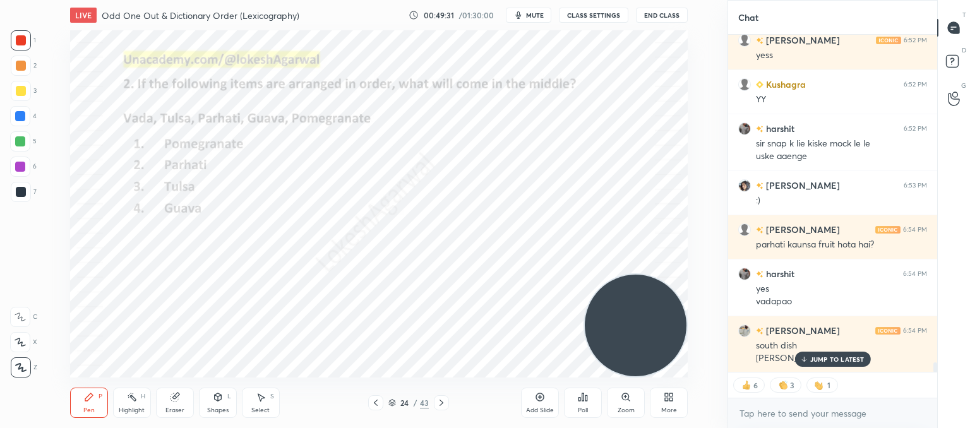
click at [845, 359] on p "JUMP TO LATEST" at bounding box center [838, 360] width 54 height 8
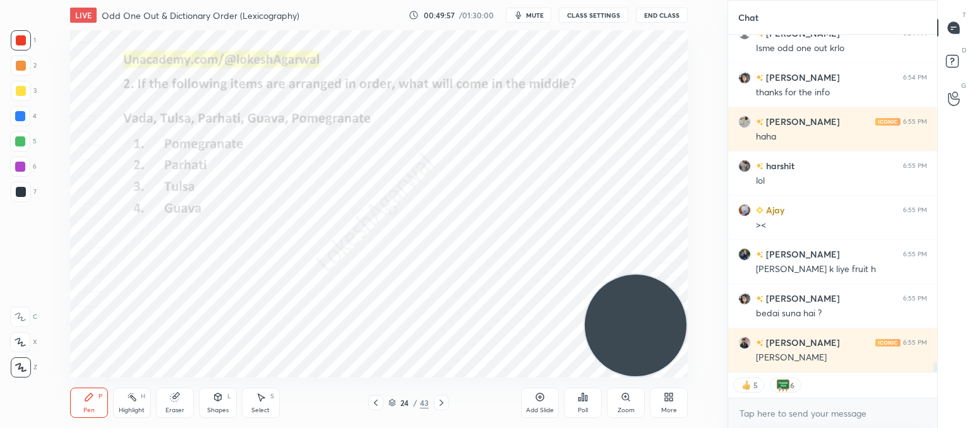
scroll to position [11998, 0]
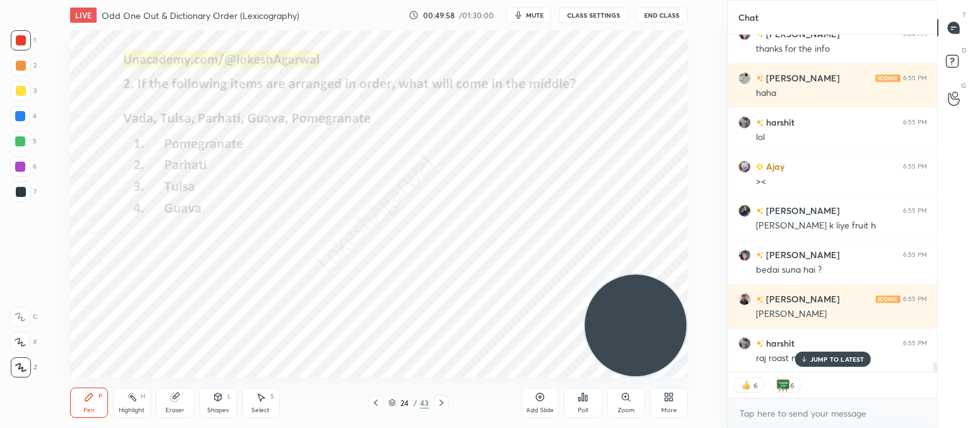
click at [818, 358] on p "JUMP TO LATEST" at bounding box center [838, 360] width 54 height 8
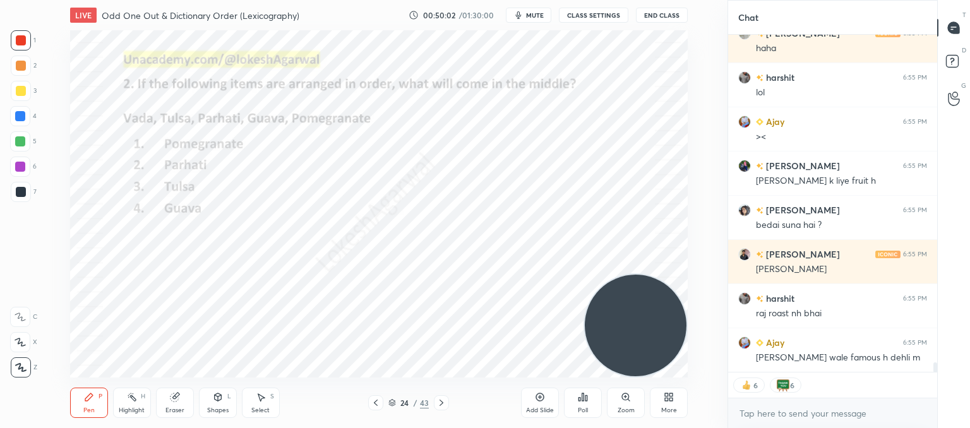
click at [438, 404] on icon at bounding box center [442, 403] width 10 height 10
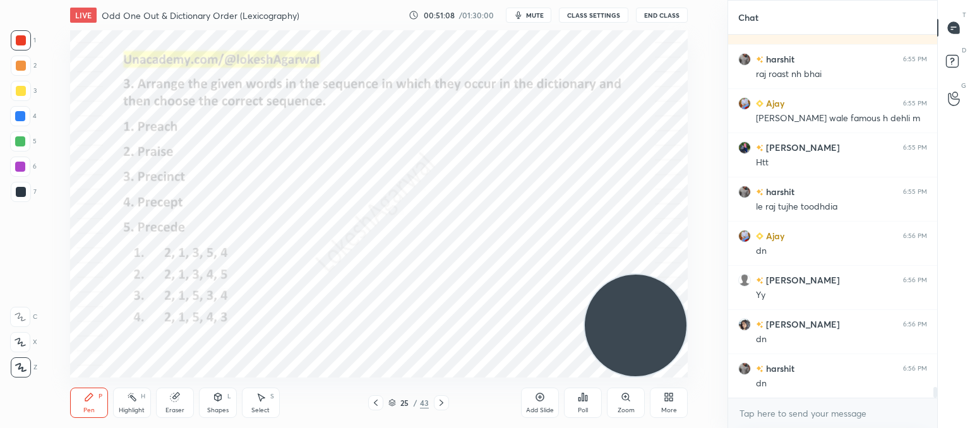
scroll to position [12327, 0]
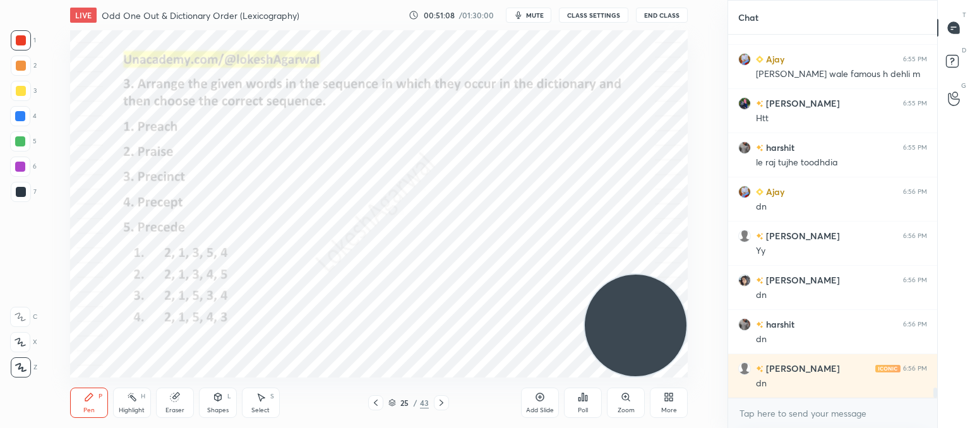
click at [584, 399] on icon at bounding box center [583, 398] width 2 height 8
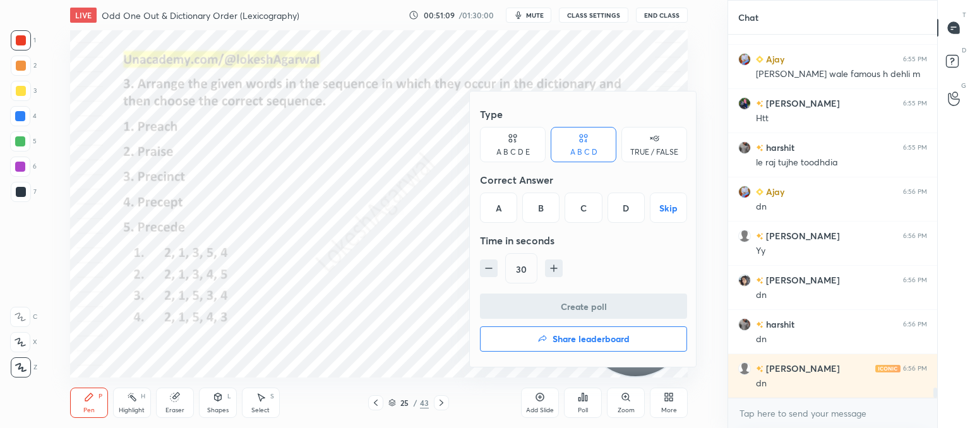
click at [618, 205] on div "D" at bounding box center [626, 208] width 37 height 30
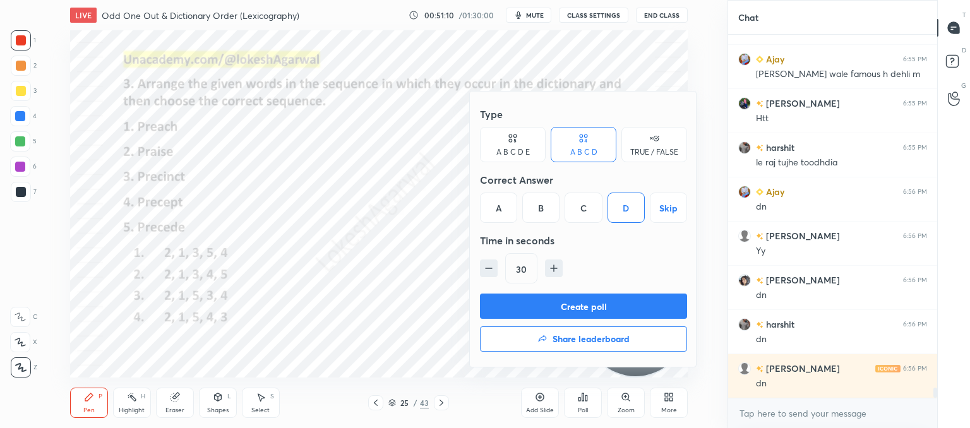
click at [570, 307] on button "Create poll" at bounding box center [583, 306] width 207 height 25
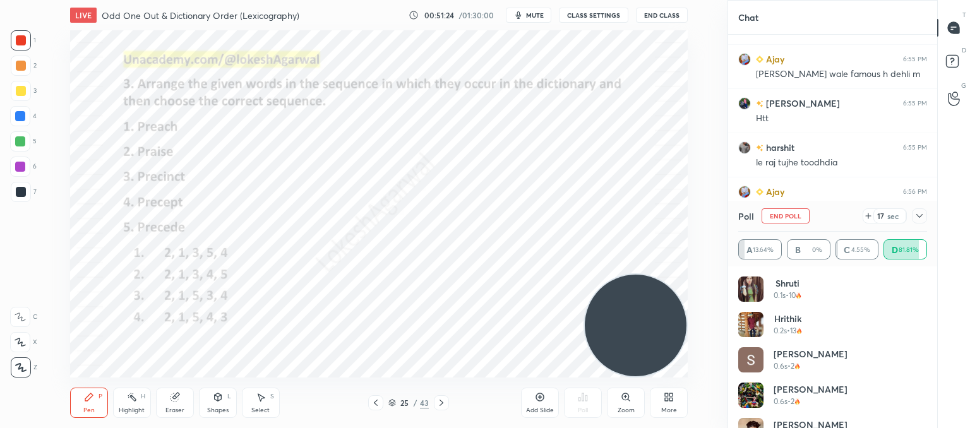
scroll to position [4, 4]
click at [866, 212] on icon at bounding box center [869, 216] width 10 height 10
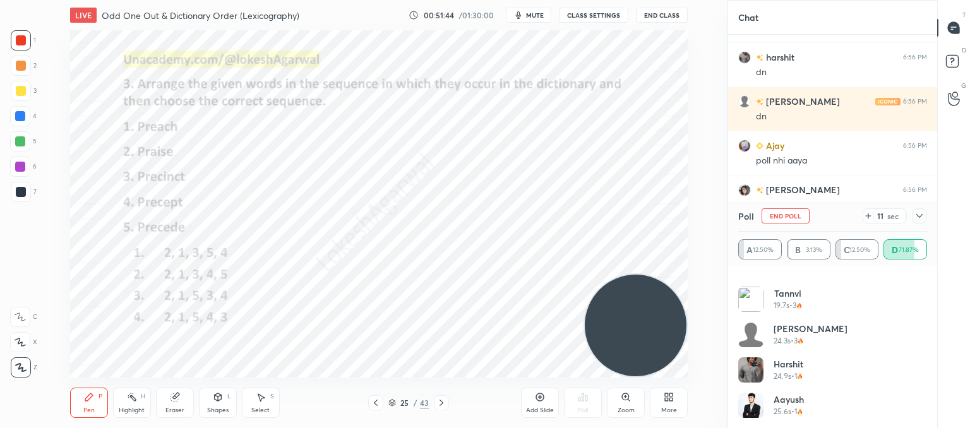
scroll to position [12570, 0]
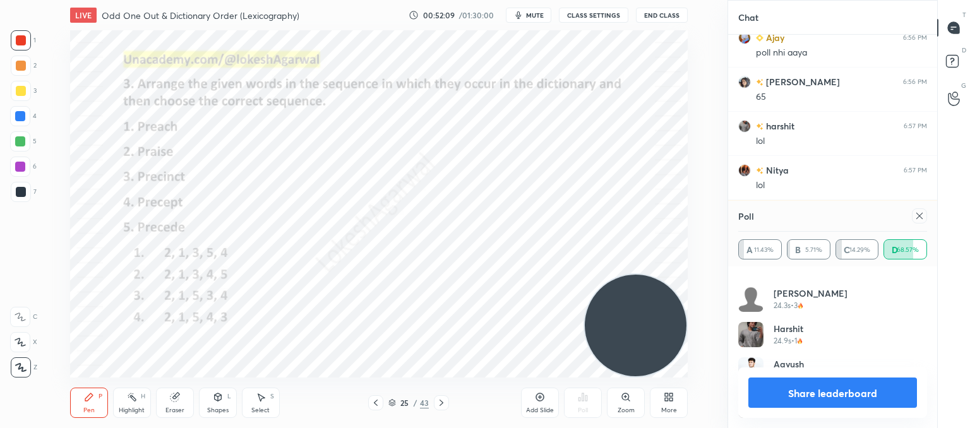
click at [917, 218] on icon at bounding box center [920, 216] width 6 height 6
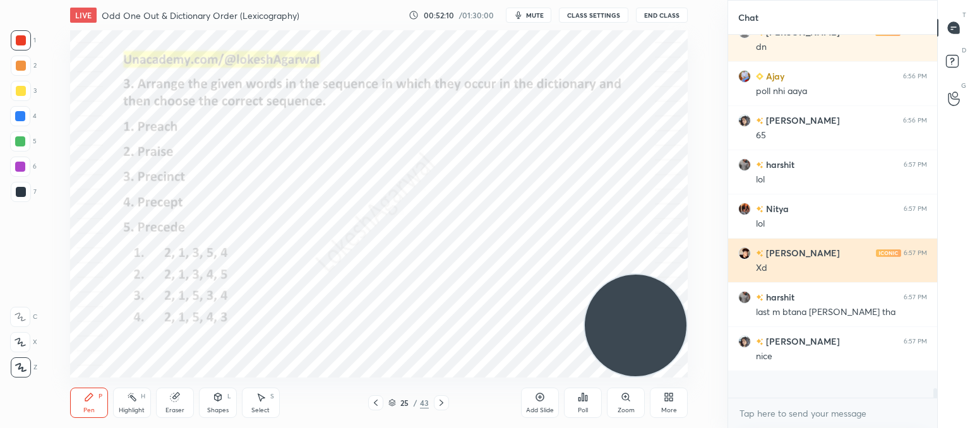
scroll to position [349, 205]
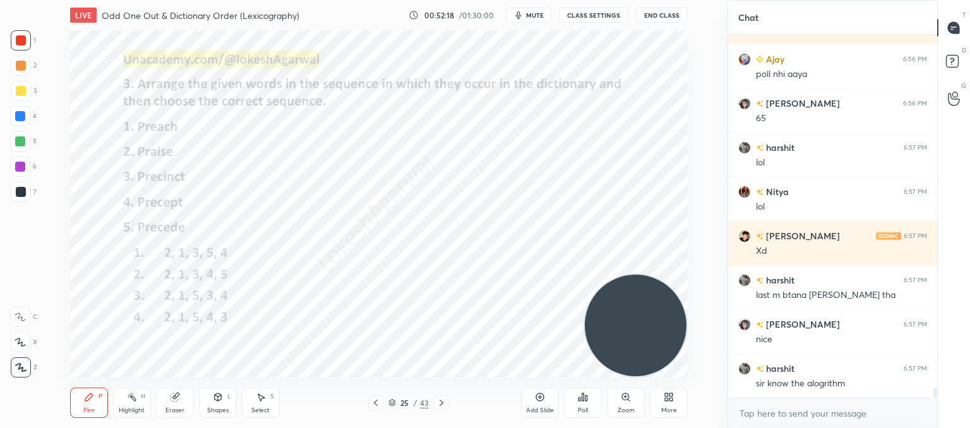
click at [217, 405] on div "Shapes L" at bounding box center [218, 403] width 38 height 30
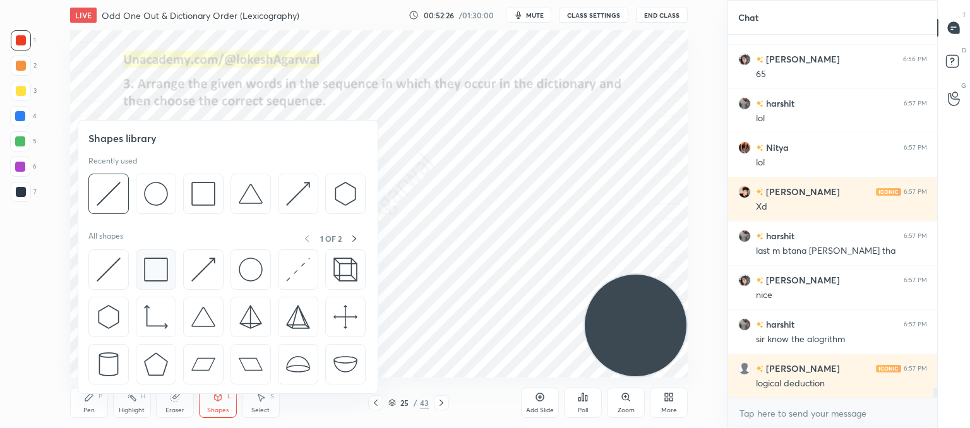
click at [159, 269] on img at bounding box center [156, 270] width 24 height 24
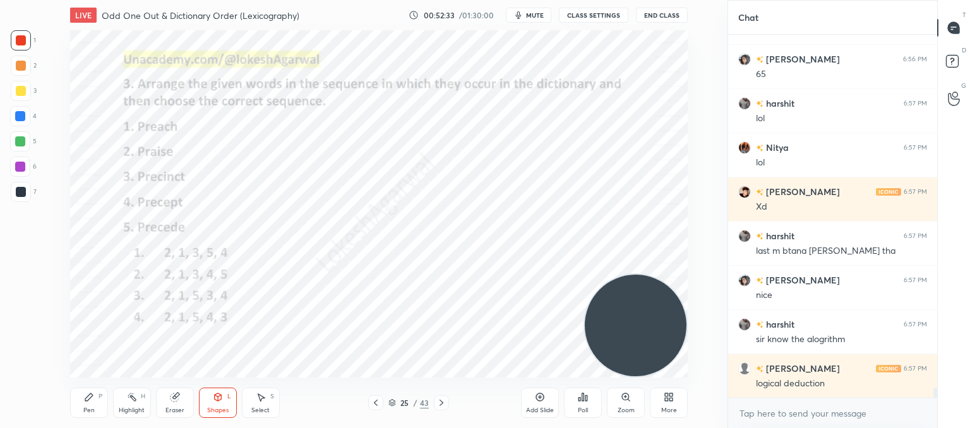
click at [91, 397] on icon at bounding box center [89, 397] width 10 height 10
click at [180, 408] on div "Eraser" at bounding box center [175, 410] width 19 height 6
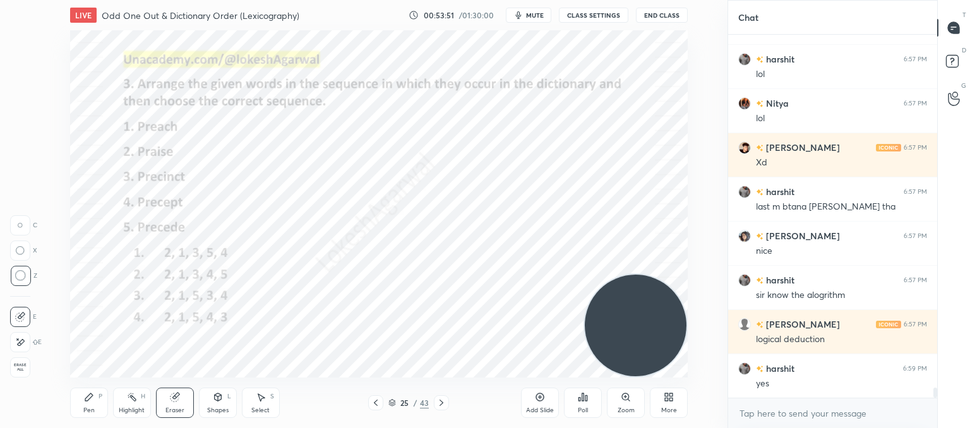
click at [380, 406] on icon at bounding box center [376, 403] width 10 height 10
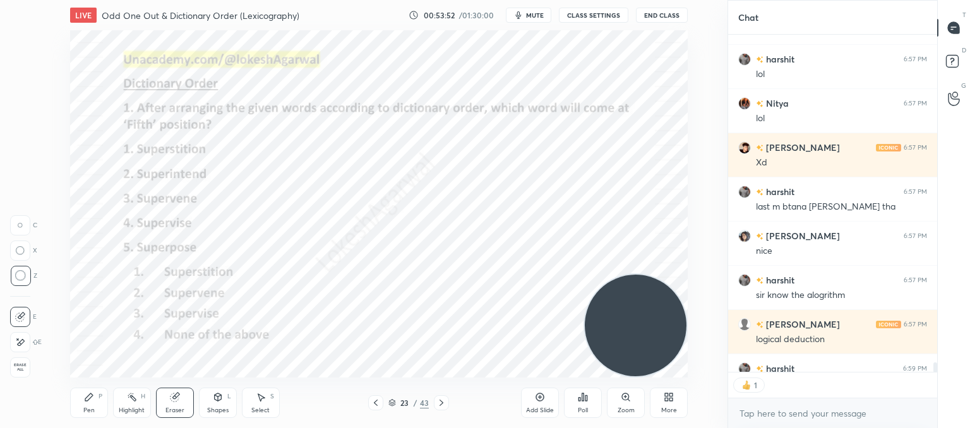
click at [380, 406] on icon at bounding box center [376, 403] width 10 height 10
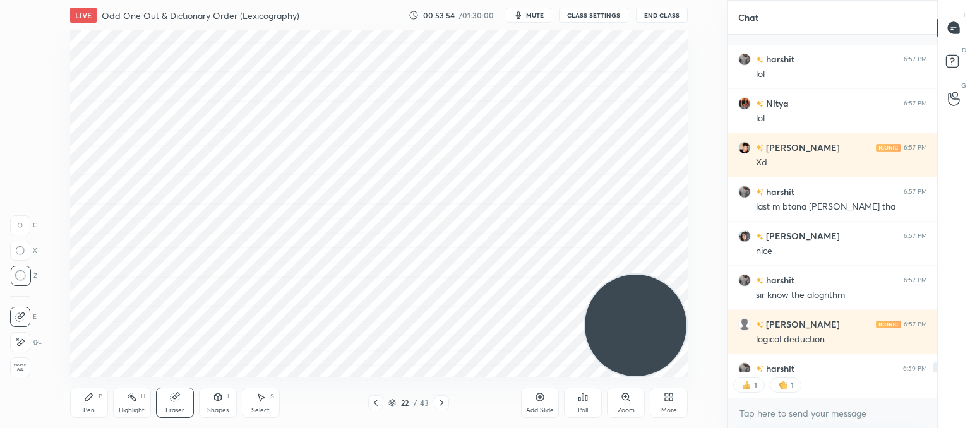
click at [444, 404] on icon at bounding box center [442, 403] width 10 height 10
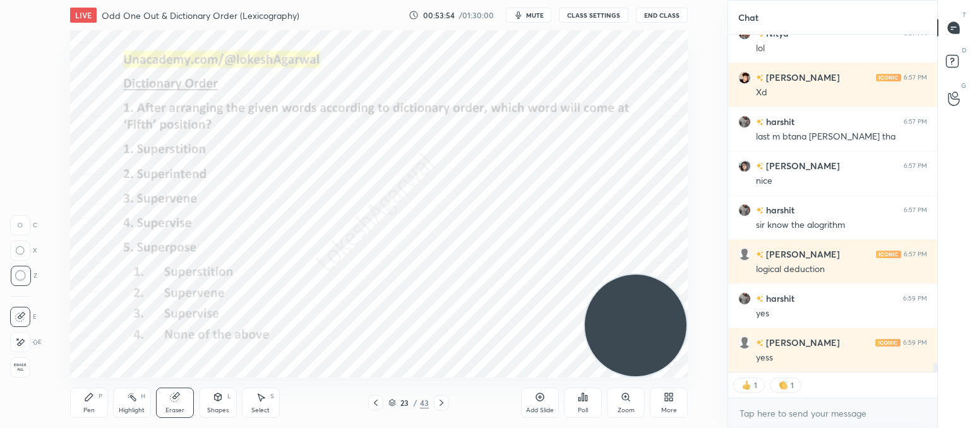
click at [444, 404] on icon at bounding box center [442, 403] width 10 height 10
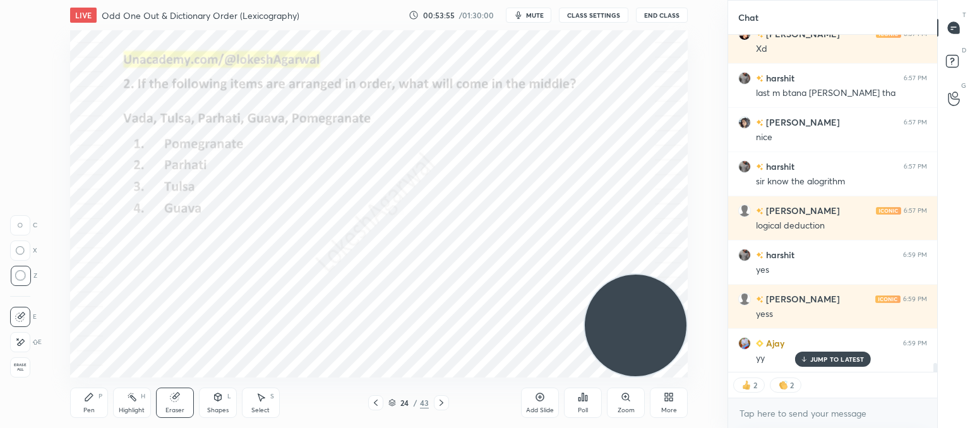
click at [444, 404] on icon at bounding box center [442, 403] width 10 height 10
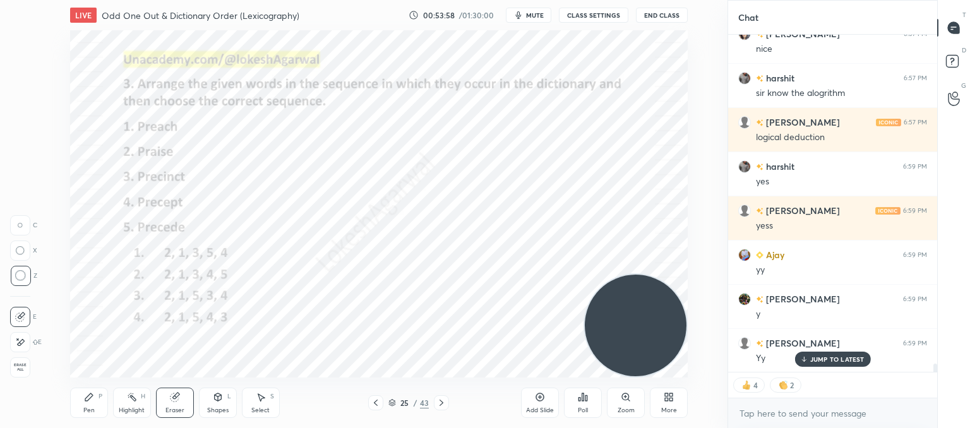
scroll to position [13060, 0]
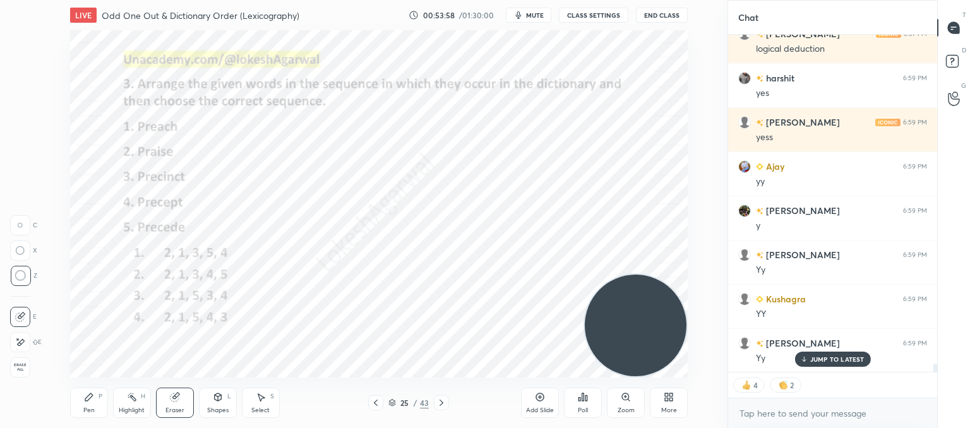
click at [444, 404] on icon at bounding box center [442, 403] width 10 height 10
click at [445, 404] on icon at bounding box center [442, 403] width 10 height 10
click at [442, 401] on icon at bounding box center [442, 403] width 10 height 10
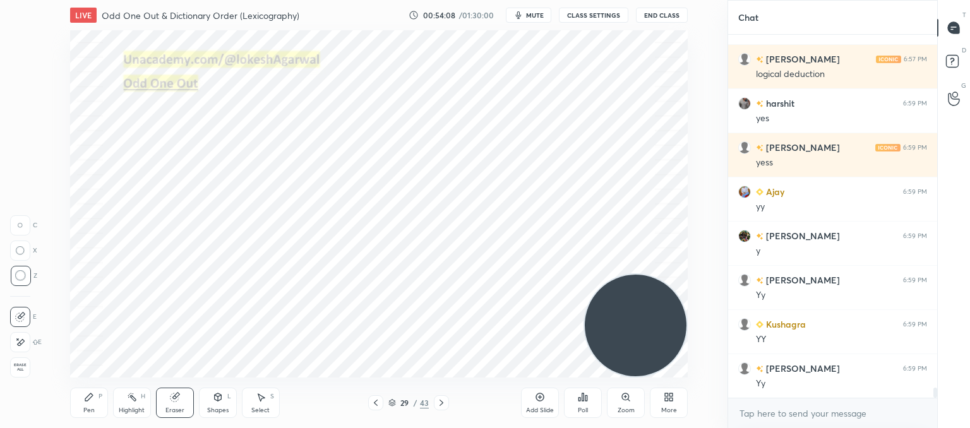
scroll to position [13079, 0]
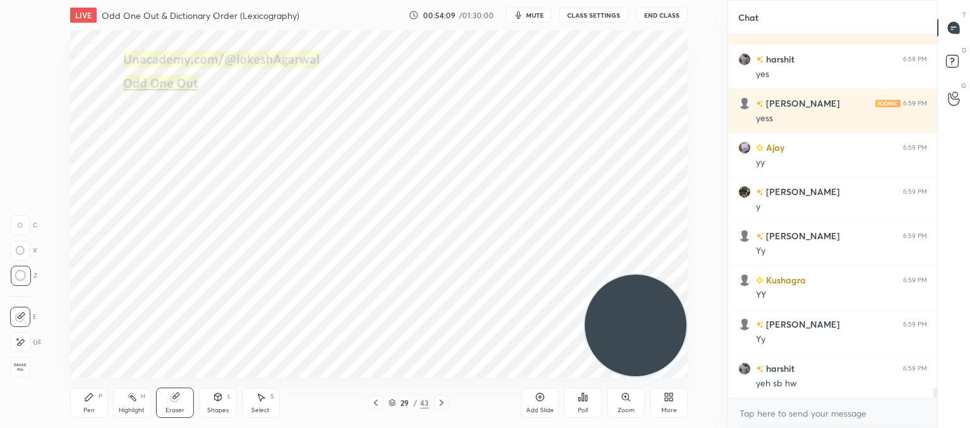
click at [90, 400] on div "Pen P" at bounding box center [89, 403] width 38 height 30
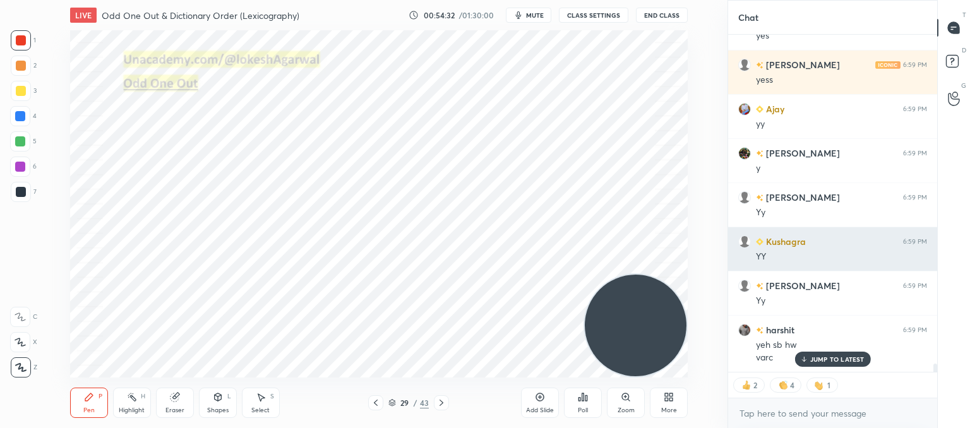
scroll to position [13161, 0]
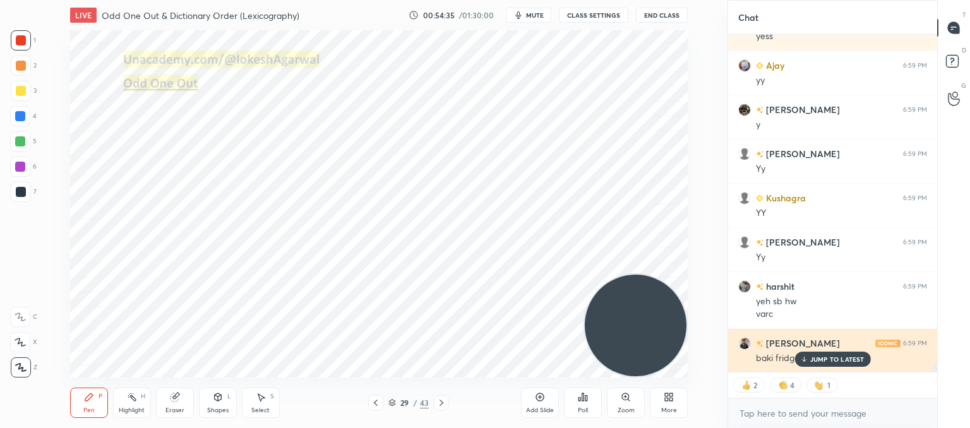
click at [836, 358] on p "JUMP TO LATEST" at bounding box center [838, 360] width 54 height 8
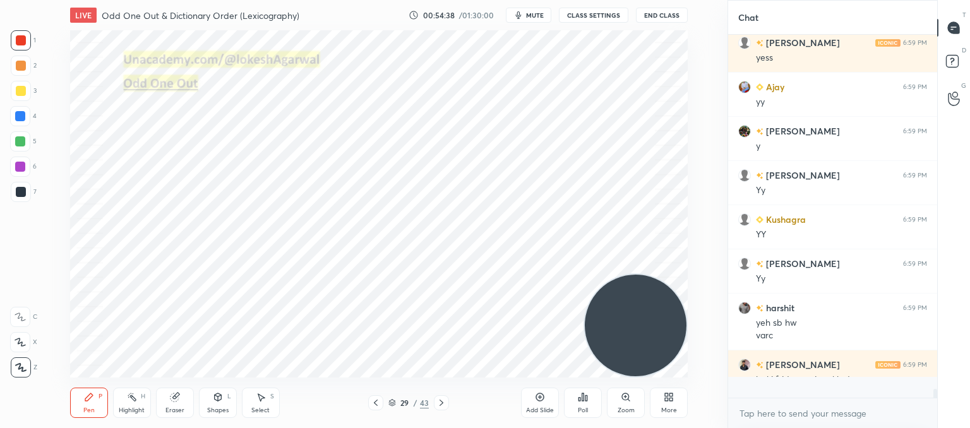
scroll to position [359, 205]
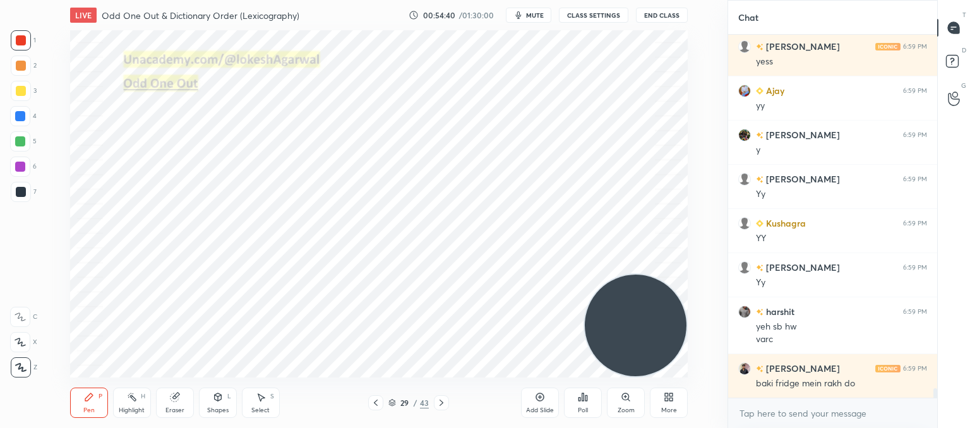
click at [174, 403] on div "Eraser" at bounding box center [175, 403] width 38 height 30
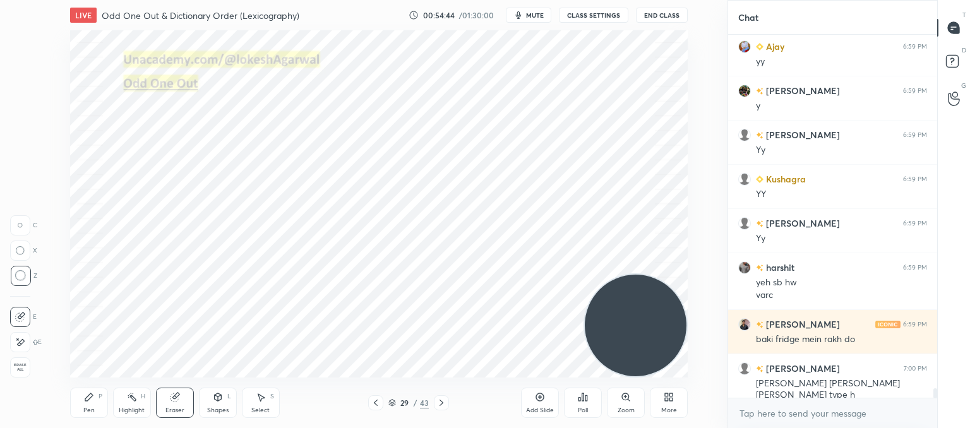
scroll to position [334, 205]
drag, startPoint x: 87, startPoint y: 401, endPoint x: 137, endPoint y: 380, distance: 54.3
click at [88, 400] on icon at bounding box center [89, 397] width 10 height 10
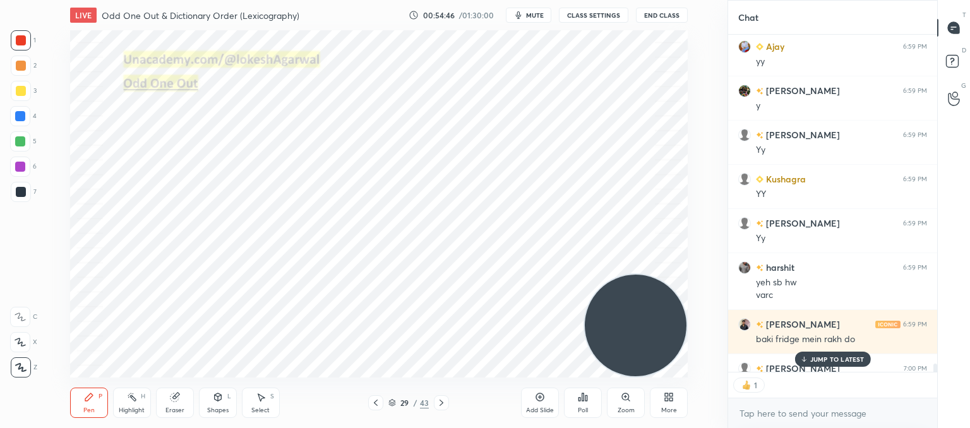
scroll to position [13249, 0]
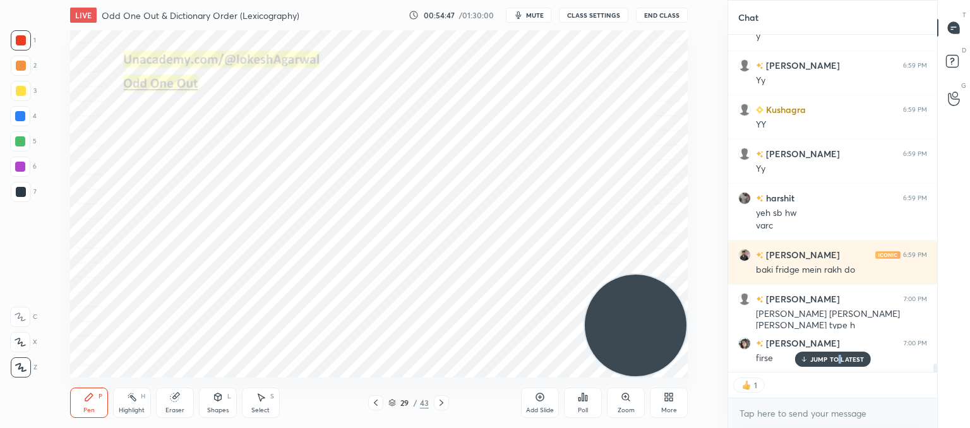
click at [840, 359] on p "JUMP TO LATEST" at bounding box center [838, 360] width 54 height 8
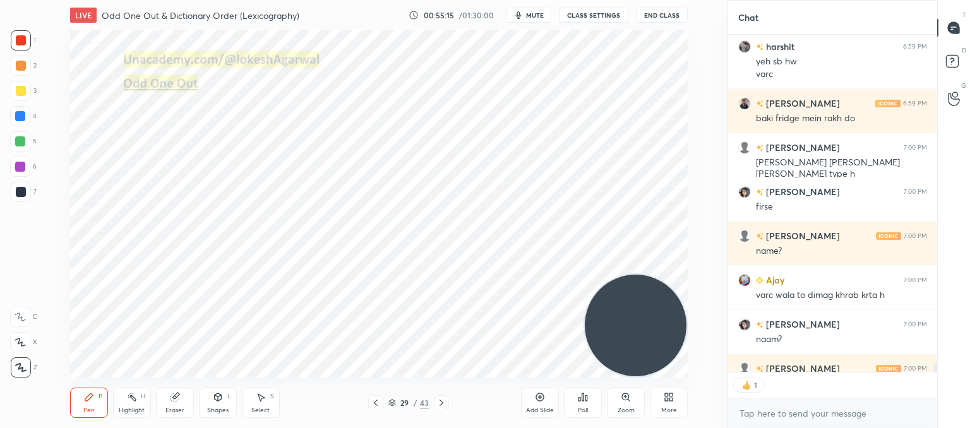
scroll to position [13439, 0]
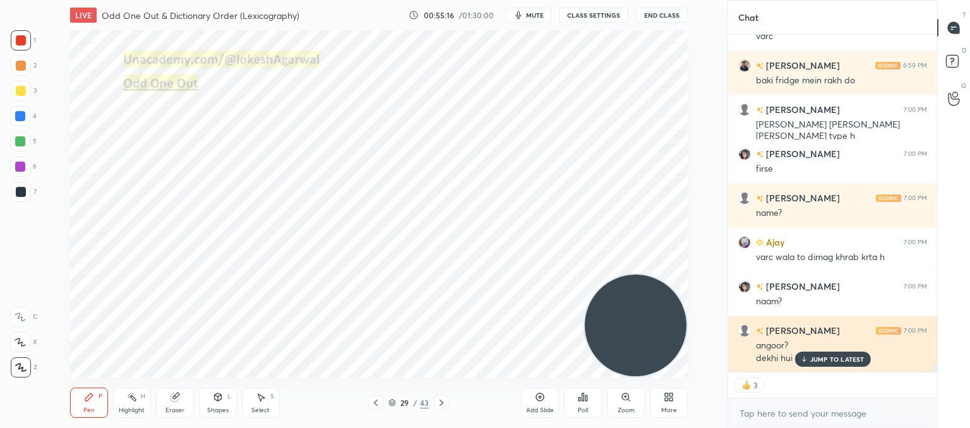
drag, startPoint x: 814, startPoint y: 360, endPoint x: 805, endPoint y: 359, distance: 8.3
click at [814, 359] on p "JUMP TO LATEST" at bounding box center [838, 360] width 54 height 8
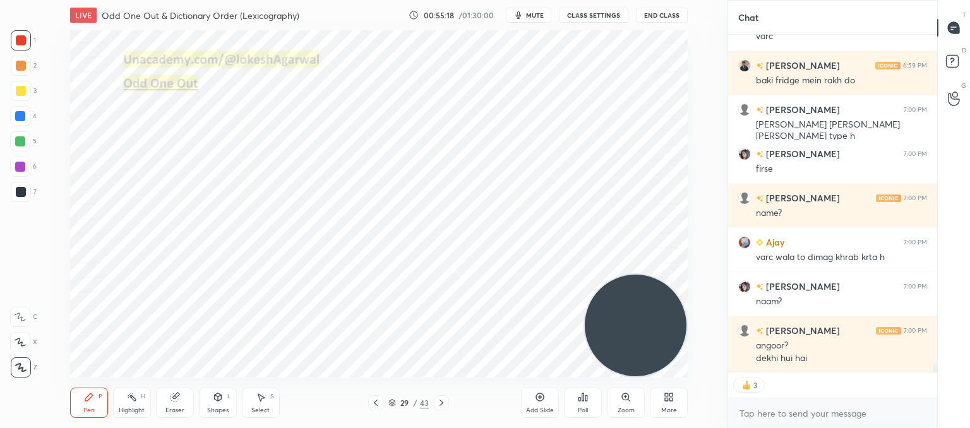
click at [172, 400] on div "Eraser" at bounding box center [175, 403] width 38 height 30
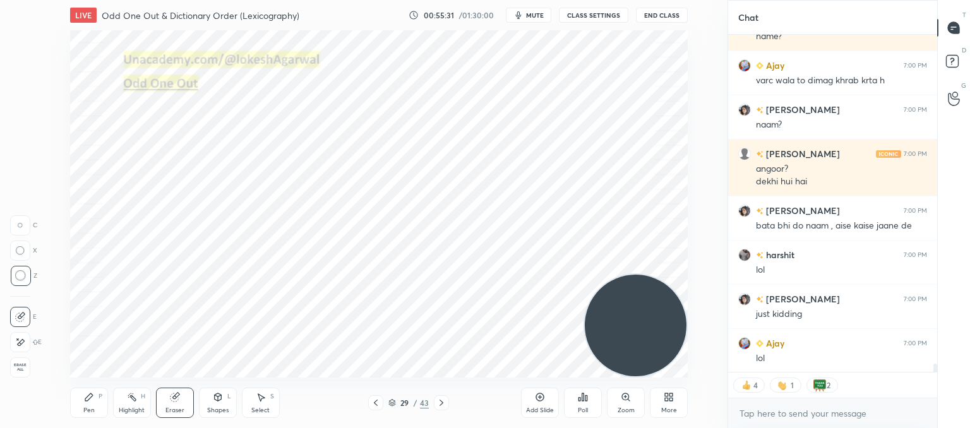
scroll to position [13661, 0]
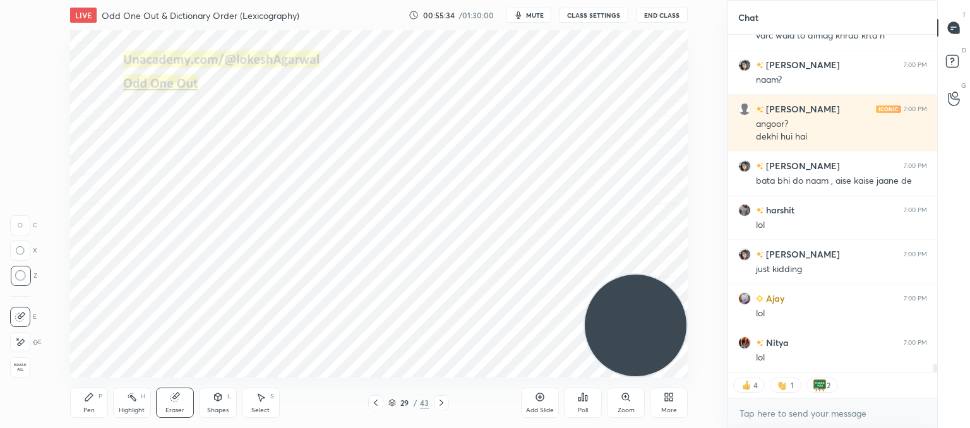
click at [78, 401] on div "Pen P" at bounding box center [89, 403] width 38 height 30
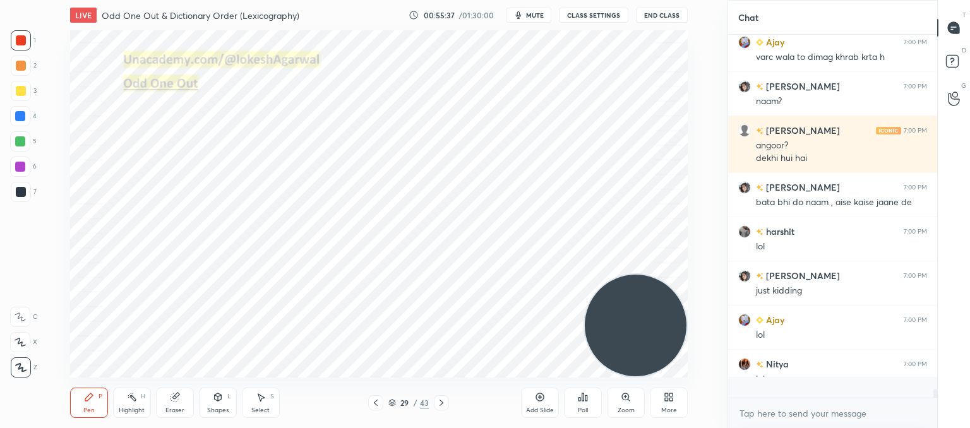
scroll to position [359, 205]
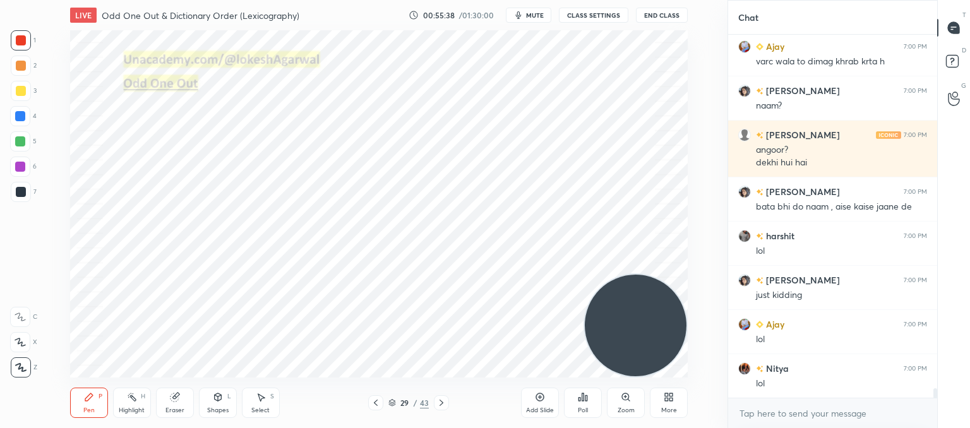
click at [14, 191] on div at bounding box center [21, 192] width 20 height 20
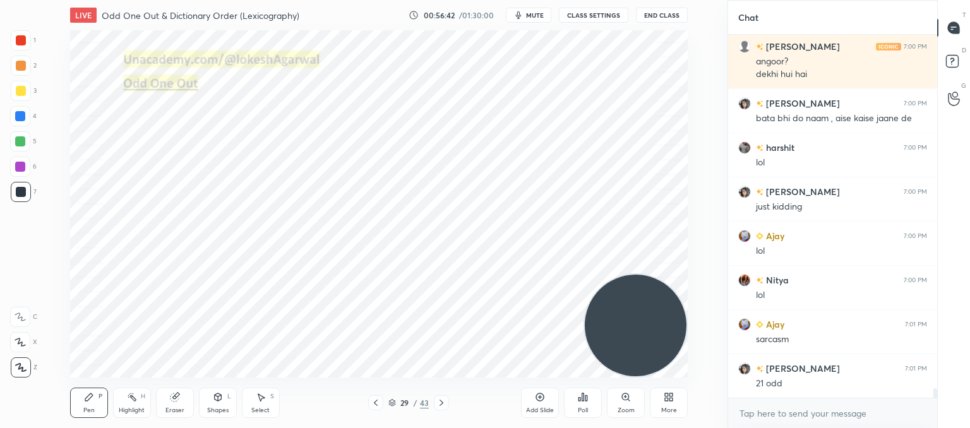
scroll to position [13767, 0]
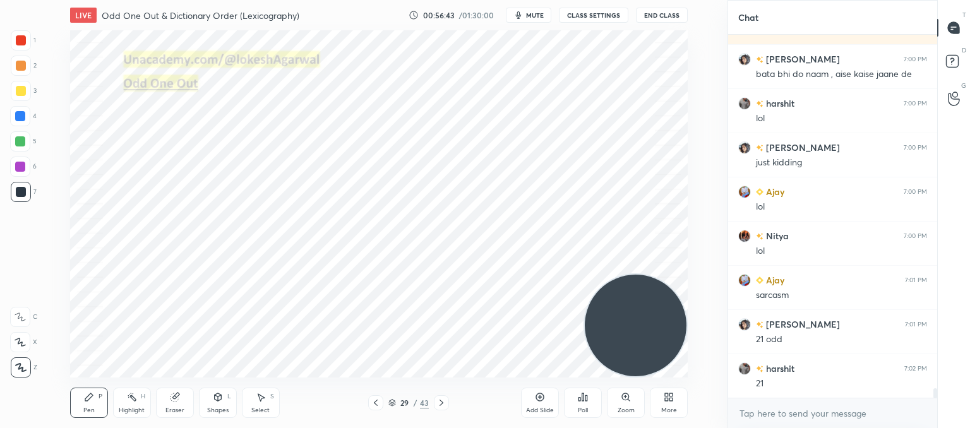
drag, startPoint x: 175, startPoint y: 402, endPoint x: 185, endPoint y: 392, distance: 14.3
click at [180, 399] on div "Eraser" at bounding box center [175, 403] width 38 height 30
drag, startPoint x: 87, startPoint y: 405, endPoint x: 109, endPoint y: 381, distance: 32.6
click at [88, 402] on div "Pen P" at bounding box center [89, 403] width 38 height 30
drag, startPoint x: 783, startPoint y: 407, endPoint x: 742, endPoint y: 385, distance: 46.1
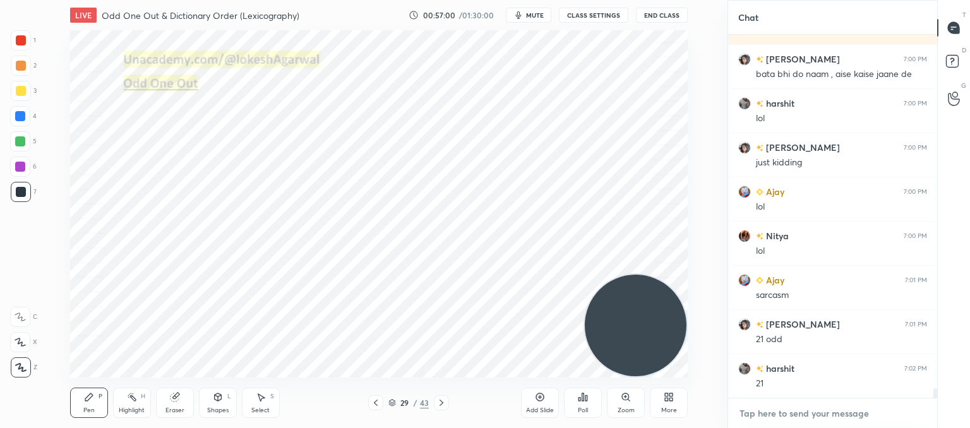
click at [783, 406] on textarea at bounding box center [833, 414] width 189 height 20
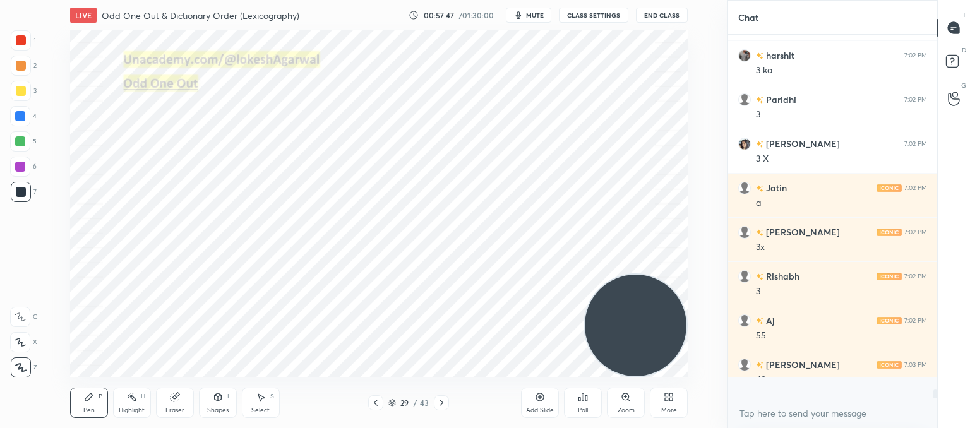
scroll to position [359, 205]
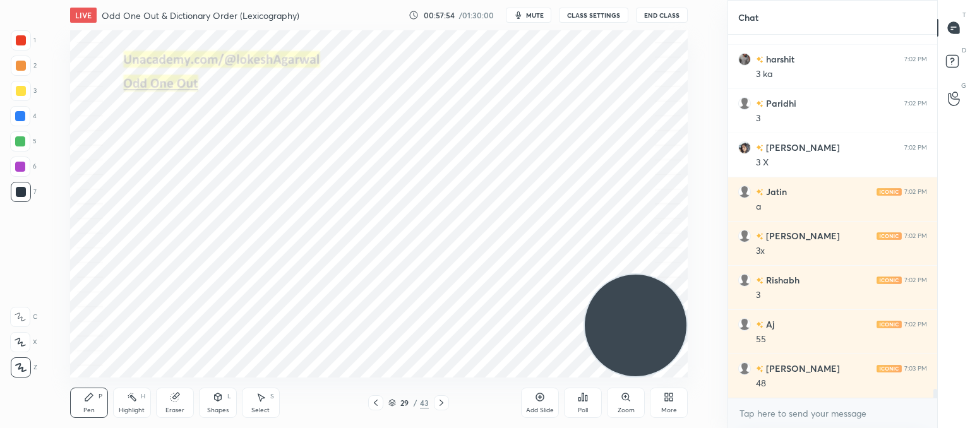
drag, startPoint x: 177, startPoint y: 402, endPoint x: 198, endPoint y: 387, distance: 26.2
click at [178, 402] on icon at bounding box center [175, 397] width 10 height 10
drag, startPoint x: 85, startPoint y: 400, endPoint x: 111, endPoint y: 378, distance: 34.1
click at [87, 398] on icon at bounding box center [89, 398] width 8 height 8
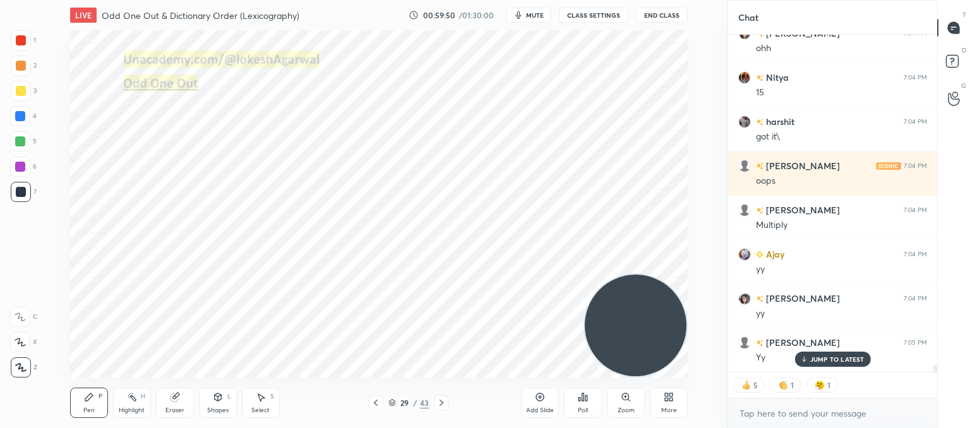
scroll to position [15915, 0]
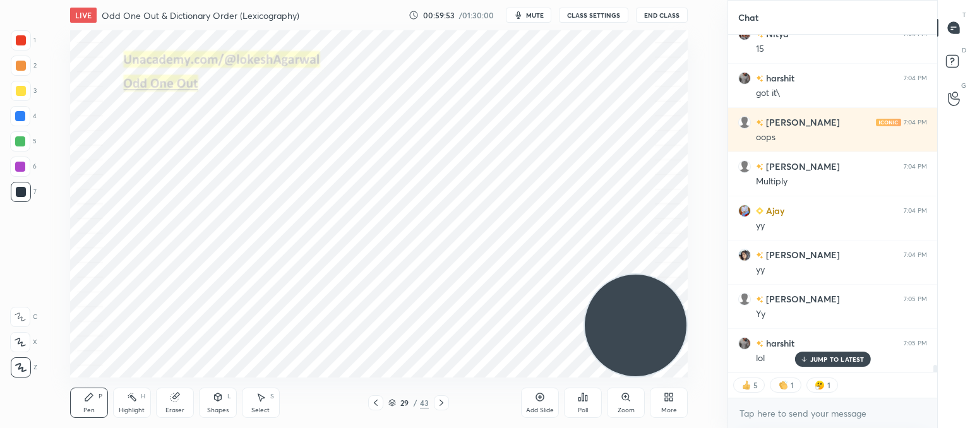
click at [836, 358] on p "JUMP TO LATEST" at bounding box center [838, 360] width 54 height 8
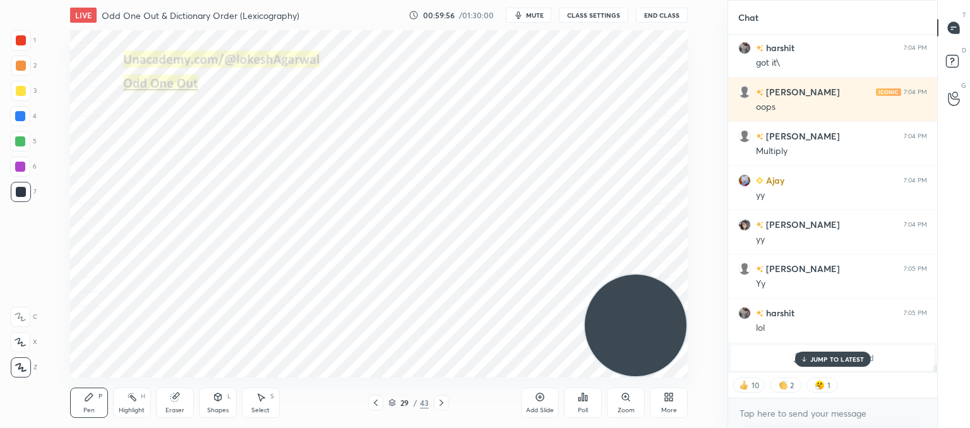
scroll to position [14450, 0]
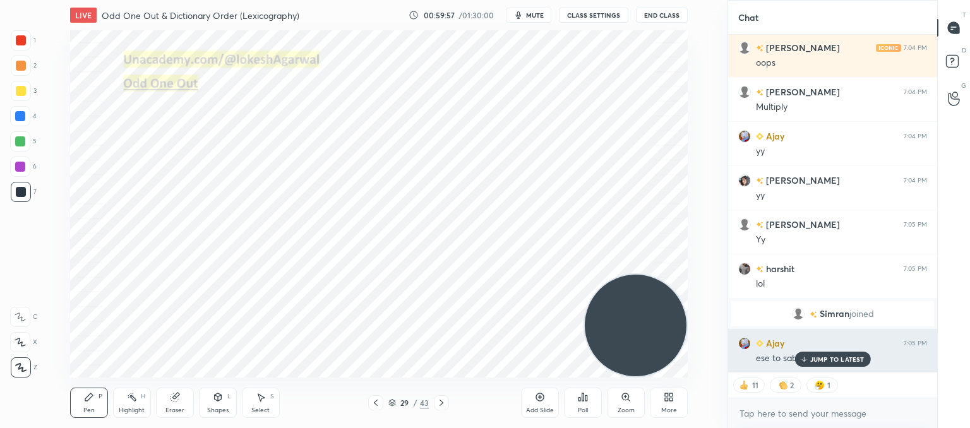
click at [849, 358] on p "JUMP TO LATEST" at bounding box center [838, 360] width 54 height 8
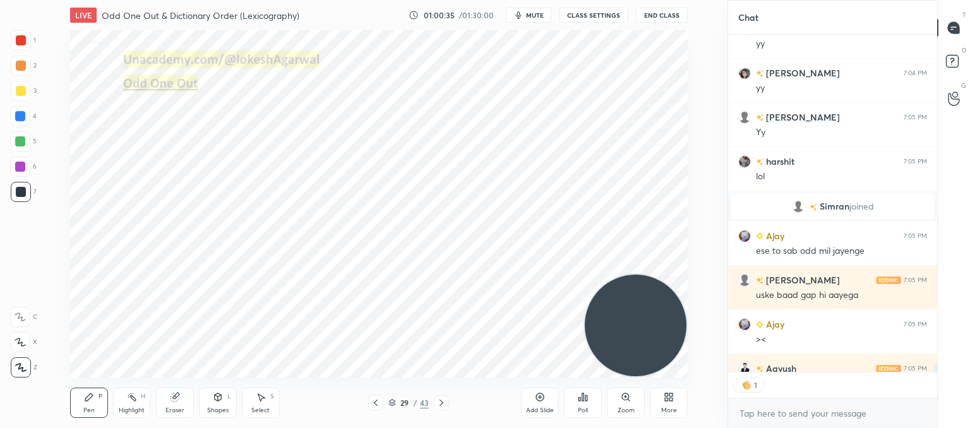
scroll to position [4, 4]
click at [179, 405] on div "Eraser" at bounding box center [175, 403] width 38 height 30
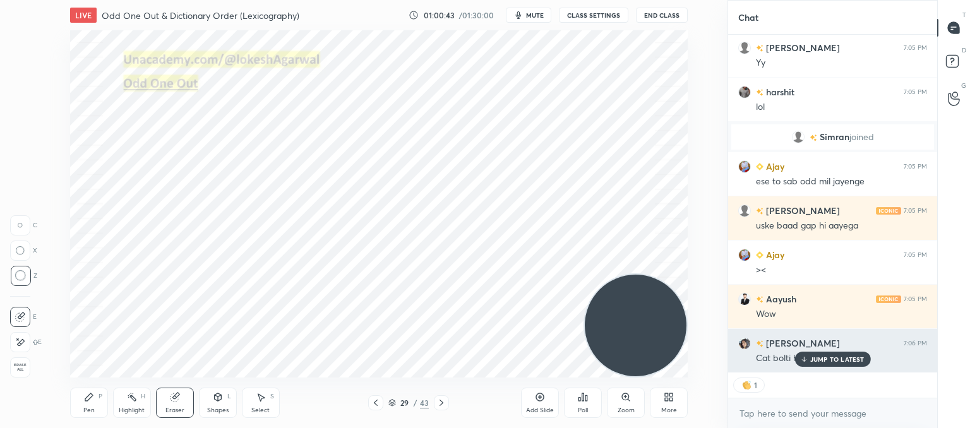
click at [838, 364] on div "JUMP TO LATEST" at bounding box center [833, 359] width 76 height 15
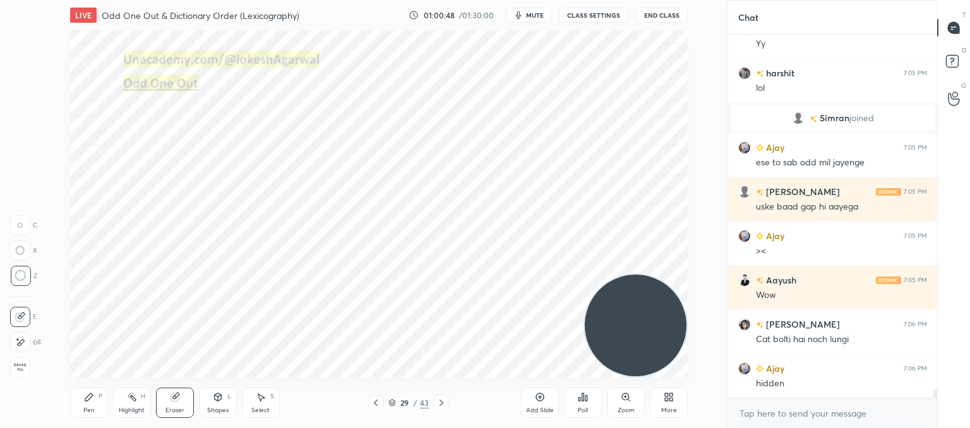
scroll to position [14690, 0]
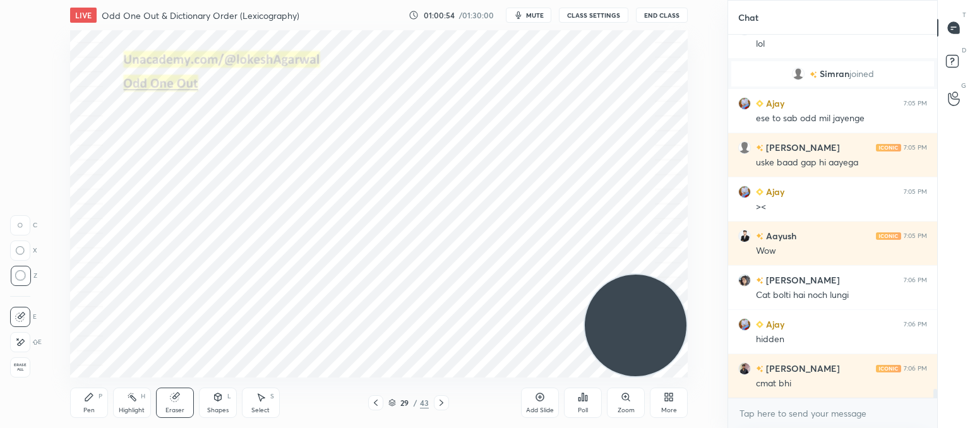
click at [81, 403] on div "Pen P" at bounding box center [89, 403] width 38 height 30
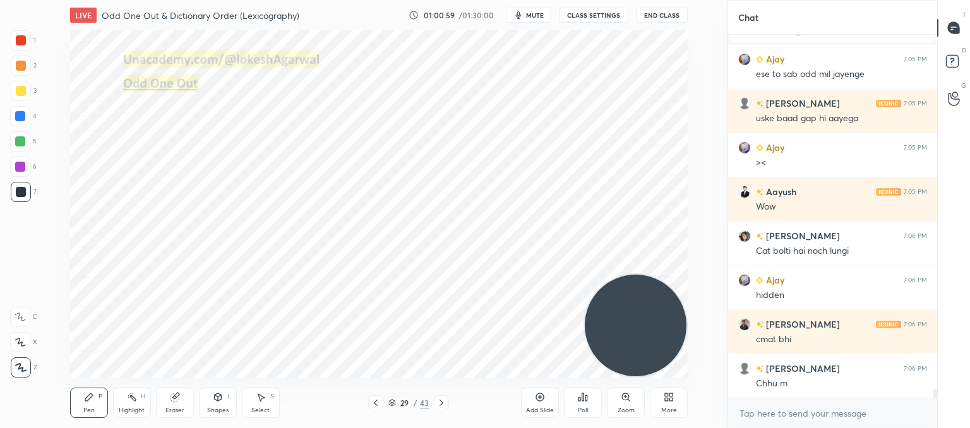
click at [441, 397] on div at bounding box center [441, 402] width 15 height 15
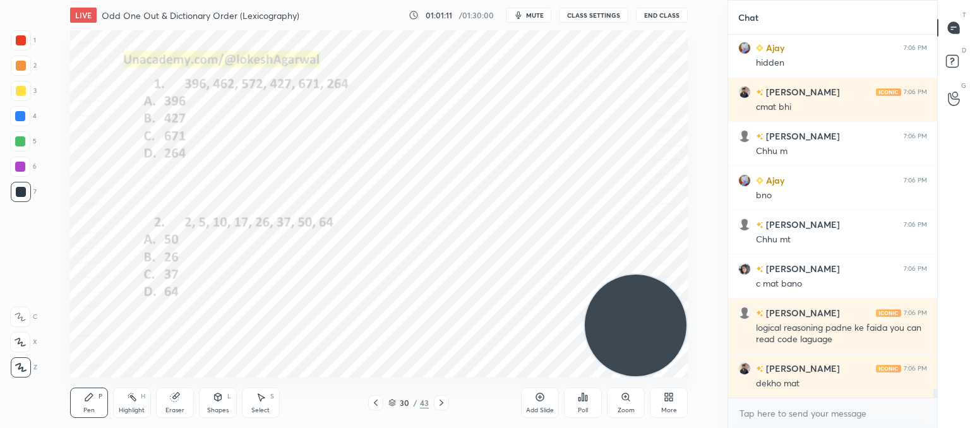
scroll to position [15011, 0]
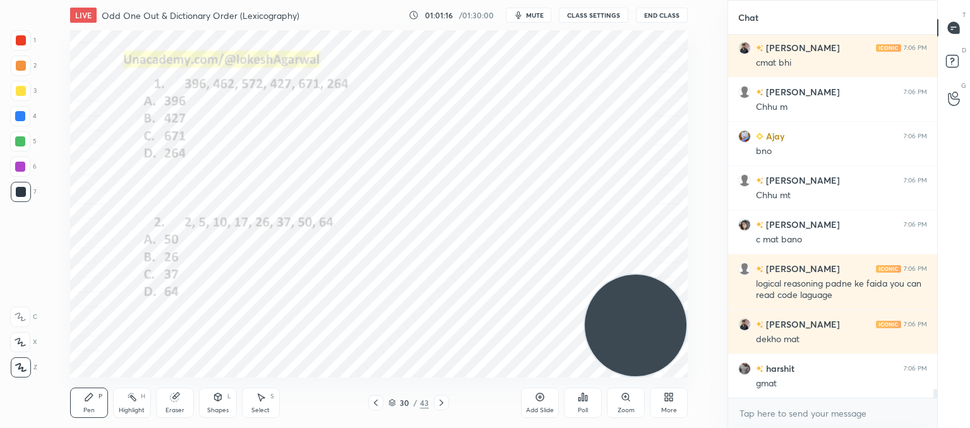
click at [591, 404] on div "Poll" at bounding box center [583, 403] width 38 height 30
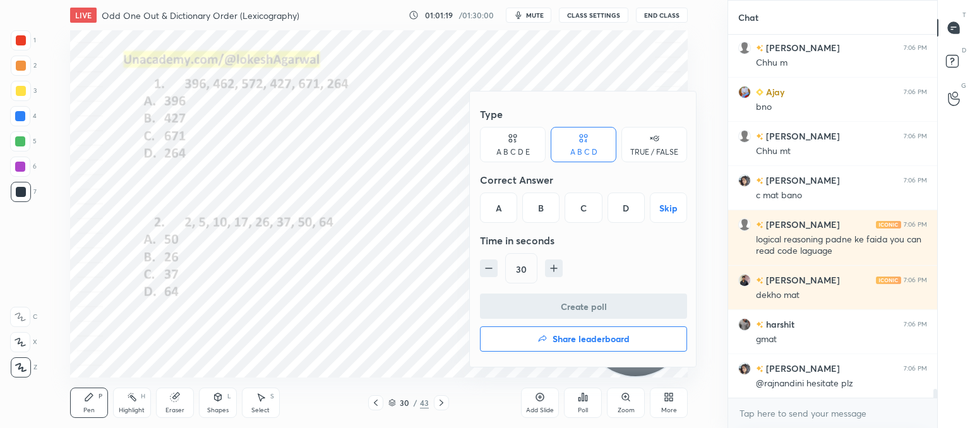
scroll to position [15099, 0]
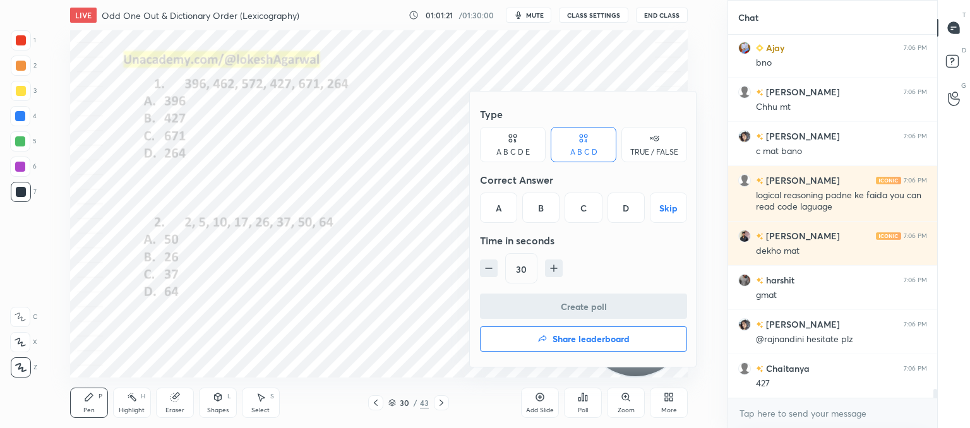
click at [346, 140] on div at bounding box center [485, 214] width 970 height 428
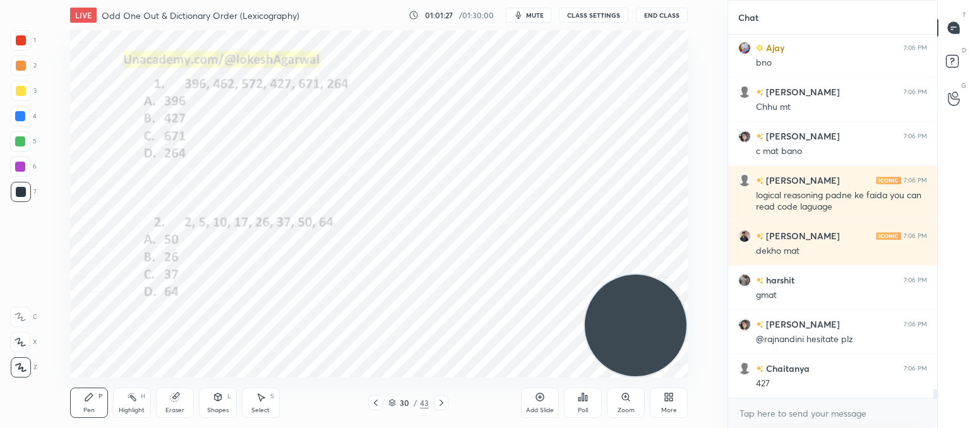
click at [591, 411] on div "Poll" at bounding box center [583, 403] width 38 height 30
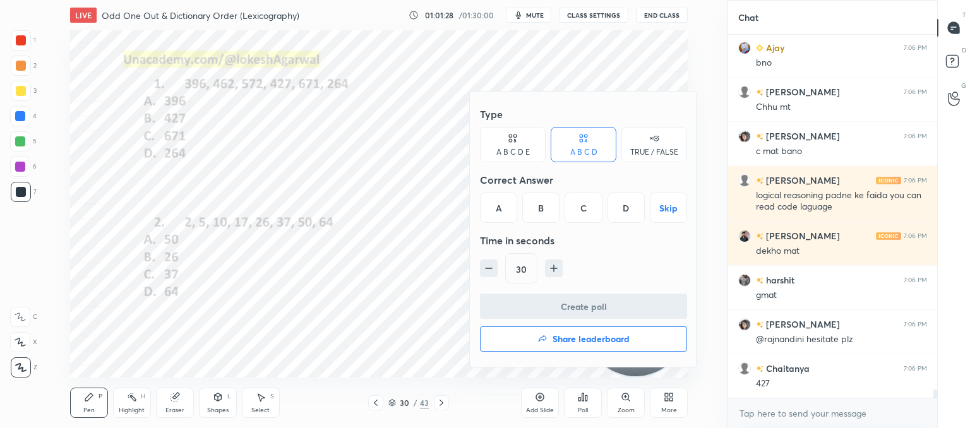
scroll to position [15143, 0]
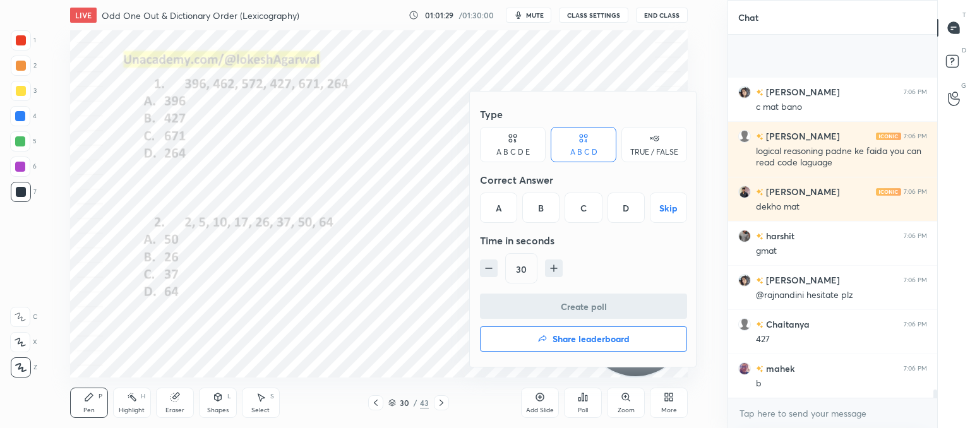
click at [548, 212] on div "B" at bounding box center [540, 208] width 37 height 30
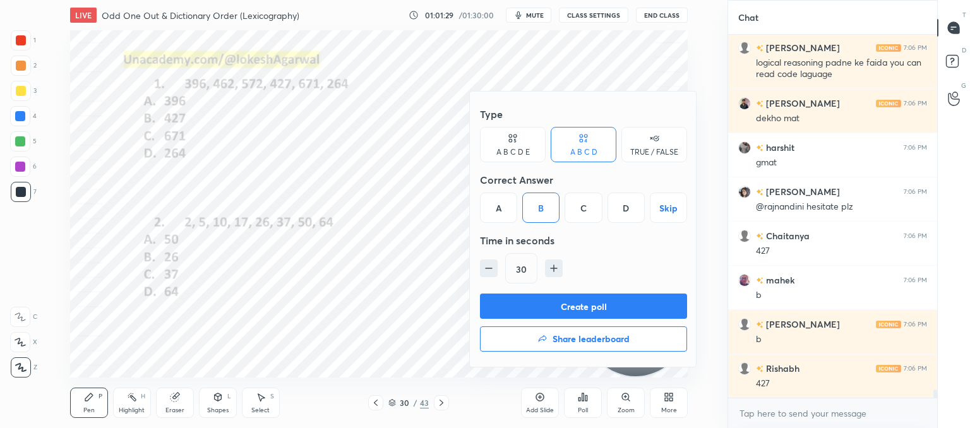
click at [554, 306] on button "Create poll" at bounding box center [583, 306] width 207 height 25
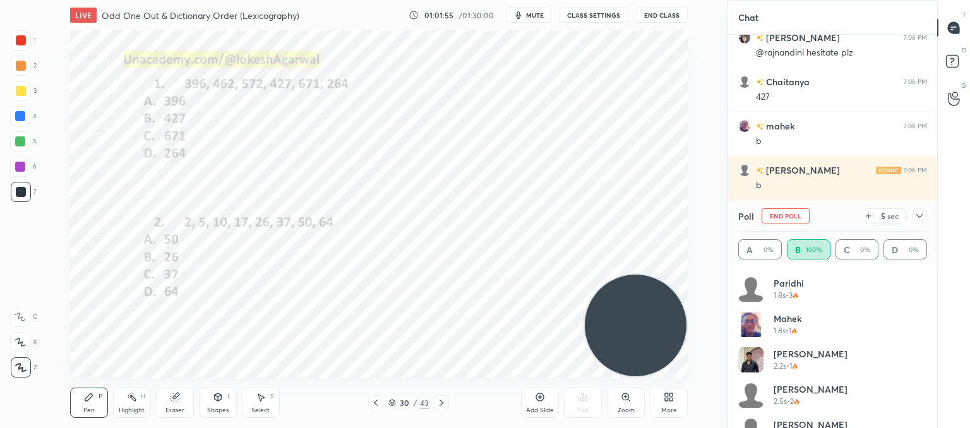
scroll to position [15430, 0]
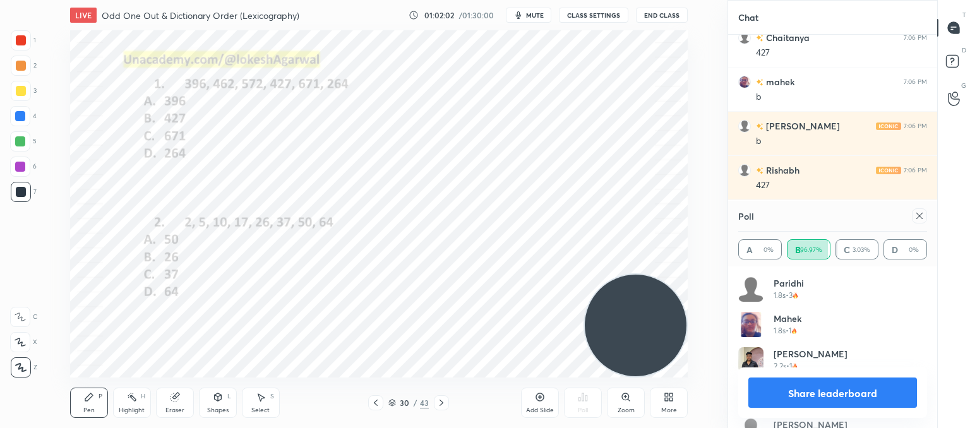
click at [922, 214] on icon at bounding box center [920, 216] width 10 height 10
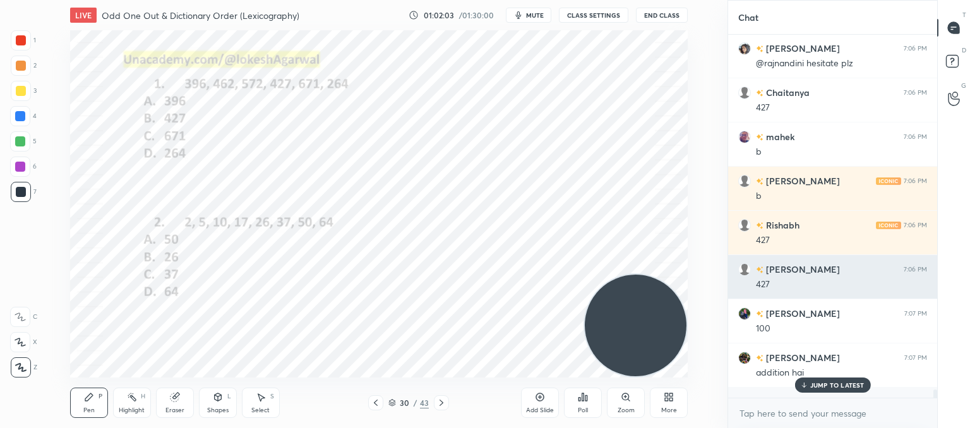
scroll to position [354, 205]
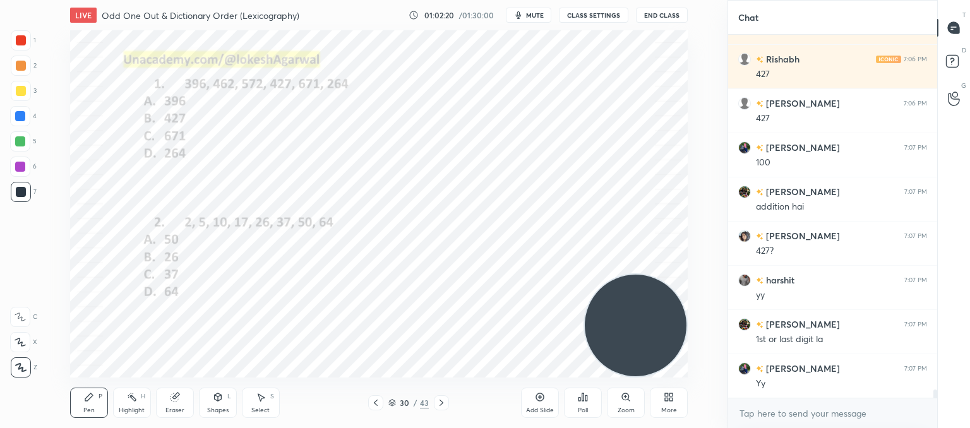
click at [596, 401] on div "Poll" at bounding box center [583, 403] width 38 height 30
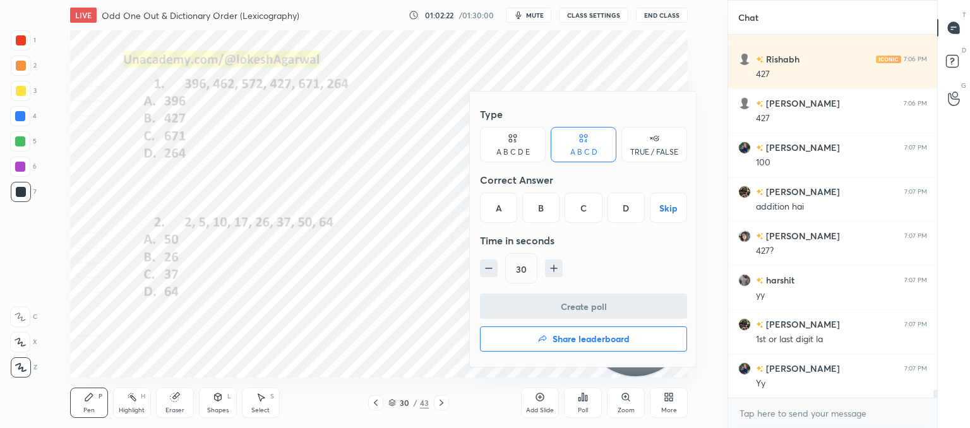
click at [632, 206] on div "D" at bounding box center [626, 208] width 37 height 30
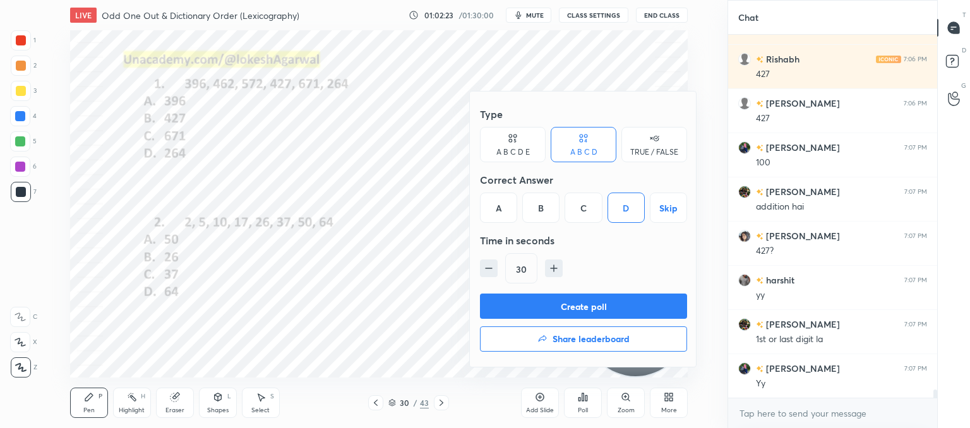
click at [579, 306] on button "Create poll" at bounding box center [583, 306] width 207 height 25
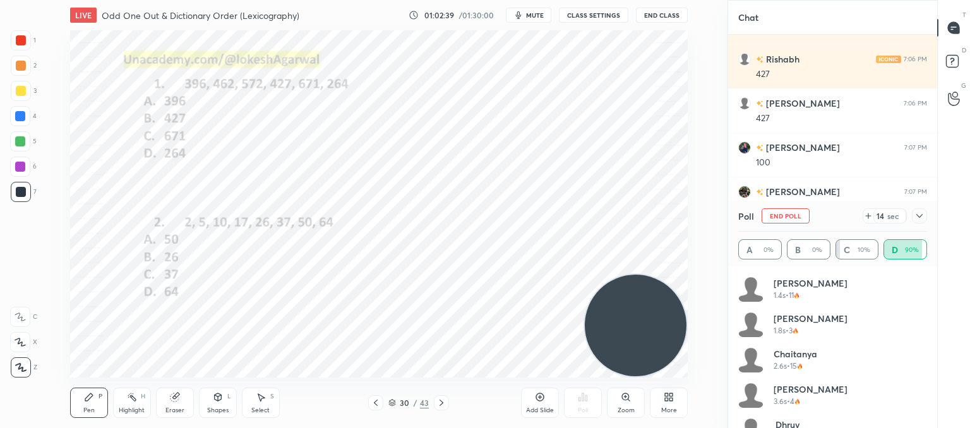
click at [867, 219] on icon at bounding box center [869, 216] width 10 height 10
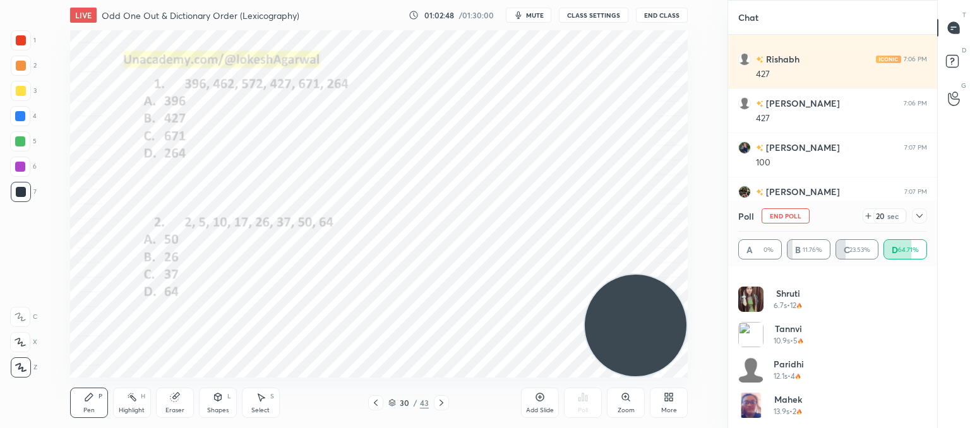
click at [869, 219] on icon at bounding box center [869, 216] width 10 height 10
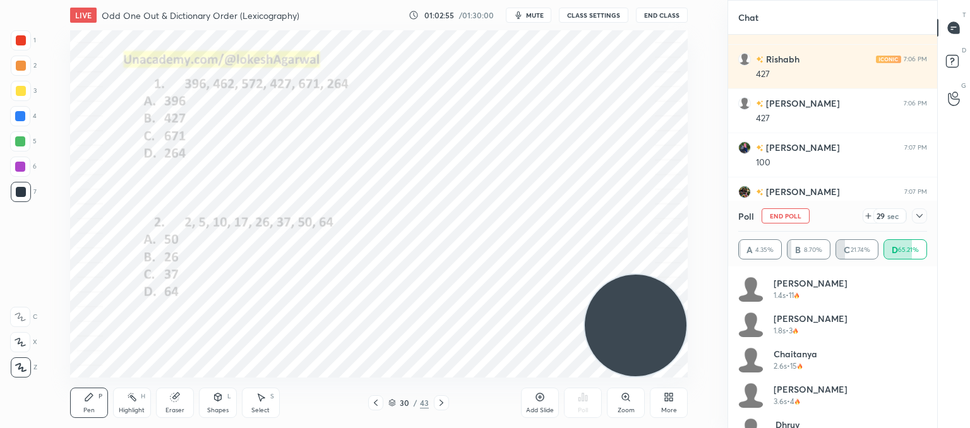
click at [917, 217] on icon at bounding box center [920, 216] width 10 height 10
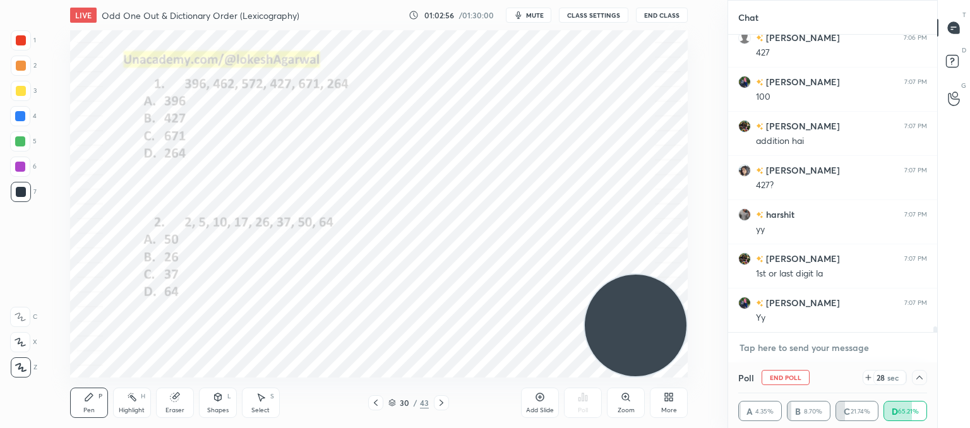
click at [790, 346] on textarea at bounding box center [833, 348] width 189 height 20
click at [916, 377] on icon at bounding box center [920, 378] width 10 height 10
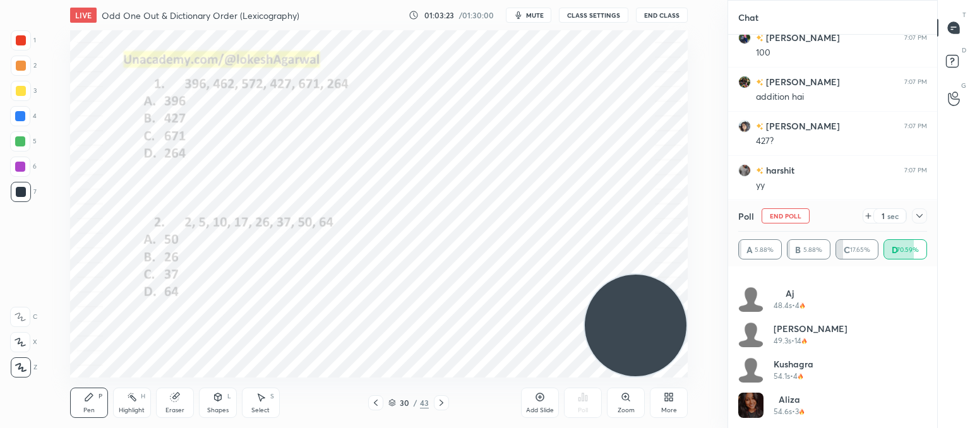
scroll to position [697, 0]
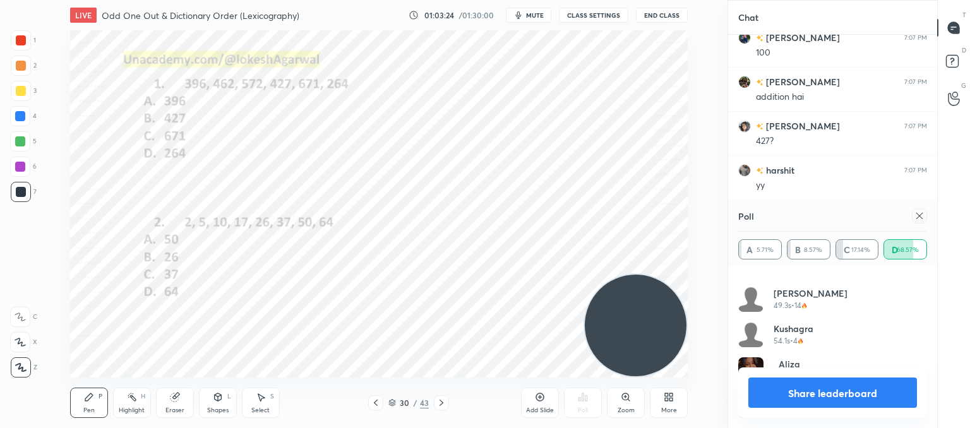
click at [922, 214] on icon at bounding box center [920, 216] width 6 height 6
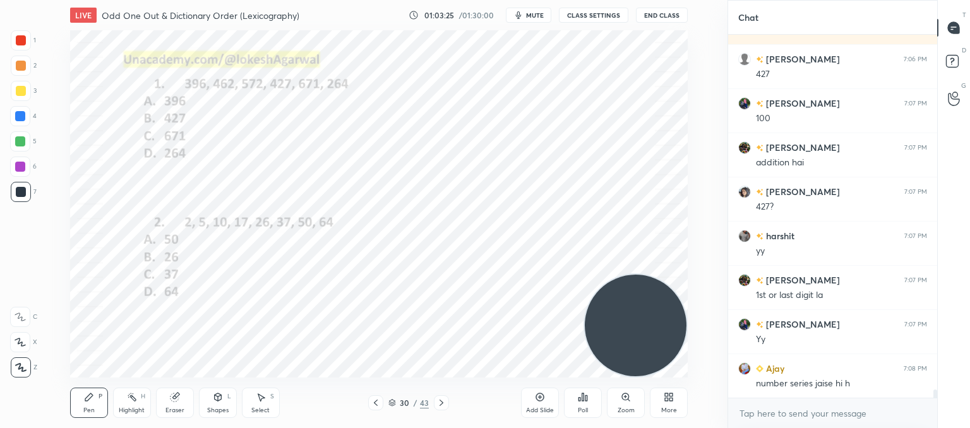
scroll to position [359, 205]
drag, startPoint x: 85, startPoint y: 406, endPoint x: 118, endPoint y: 389, distance: 37.6
click at [86, 407] on div "Pen" at bounding box center [88, 410] width 11 height 6
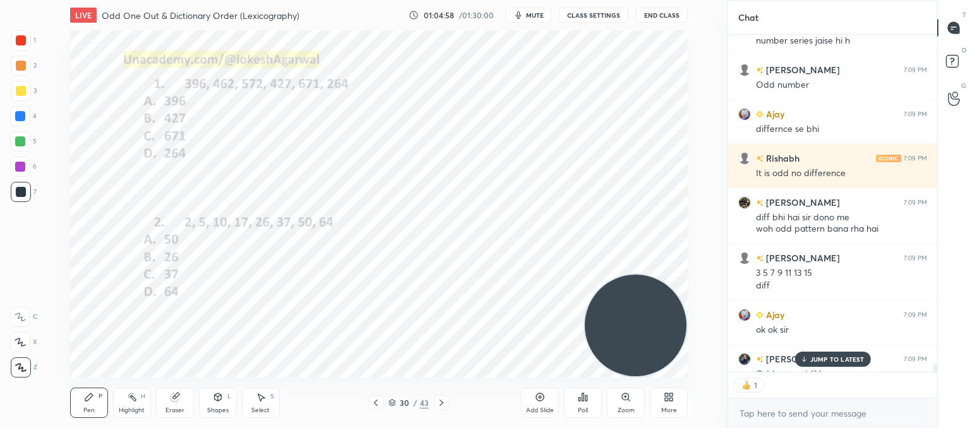
scroll to position [15945, 0]
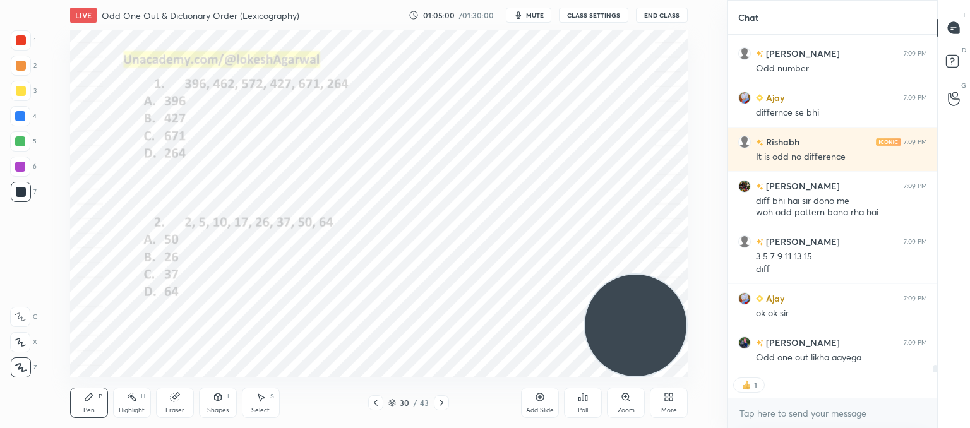
click at [439, 405] on icon at bounding box center [442, 403] width 10 height 10
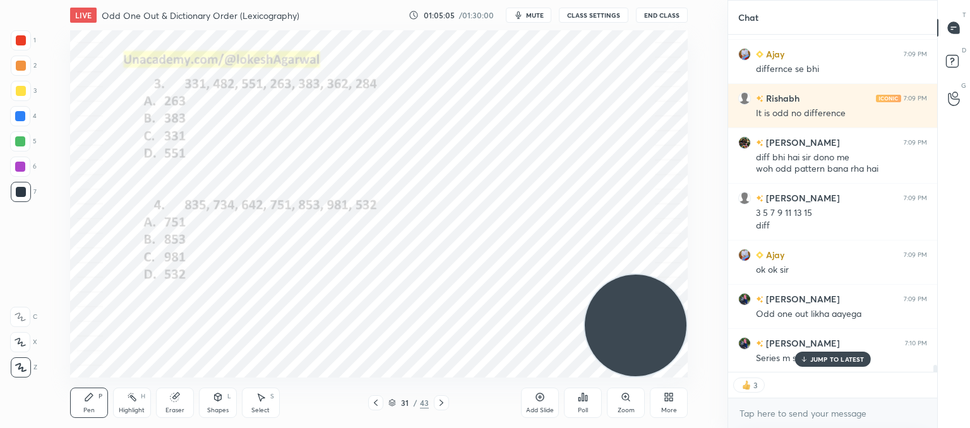
drag, startPoint x: 817, startPoint y: 362, endPoint x: 642, endPoint y: 323, distance: 179.2
click at [816, 360] on p "JUMP TO LATEST" at bounding box center [838, 360] width 54 height 8
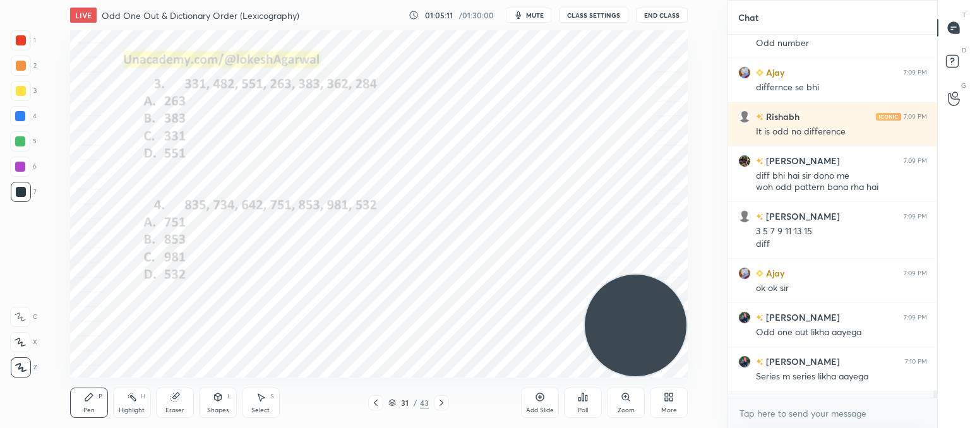
scroll to position [359, 205]
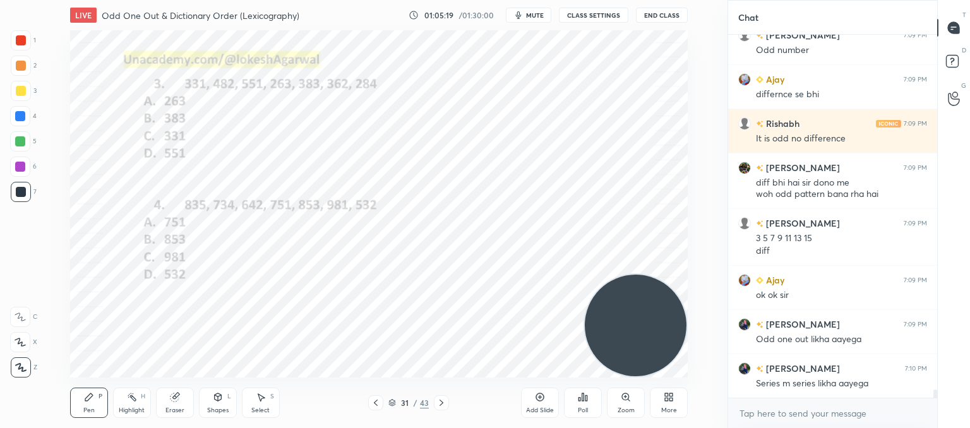
click at [589, 402] on div "Poll" at bounding box center [583, 403] width 38 height 30
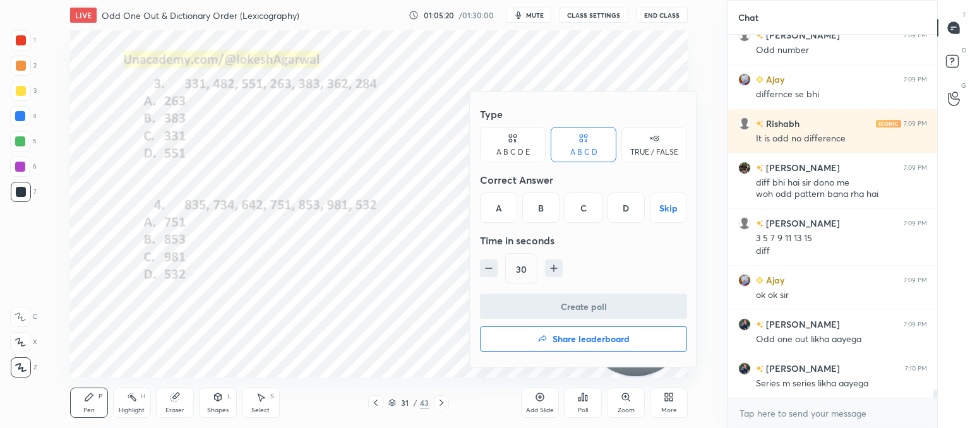
click at [513, 205] on div "A" at bounding box center [498, 208] width 37 height 30
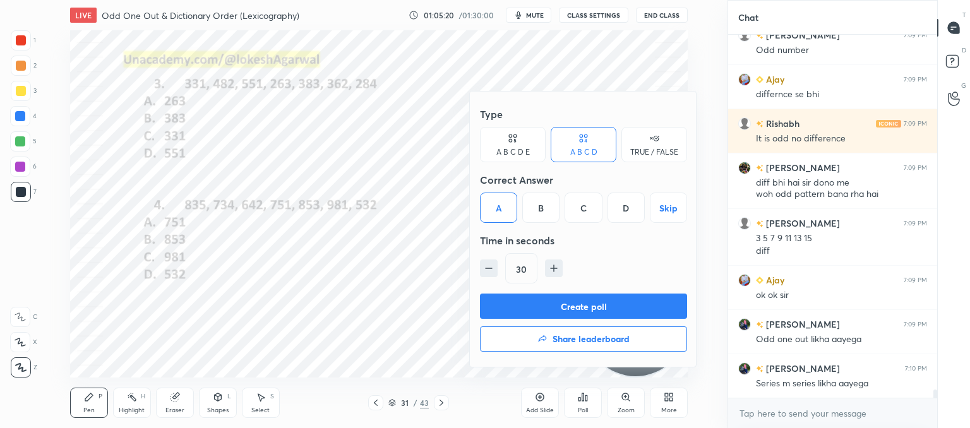
click at [548, 307] on button "Create poll" at bounding box center [583, 306] width 207 height 25
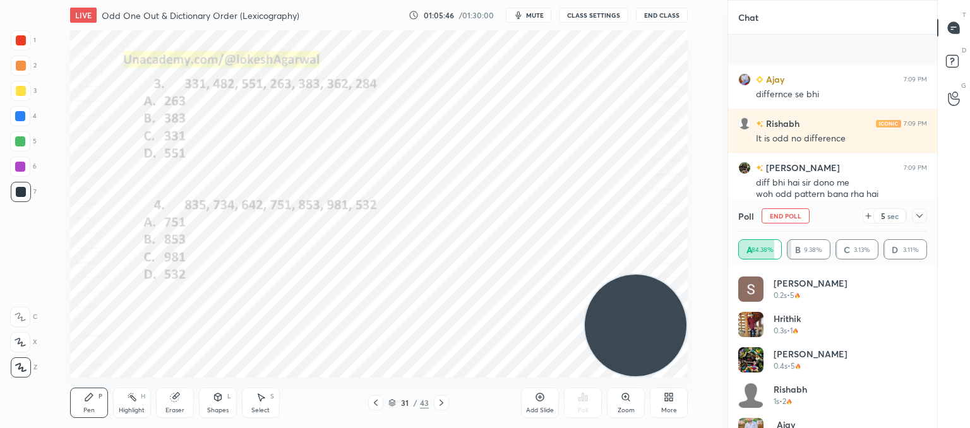
scroll to position [16073, 0]
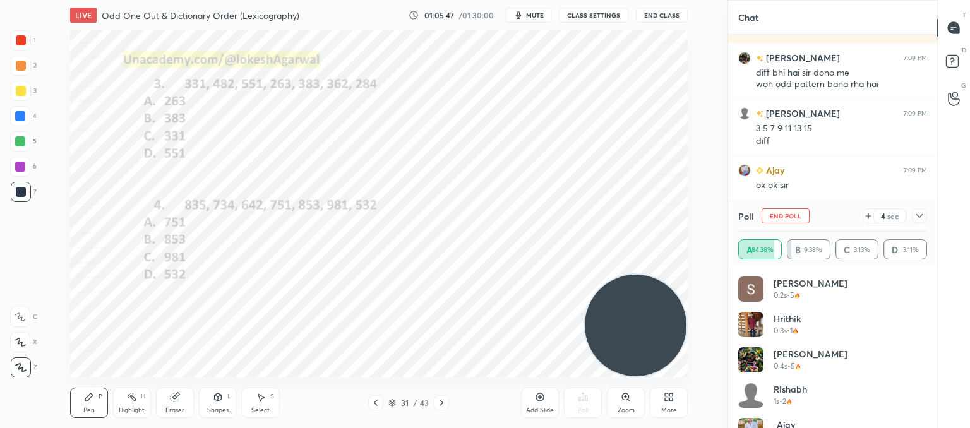
click at [918, 216] on icon at bounding box center [920, 216] width 6 height 4
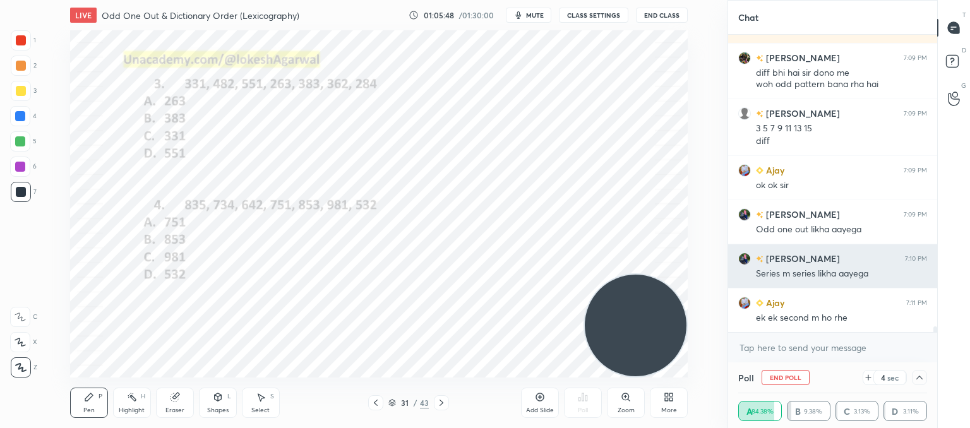
scroll to position [0, 0]
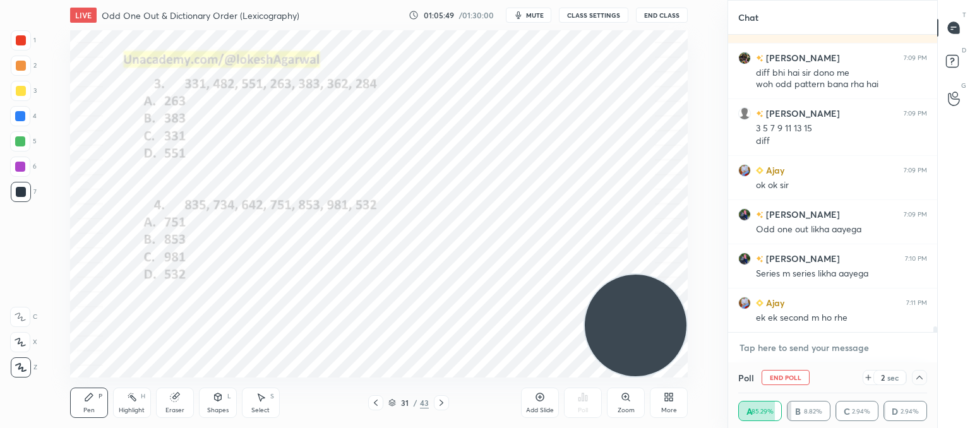
click at [790, 351] on textarea at bounding box center [833, 348] width 189 height 20
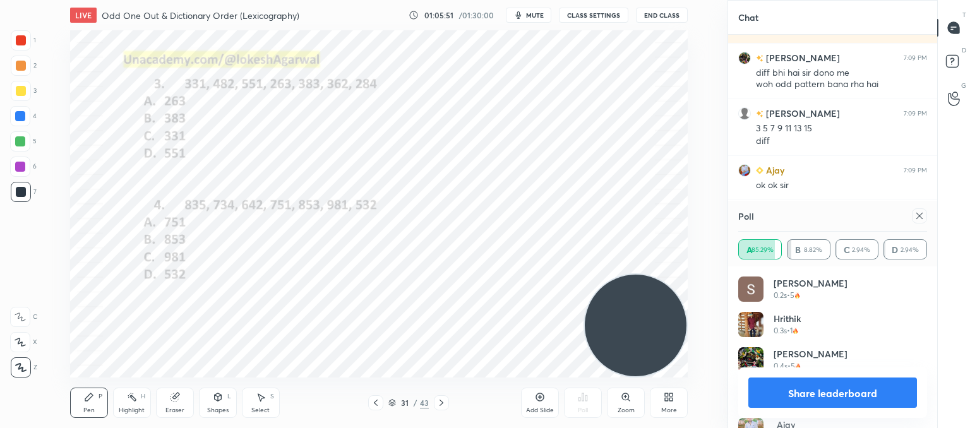
scroll to position [148, 185]
drag, startPoint x: 917, startPoint y: 215, endPoint x: 696, endPoint y: 224, distance: 221.9
click at [905, 215] on div "Poll" at bounding box center [833, 216] width 189 height 30
click at [920, 219] on icon at bounding box center [920, 216] width 10 height 10
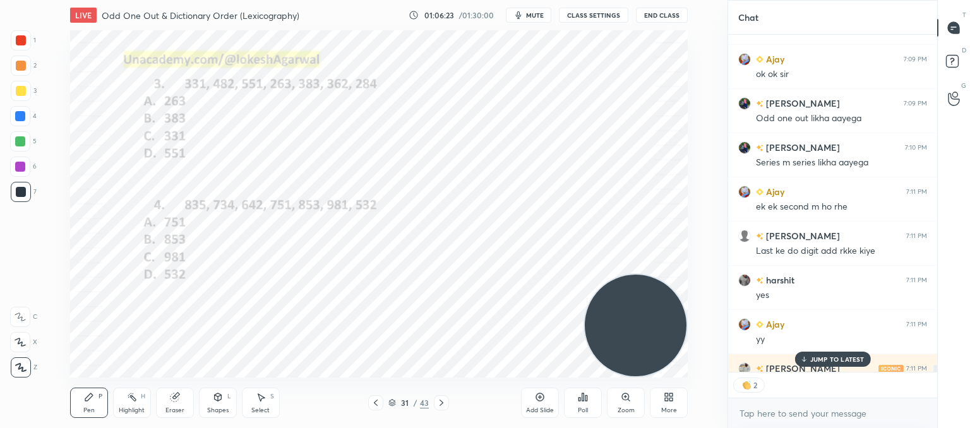
scroll to position [16254, 0]
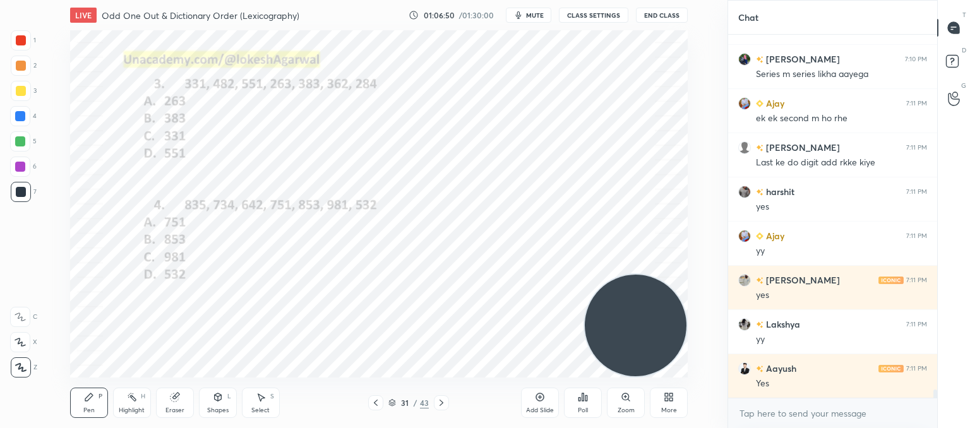
click at [442, 404] on icon at bounding box center [442, 403] width 10 height 10
click at [442, 405] on icon at bounding box center [442, 403] width 10 height 10
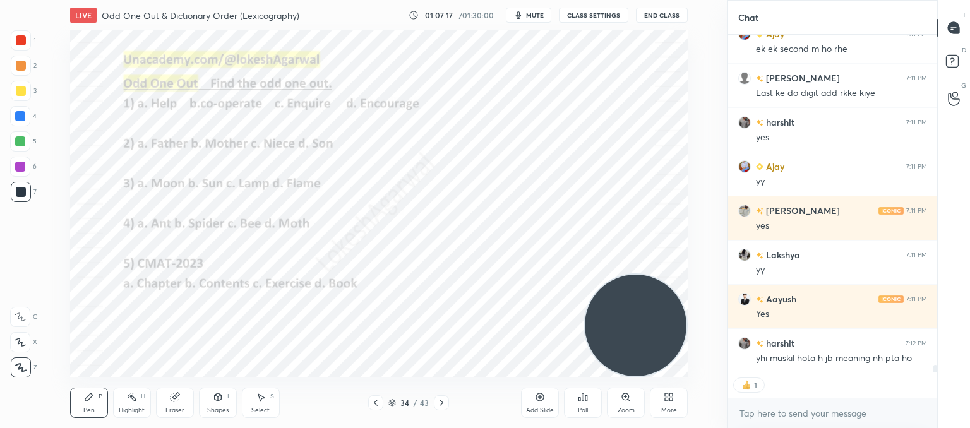
scroll to position [16387, 0]
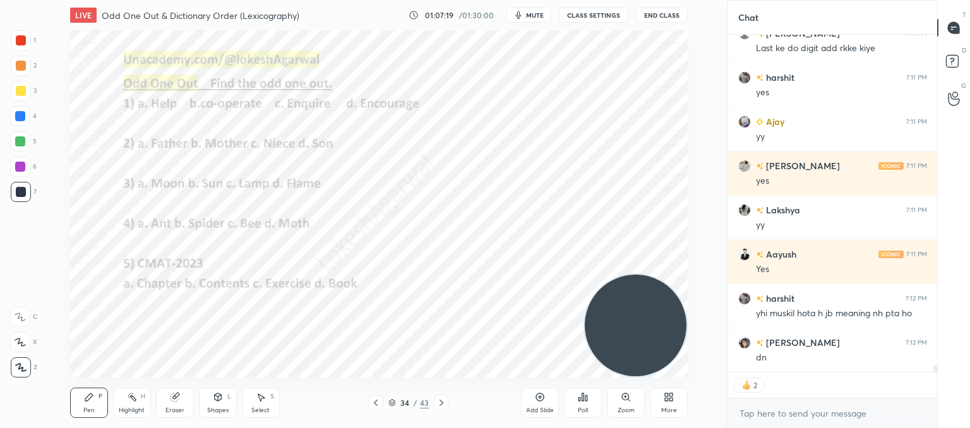
click at [581, 407] on div "Poll" at bounding box center [583, 410] width 10 height 6
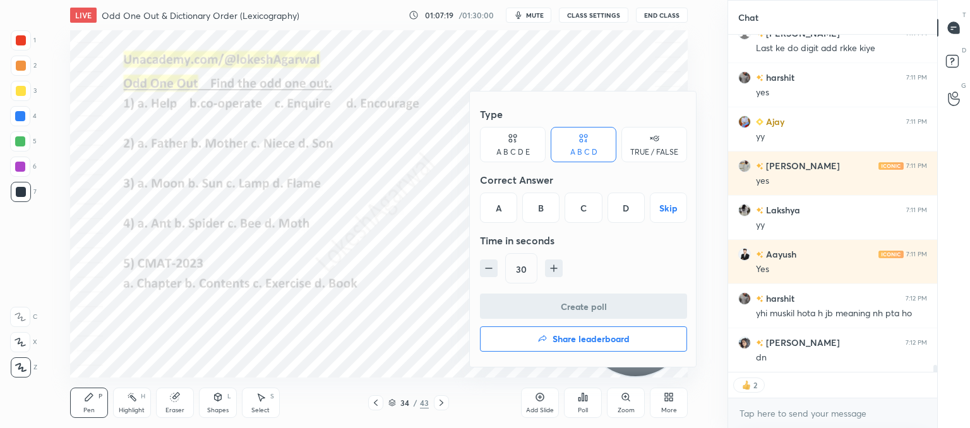
click at [587, 208] on div "C" at bounding box center [583, 208] width 37 height 30
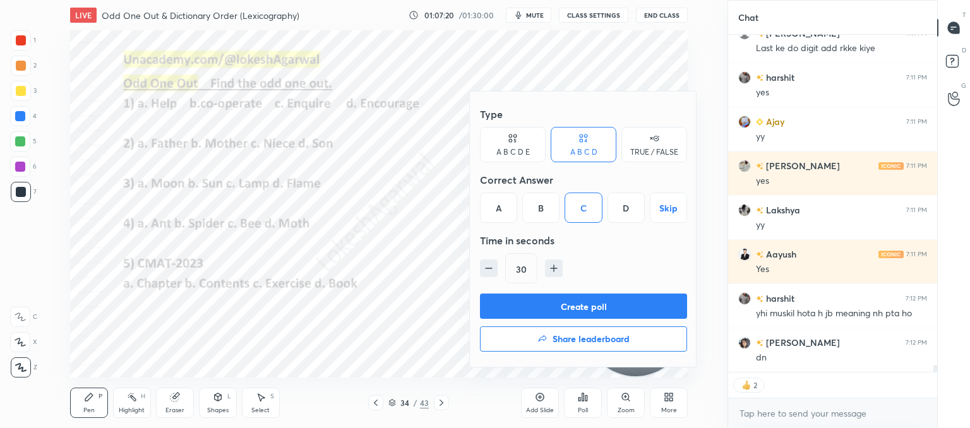
click at [564, 306] on button "Create poll" at bounding box center [583, 306] width 207 height 25
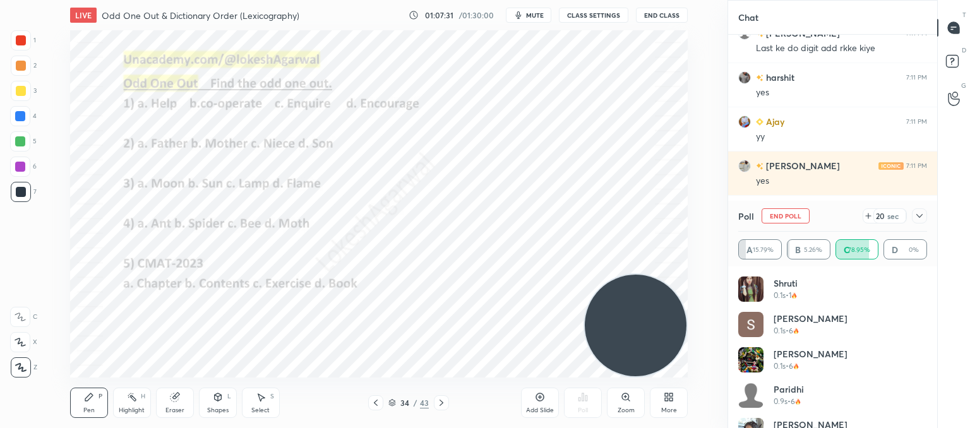
scroll to position [16427, 0]
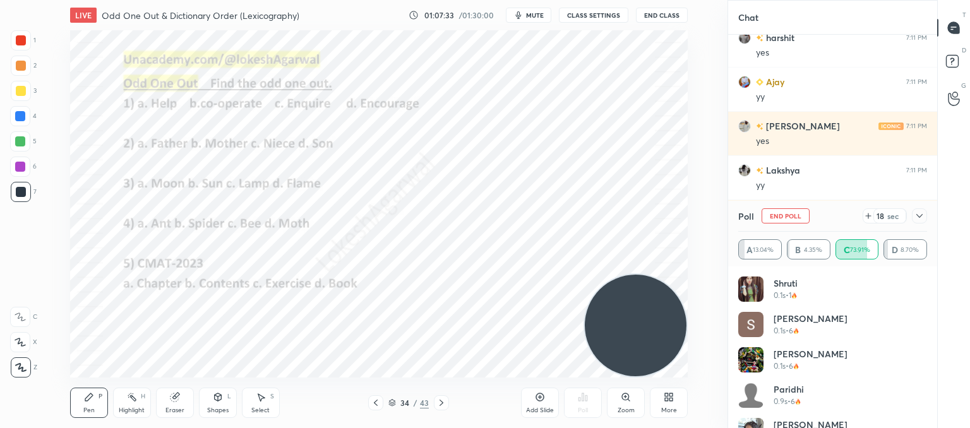
click at [919, 215] on icon at bounding box center [920, 216] width 10 height 10
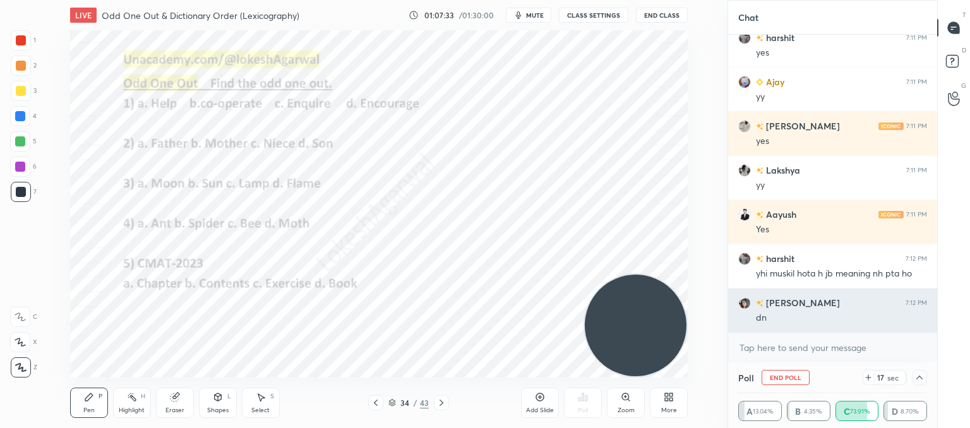
scroll to position [0, 0]
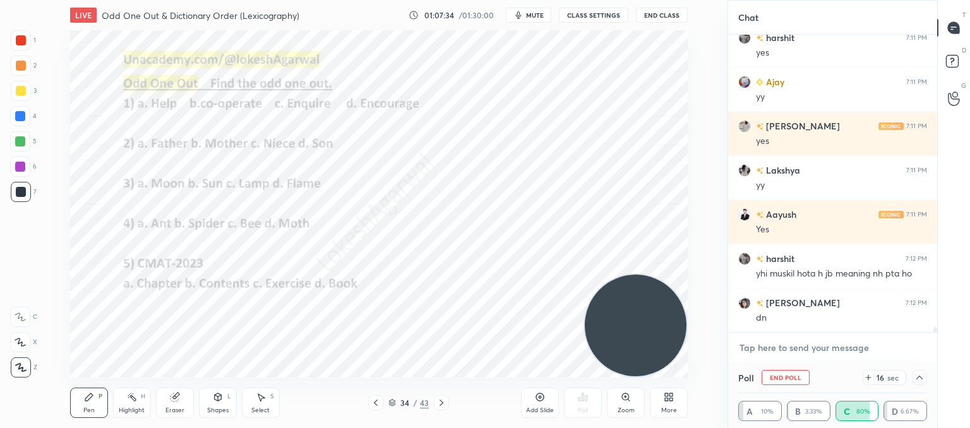
click at [787, 354] on textarea at bounding box center [833, 348] width 189 height 20
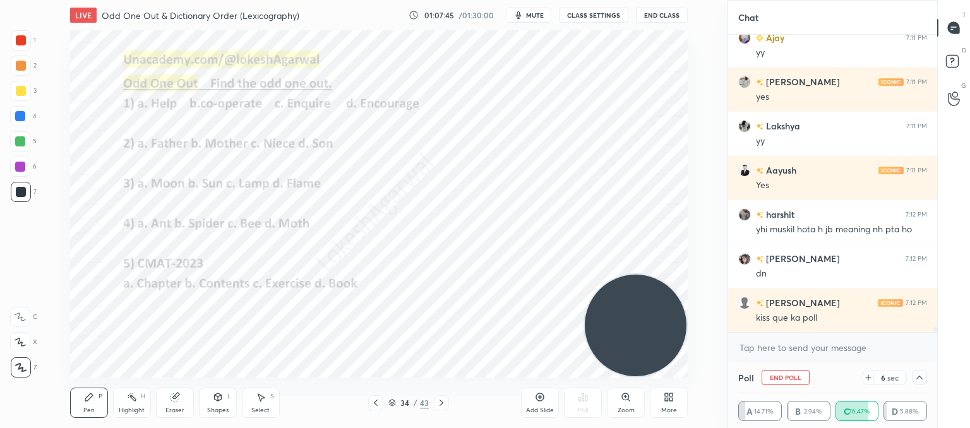
click at [920, 380] on icon at bounding box center [920, 378] width 10 height 10
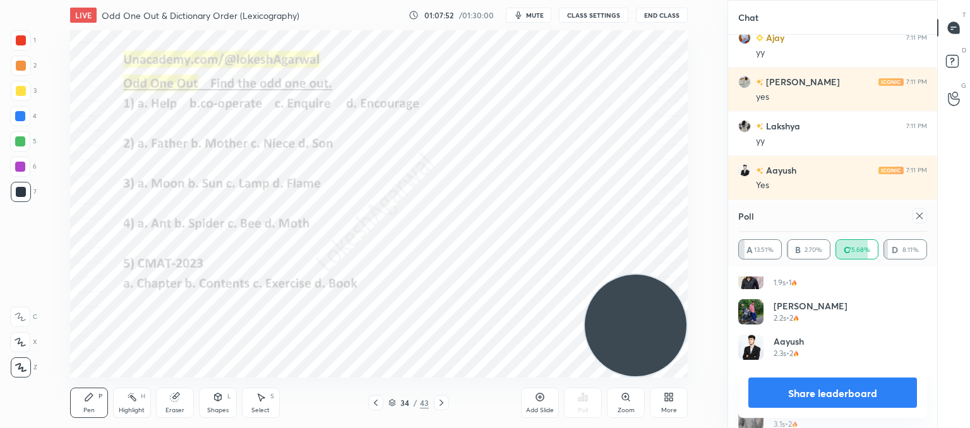
scroll to position [16516, 0]
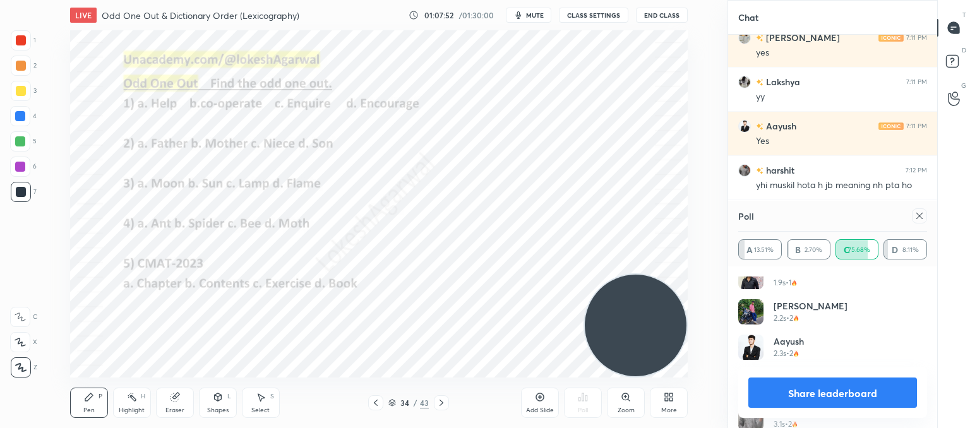
click at [915, 213] on icon at bounding box center [920, 216] width 10 height 10
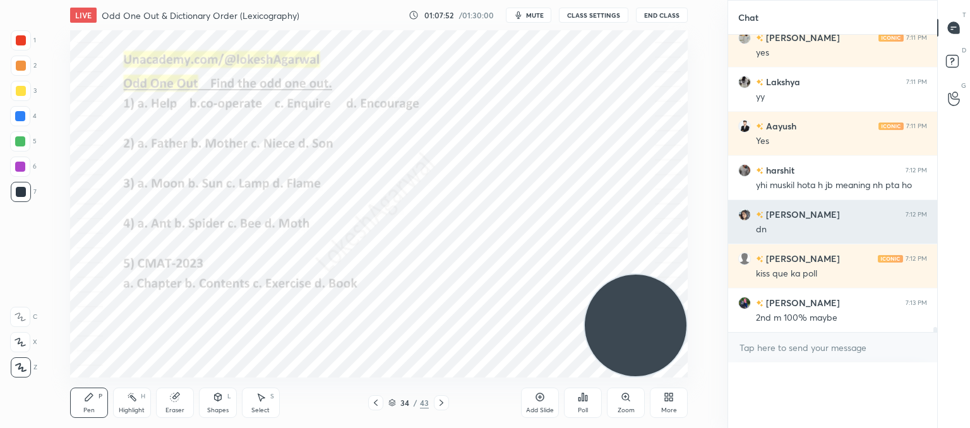
scroll to position [4, 4]
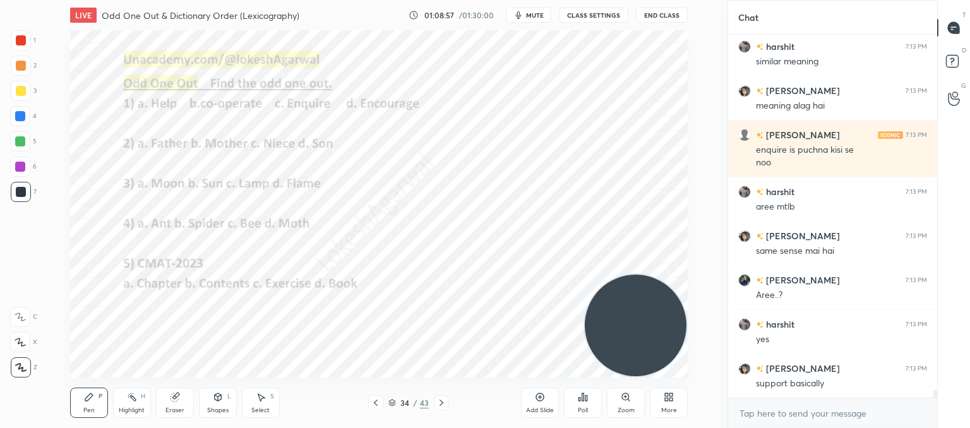
click at [584, 405] on div "Poll" at bounding box center [583, 403] width 38 height 30
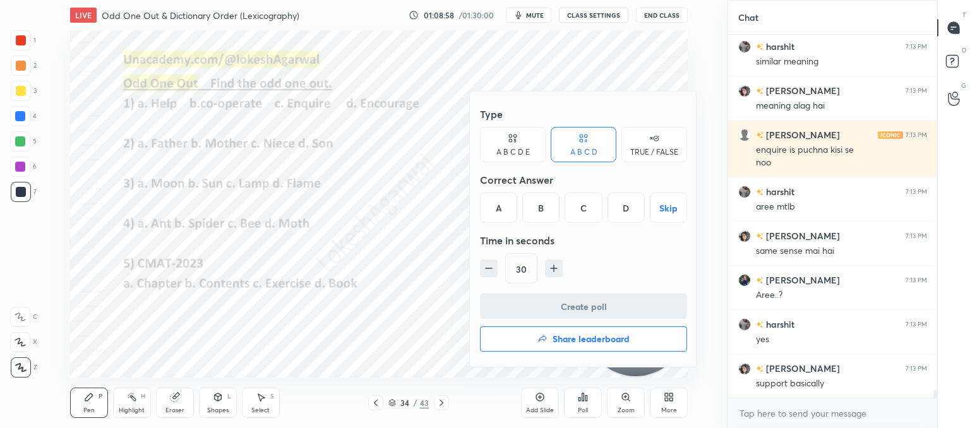
click at [591, 208] on div "C" at bounding box center [583, 208] width 37 height 30
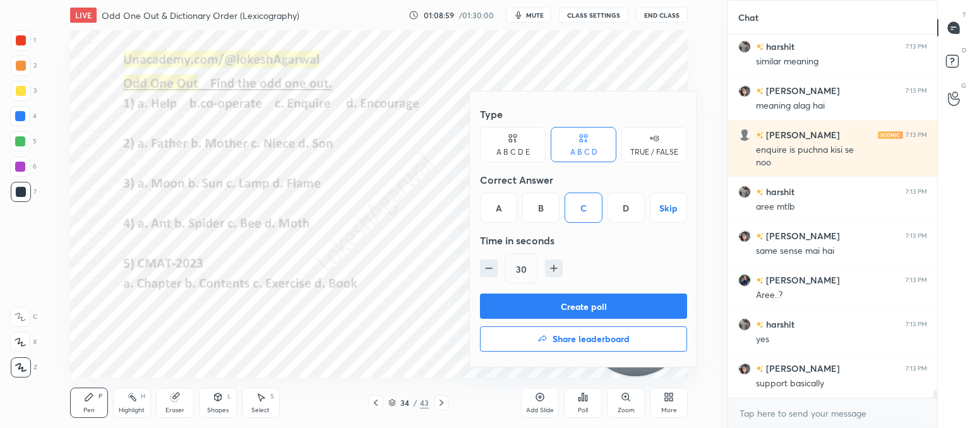
click at [569, 299] on button "Create poll" at bounding box center [583, 306] width 207 height 25
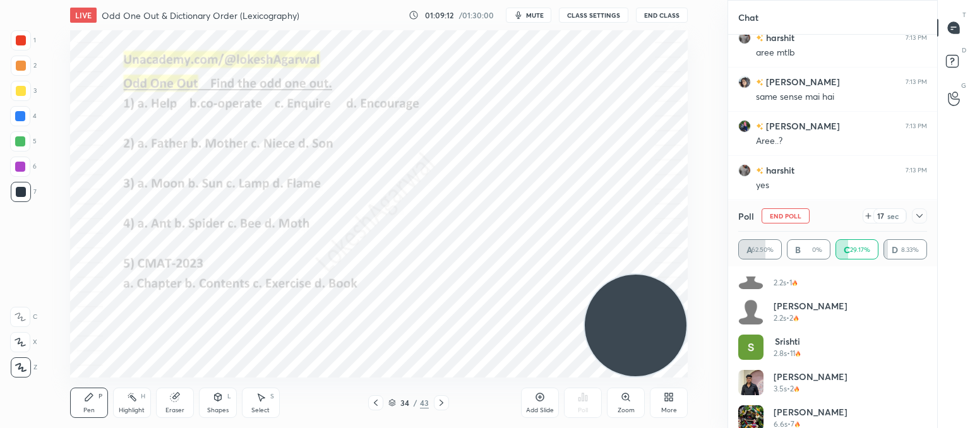
scroll to position [0, 0]
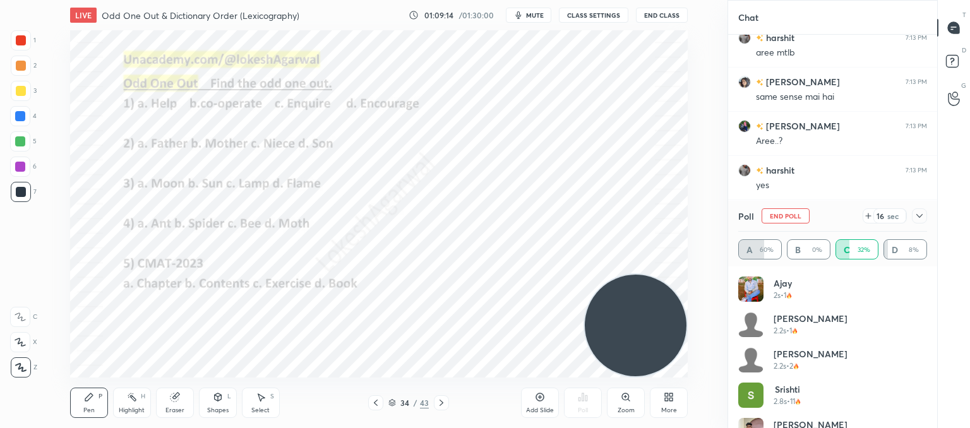
click at [919, 217] on icon at bounding box center [920, 216] width 6 height 4
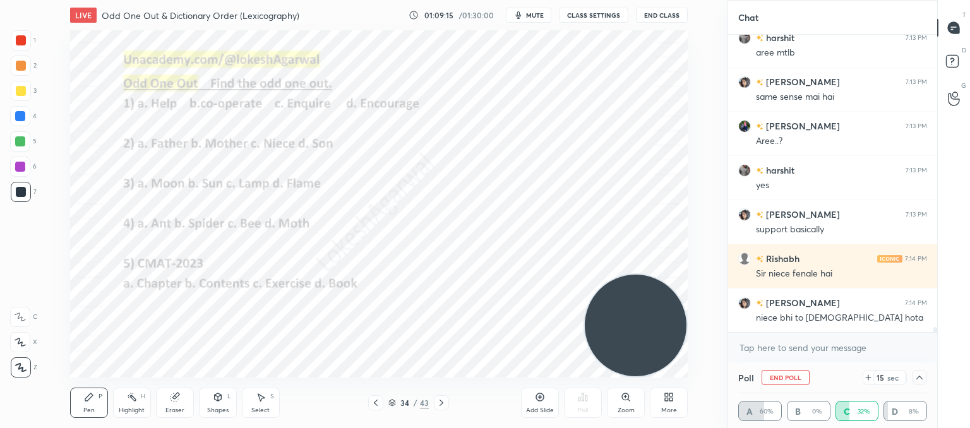
scroll to position [17015, 0]
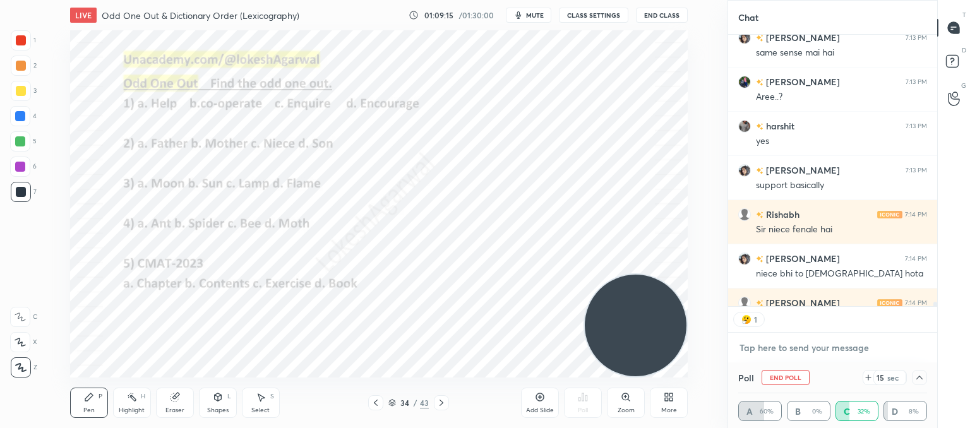
click at [795, 346] on textarea at bounding box center [833, 348] width 189 height 20
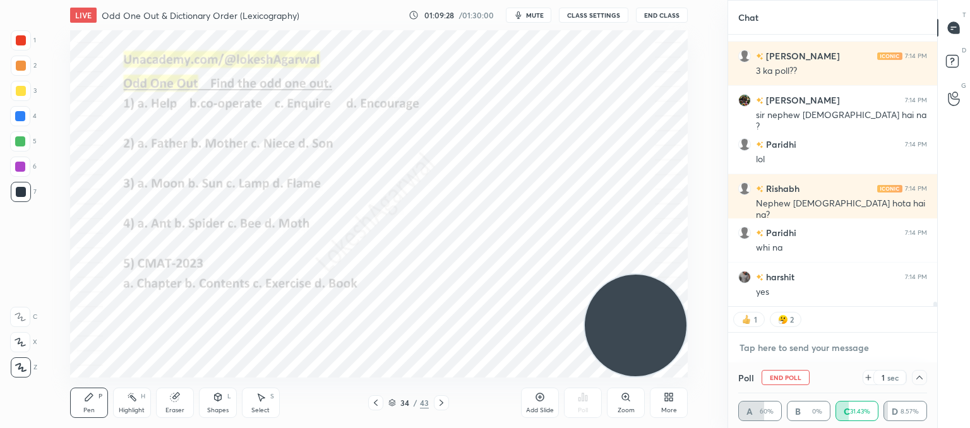
click at [783, 345] on textarea at bounding box center [833, 348] width 189 height 20
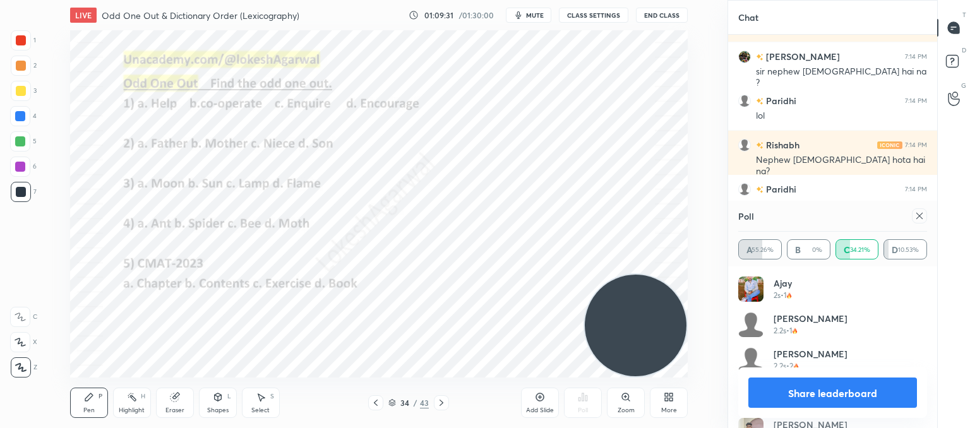
click at [920, 222] on div at bounding box center [919, 215] width 15 height 15
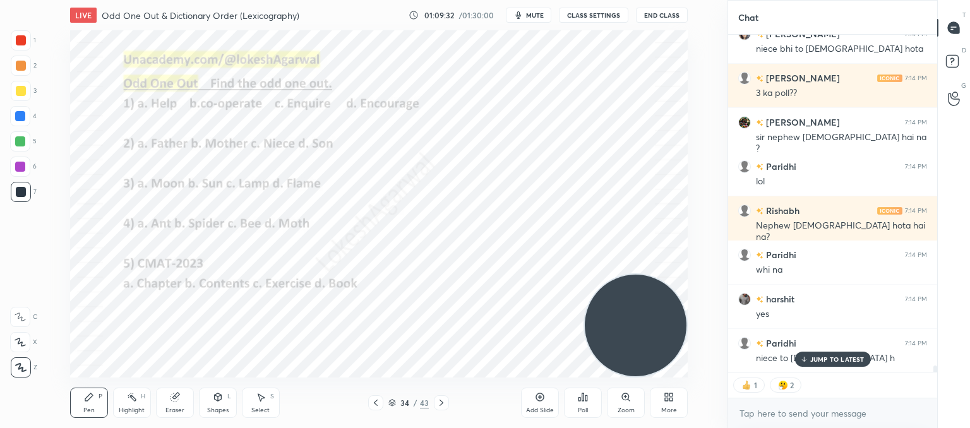
click at [174, 405] on div "Eraser" at bounding box center [175, 403] width 38 height 30
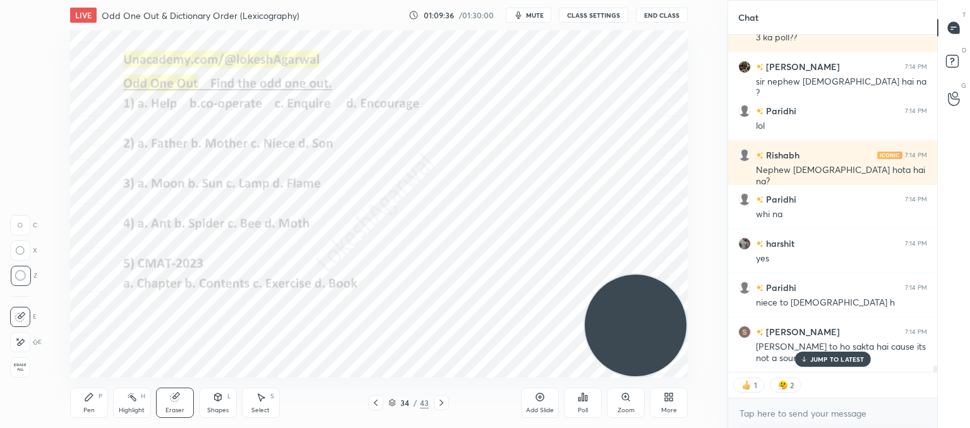
click at [839, 363] on div "JUMP TO LATEST" at bounding box center [833, 359] width 76 height 15
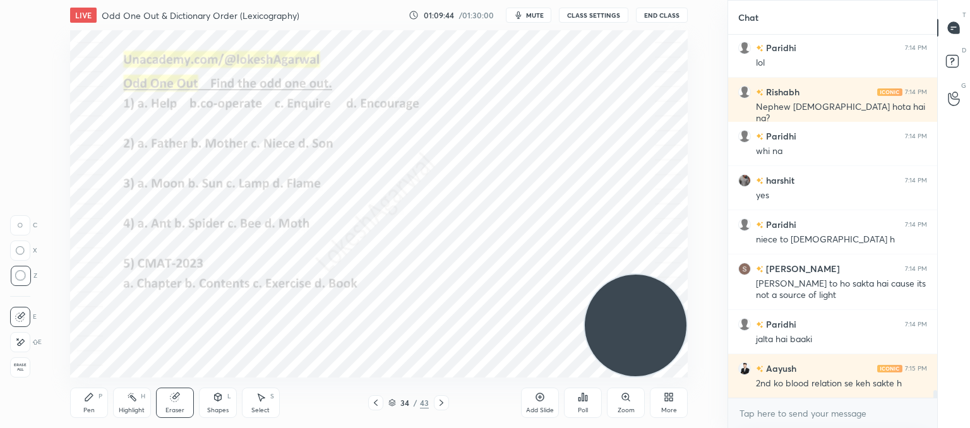
drag, startPoint x: 84, startPoint y: 402, endPoint x: 90, endPoint y: 394, distance: 10.5
click at [87, 397] on icon at bounding box center [89, 397] width 10 height 10
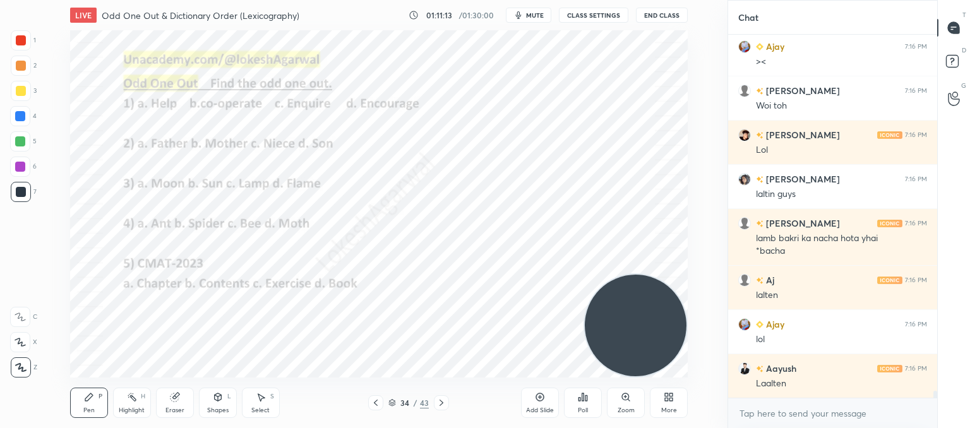
scroll to position [19031, 0]
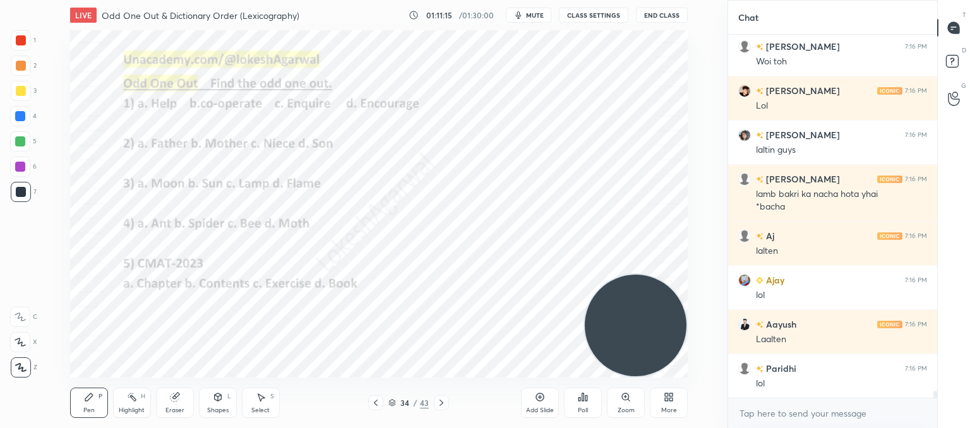
drag, startPoint x: 174, startPoint y: 394, endPoint x: 178, endPoint y: 385, distance: 10.5
click at [178, 389] on div "Eraser" at bounding box center [175, 403] width 38 height 30
drag, startPoint x: 76, startPoint y: 409, endPoint x: 86, endPoint y: 390, distance: 21.5
click at [78, 406] on div "Pen P" at bounding box center [89, 403] width 38 height 30
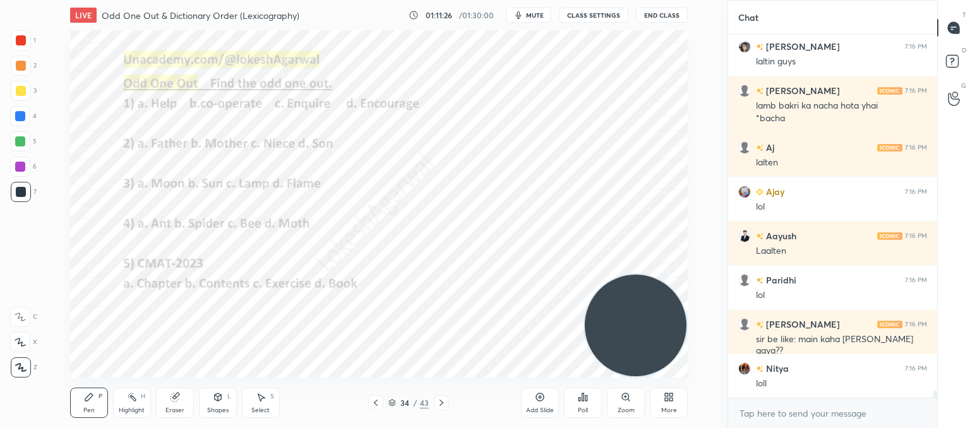
scroll to position [19164, 0]
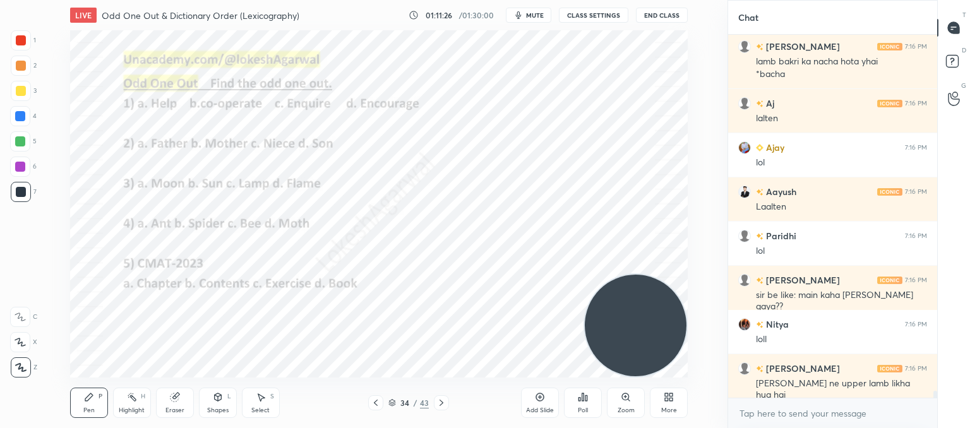
click at [174, 399] on icon at bounding box center [174, 398] width 8 height 8
click at [87, 401] on div "Pen P" at bounding box center [89, 403] width 38 height 30
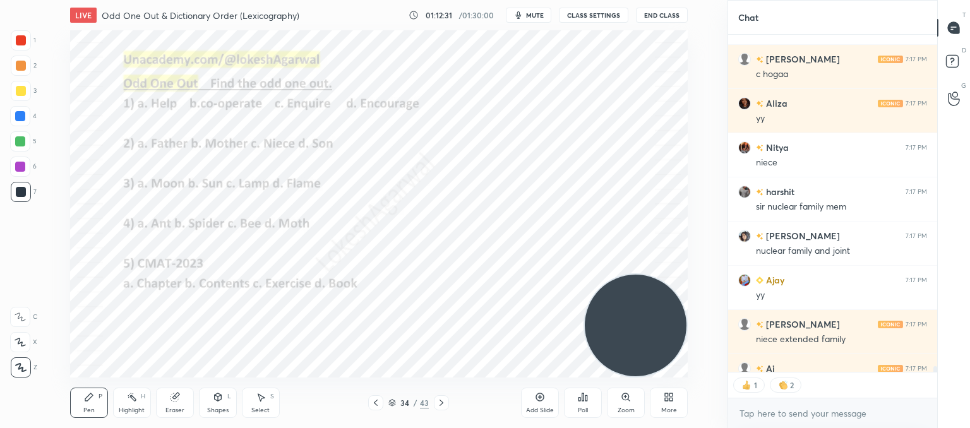
scroll to position [4, 4]
drag, startPoint x: 616, startPoint y: 280, endPoint x: 627, endPoint y: 276, distance: 11.4
click at [619, 281] on video at bounding box center [636, 326] width 102 height 102
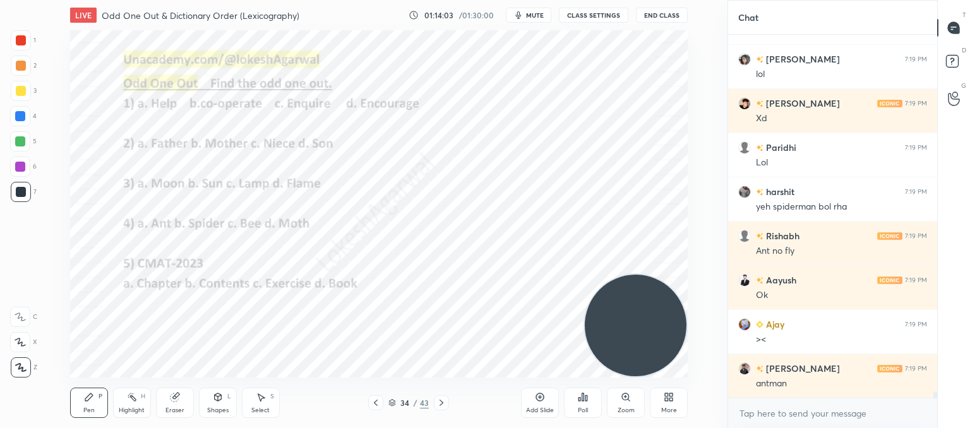
scroll to position [21421, 0]
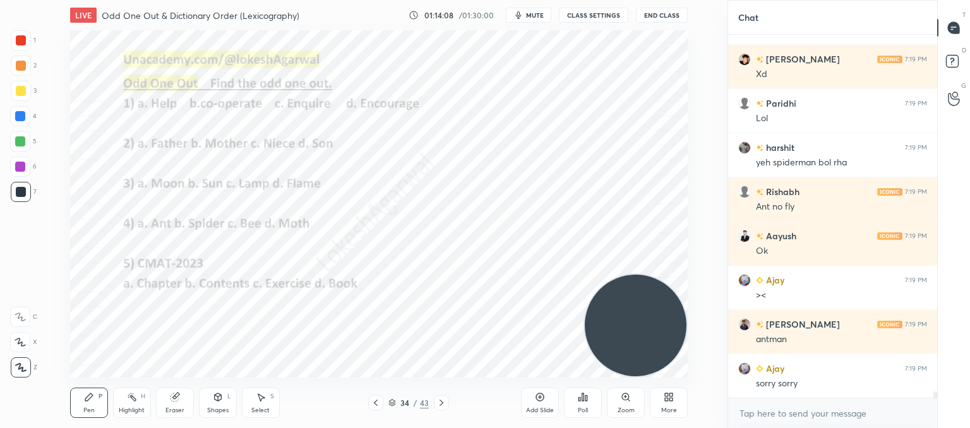
click at [586, 404] on div "Poll" at bounding box center [583, 403] width 38 height 30
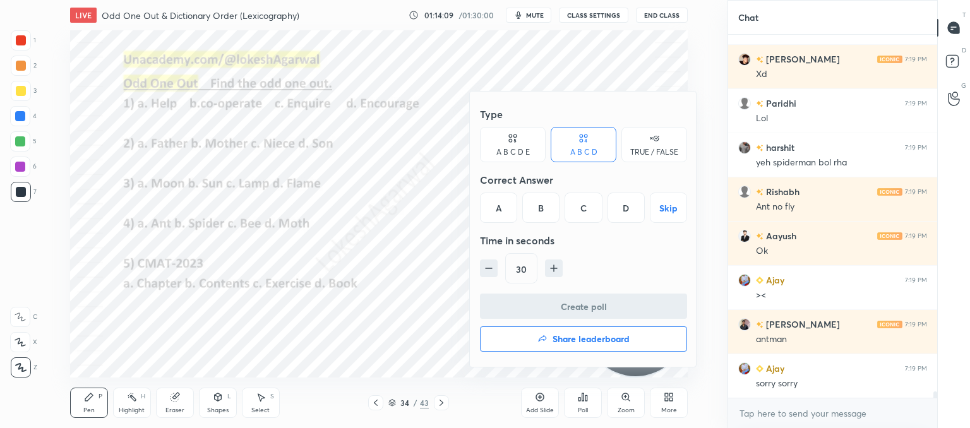
click at [624, 206] on div "D" at bounding box center [626, 208] width 37 height 30
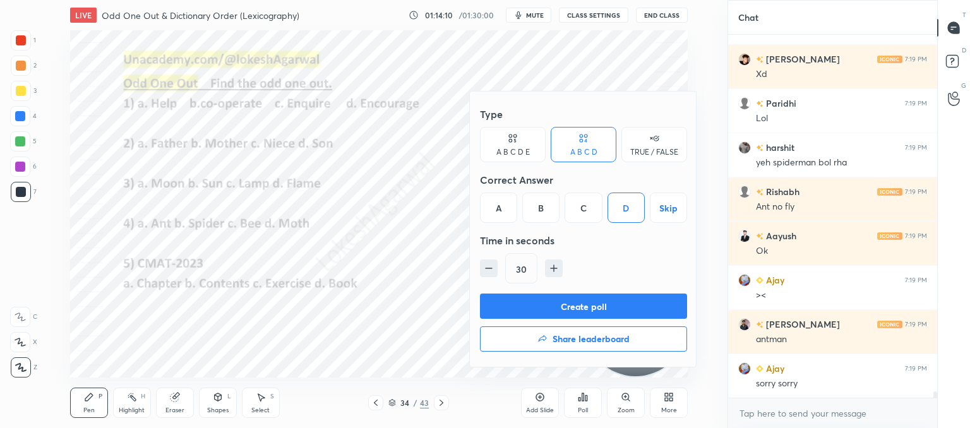
click at [508, 298] on button "Create poll" at bounding box center [583, 306] width 207 height 25
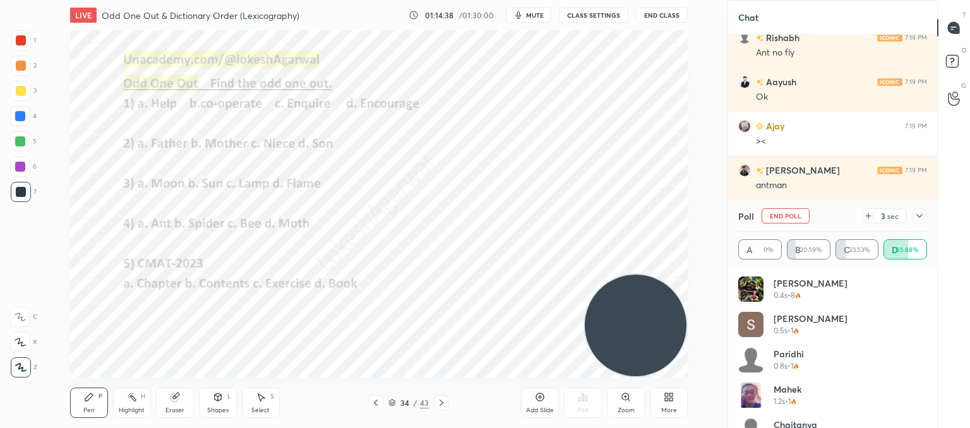
scroll to position [21619, 0]
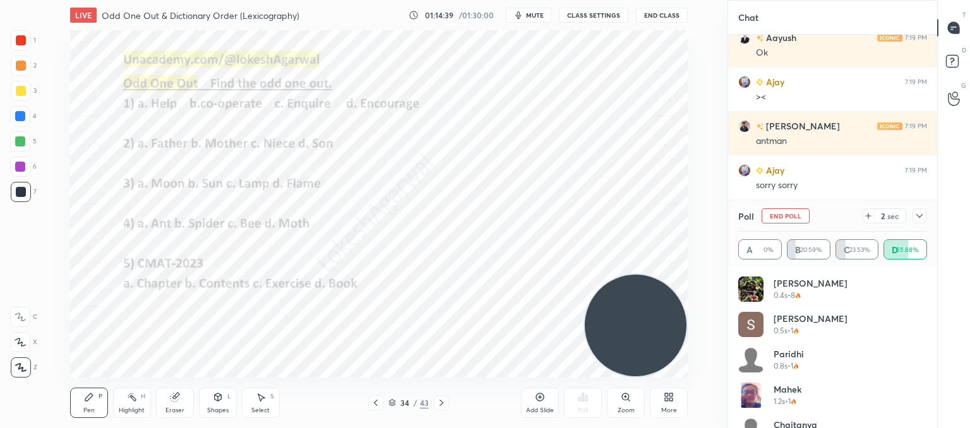
click at [915, 211] on icon at bounding box center [920, 216] width 10 height 10
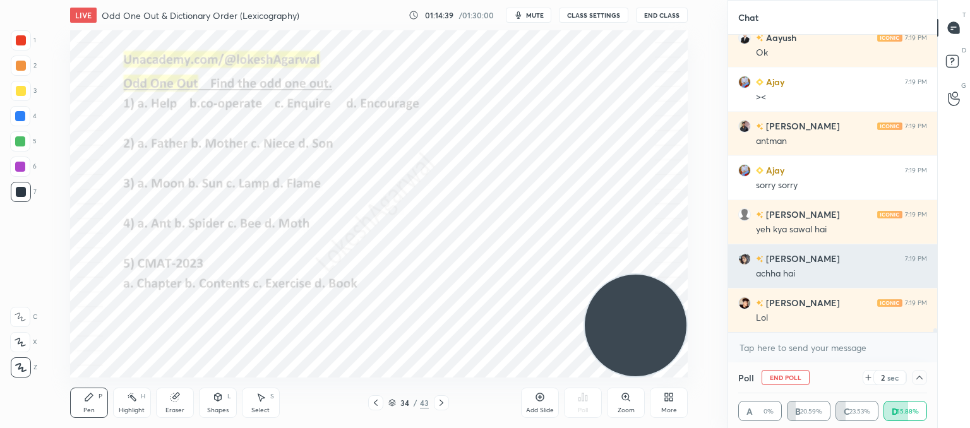
scroll to position [0, 4]
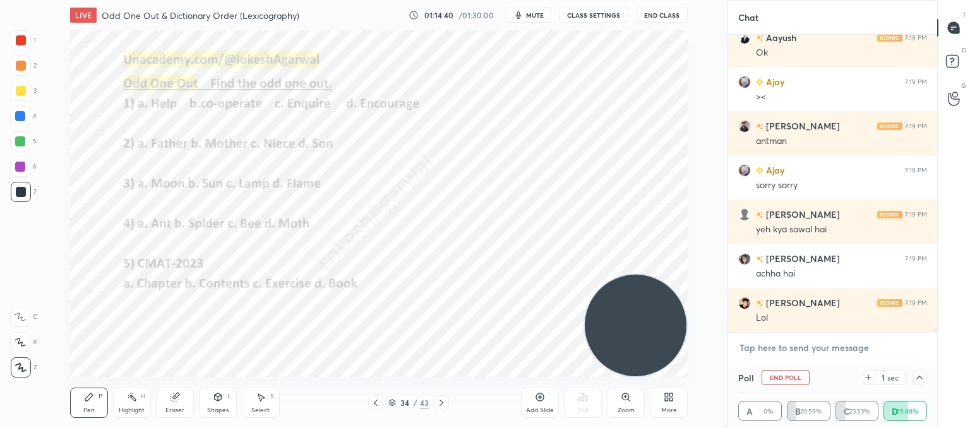
click at [776, 349] on textarea at bounding box center [833, 348] width 189 height 20
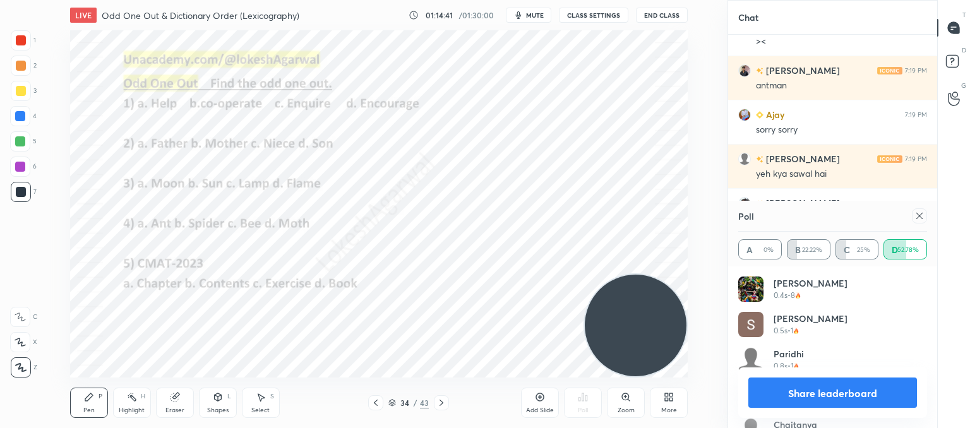
scroll to position [4, 4]
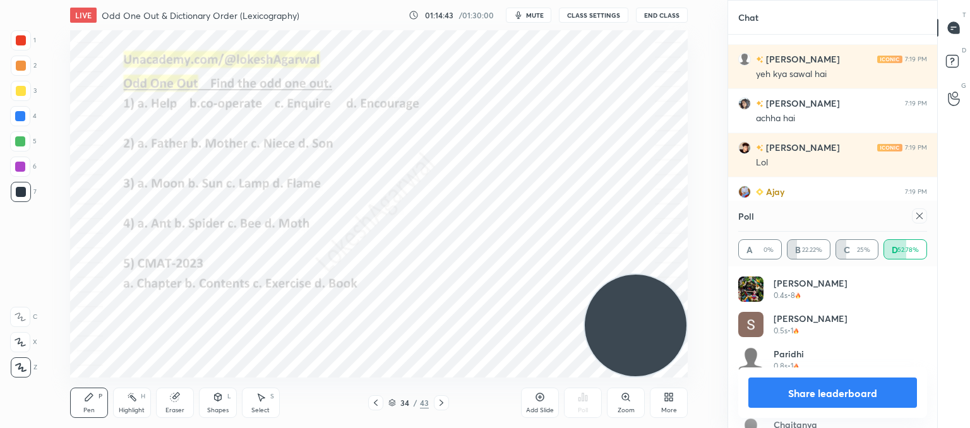
click at [924, 217] on icon at bounding box center [920, 216] width 10 height 10
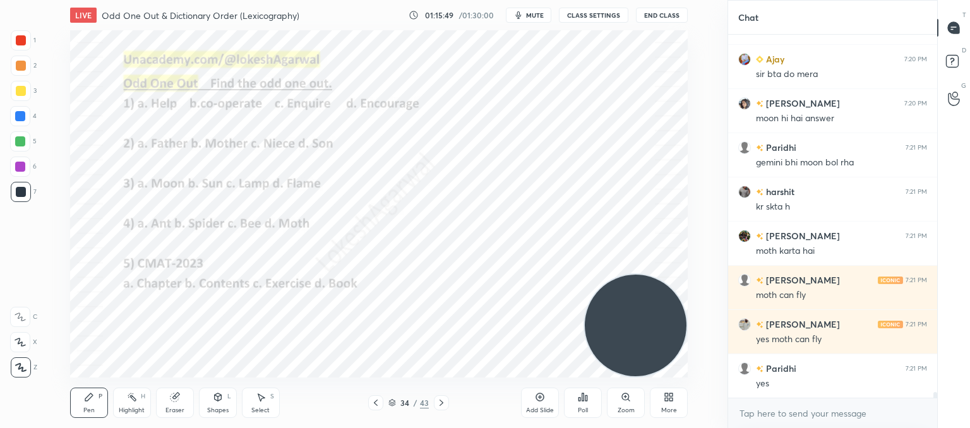
scroll to position [22263, 0]
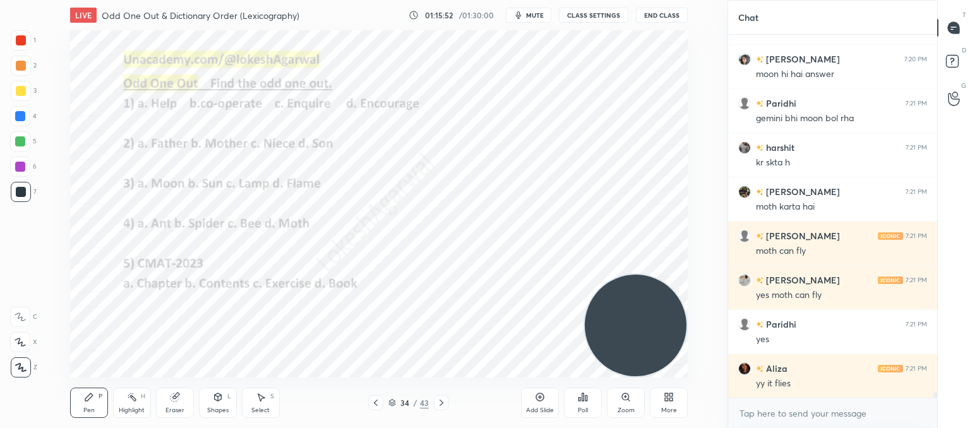
drag, startPoint x: 176, startPoint y: 407, endPoint x: 183, endPoint y: 390, distance: 19.2
click at [176, 407] on div "Eraser" at bounding box center [175, 410] width 19 height 6
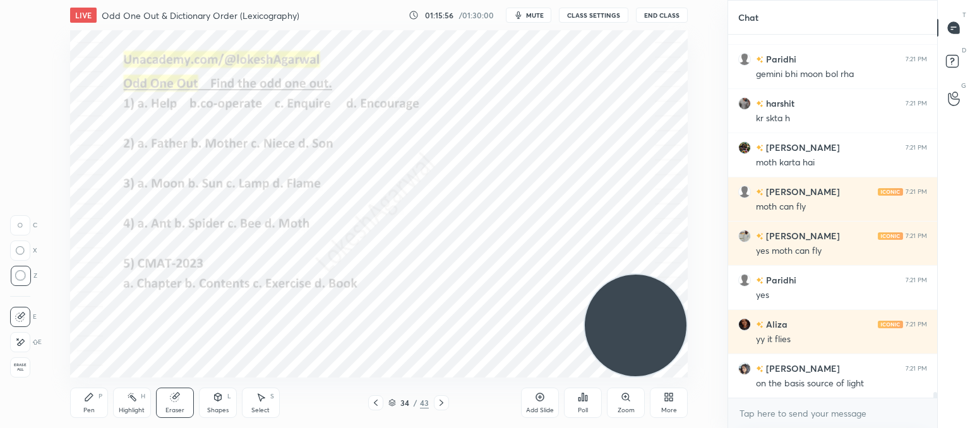
scroll to position [22352, 0]
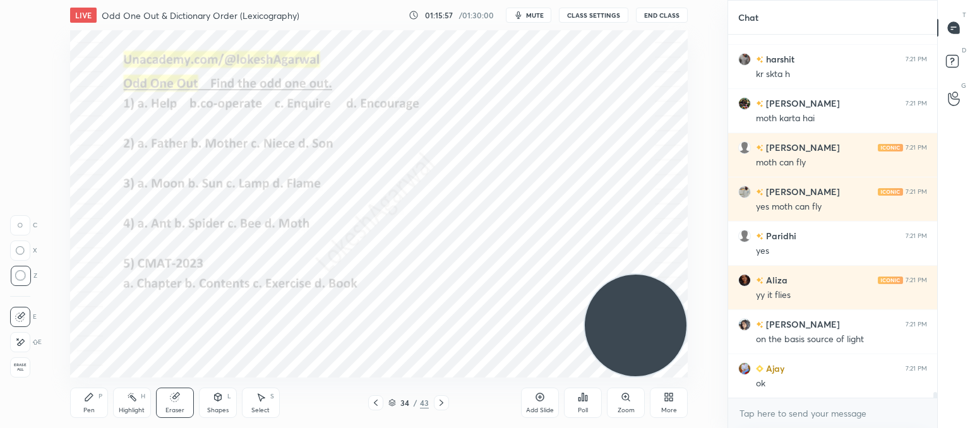
click at [85, 404] on div "Pen P" at bounding box center [89, 403] width 38 height 30
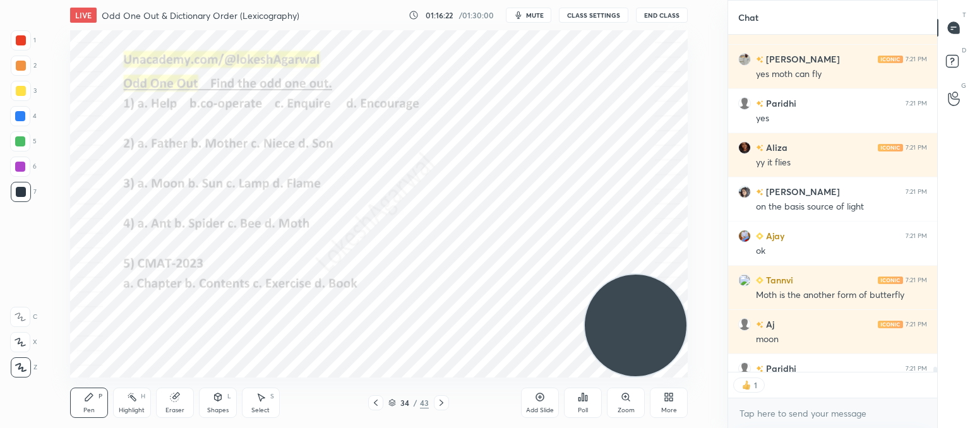
scroll to position [22554, 0]
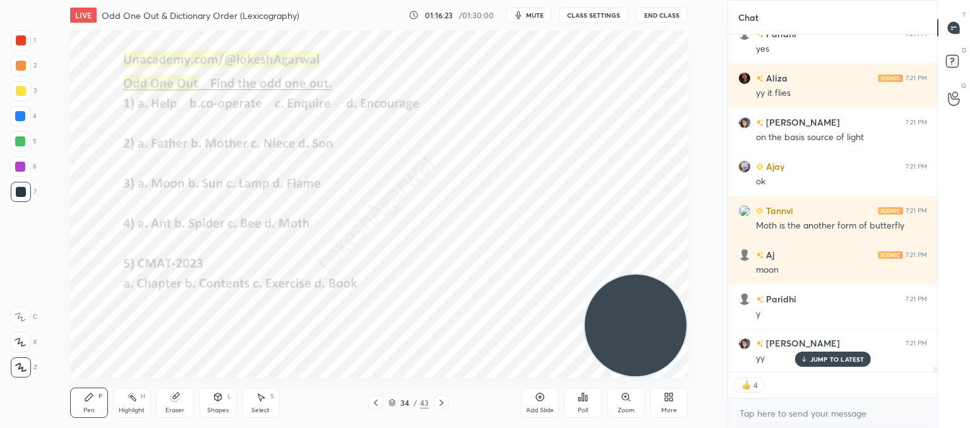
click at [437, 402] on icon at bounding box center [442, 403] width 10 height 10
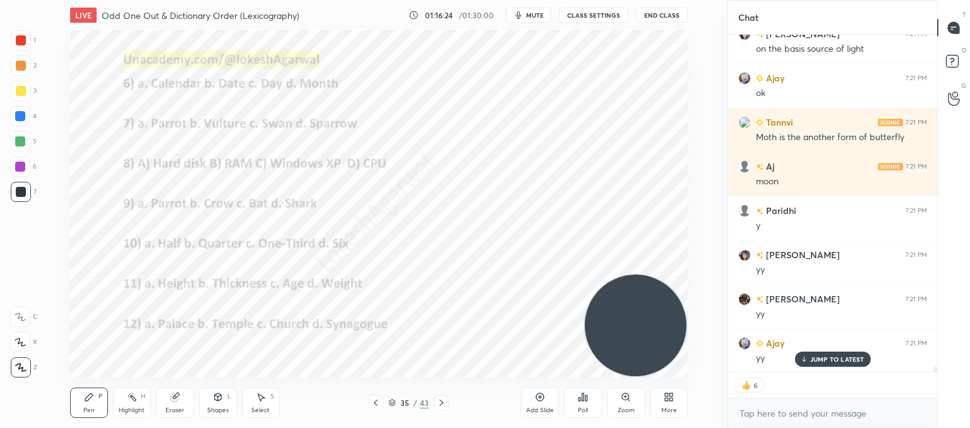
scroll to position [22731, 0]
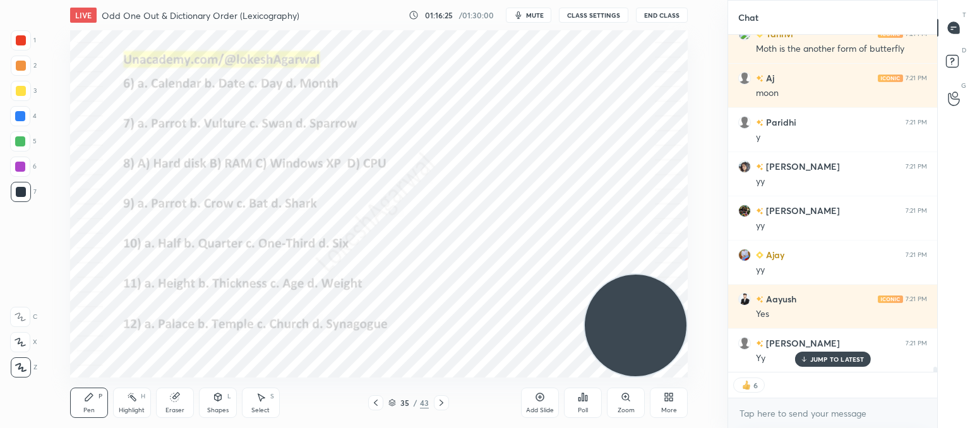
click at [437, 402] on icon at bounding box center [442, 403] width 10 height 10
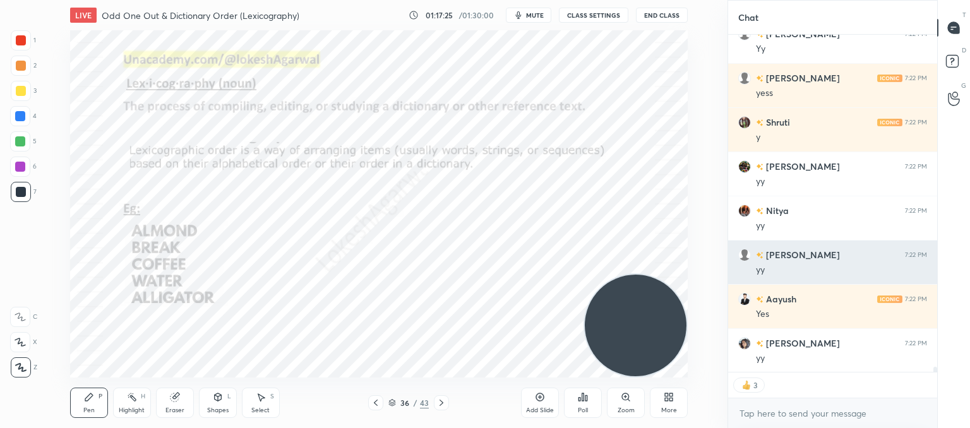
scroll to position [23129, 0]
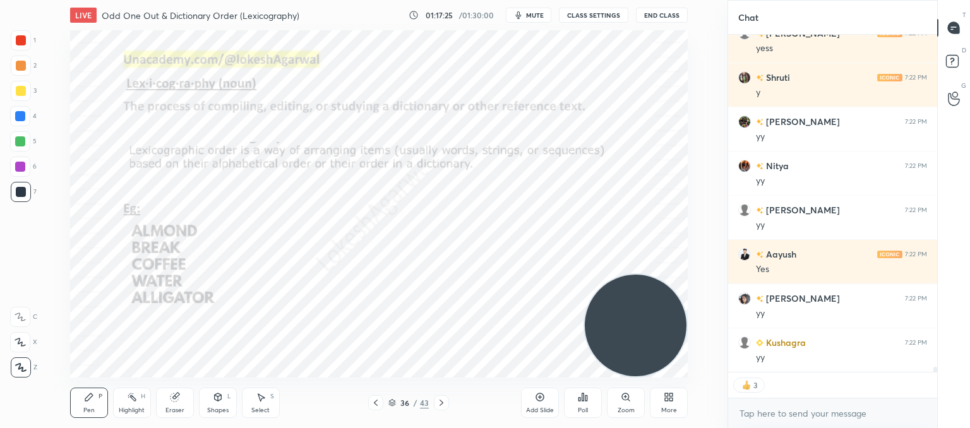
click at [446, 405] on div at bounding box center [441, 402] width 15 height 15
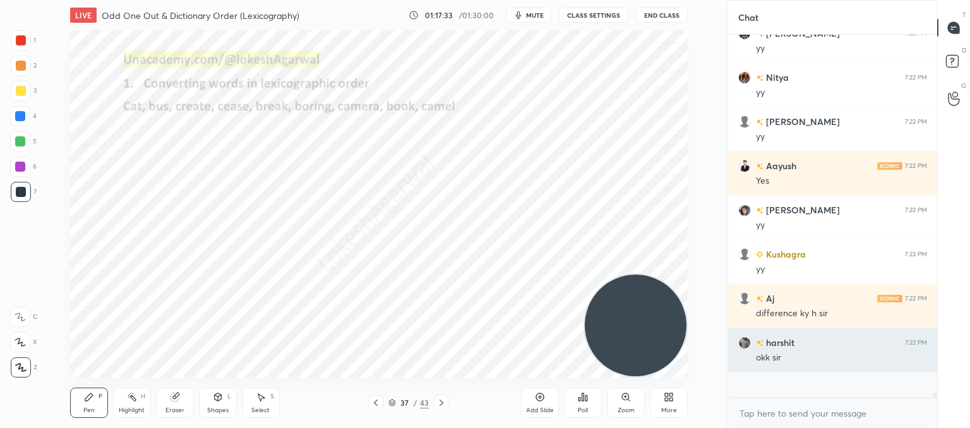
scroll to position [359, 205]
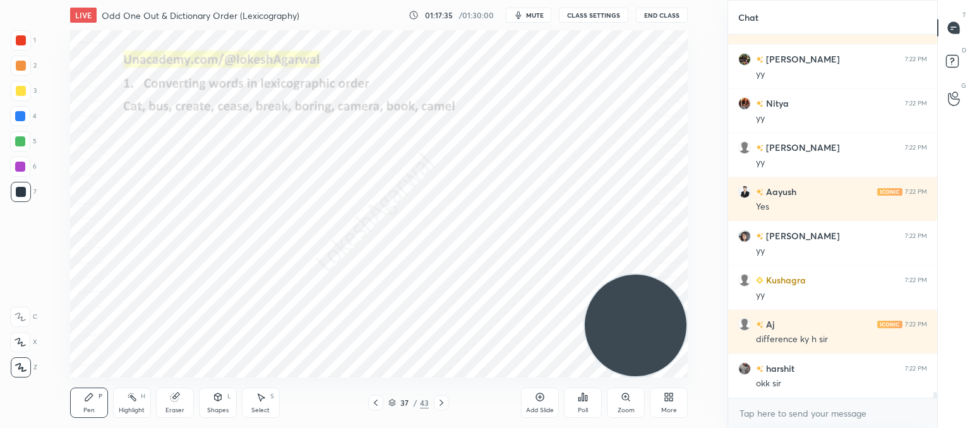
click at [437, 402] on icon at bounding box center [442, 403] width 10 height 10
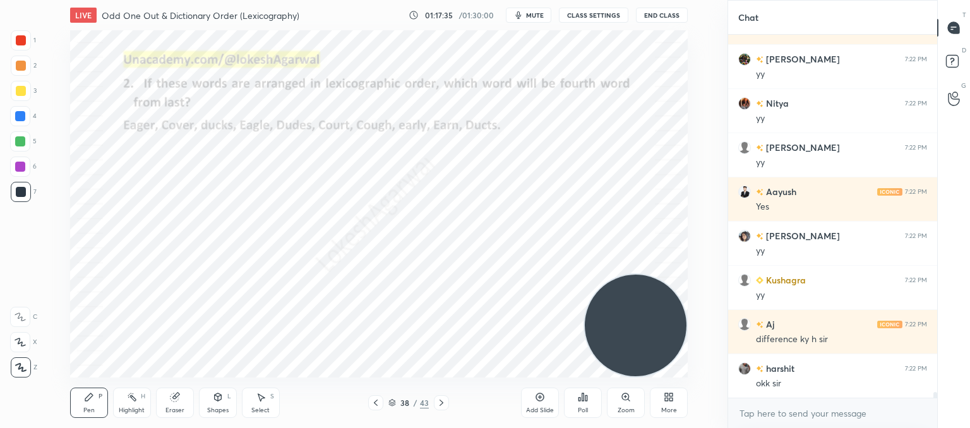
scroll to position [23236, 0]
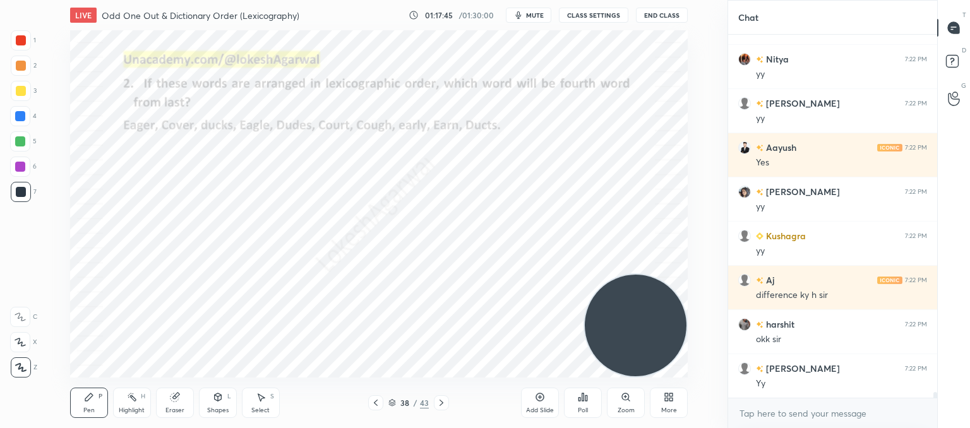
click at [441, 407] on icon at bounding box center [442, 403] width 10 height 10
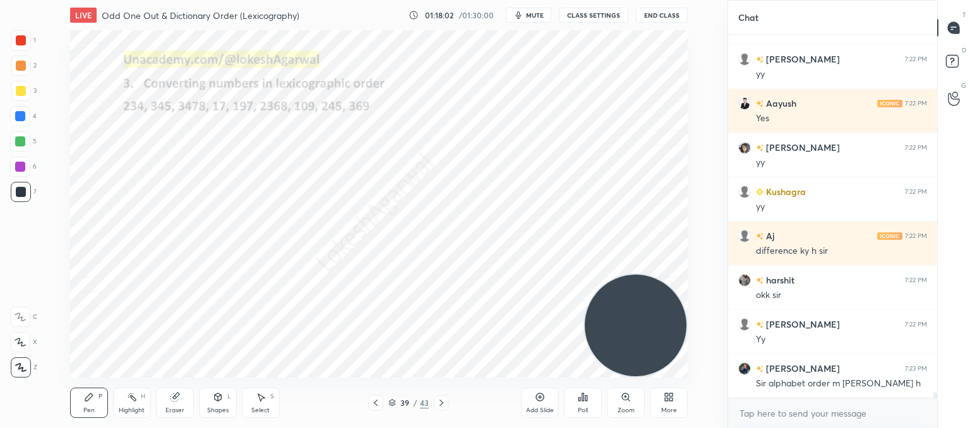
click at [373, 402] on icon at bounding box center [376, 403] width 10 height 10
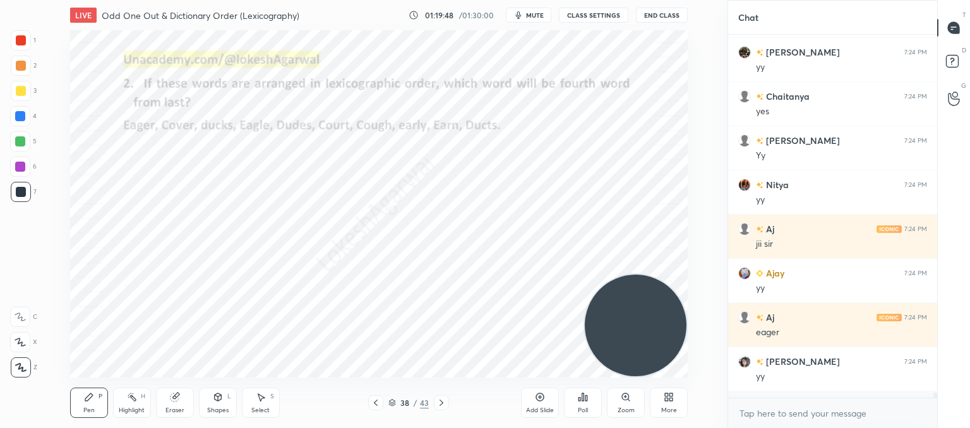
scroll to position [359, 205]
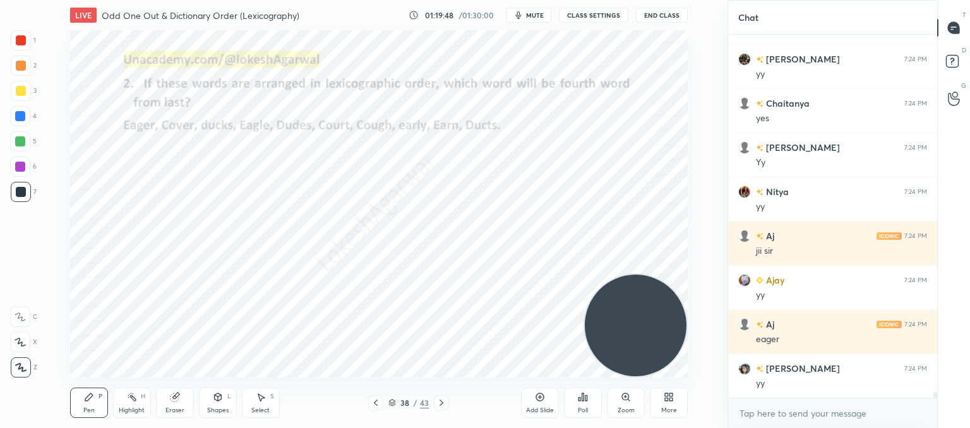
click at [447, 405] on div at bounding box center [441, 402] width 15 height 15
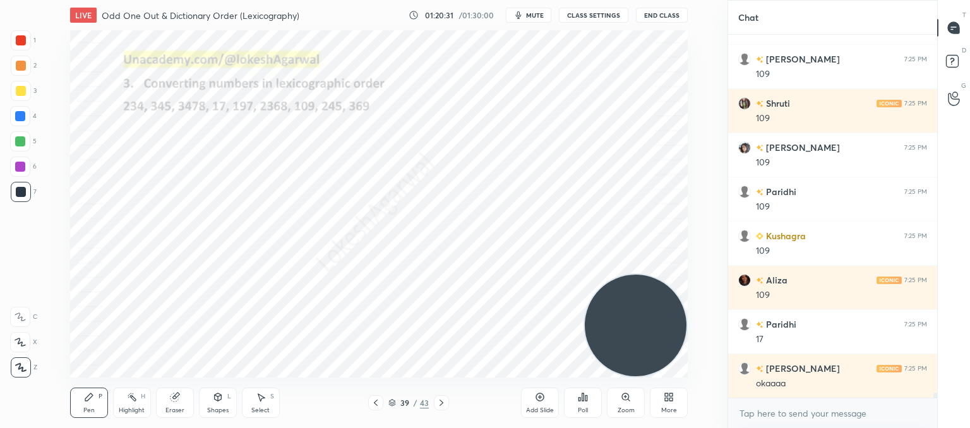
scroll to position [24322, 0]
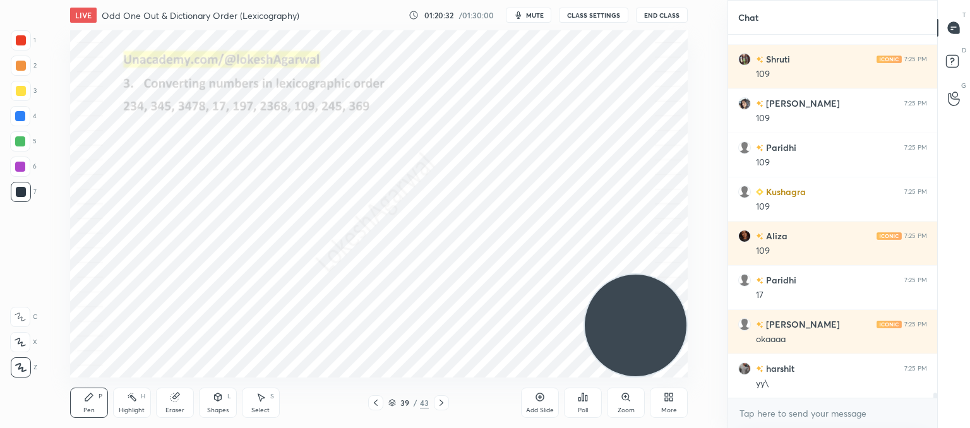
drag, startPoint x: 165, startPoint y: 402, endPoint x: 172, endPoint y: 381, distance: 22.6
click at [167, 397] on div "Eraser" at bounding box center [175, 403] width 38 height 30
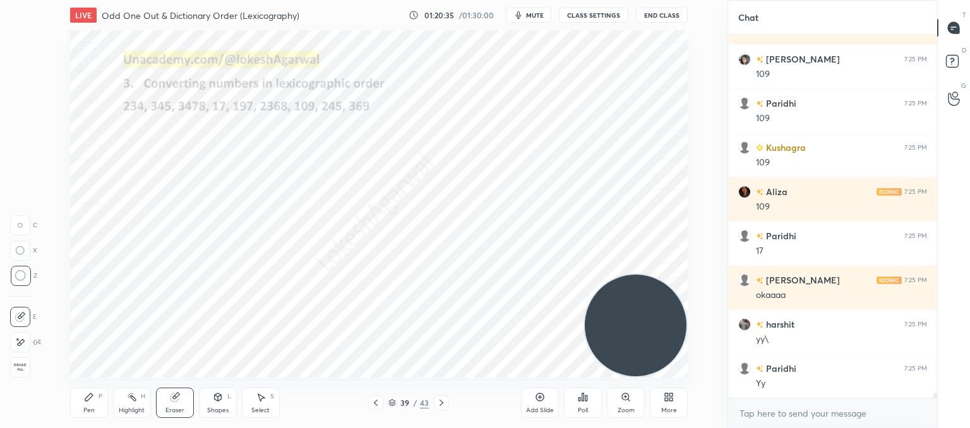
scroll to position [24410, 0]
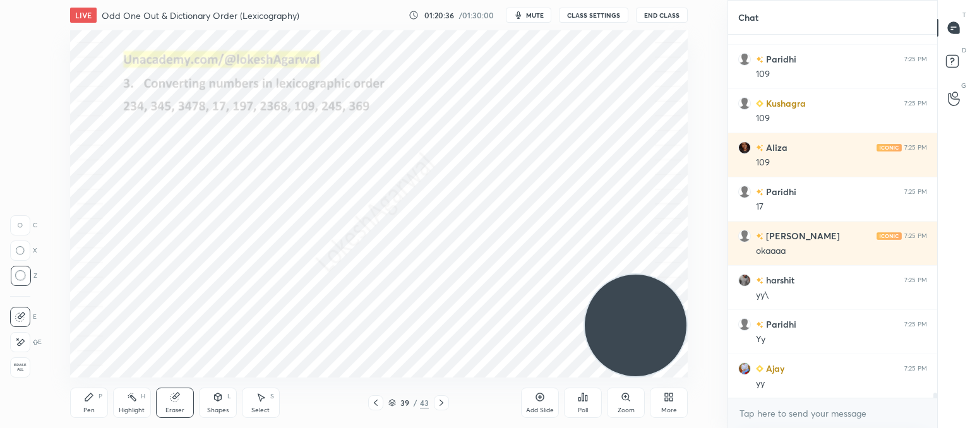
drag, startPoint x: 81, startPoint y: 407, endPoint x: 103, endPoint y: 383, distance: 32.6
click at [81, 405] on div "Pen P" at bounding box center [89, 403] width 38 height 30
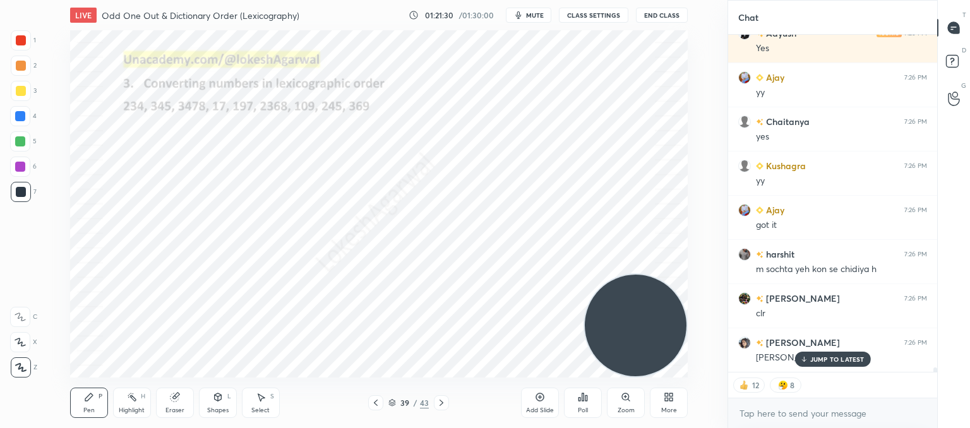
scroll to position [25629, 0]
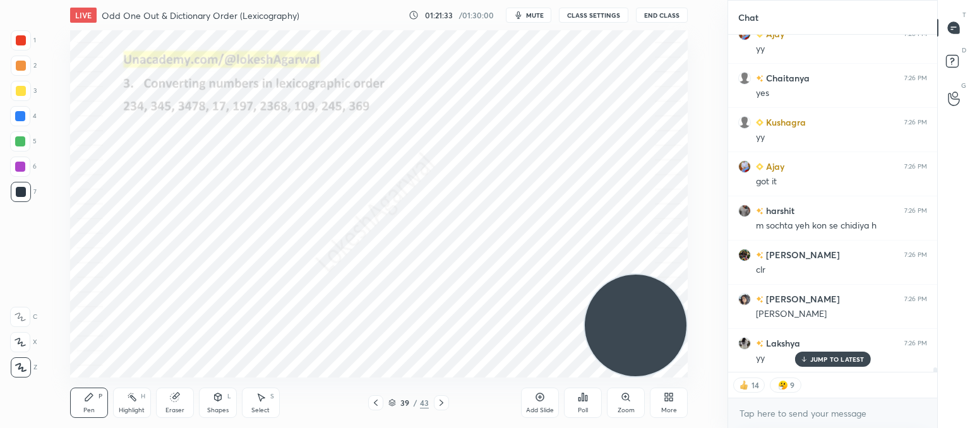
click at [847, 358] on p "JUMP TO LATEST" at bounding box center [838, 360] width 54 height 8
click at [445, 407] on icon at bounding box center [442, 403] width 10 height 10
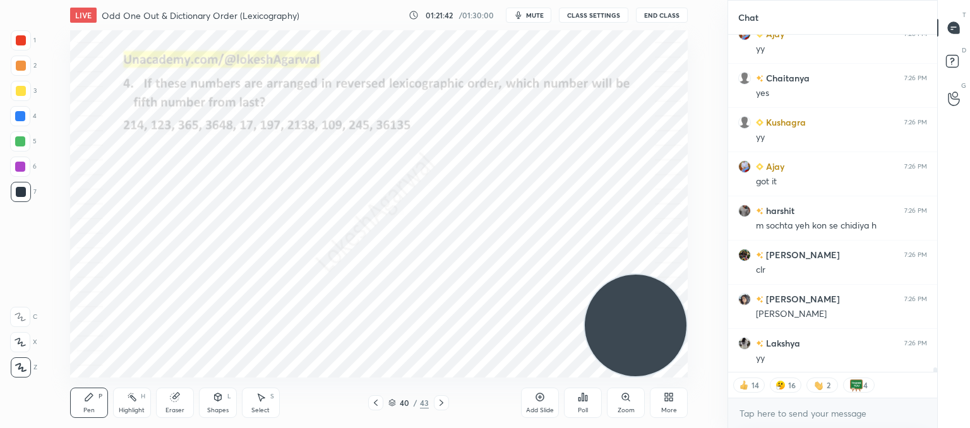
scroll to position [25674, 0]
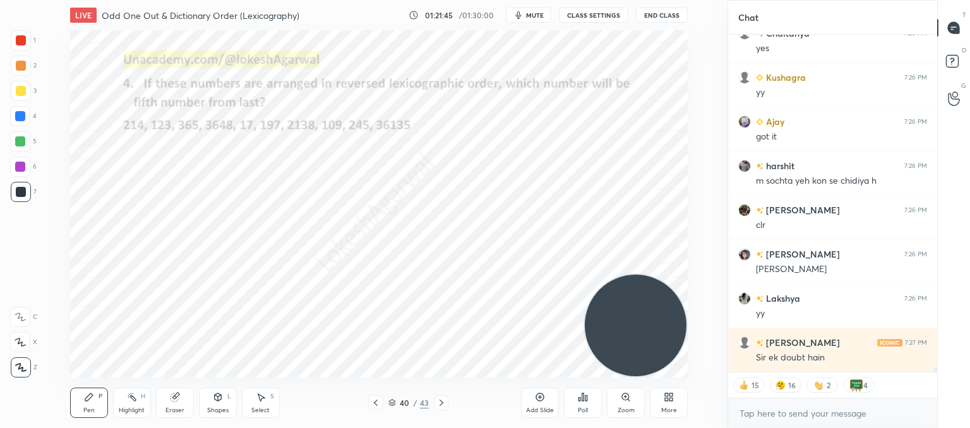
click at [377, 401] on icon at bounding box center [376, 403] width 4 height 6
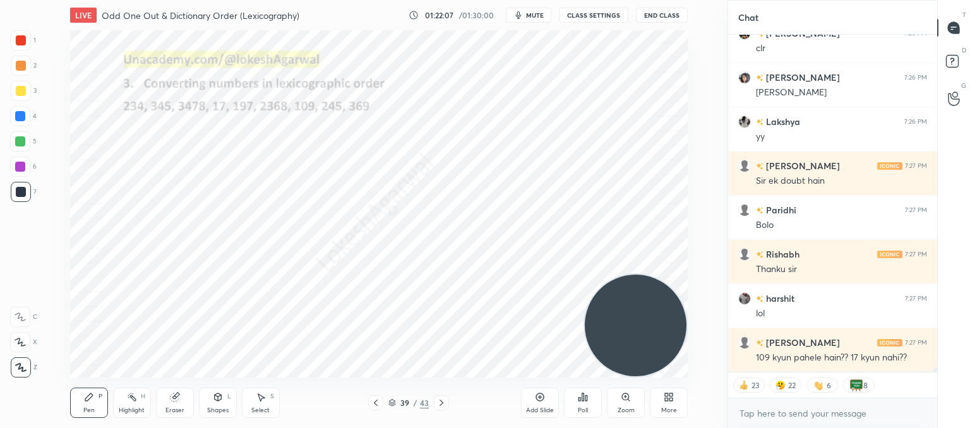
scroll to position [25895, 0]
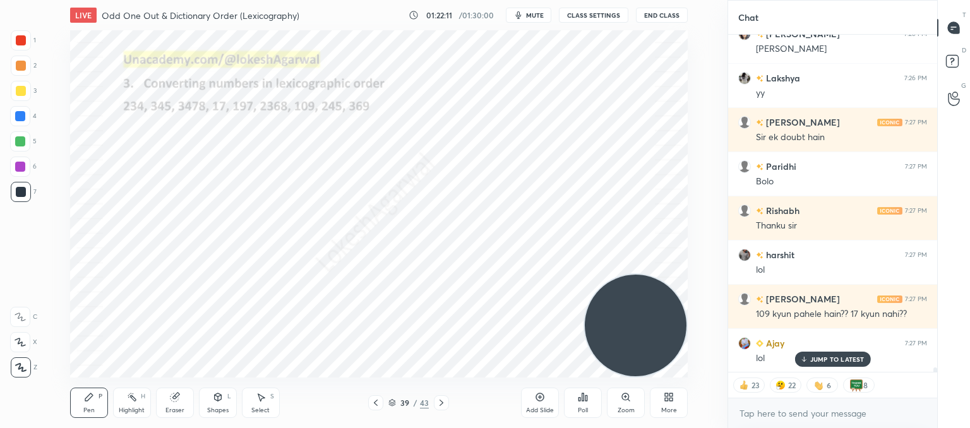
drag, startPoint x: 91, startPoint y: 399, endPoint x: 116, endPoint y: 381, distance: 30.8
click at [94, 398] on icon at bounding box center [89, 397] width 10 height 10
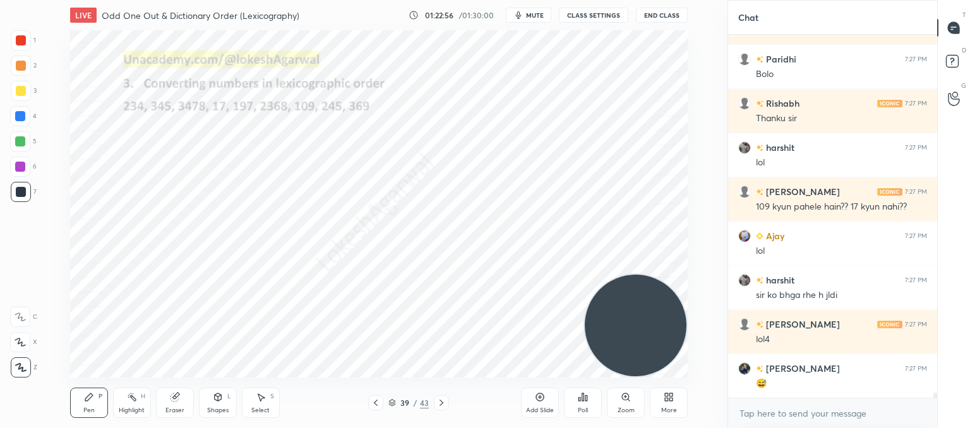
scroll to position [26046, 0]
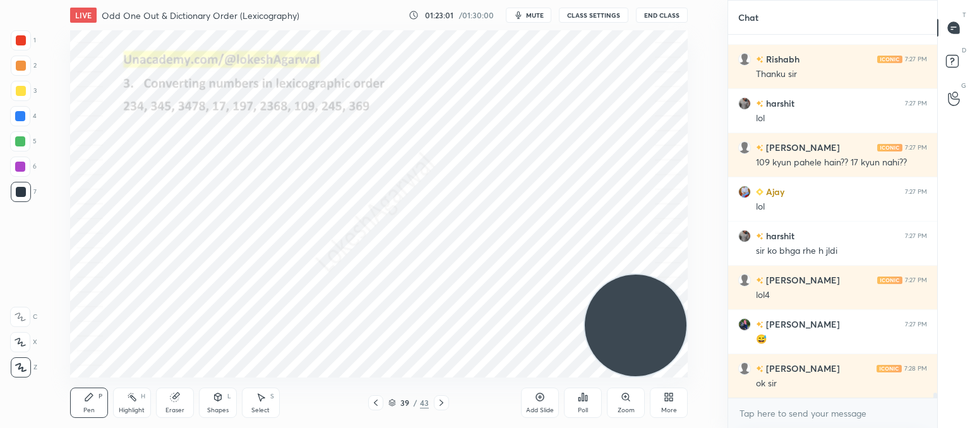
click at [256, 404] on div "Select S" at bounding box center [261, 403] width 38 height 30
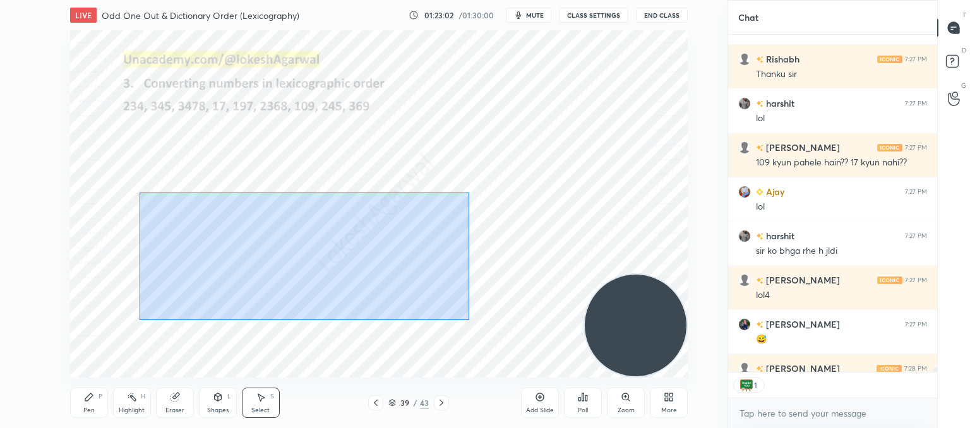
scroll to position [334, 205]
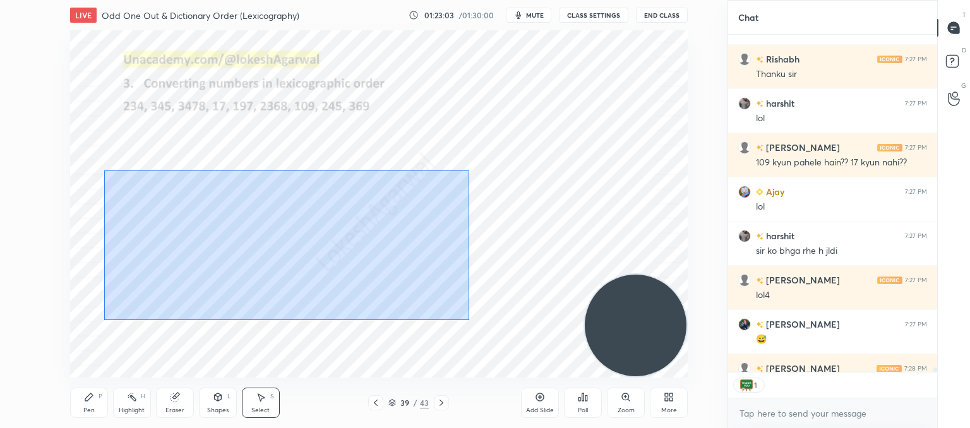
drag, startPoint x: 469, startPoint y: 320, endPoint x: 104, endPoint y: 170, distance: 395.5
click at [104, 170] on div "0 ° Undo Copy Paste here Duplicate Duplicate to new slide Delete" at bounding box center [379, 203] width 618 height 347
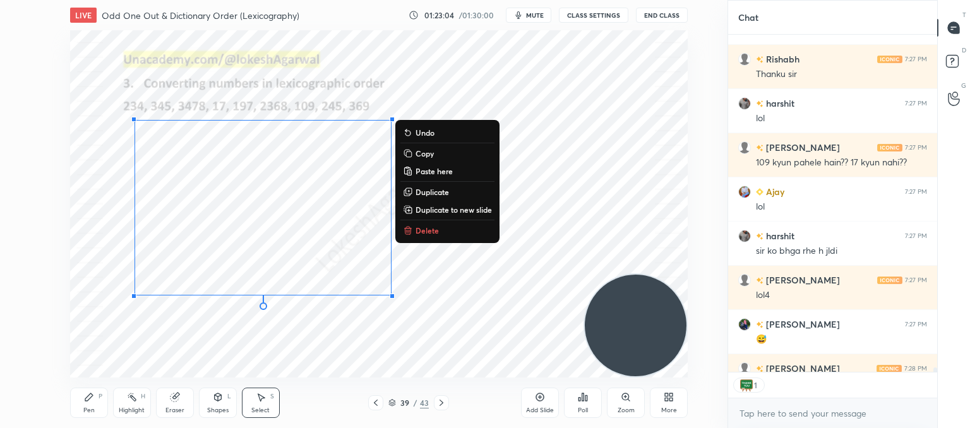
click at [412, 233] on icon at bounding box center [408, 231] width 10 height 10
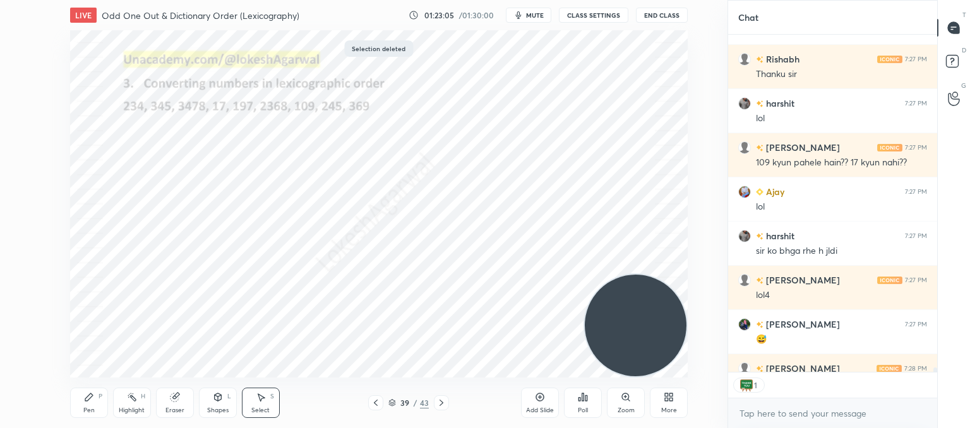
click at [442, 399] on icon at bounding box center [442, 403] width 10 height 10
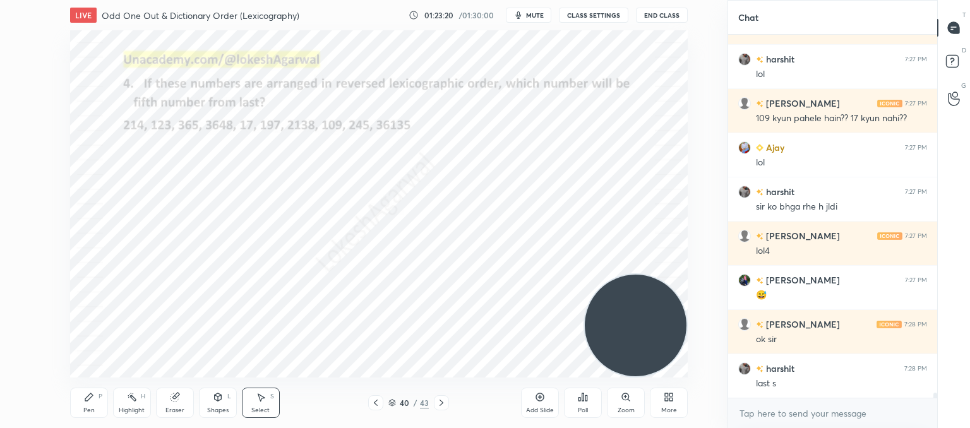
scroll to position [26135, 0]
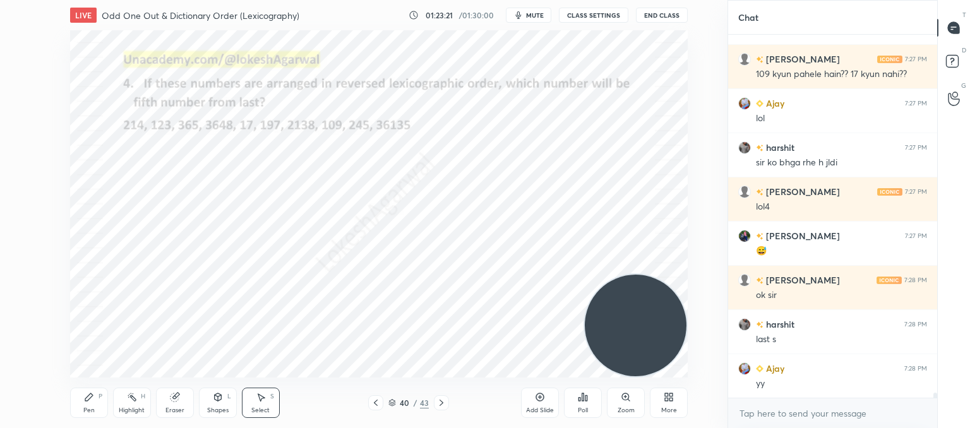
drag, startPoint x: 96, startPoint y: 405, endPoint x: 97, endPoint y: 395, distance: 10.1
click at [97, 404] on div "Pen P" at bounding box center [89, 403] width 38 height 30
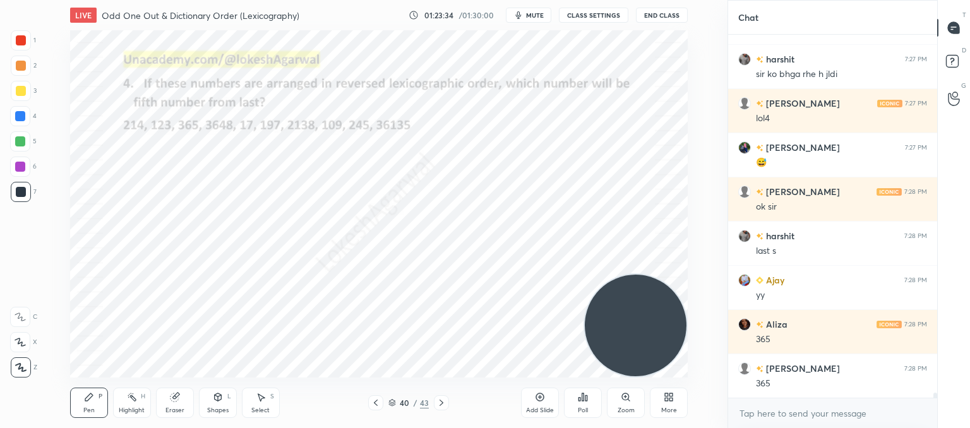
scroll to position [26267, 0]
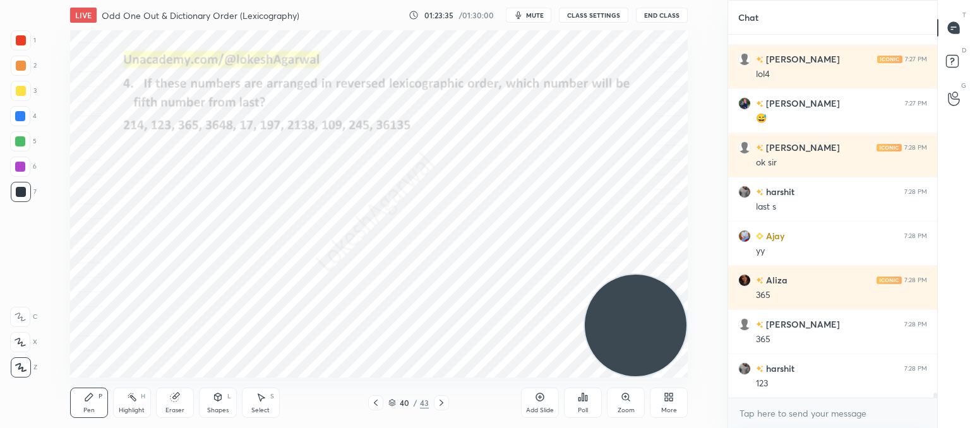
click at [374, 402] on icon at bounding box center [376, 403] width 10 height 10
click at [442, 400] on icon at bounding box center [442, 403] width 10 height 10
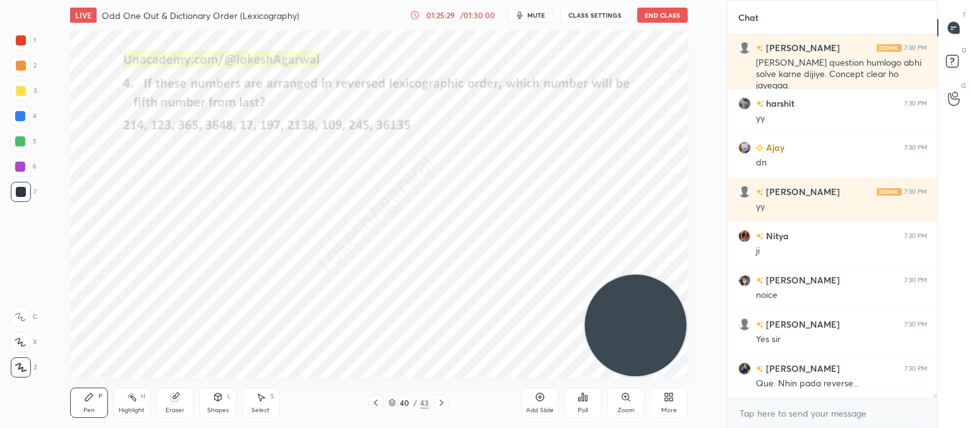
scroll to position [334, 205]
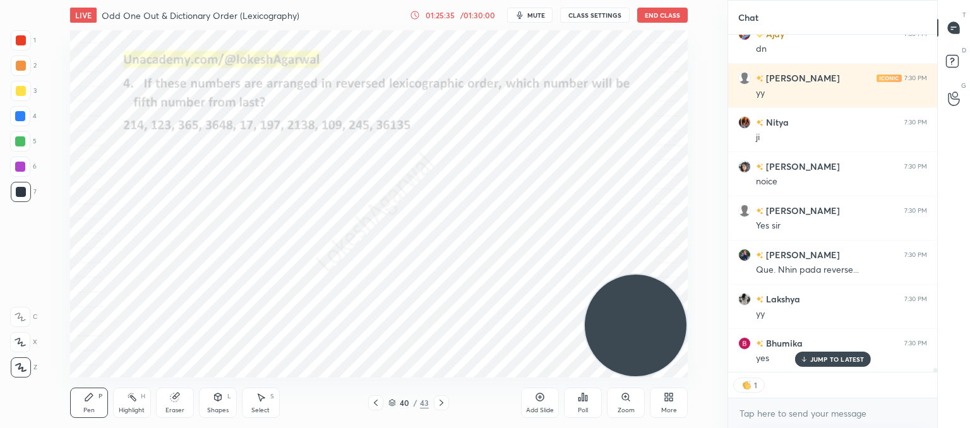
click at [444, 399] on icon at bounding box center [442, 403] width 10 height 10
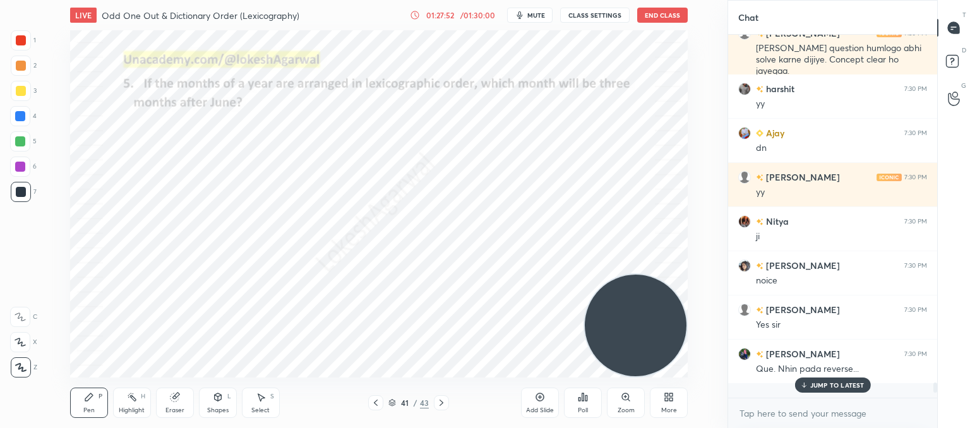
scroll to position [24222, 0]
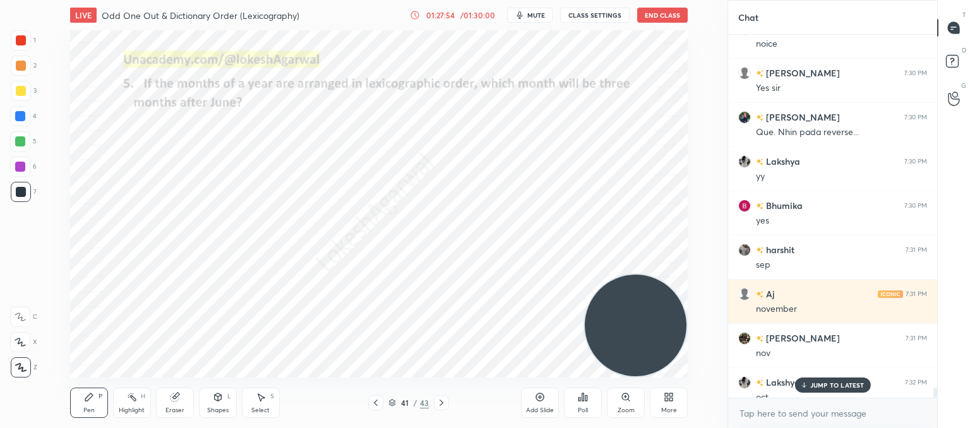
click at [835, 384] on p "JUMP TO LATEST" at bounding box center [838, 386] width 54 height 8
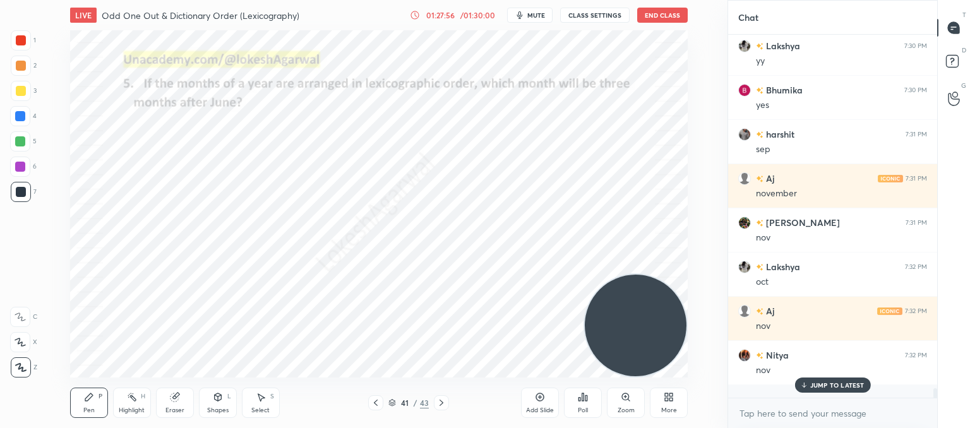
scroll to position [24576, 0]
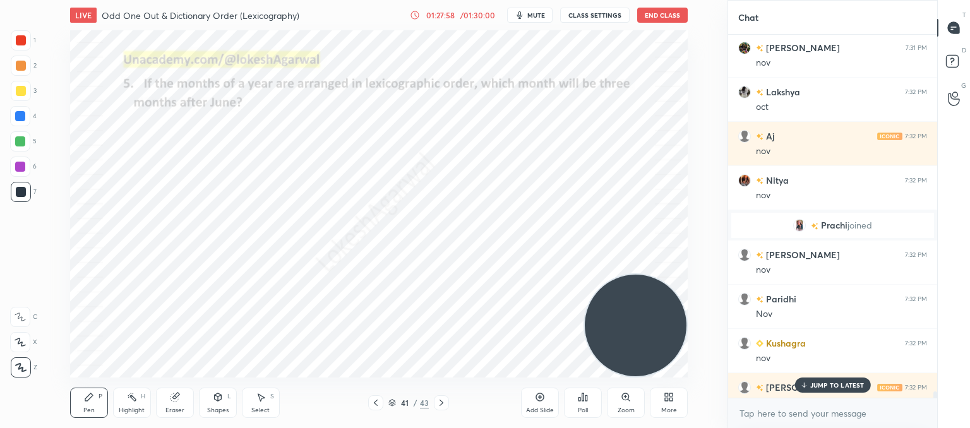
click at [826, 385] on p "JUMP TO LATEST" at bounding box center [838, 386] width 54 height 8
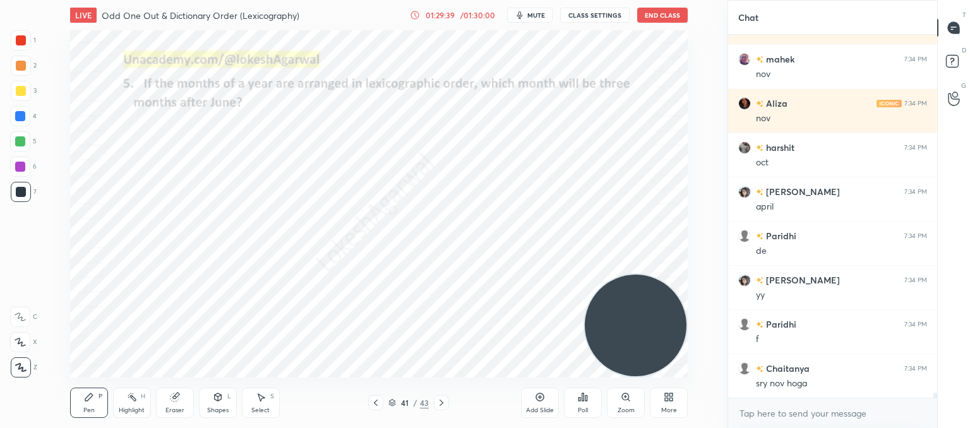
scroll to position [25776, 0]
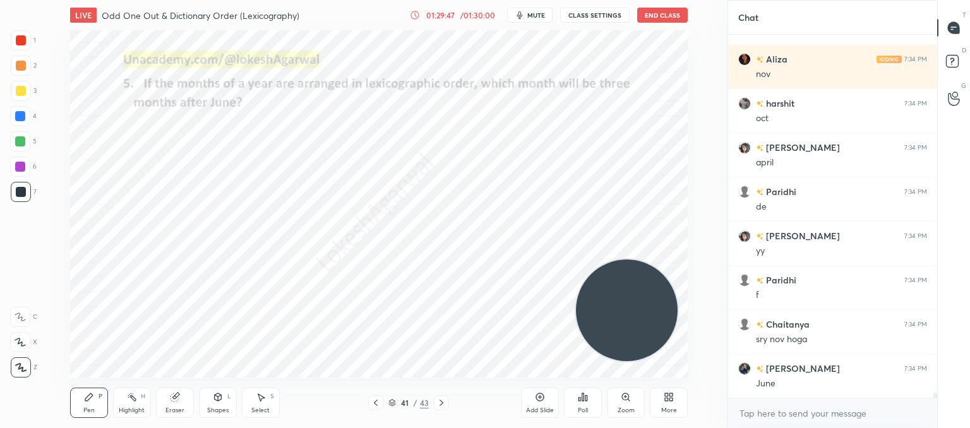
drag, startPoint x: 632, startPoint y: 313, endPoint x: 86, endPoint y: 105, distance: 584.9
click at [21, 94] on div "1 2 3 4 5 6 7 C X Z C X Z E E Erase all H H LIVE Odd One Out & Dictionary Order…" at bounding box center [359, 214] width 718 height 428
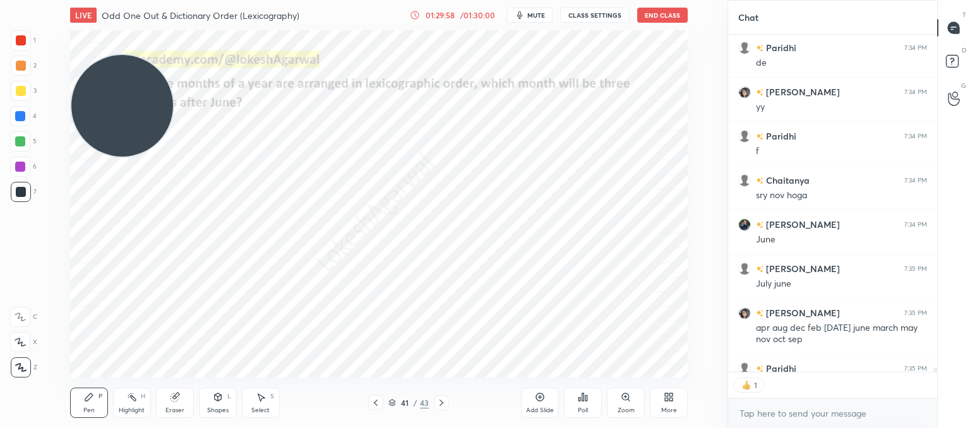
scroll to position [4, 4]
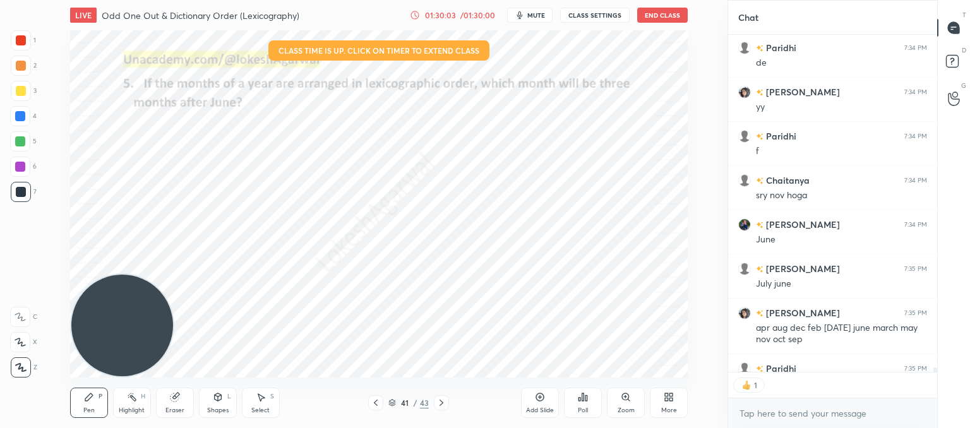
drag, startPoint x: 118, startPoint y: 159, endPoint x: 106, endPoint y: 363, distance: 203.8
click at [93, 394] on div "LIVE Odd One Out & Dictionary Order (Lexicography) 01:30:03 / 01:30:00 mute CLA…" at bounding box center [378, 214] width 677 height 428
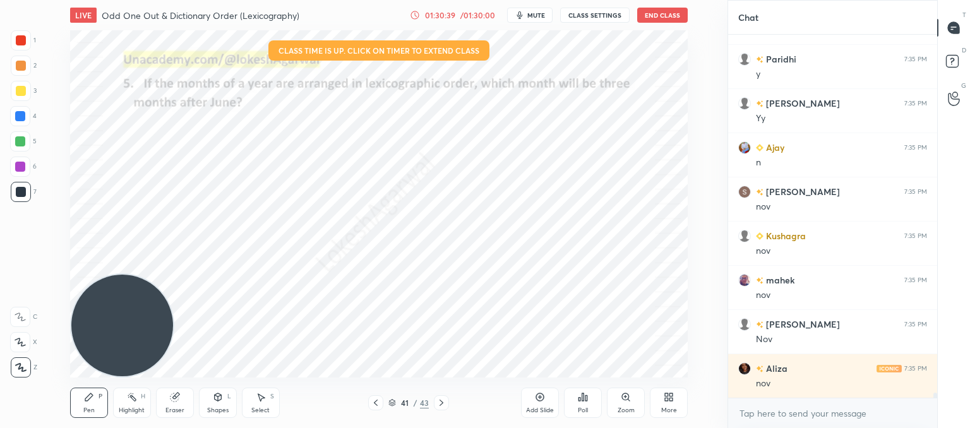
scroll to position [26274, 0]
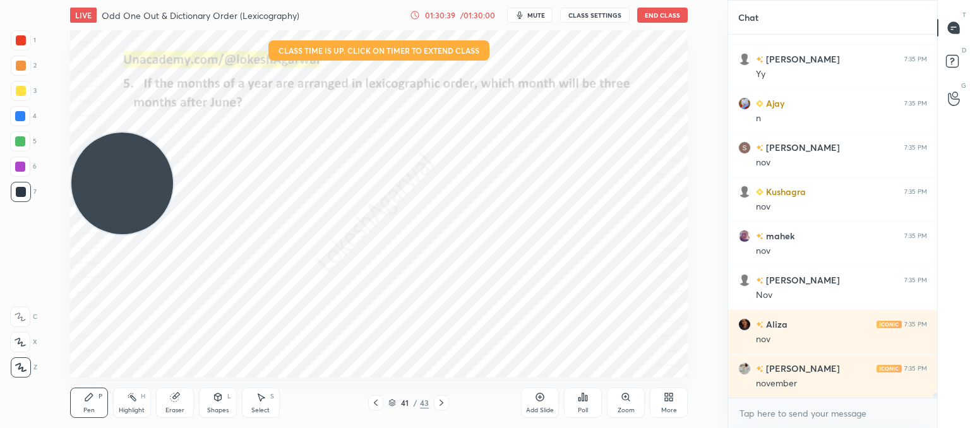
drag, startPoint x: 152, startPoint y: 288, endPoint x: 126, endPoint y: 129, distance: 161.3
click at [126, 133] on video at bounding box center [122, 184] width 102 height 102
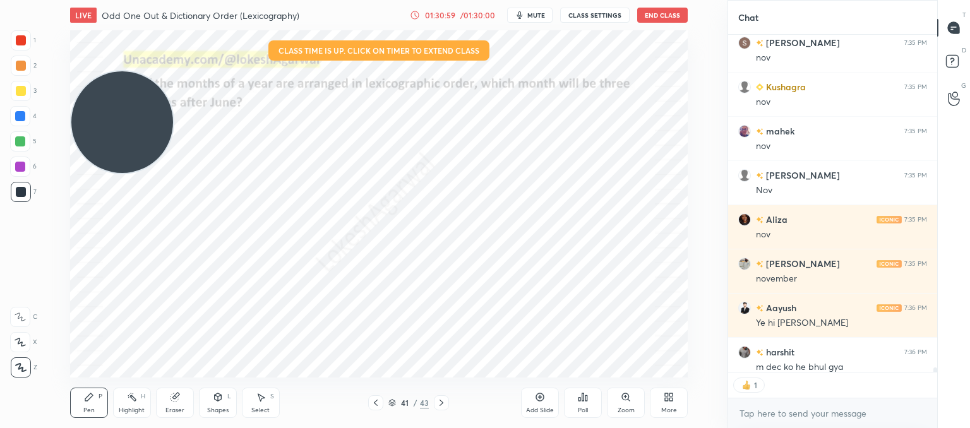
scroll to position [26387, 0]
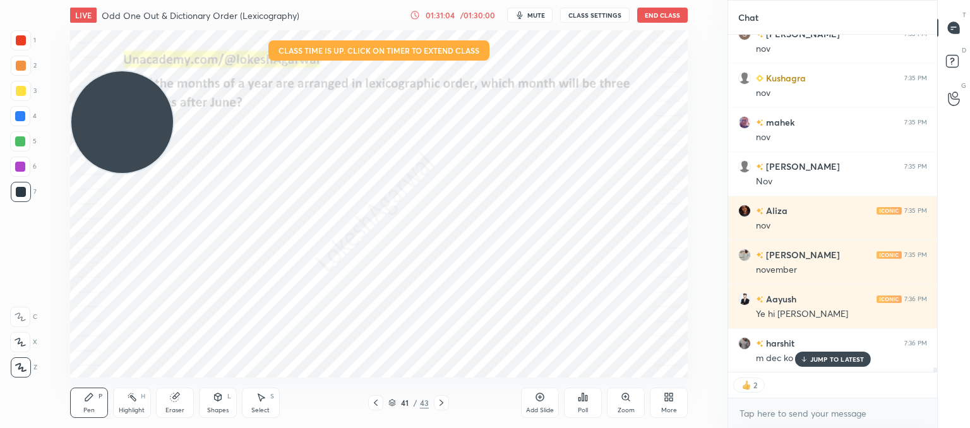
click at [815, 365] on div "JUMP TO LATEST" at bounding box center [833, 359] width 76 height 15
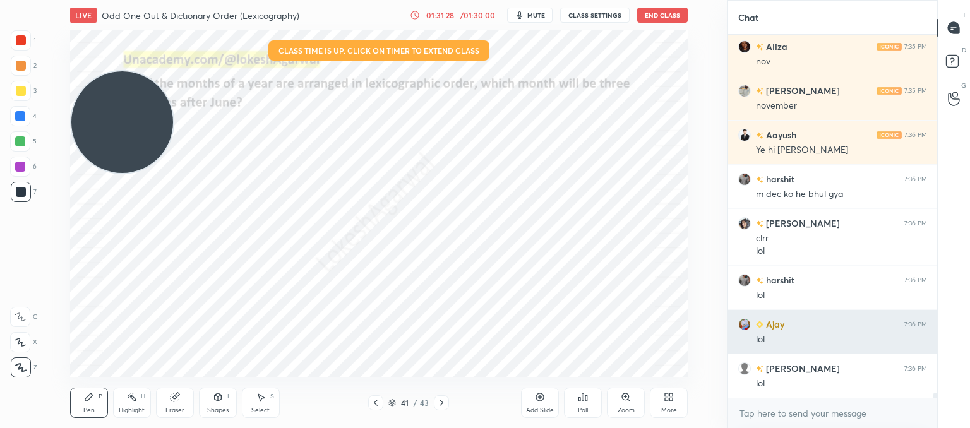
scroll to position [26596, 0]
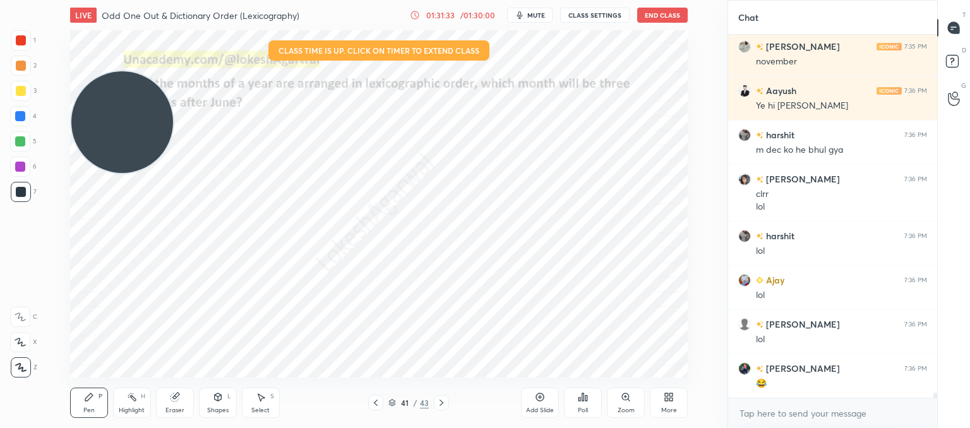
click at [443, 401] on icon at bounding box center [442, 403] width 10 height 10
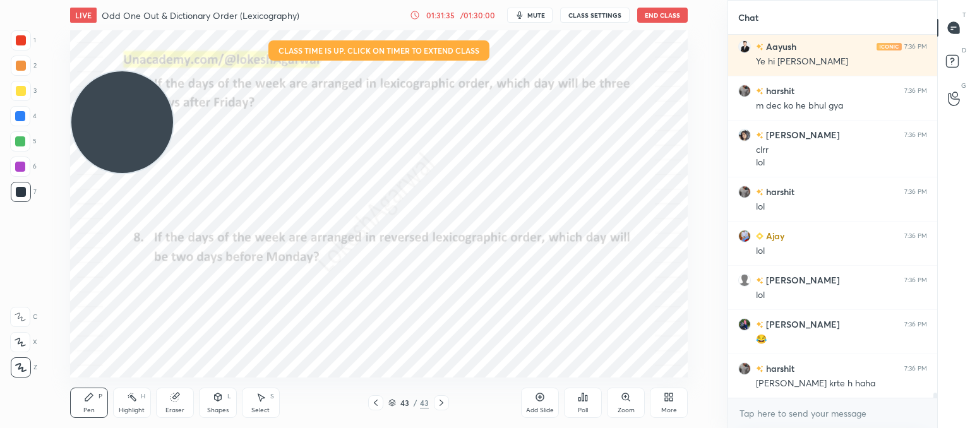
click at [381, 408] on div at bounding box center [375, 402] width 15 height 15
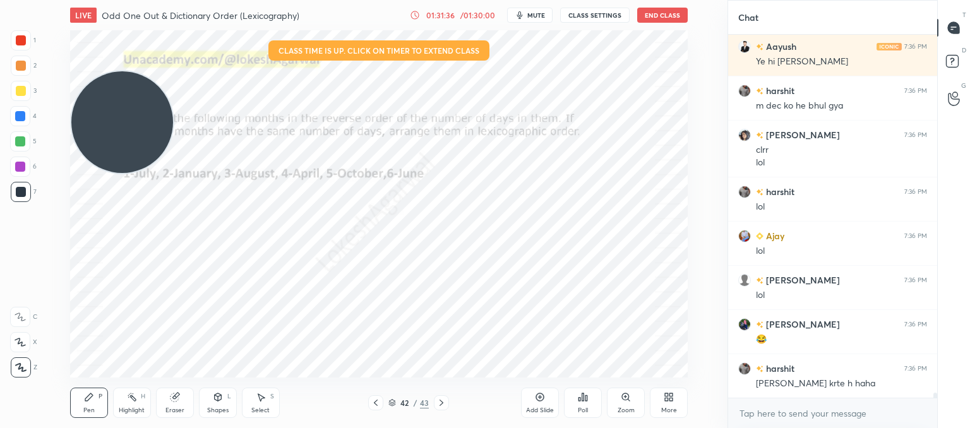
click at [381, 408] on div at bounding box center [375, 402] width 15 height 15
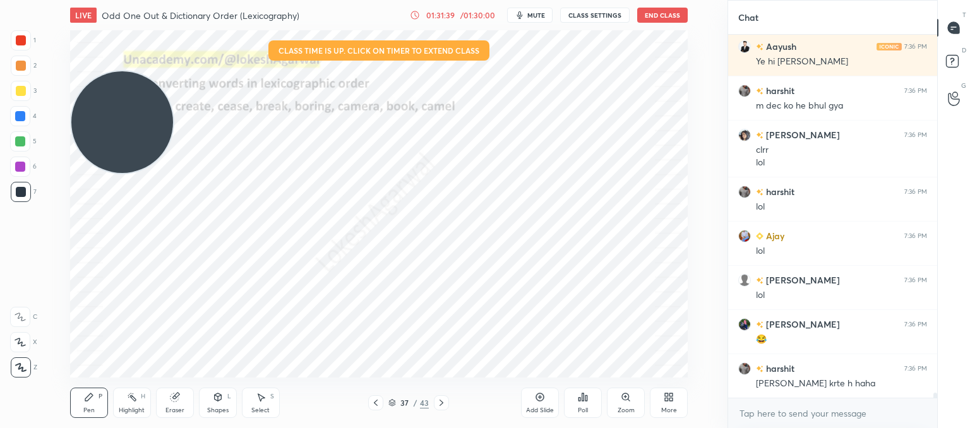
click at [381, 408] on div at bounding box center [375, 402] width 15 height 15
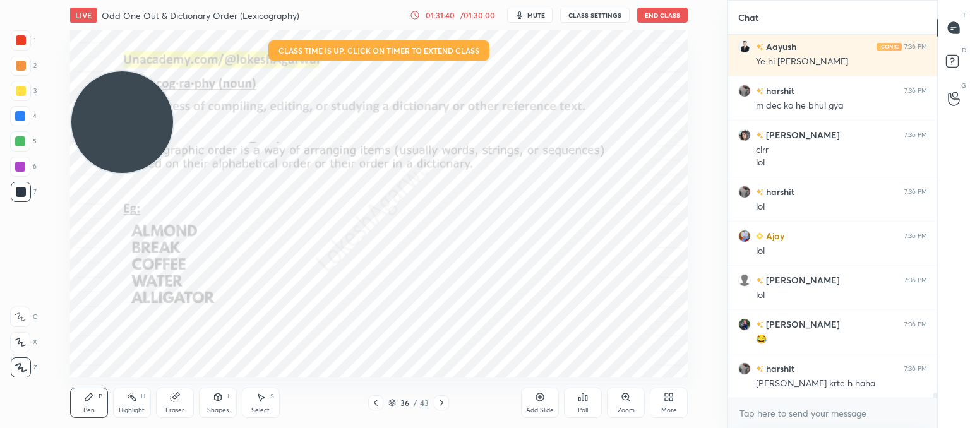
click at [381, 408] on div at bounding box center [375, 402] width 15 height 15
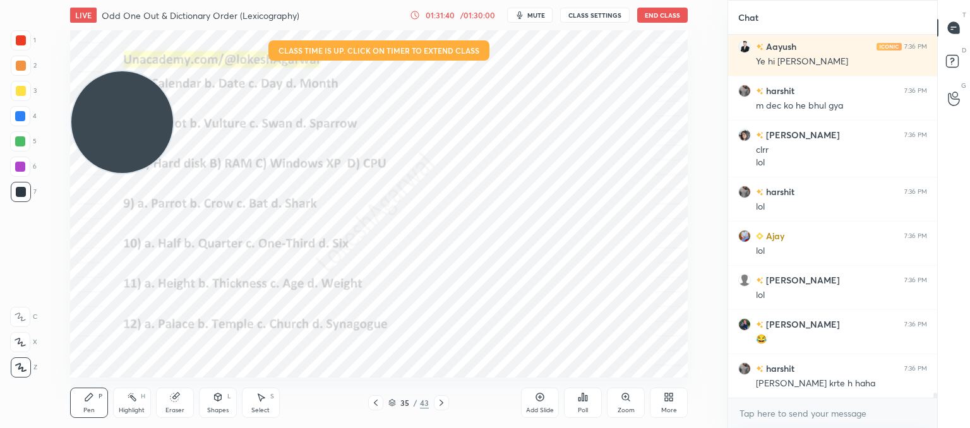
click at [382, 407] on div at bounding box center [375, 402] width 15 height 15
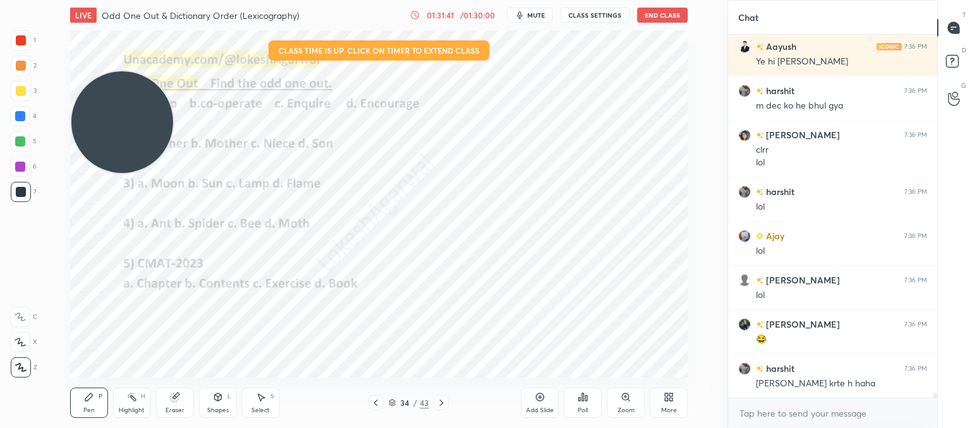
click at [382, 407] on div at bounding box center [375, 402] width 15 height 15
click at [379, 402] on icon at bounding box center [376, 403] width 10 height 10
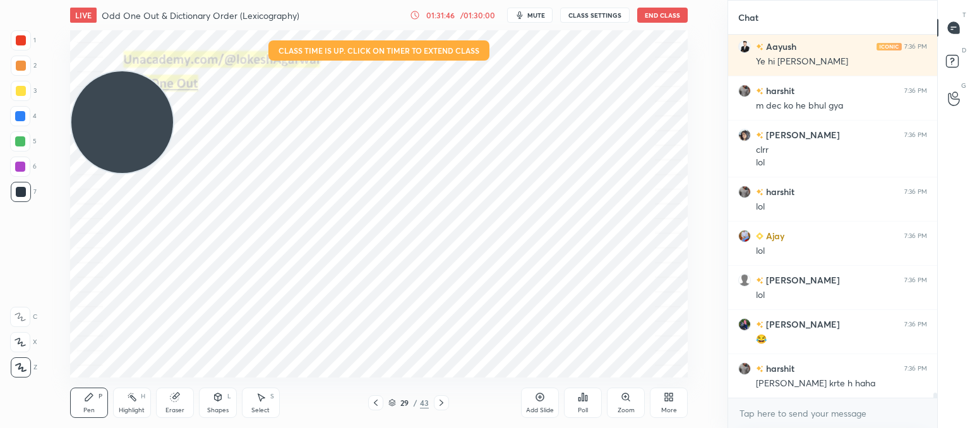
click at [379, 402] on icon at bounding box center [376, 403] width 10 height 10
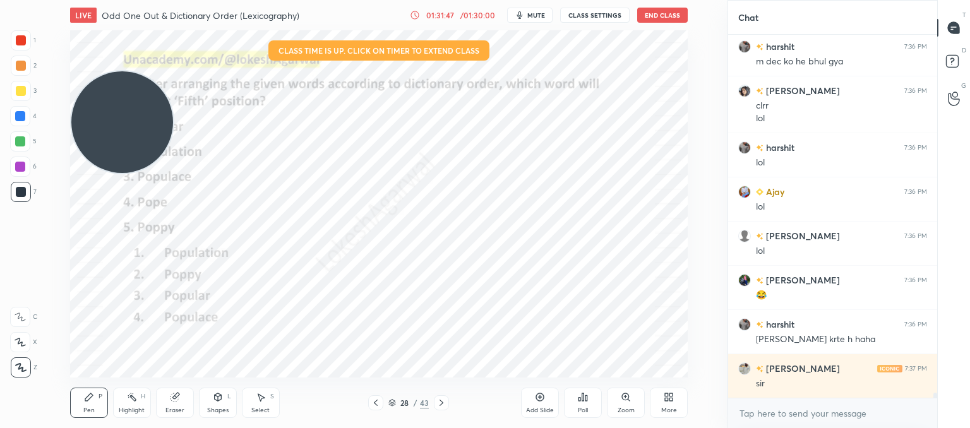
click at [379, 402] on icon at bounding box center [376, 403] width 10 height 10
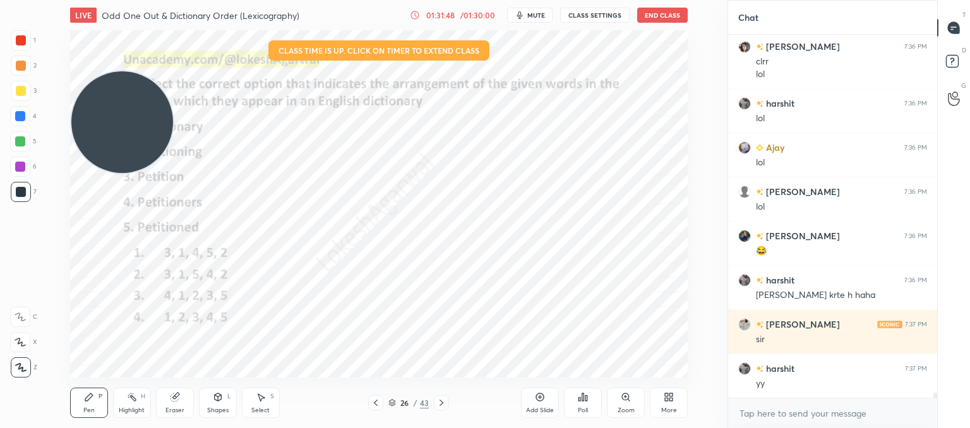
click at [379, 402] on icon at bounding box center [376, 403] width 10 height 10
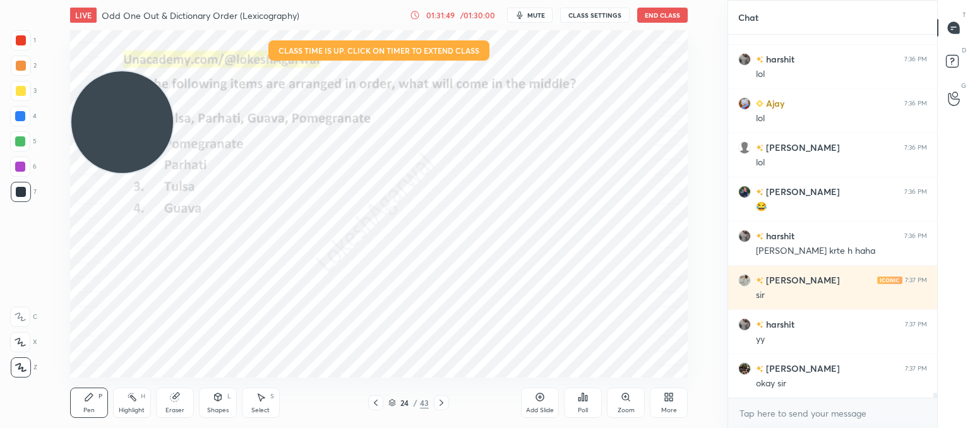
click at [379, 402] on icon at bounding box center [376, 403] width 10 height 10
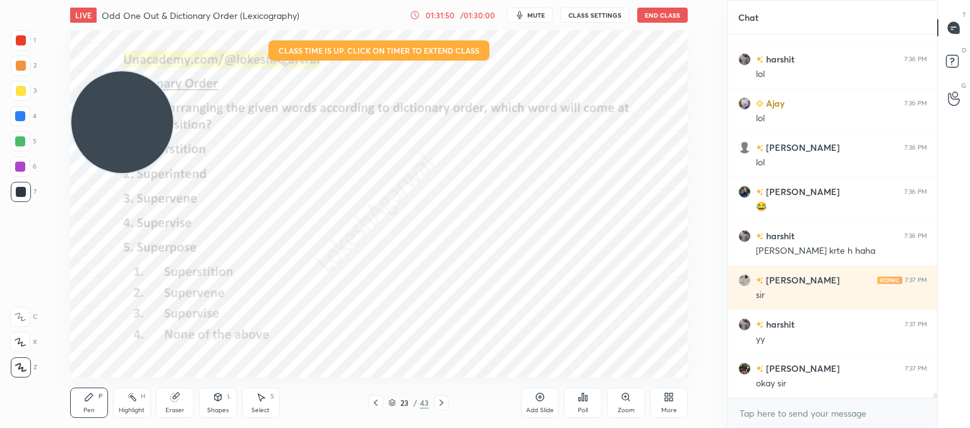
click at [379, 402] on icon at bounding box center [376, 403] width 10 height 10
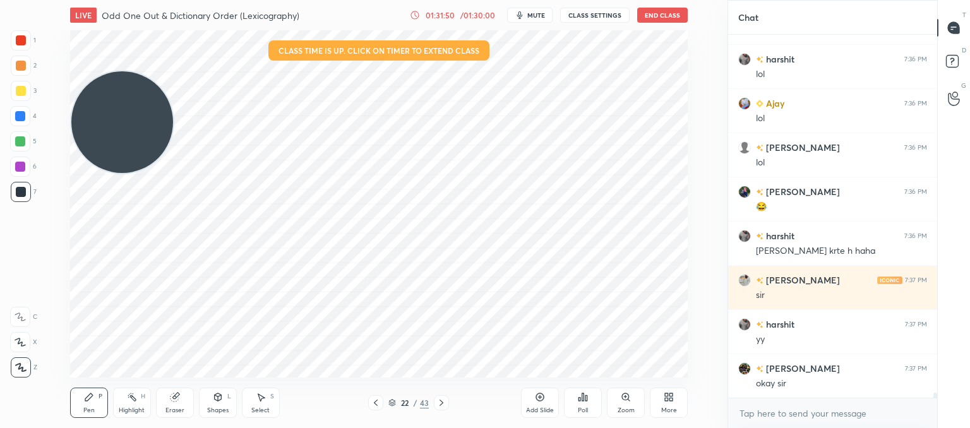
click at [379, 402] on icon at bounding box center [376, 403] width 10 height 10
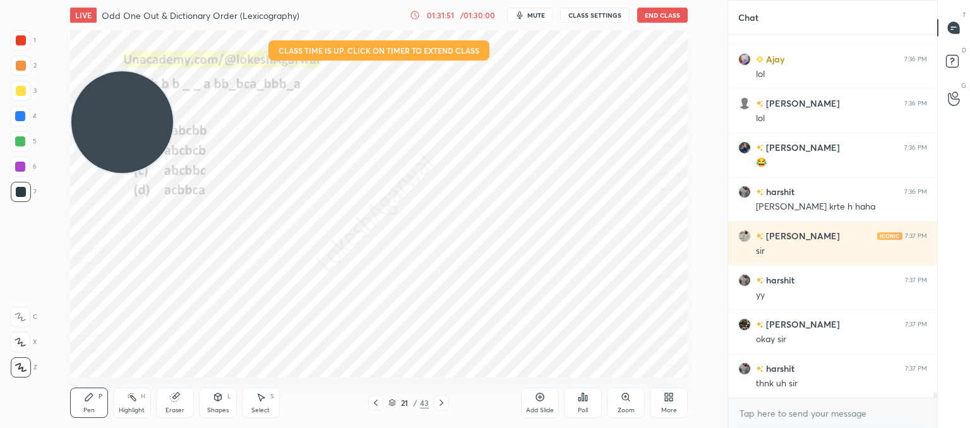
click at [381, 401] on div at bounding box center [375, 402] width 15 height 15
click at [382, 401] on div at bounding box center [375, 402] width 15 height 15
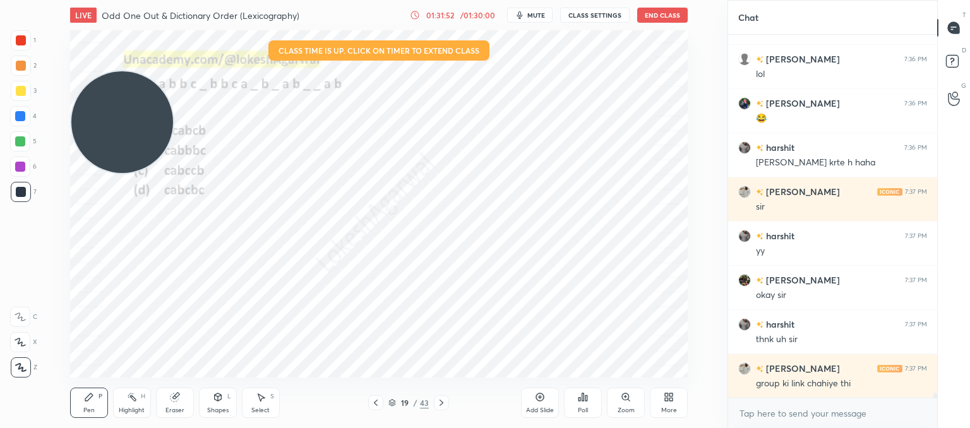
click at [382, 401] on div at bounding box center [375, 402] width 15 height 15
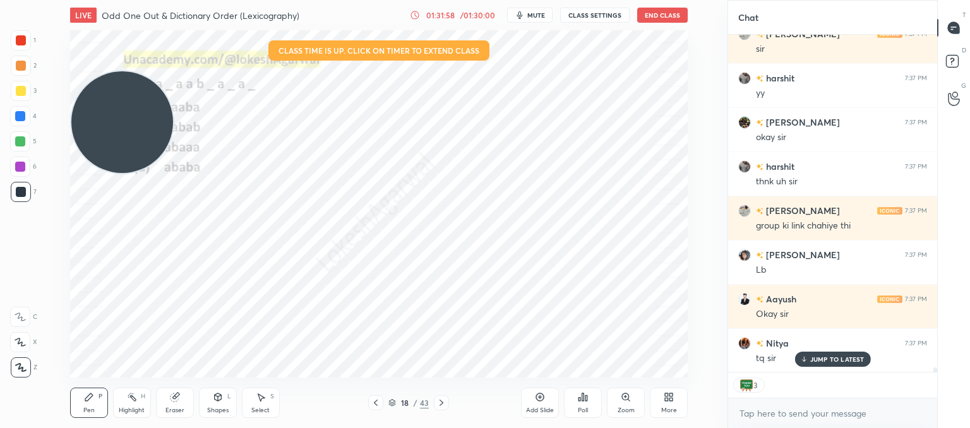
scroll to position [27064, 0]
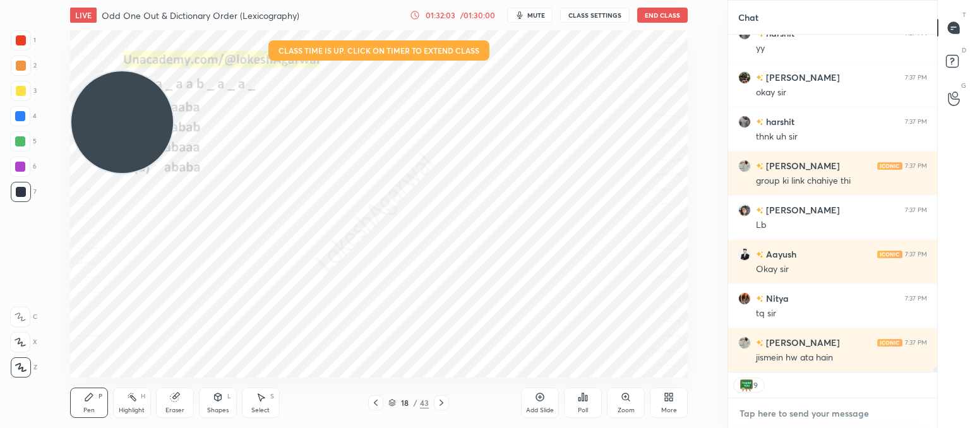
type textarea "x"
click at [804, 411] on textarea at bounding box center [833, 414] width 189 height 20
paste textarea
type textarea "x"
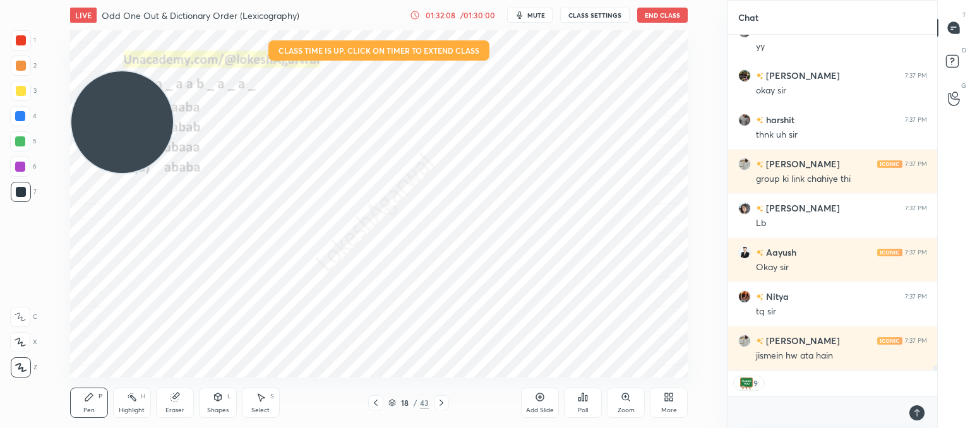
click at [914, 414] on icon at bounding box center [917, 413] width 10 height 10
click at [775, 412] on textarea at bounding box center [821, 413] width 164 height 32
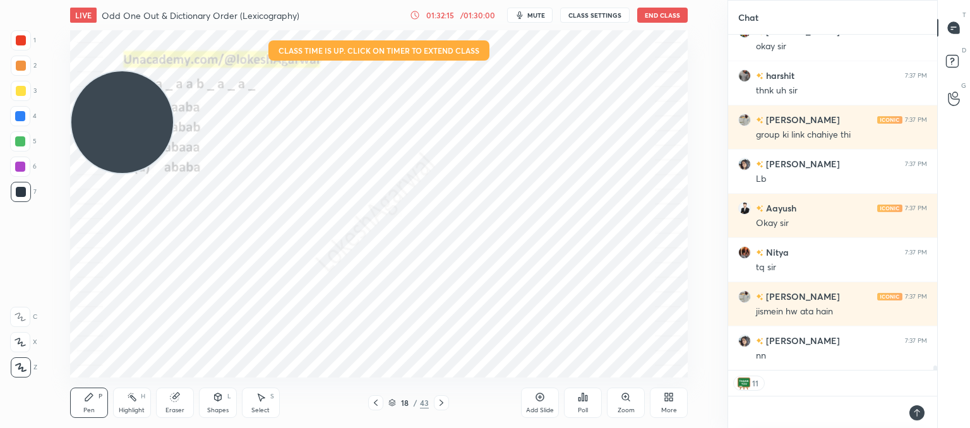
type textarea "x"
click at [779, 413] on textarea at bounding box center [821, 413] width 164 height 32
paste textarea "[URL][DOMAIN_NAME]"
type textarea "[URL][DOMAIN_NAME]"
type textarea "x"
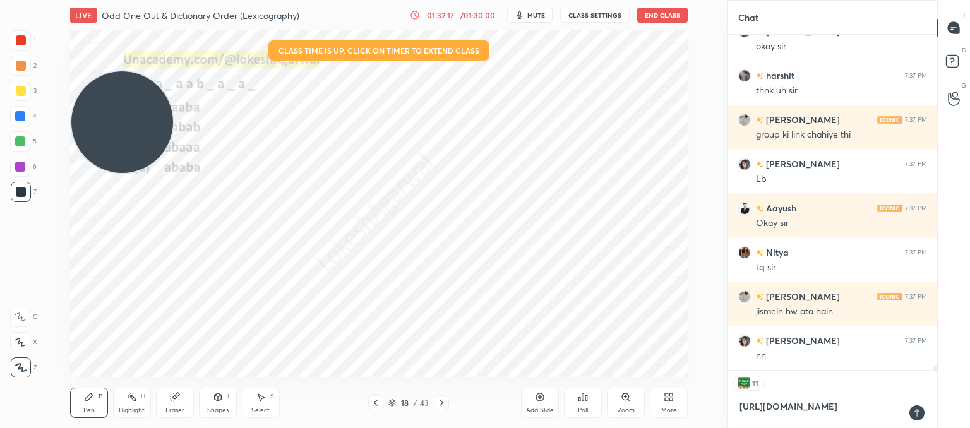
type textarea "x"
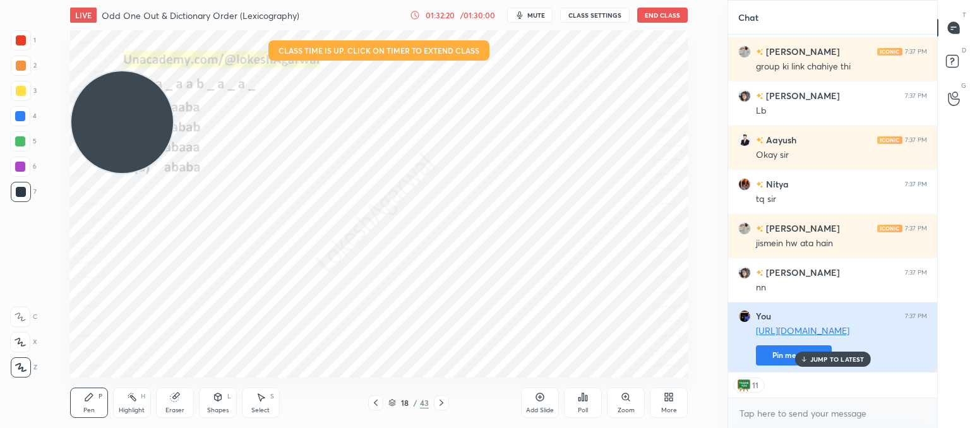
click at [779, 350] on button "Pin message" at bounding box center [794, 356] width 76 height 20
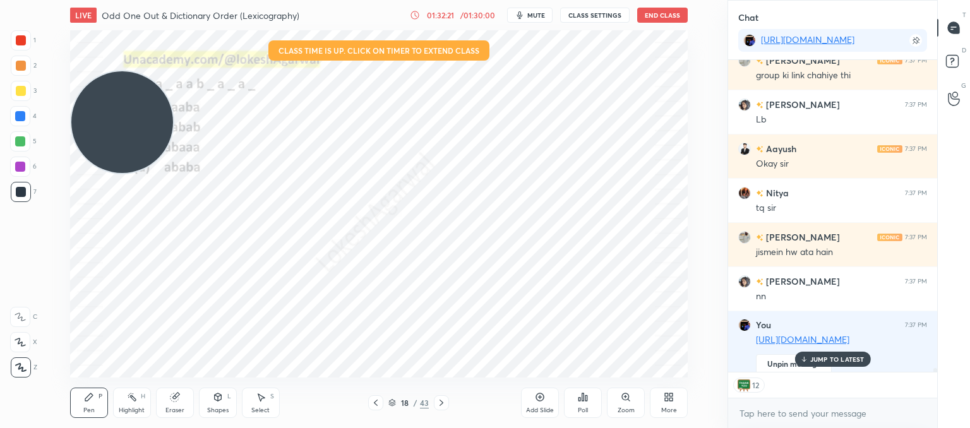
scroll to position [27204, 0]
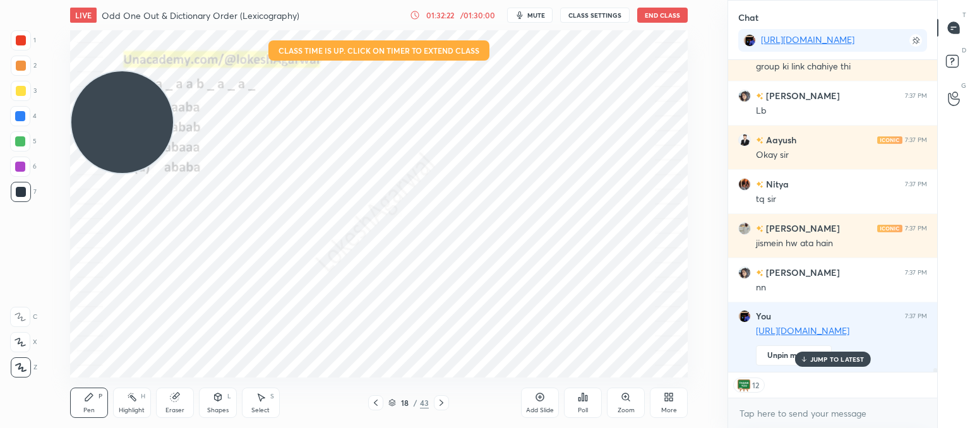
click at [818, 357] on p "JUMP TO LATEST" at bounding box center [838, 360] width 54 height 8
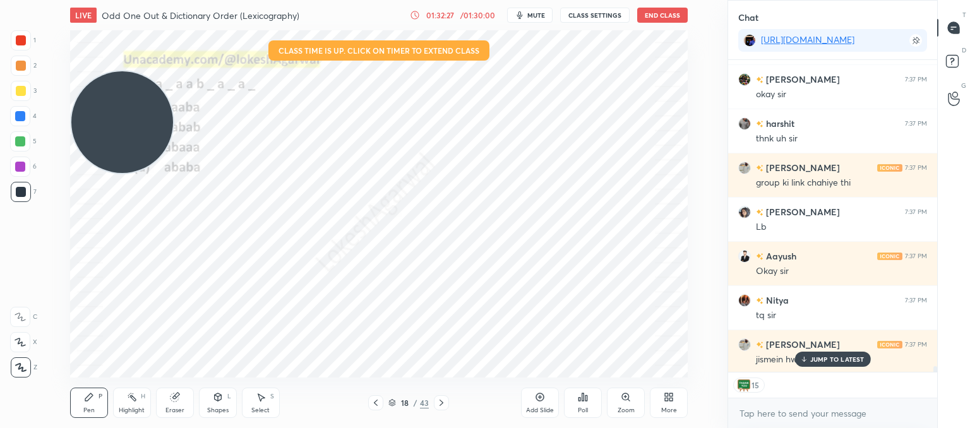
scroll to position [27014, 0]
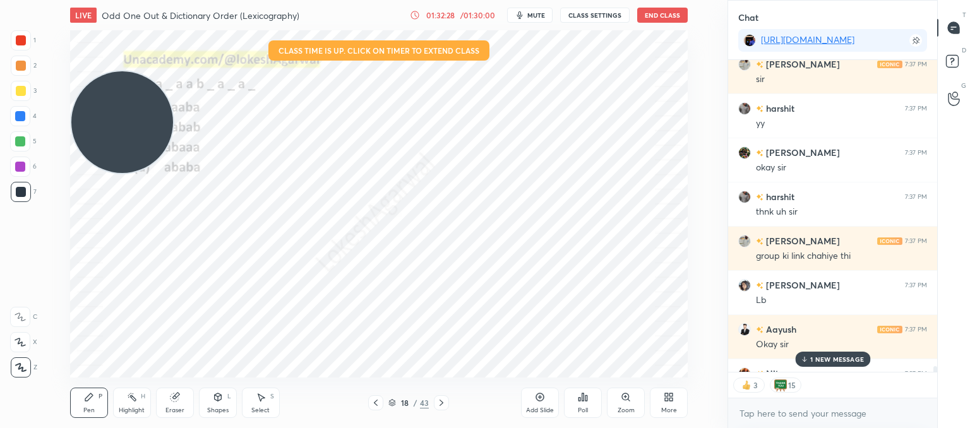
click at [582, 402] on icon at bounding box center [583, 397] width 10 height 10
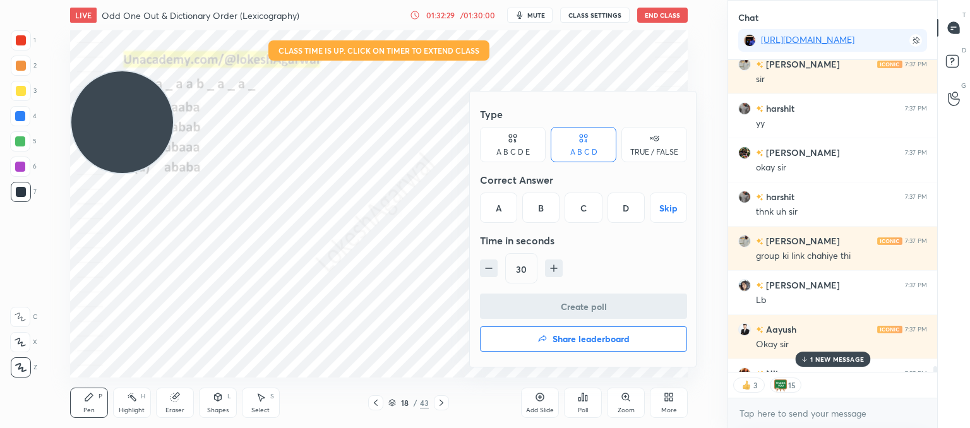
click at [529, 339] on button "Share leaderboard" at bounding box center [583, 339] width 207 height 25
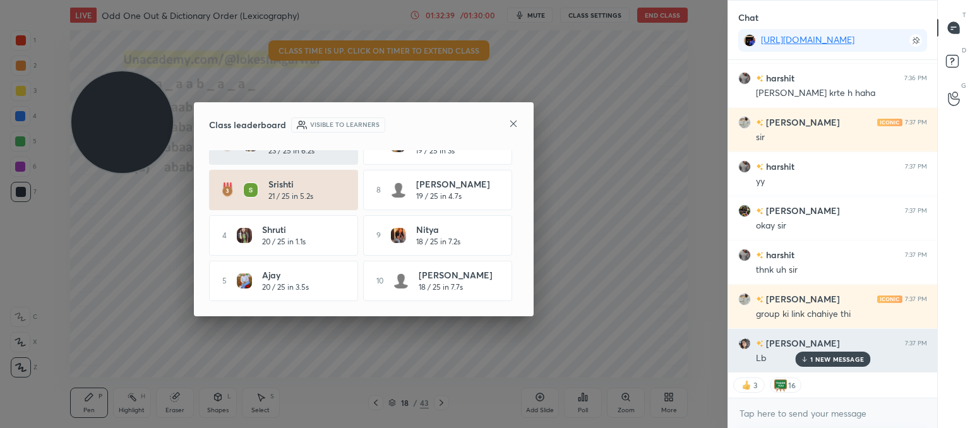
scroll to position [27204, 0]
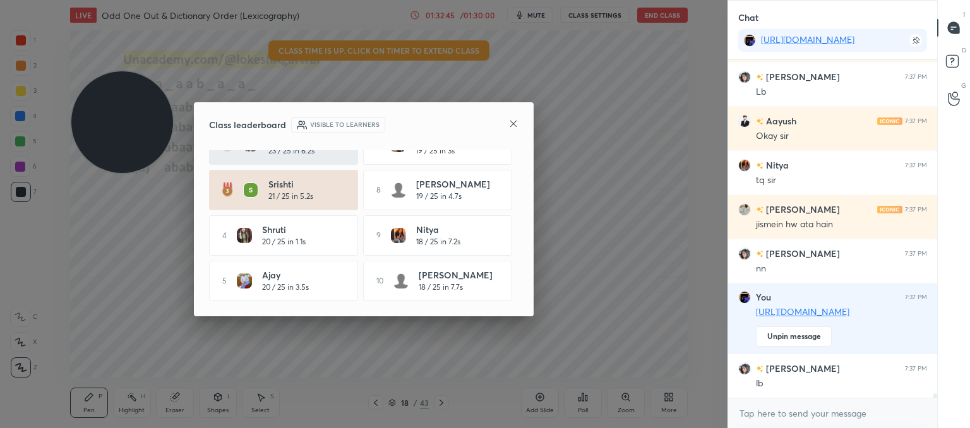
click at [516, 126] on icon at bounding box center [514, 124] width 10 height 10
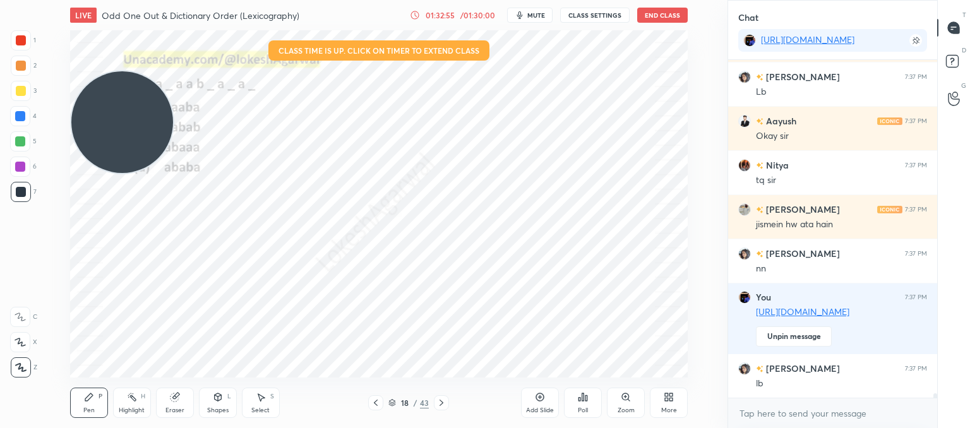
drag, startPoint x: 177, startPoint y: 401, endPoint x: 203, endPoint y: 384, distance: 31.0
click at [181, 402] on div "Eraser" at bounding box center [175, 403] width 38 height 30
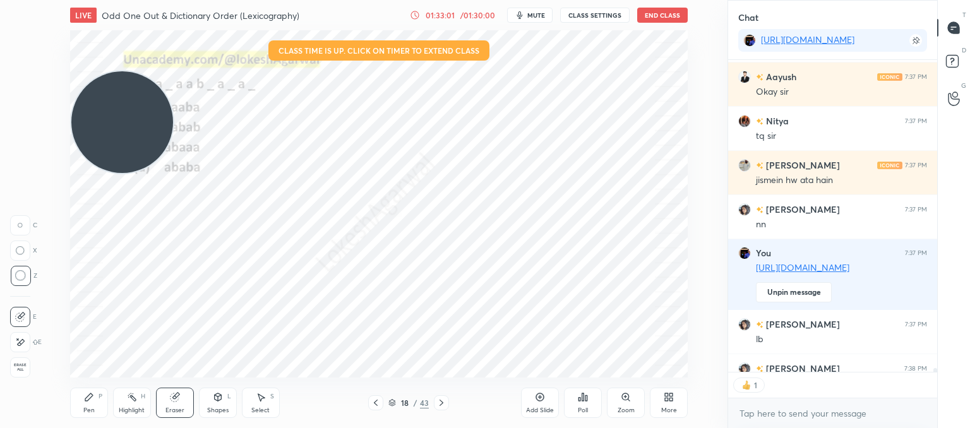
scroll to position [4, 4]
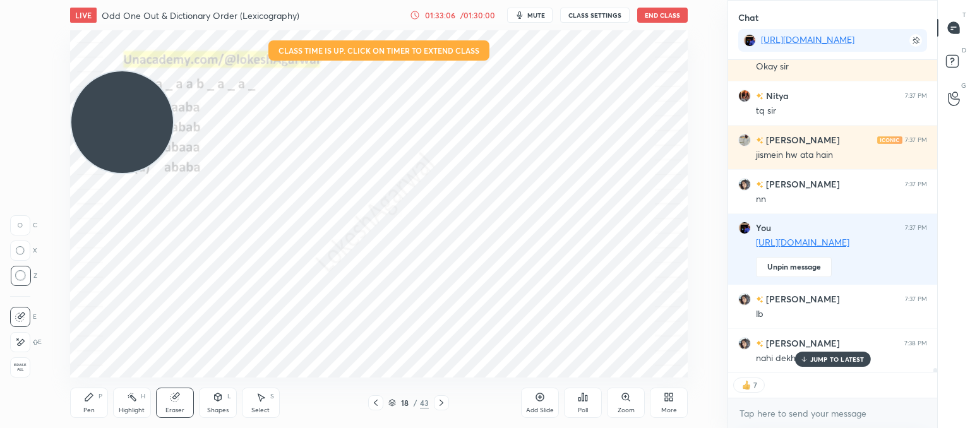
click at [656, 21] on button "End Class" at bounding box center [662, 15] width 51 height 15
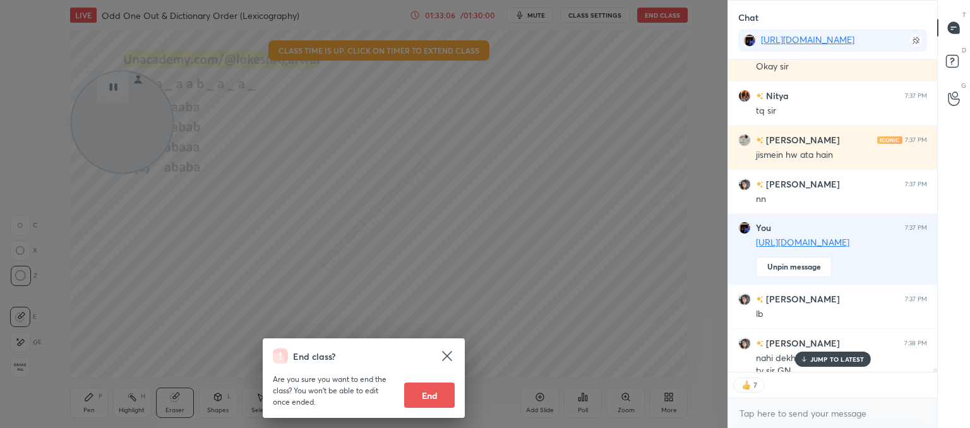
scroll to position [27305, 0]
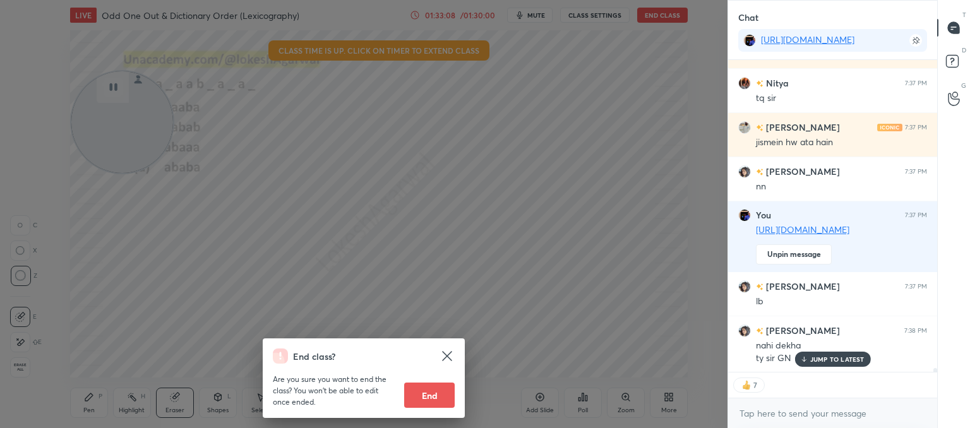
click at [428, 402] on button "End" at bounding box center [429, 395] width 51 height 25
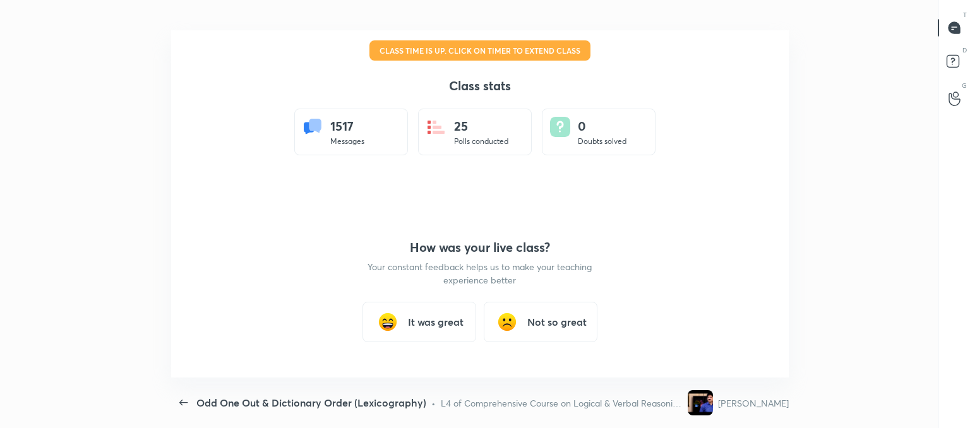
scroll to position [347, 825]
type textarea "x"
click at [460, 322] on h3 "It was great" at bounding box center [436, 322] width 56 height 15
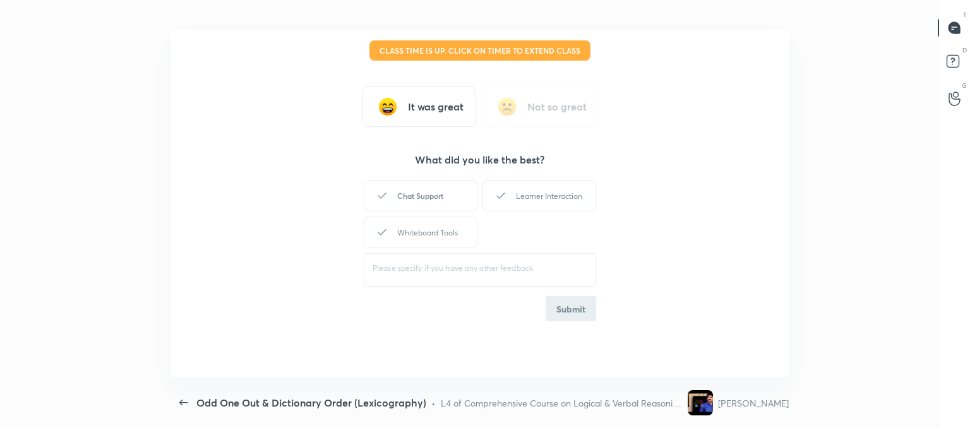
click at [406, 202] on div "Chat Support" at bounding box center [421, 196] width 114 height 32
click at [536, 198] on div "Learner Interaction" at bounding box center [540, 196] width 114 height 32
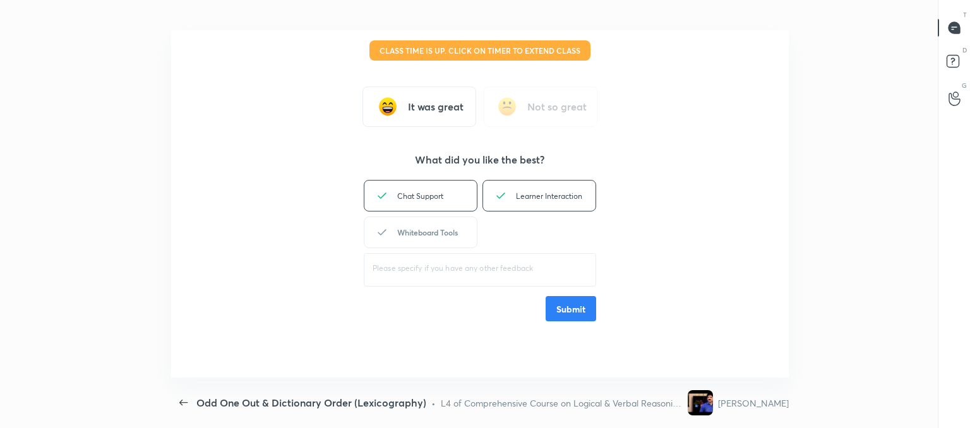
click at [445, 231] on div "Whiteboard Tools" at bounding box center [421, 233] width 114 height 32
click at [568, 315] on button "Submit" at bounding box center [571, 308] width 51 height 25
